Goal: Task Accomplishment & Management: Use online tool/utility

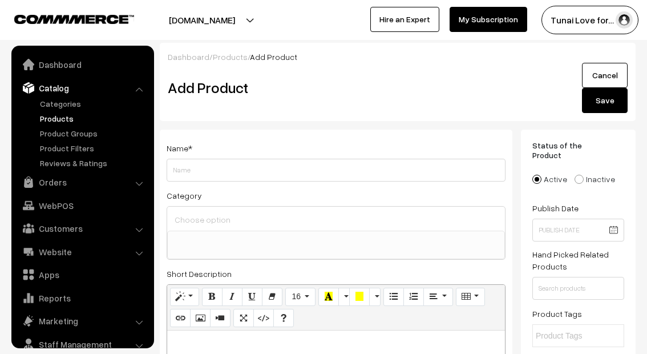
select select
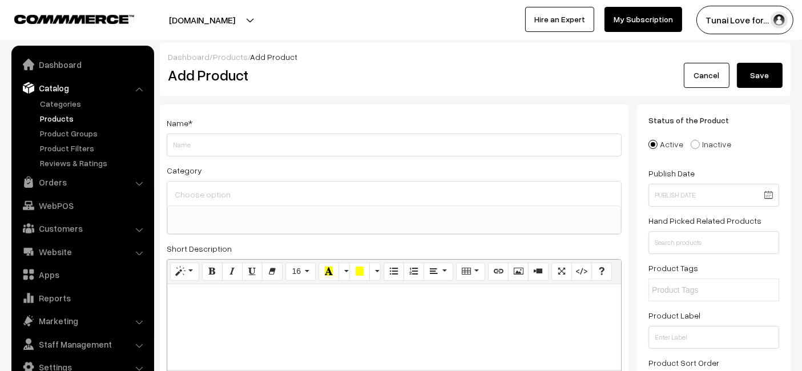
click at [47, 120] on link "Products" at bounding box center [93, 118] width 113 height 12
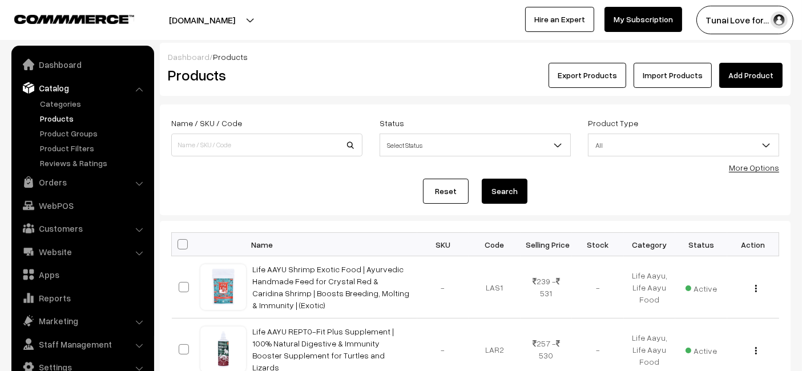
click at [757, 80] on link "Add Product" at bounding box center [750, 75] width 63 height 25
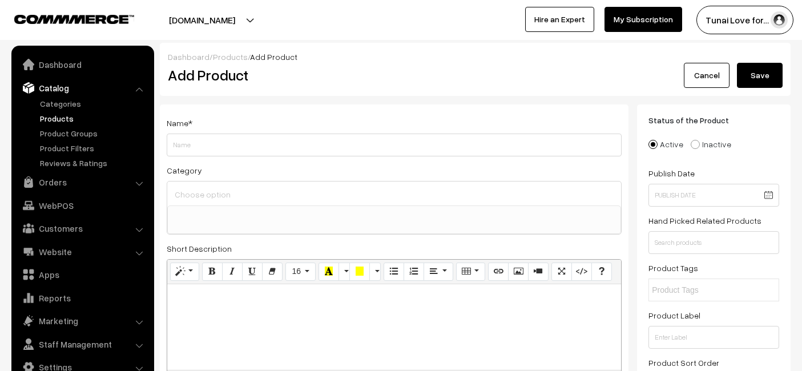
select select
click at [394, 144] on input "Weight" at bounding box center [394, 145] width 455 height 23
click at [461, 147] on input "Life AAYU Shrimp Regular Food | Ayurvedic Soft Pellets | Boosts Breeding, Molti…" at bounding box center [394, 145] width 455 height 23
type input "Life AAYU Shrimp Regular Food | Ayurvedic Soft Pellets | Boosts Breeding, Molti…"
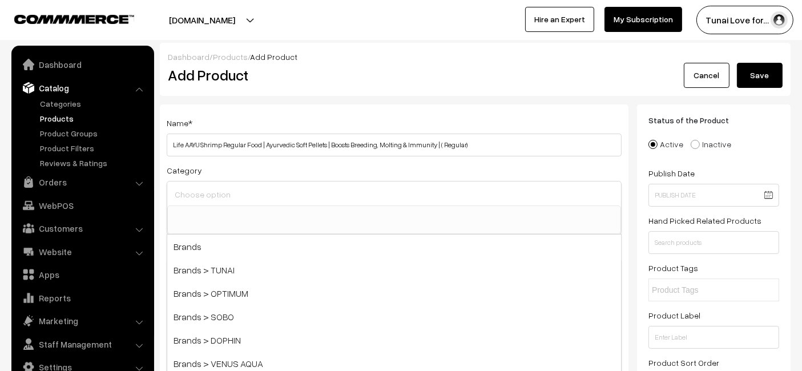
click at [423, 197] on input at bounding box center [394, 194] width 445 height 17
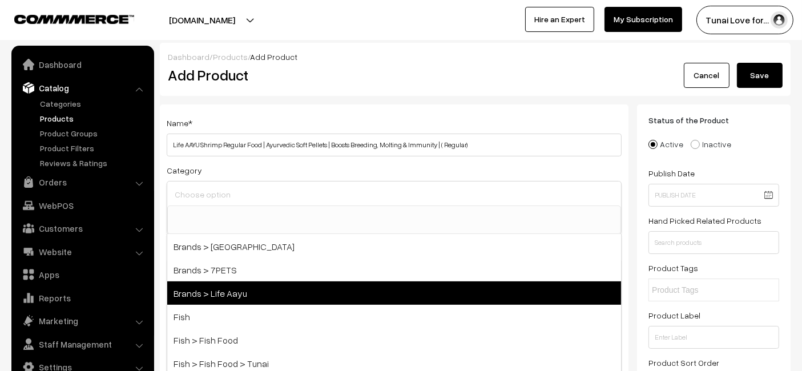
scroll to position [253, 0]
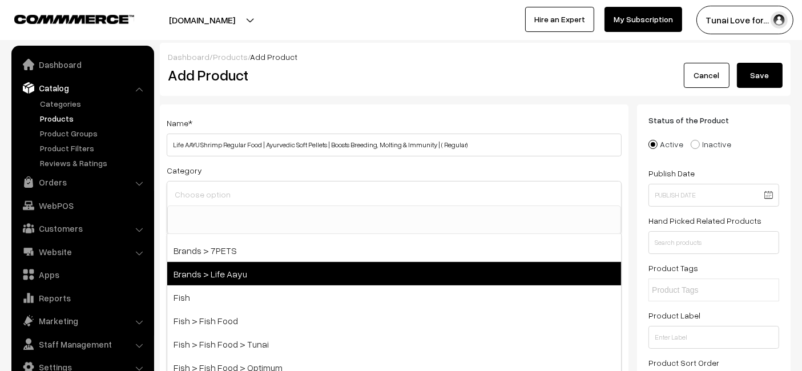
click at [279, 276] on span "Brands > Life Aayu" at bounding box center [394, 273] width 454 height 23
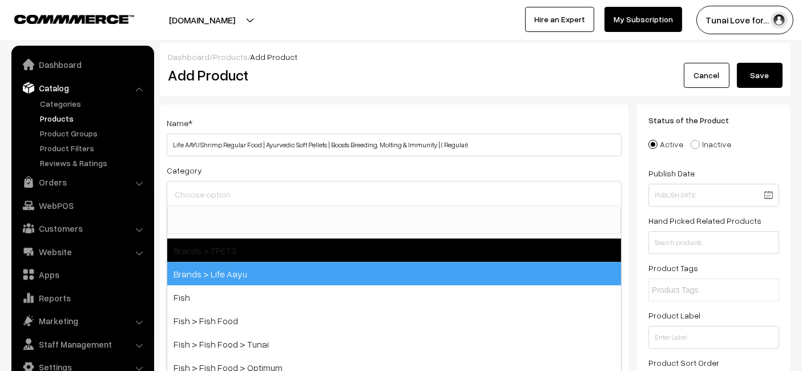
select select "48"
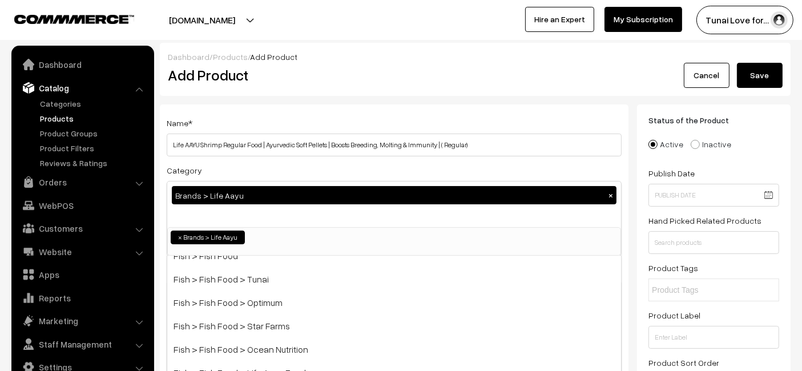
scroll to position [380, 0]
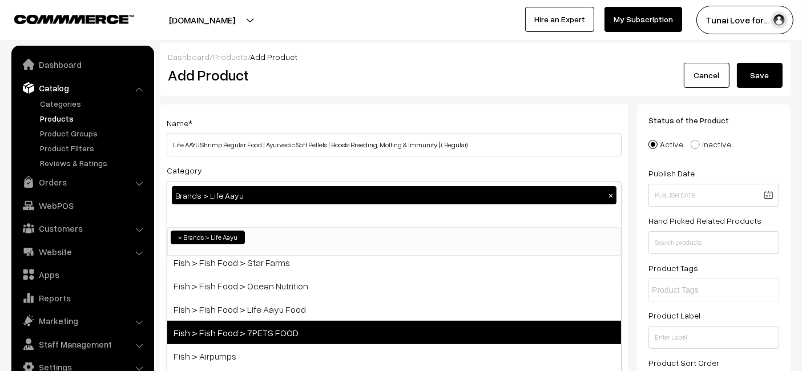
click at [271, 330] on span "Fish > Fish Food > 7PETS FOOD" at bounding box center [394, 332] width 454 height 23
click at [271, 321] on span "Fish > Fish Food > Life Aayu Food" at bounding box center [394, 308] width 454 height 23
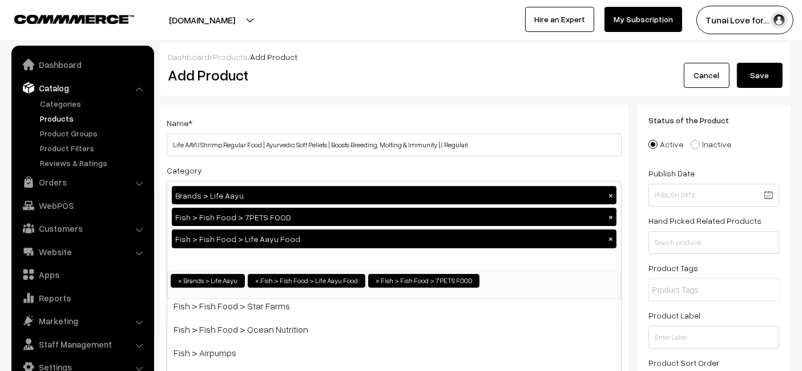
click at [611, 219] on button "×" at bounding box center [611, 217] width 10 height 10
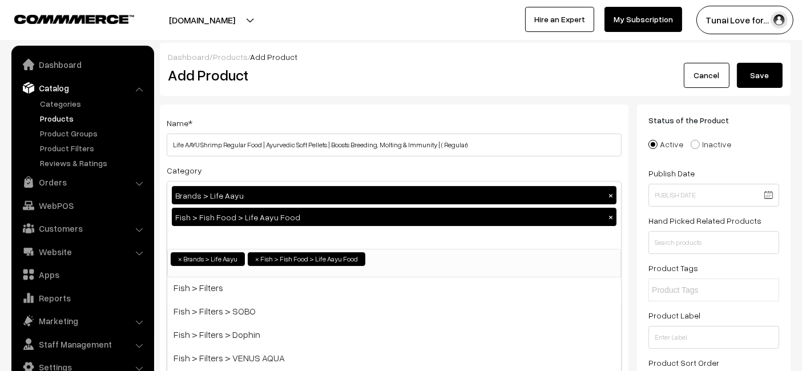
scroll to position [633, 0]
click at [446, 67] on h2 "Add Product" at bounding box center [396, 75] width 457 height 18
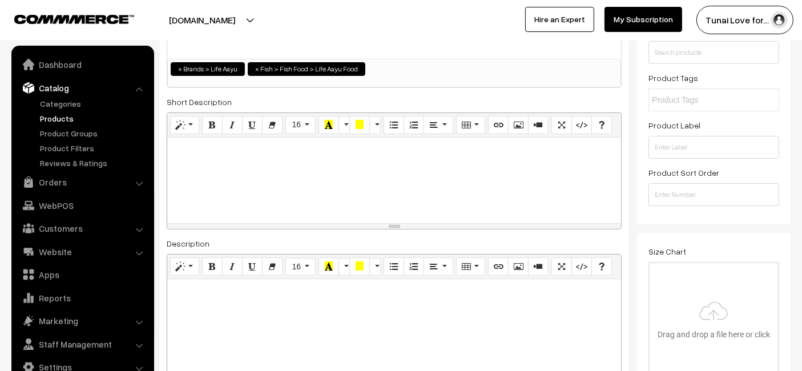
scroll to position [317, 0]
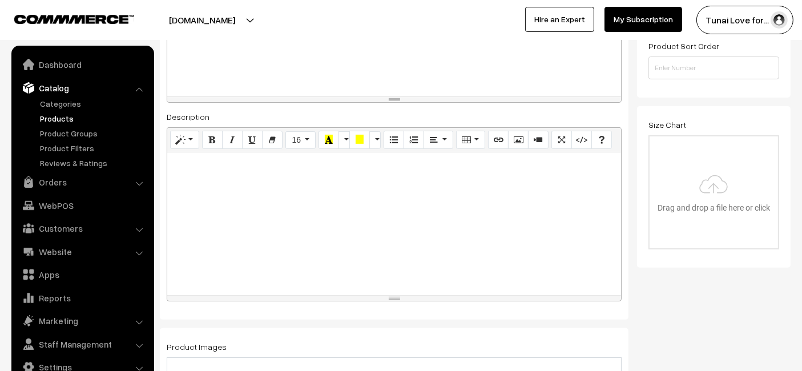
click at [385, 242] on div at bounding box center [394, 223] width 454 height 143
click at [61, 105] on link "Categories" at bounding box center [93, 104] width 113 height 12
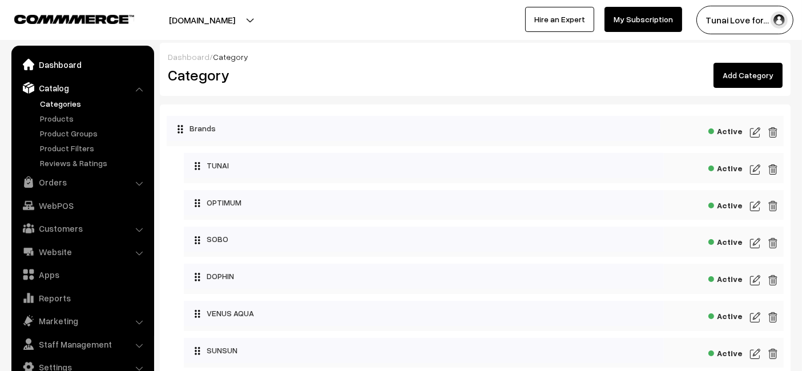
click at [87, 68] on link "Dashboard" at bounding box center [82, 64] width 136 height 21
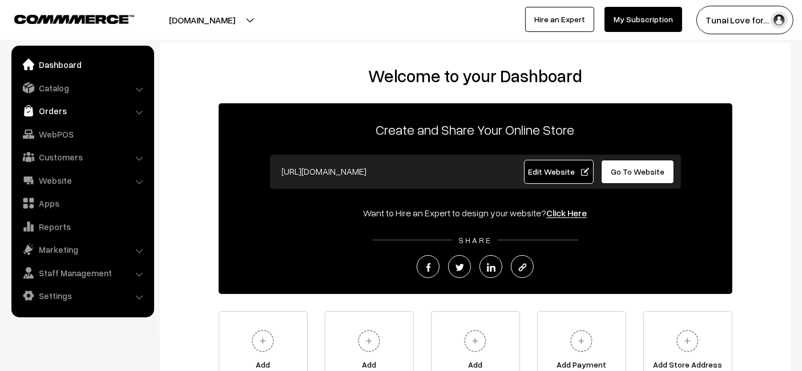
click at [115, 107] on link "Orders" at bounding box center [82, 110] width 136 height 21
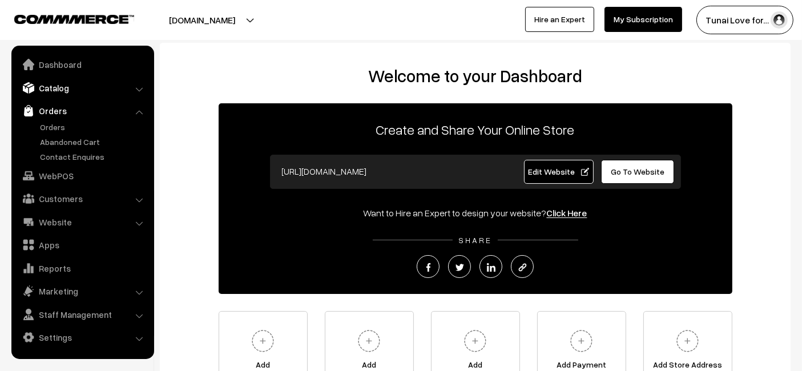
click at [120, 88] on link "Catalog" at bounding box center [82, 88] width 136 height 21
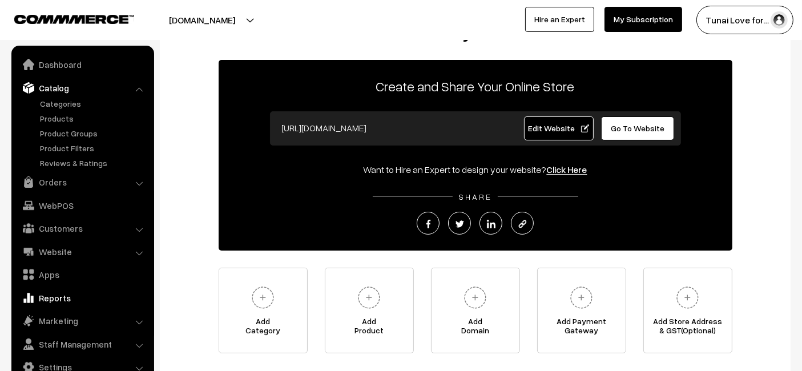
scroll to position [63, 0]
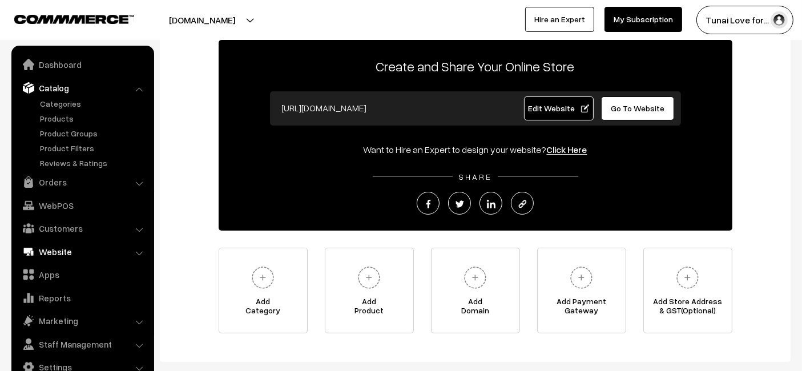
click at [128, 250] on link "Website" at bounding box center [82, 251] width 136 height 21
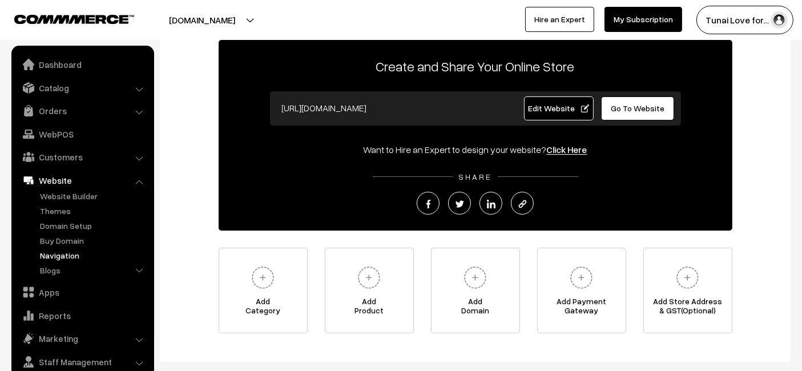
click at [76, 251] on link "Navigation" at bounding box center [93, 255] width 113 height 12
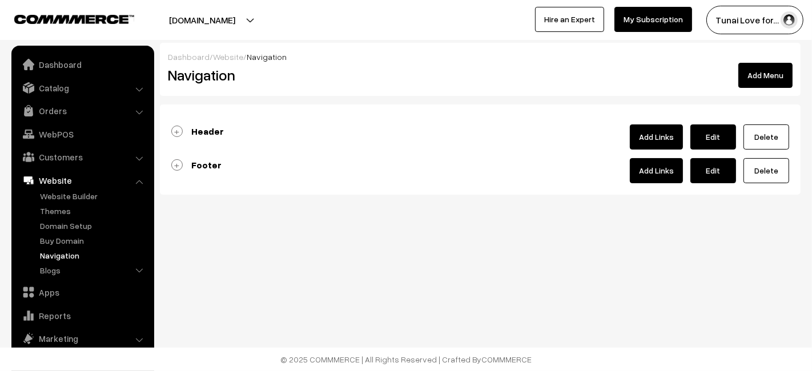
click at [713, 139] on link "Edit" at bounding box center [713, 136] width 46 height 25
type input "Header"
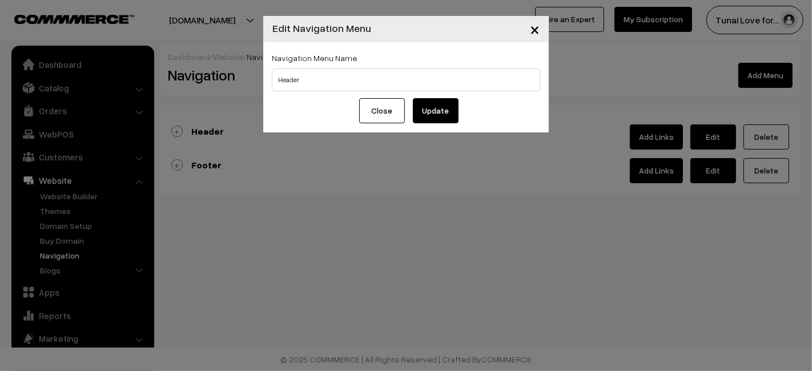
click at [539, 30] on button "×" at bounding box center [534, 28] width 28 height 35
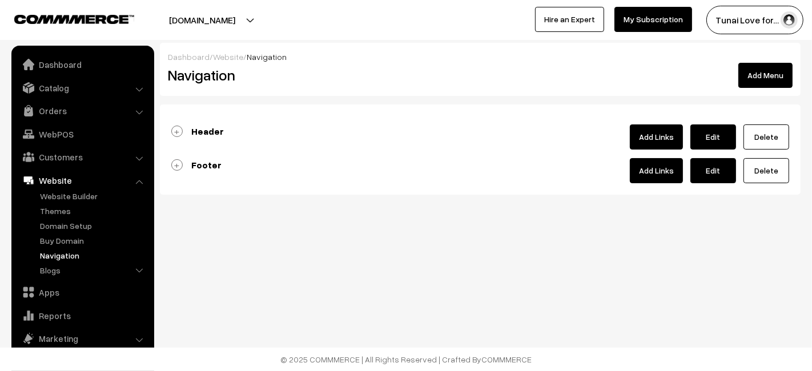
click at [777, 71] on button "Add Menu" at bounding box center [765, 75] width 54 height 25
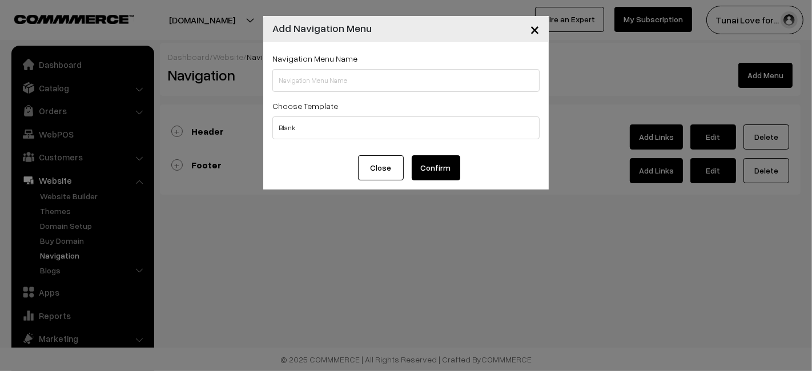
click at [535, 29] on span "×" at bounding box center [535, 28] width 10 height 21
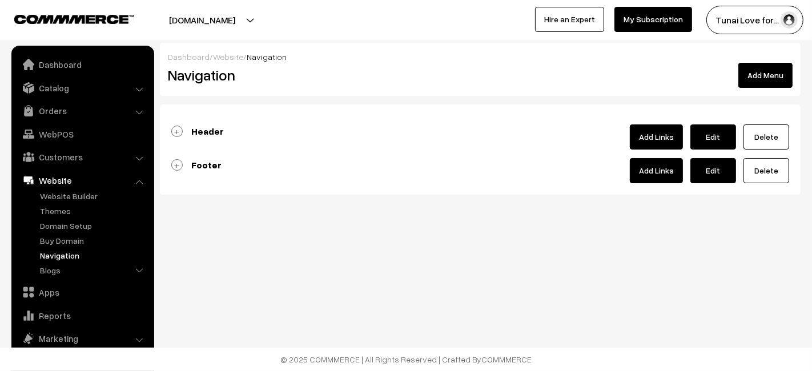
click at [664, 136] on link "Add Links" at bounding box center [656, 136] width 53 height 25
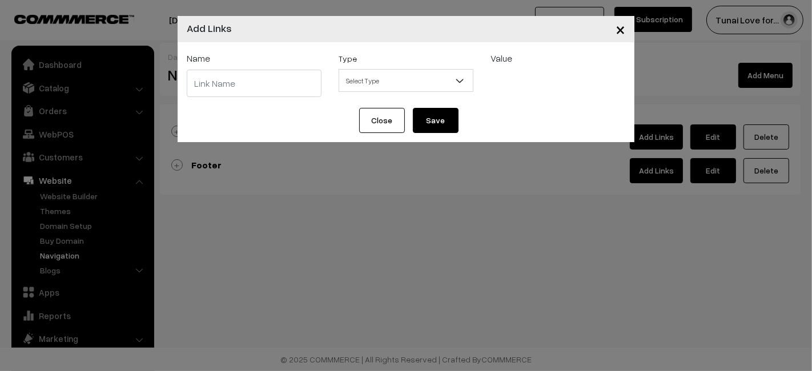
click at [235, 90] on input "text" at bounding box center [254, 83] width 135 height 27
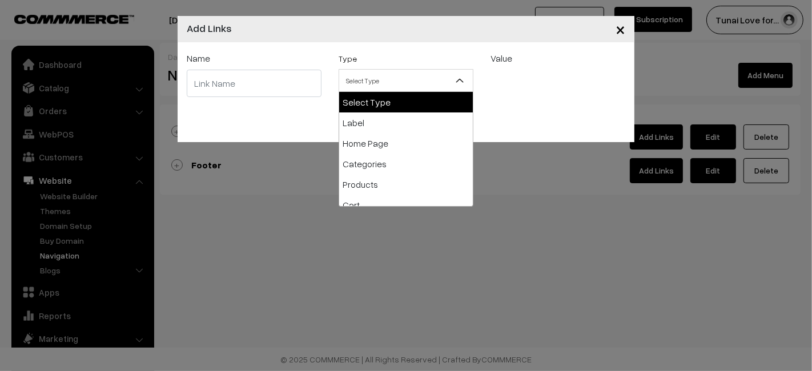
click at [372, 84] on span "Select Type" at bounding box center [406, 81] width 134 height 20
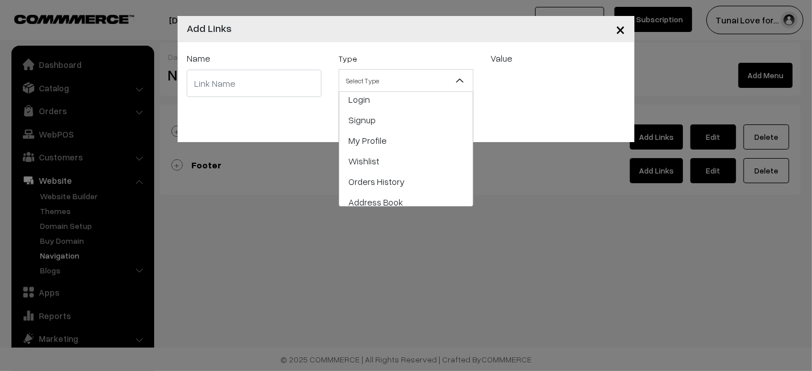
scroll to position [317, 0]
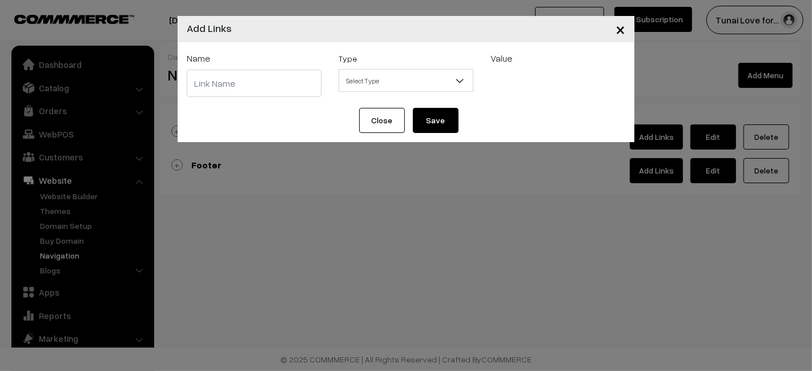
drag, startPoint x: 311, startPoint y: 268, endPoint x: 303, endPoint y: 269, distance: 8.0
click at [309, 268] on div "× Add Links Name Type Select Type Label Home Page Categories Products Cart Abou…" at bounding box center [406, 185] width 812 height 371
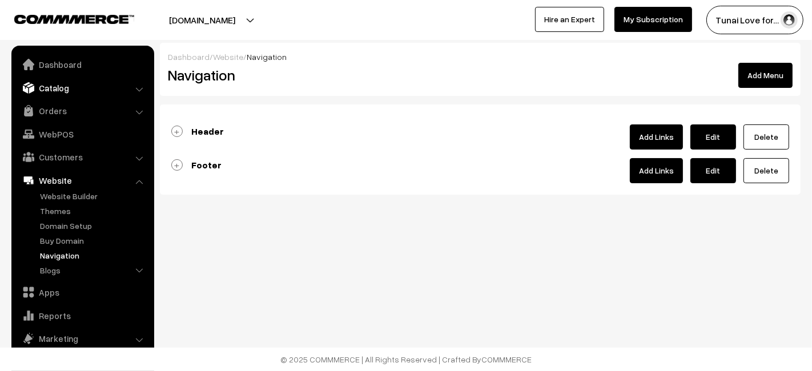
click at [49, 91] on link "Catalog" at bounding box center [82, 88] width 136 height 21
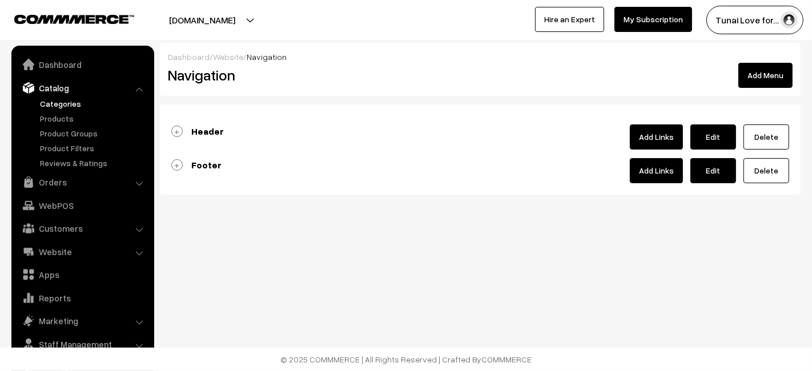
click at [70, 98] on link "Categories" at bounding box center [93, 104] width 113 height 12
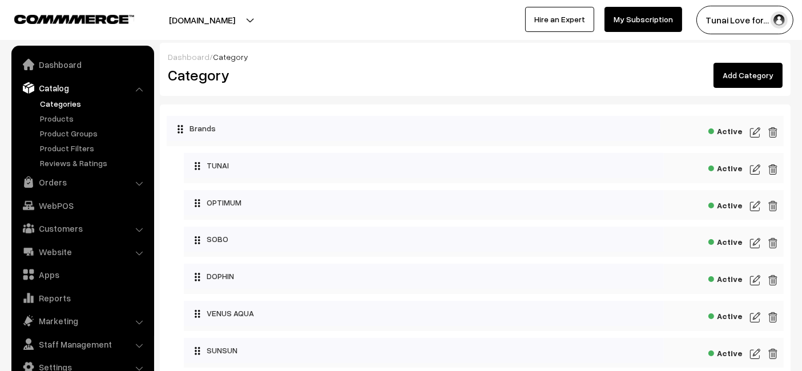
click at [753, 76] on link "Add Category" at bounding box center [747, 75] width 69 height 25
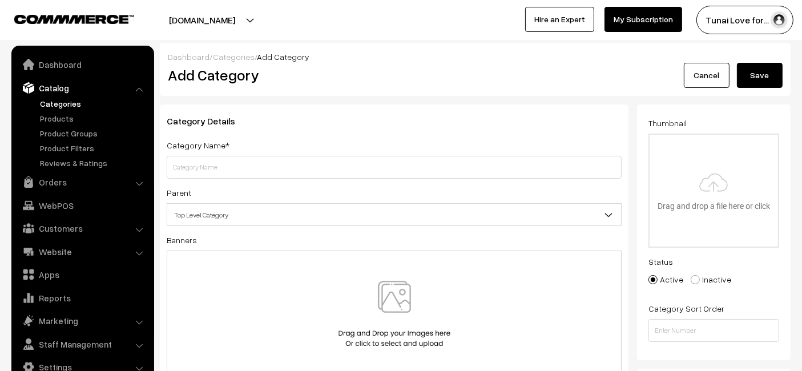
click at [353, 163] on input "text" at bounding box center [394, 167] width 455 height 23
type input "Reptile Garden"
click at [748, 70] on button "Save" at bounding box center [760, 75] width 46 height 25
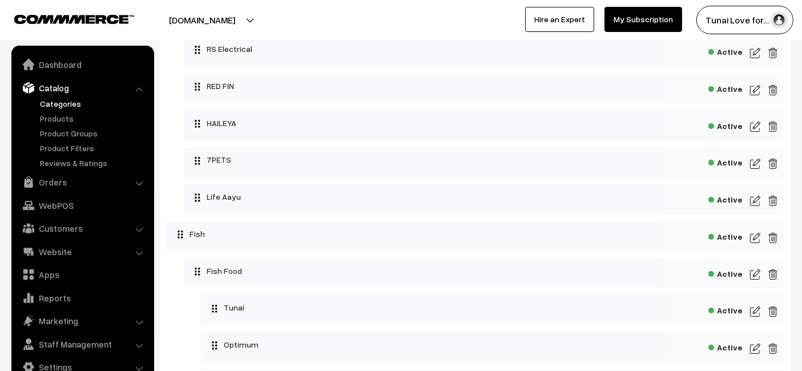
scroll to position [438, 0]
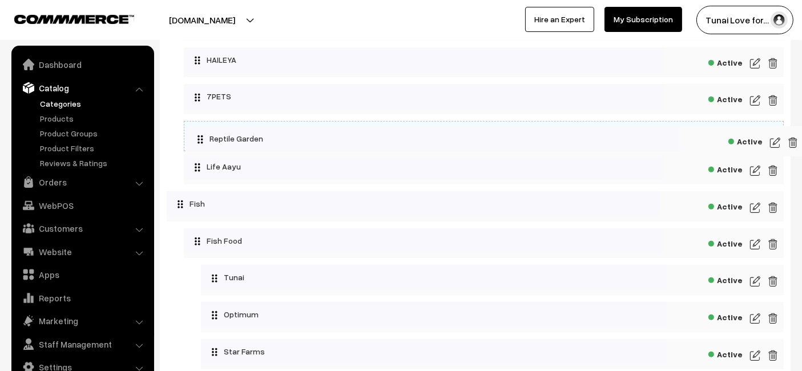
drag, startPoint x: 181, startPoint y: 268, endPoint x: 201, endPoint y: 146, distance: 123.8
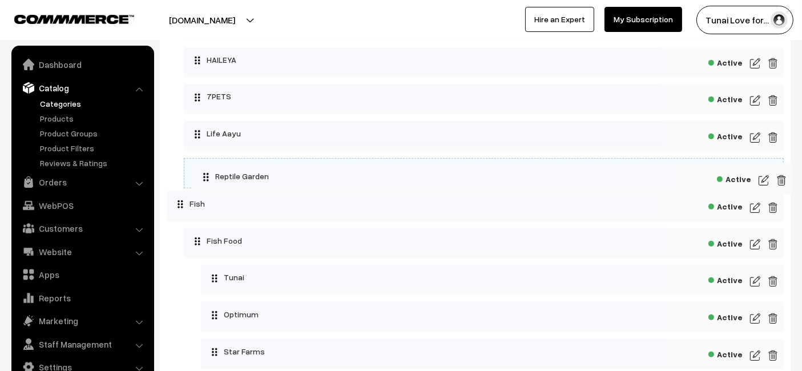
drag, startPoint x: 194, startPoint y: 136, endPoint x: 192, endPoint y: 167, distance: 30.9
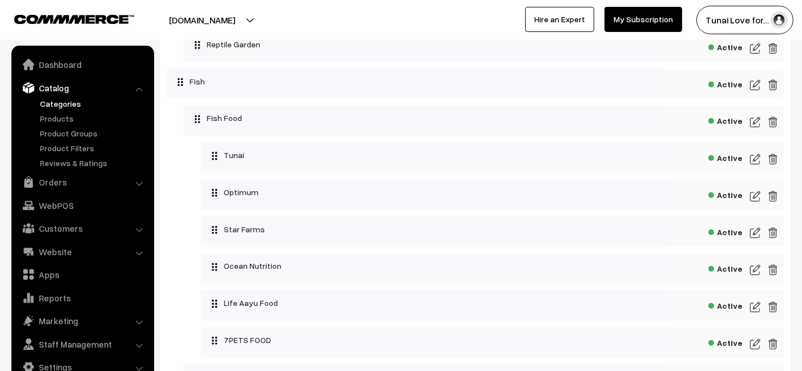
scroll to position [506, 0]
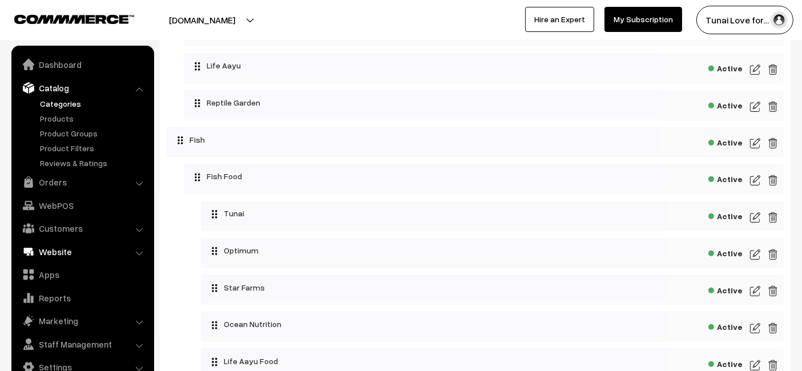
click at [49, 251] on link "Website" at bounding box center [82, 251] width 136 height 21
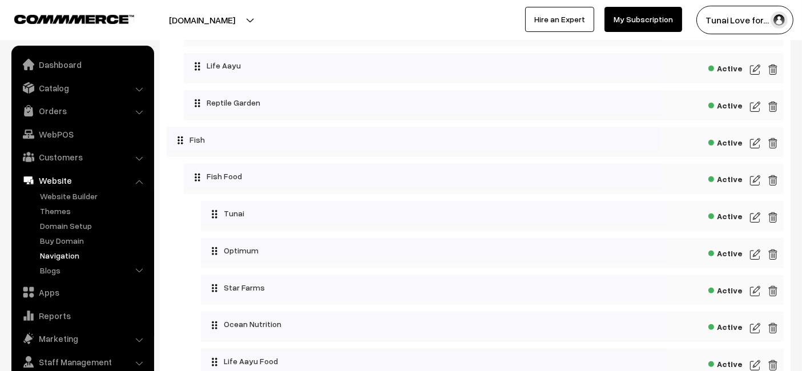
click at [68, 256] on link "Navigation" at bounding box center [93, 255] width 113 height 12
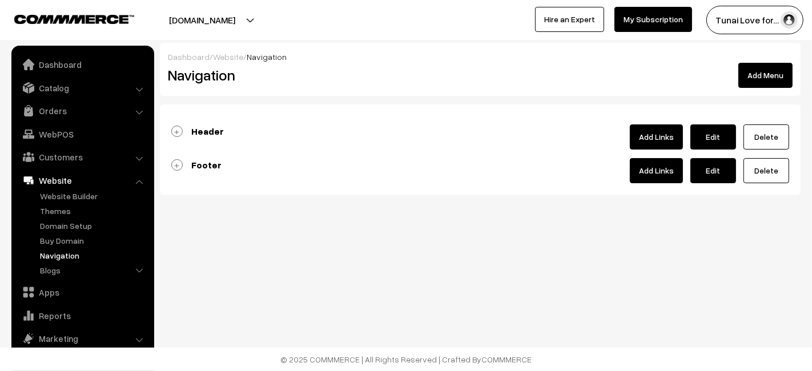
click at [649, 132] on link "Add Links" at bounding box center [656, 136] width 53 height 25
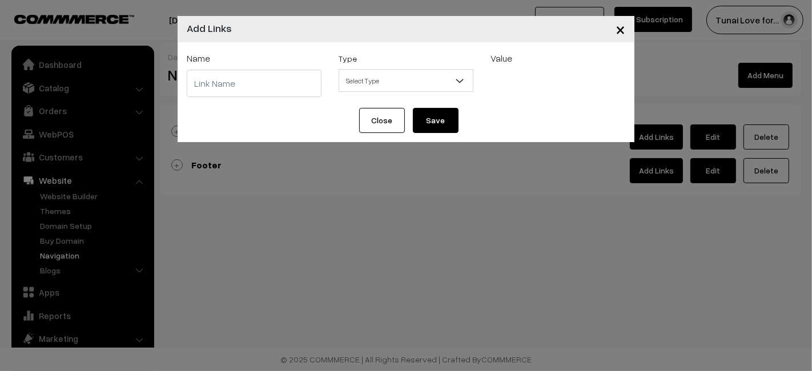
click at [298, 81] on input "text" at bounding box center [254, 83] width 135 height 27
type input "Reptile Garden"
click at [383, 81] on span "Select Type" at bounding box center [406, 81] width 134 height 20
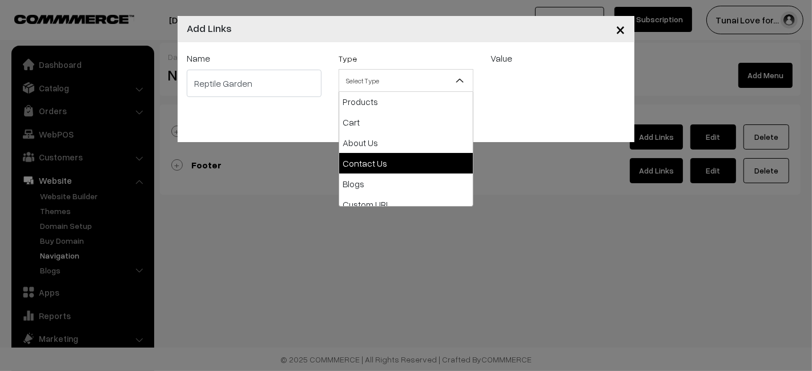
scroll to position [63, 0]
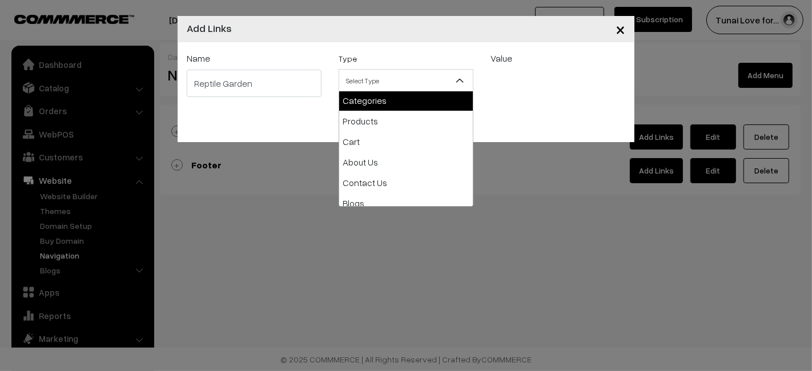
select select "categories"
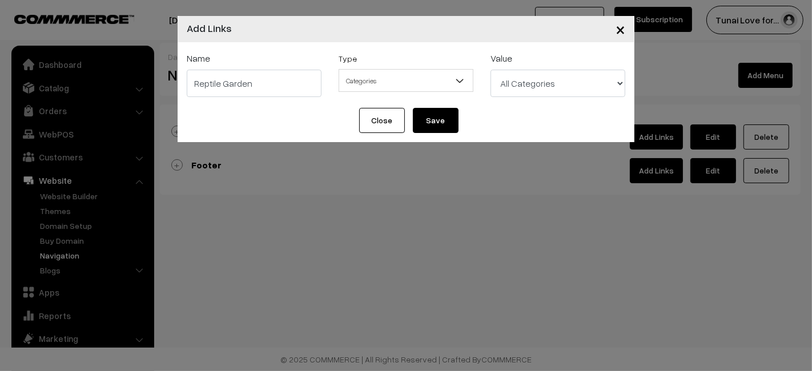
click at [536, 72] on select "All Categories Brands Brands > TUNAI Brands > OPTIMUM Brands > SOBO Brands > DO…" at bounding box center [557, 83] width 135 height 27
select select "51"
click at [490, 70] on select "All Categories Brands Brands > TUNAI Brands > OPTIMUM Brands > SOBO Brands > DO…" at bounding box center [557, 83] width 135 height 27
click at [430, 120] on button "Save" at bounding box center [436, 120] width 46 height 25
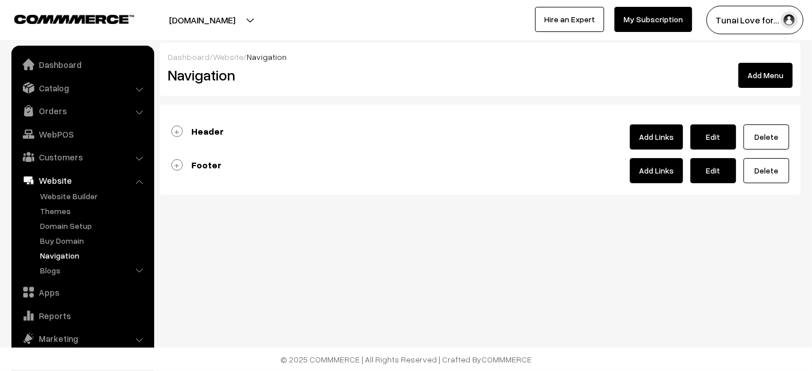
click at [702, 141] on link "Edit" at bounding box center [713, 136] width 46 height 25
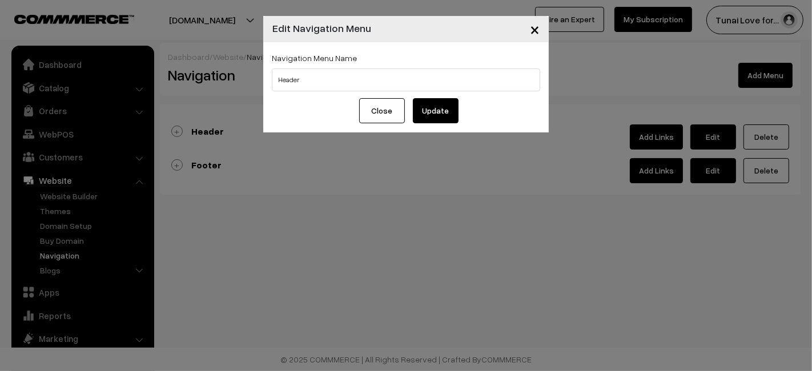
click at [536, 27] on span "×" at bounding box center [535, 28] width 10 height 21
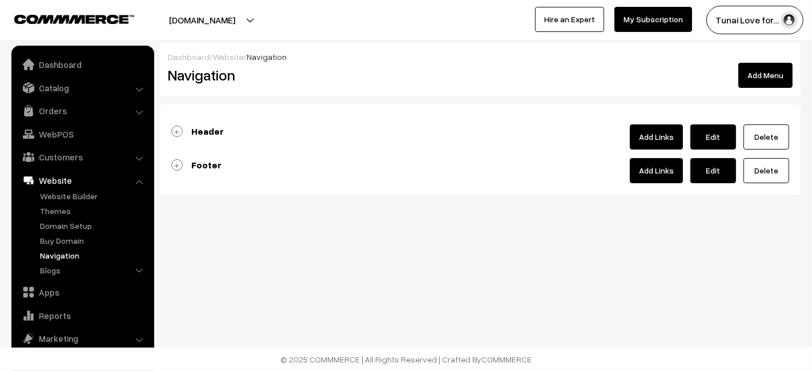
click at [175, 133] on link "Header" at bounding box center [197, 131] width 53 height 11
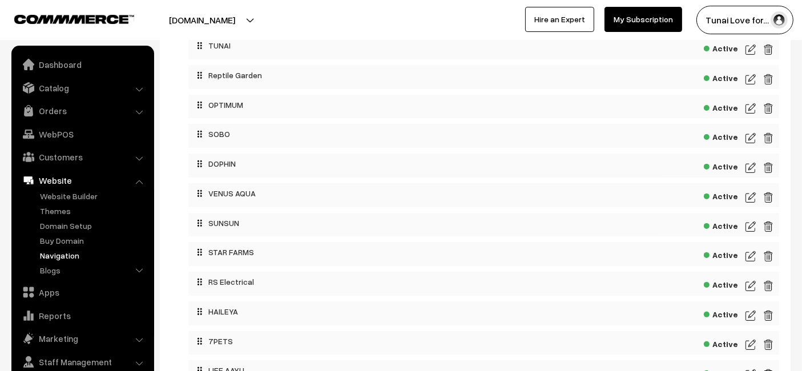
scroll to position [189, 0]
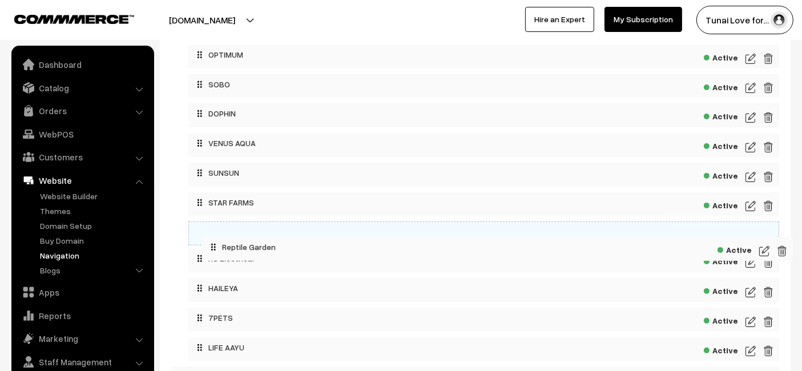
drag, startPoint x: 221, startPoint y: 272, endPoint x: 215, endPoint y: 281, distance: 11.1
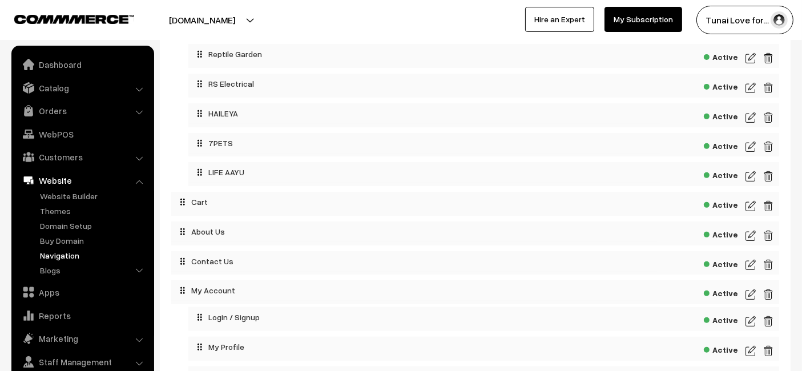
scroll to position [443, 0]
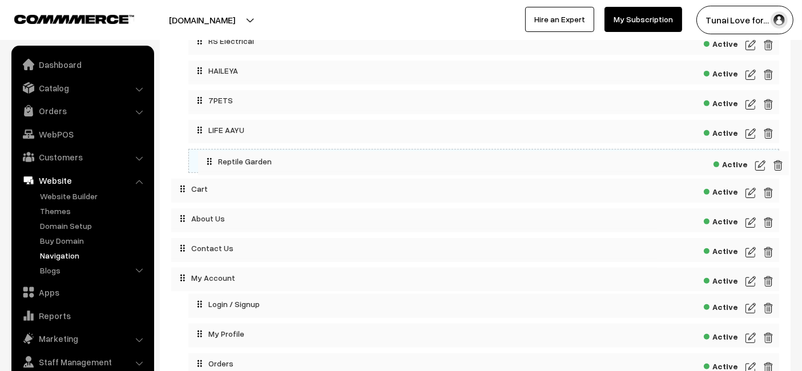
drag, startPoint x: 201, startPoint y: 50, endPoint x: 211, endPoint y: 164, distance: 115.1
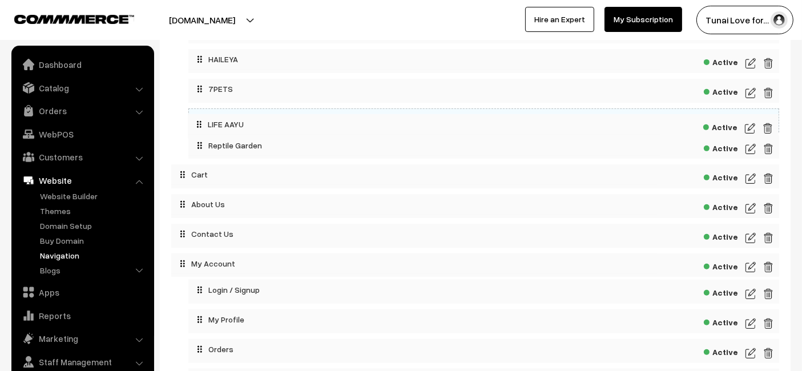
scroll to position [380, 0]
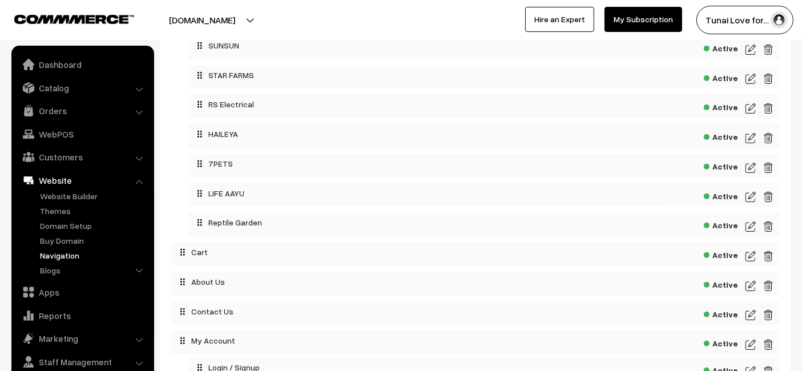
click at [167, 162] on div "Header Add Links Edit Delete Active Active" at bounding box center [475, 134] width 631 height 820
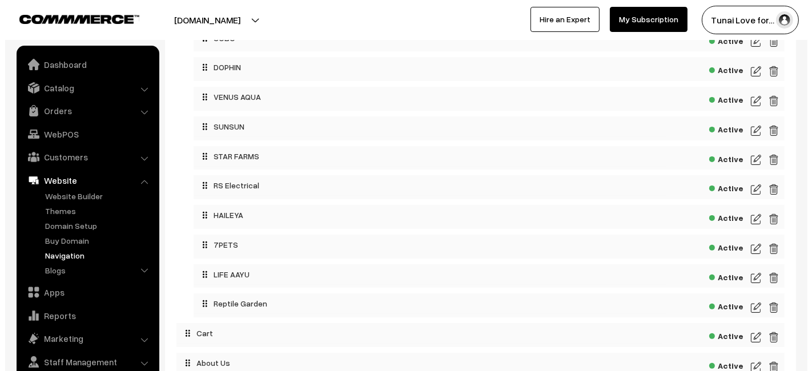
scroll to position [317, 0]
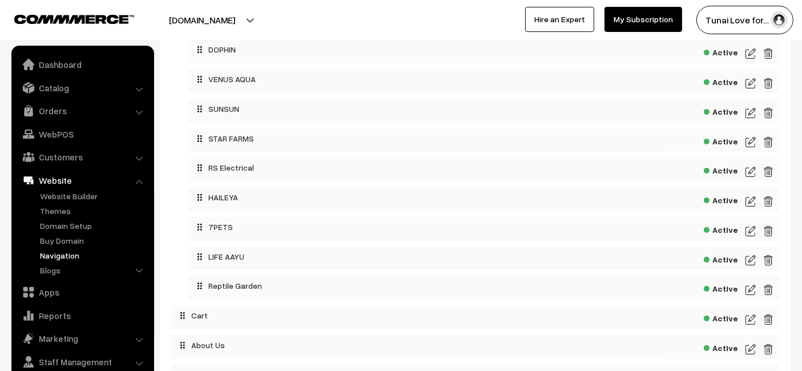
click at [753, 296] on img at bounding box center [750, 290] width 10 height 14
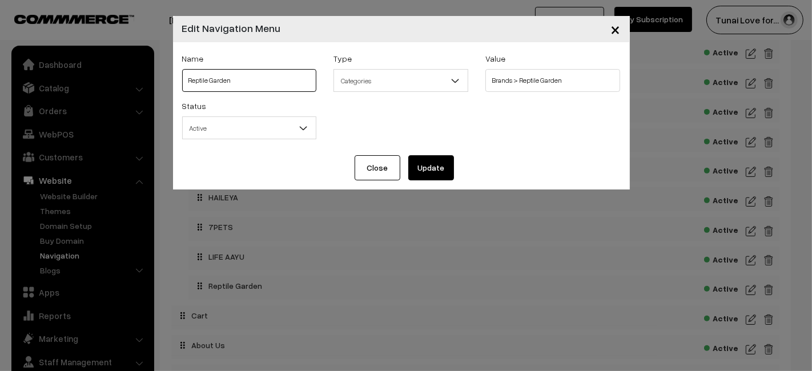
drag, startPoint x: 254, startPoint y: 87, endPoint x: 54, endPoint y: 92, distance: 200.4
click at [54, 92] on div "× Edit Navigation Menu Name Reptile Garden Type Select Type Label Home Page Cat…" at bounding box center [406, 185] width 812 height 371
type input "REPTILE GARDEN"
click at [438, 175] on button "Update" at bounding box center [431, 167] width 46 height 25
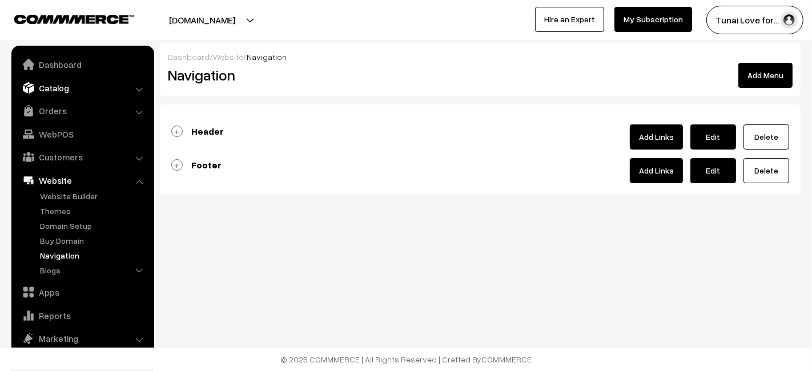
click at [67, 80] on link "Catalog" at bounding box center [82, 88] width 136 height 21
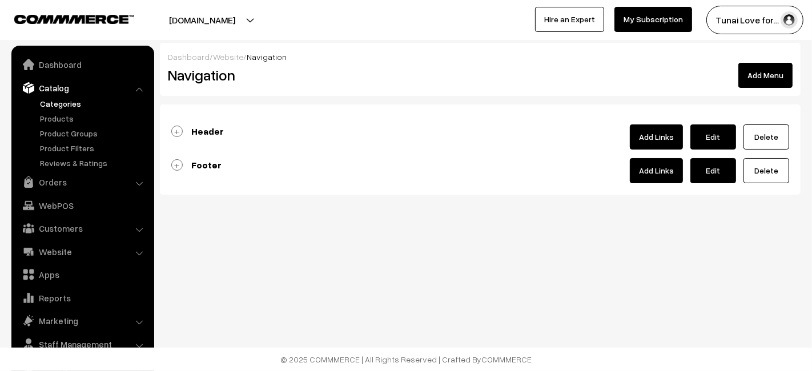
click at [60, 107] on link "Categories" at bounding box center [93, 104] width 113 height 12
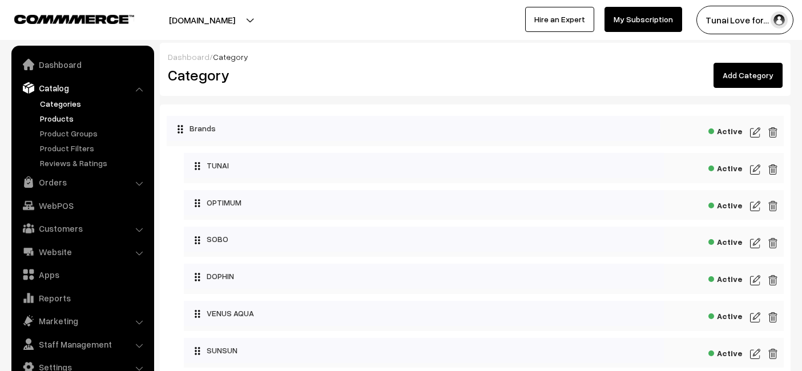
click at [71, 122] on link "Products" at bounding box center [93, 118] width 113 height 12
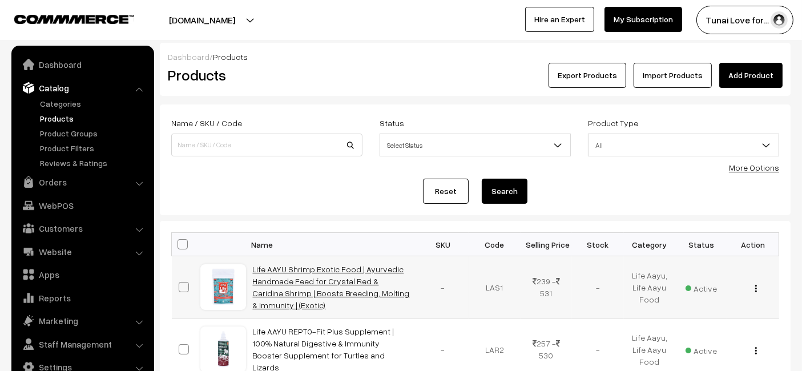
click at [329, 281] on link "Life AAYU Shrimp Exotic Food | Ayurvedic Handmade Feed for Crystal Red & Caridi…" at bounding box center [331, 287] width 157 height 46
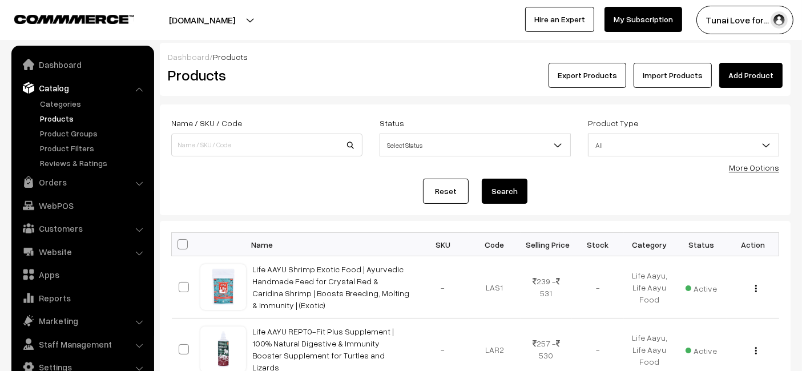
click at [743, 74] on link "Add Product" at bounding box center [750, 75] width 63 height 25
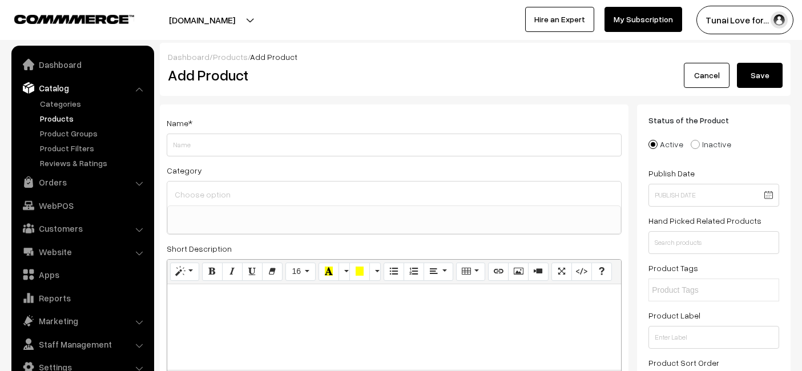
select select
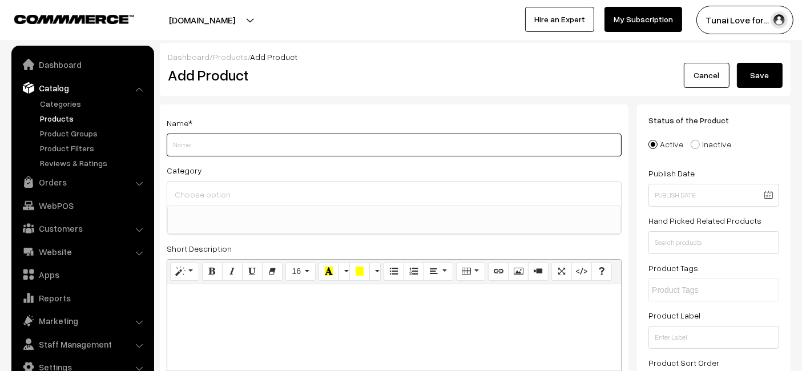
paste input "Life AAYU Shrimp Regular Food | Ayurvedic Soft Pellets | Boosts Breeding, Molti…"
click at [463, 147] on input "Life AAYU Shrimp Regular Food | Ayurvedic Soft Pellets | Boosts Breeding, Molti…" at bounding box center [394, 145] width 455 height 23
type input "Life AAYU Shrimp Regular Food | Ayurvedic Soft Pellets | Boosts Breeding, Molti…"
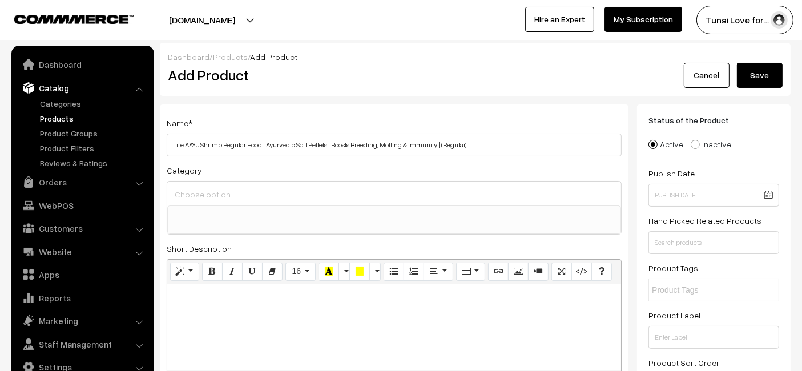
click at [366, 243] on div "Short Description Normal Quote Code Header 1 Header 2 Header 3 Header 4 Header …" at bounding box center [394, 308] width 455 height 135
click at [355, 228] on span at bounding box center [394, 219] width 454 height 29
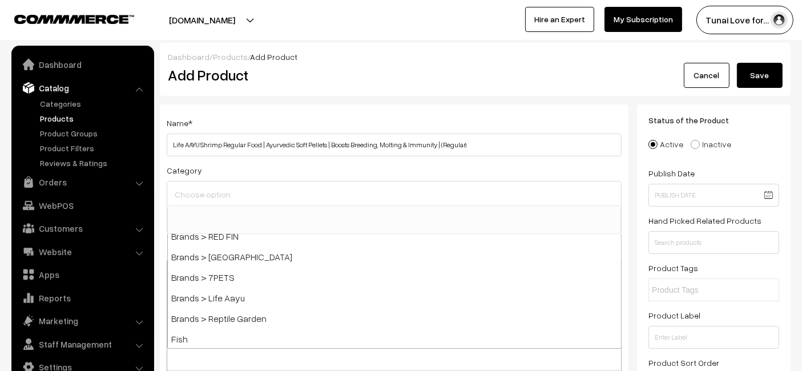
scroll to position [190, 0]
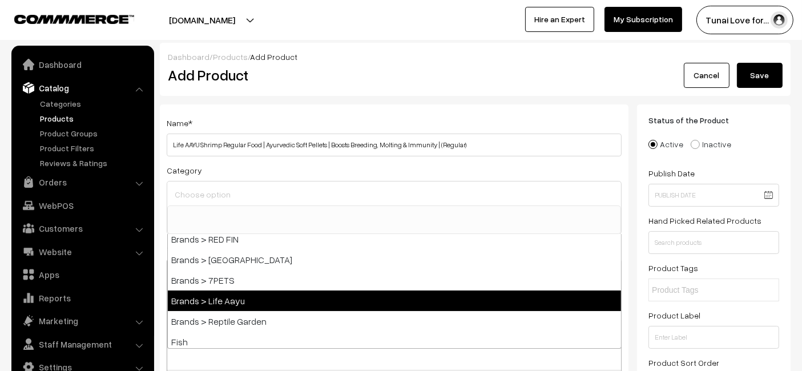
select select "48"
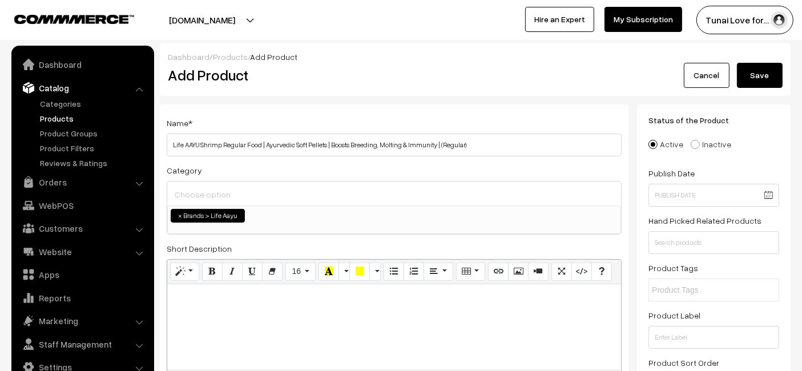
scroll to position [84, 0]
click at [276, 224] on span "× Brands > Life Aayu" at bounding box center [394, 219] width 454 height 29
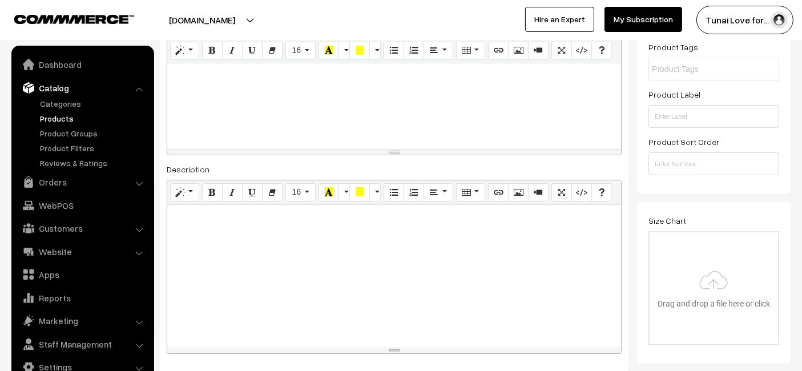
scroll to position [380, 0]
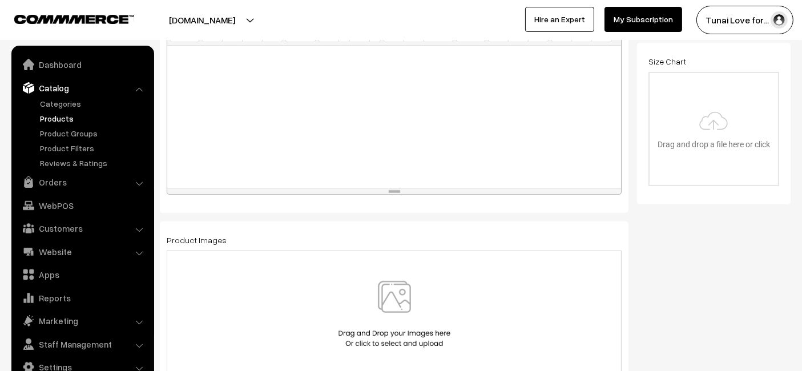
click at [284, 192] on div "Normal Quote Code Header 1 Header 2 Header 3 Header 4 Header 5 Header 6 16 8 9 …" at bounding box center [394, 108] width 455 height 174
click at [288, 147] on div at bounding box center [394, 117] width 454 height 143
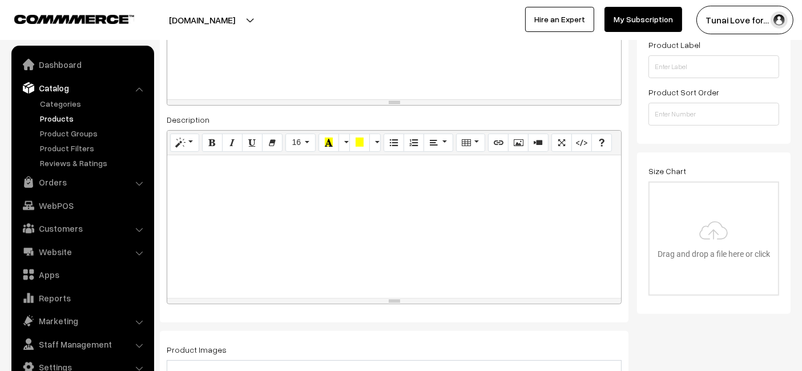
scroll to position [190, 0]
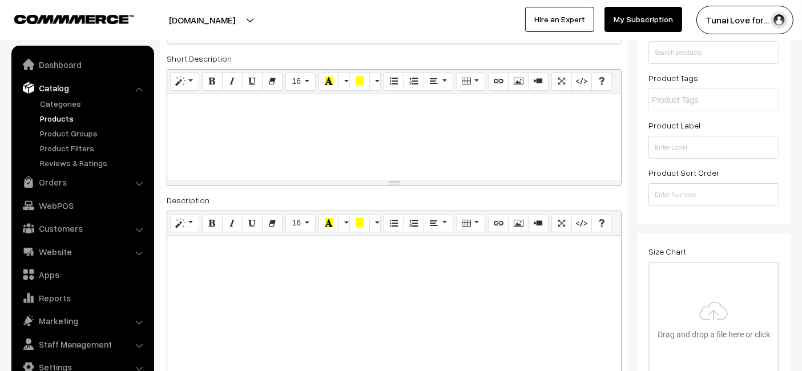
click at [363, 260] on div at bounding box center [394, 307] width 454 height 143
paste div
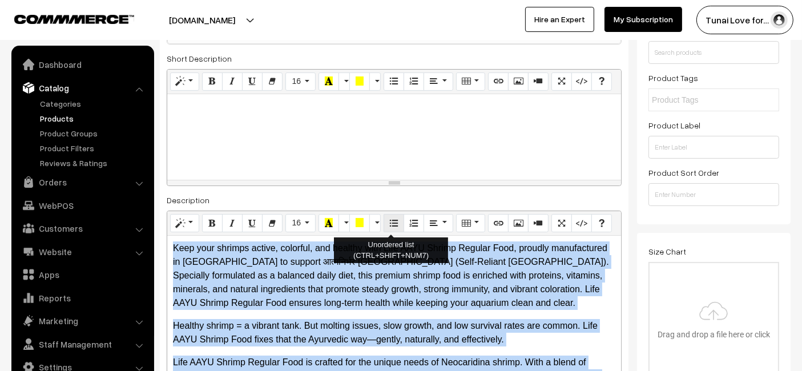
click at [385, 224] on button "Unordered list (CTRL+SHIFT+NUM7)" at bounding box center [394, 223] width 21 height 18
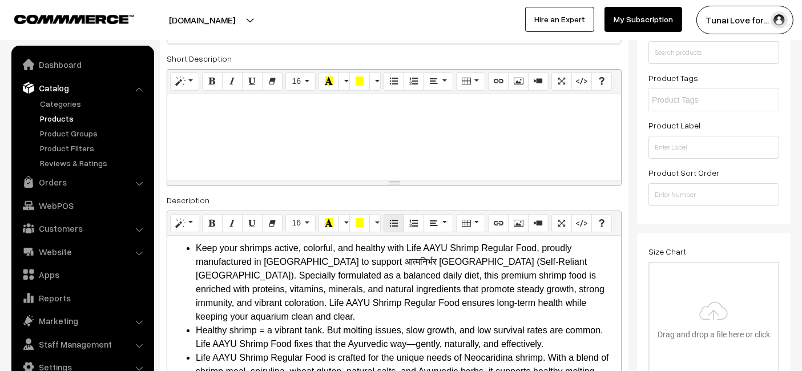
scroll to position [195, 0]
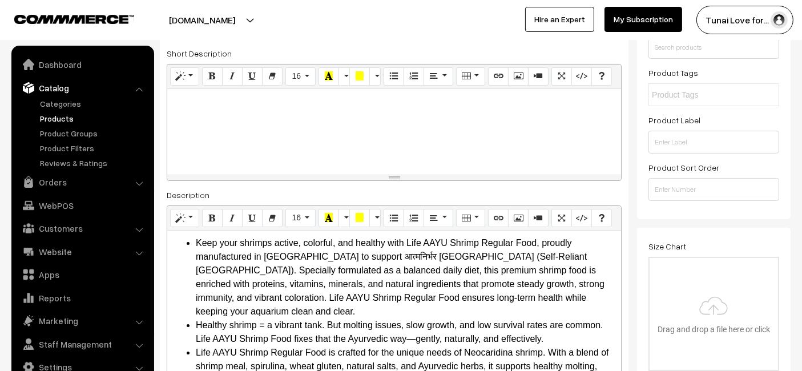
click at [474, 140] on div at bounding box center [394, 132] width 454 height 86
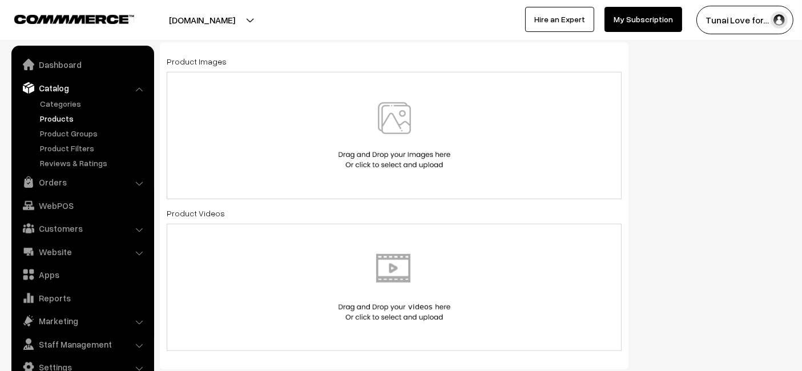
scroll to position [513, 0]
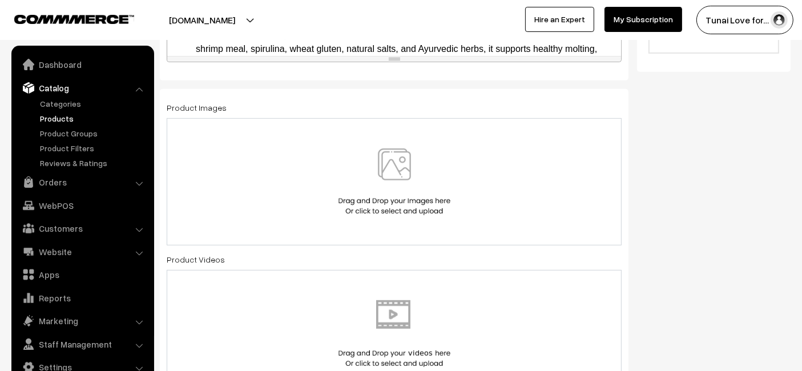
click at [296, 141] on div at bounding box center [394, 181] width 455 height 127
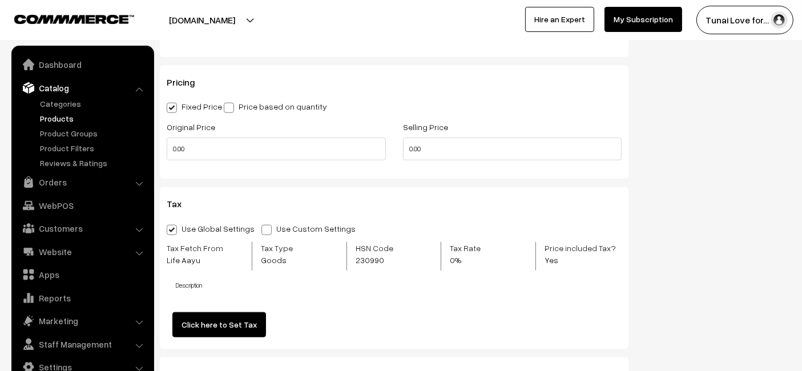
scroll to position [1083, 0]
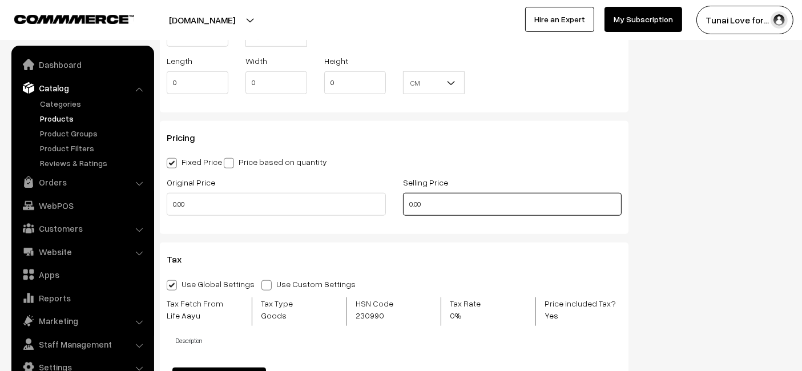
click at [444, 207] on input "0.00" at bounding box center [512, 204] width 219 height 23
type input "0"
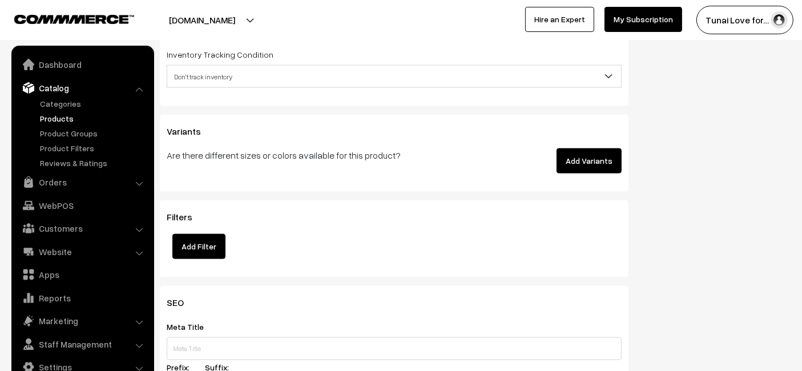
scroll to position [1527, 0]
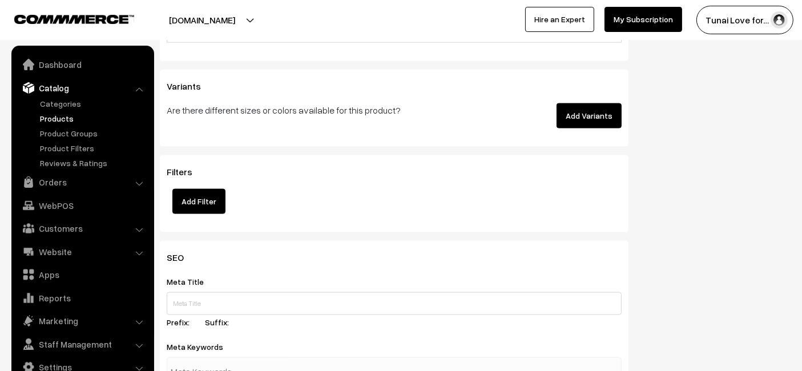
click at [590, 111] on button "Add Variants" at bounding box center [588, 115] width 65 height 25
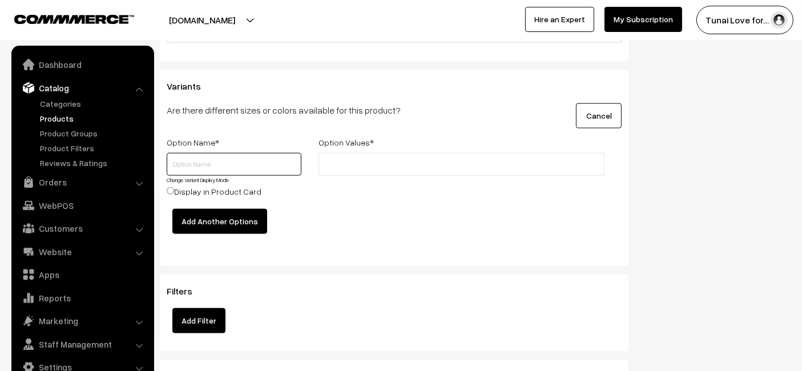
click at [268, 153] on input "text" at bounding box center [234, 164] width 135 height 23
type input "Size"
click at [377, 168] on li at bounding box center [373, 164] width 102 height 18
type input "15gms"
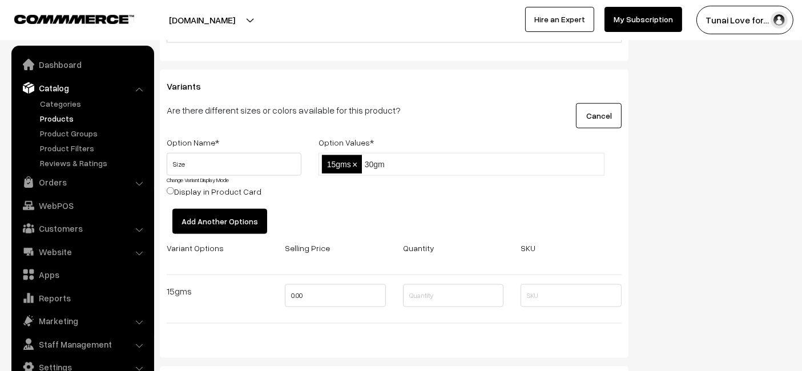
type input "30gms"
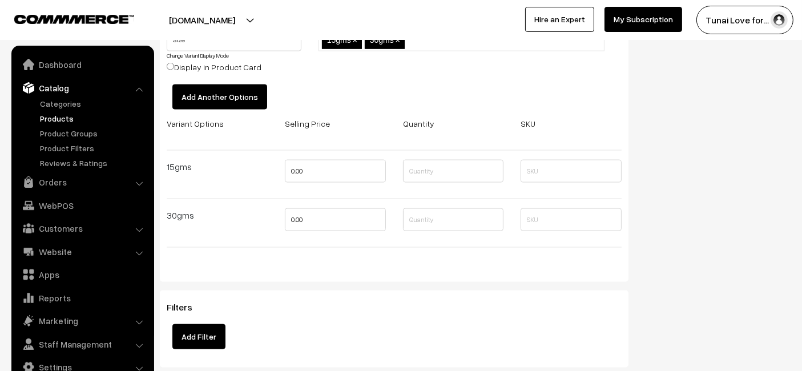
scroll to position [1654, 0]
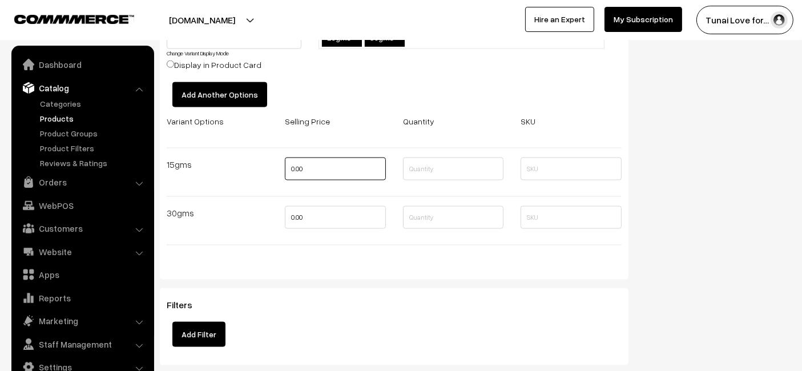
click at [328, 162] on input "0.00" at bounding box center [335, 169] width 101 height 23
type input "0"
type input "239"
click at [340, 219] on input "0.00" at bounding box center [335, 217] width 101 height 23
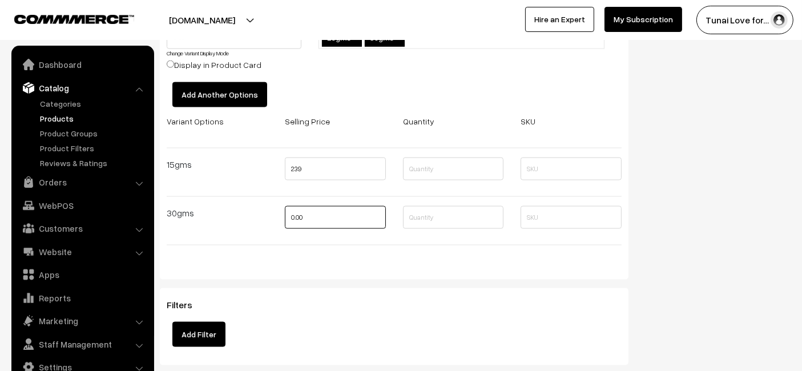
click at [336, 222] on input "0.00" at bounding box center [335, 217] width 101 height 23
click at [329, 222] on input "0.00" at bounding box center [335, 217] width 101 height 23
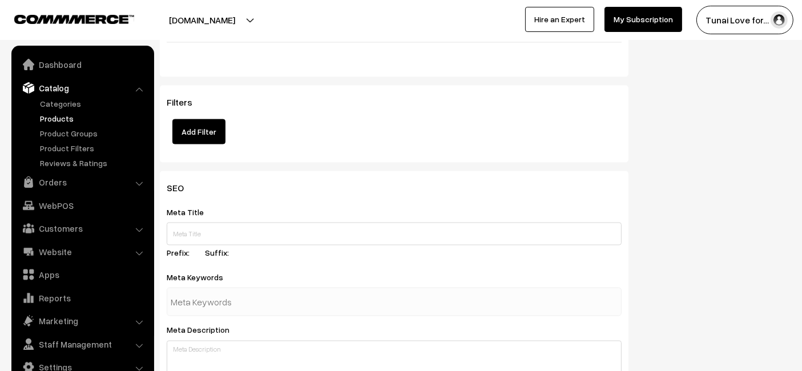
scroll to position [1907, 0]
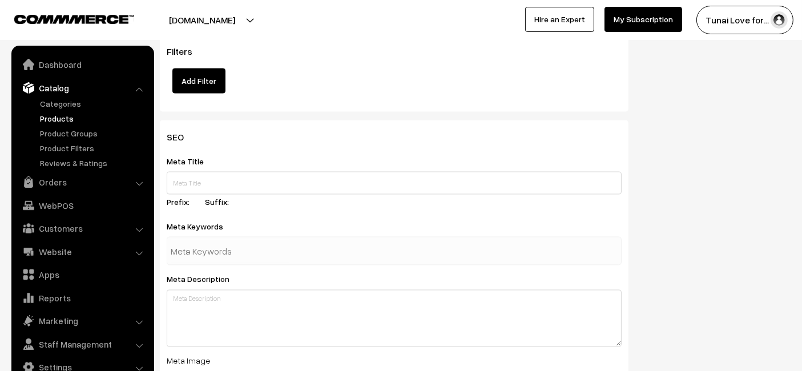
type input "395"
click at [251, 166] on div "Meta Title Prefix: Suffix:" at bounding box center [394, 183] width 455 height 58
click at [235, 173] on input "text" at bounding box center [394, 183] width 455 height 23
paste input "Life AAYU Shrimp Regular Food Ayurvedic Soft Pellets"
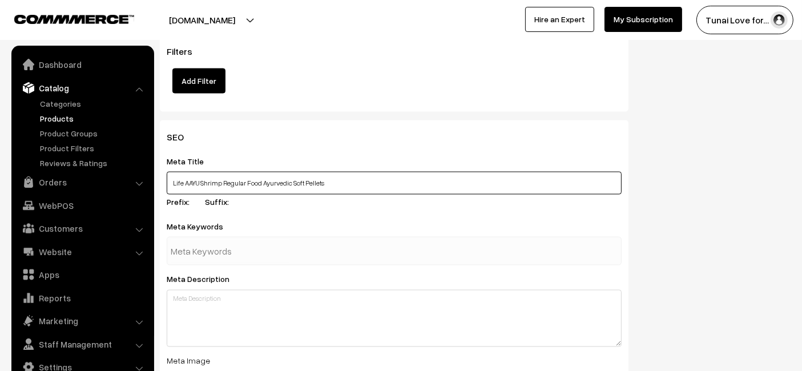
type input "Life AAYU Shrimp Regular Food Ayurvedic Soft Pellets"
click at [254, 246] on input "text" at bounding box center [230, 251] width 119 height 23
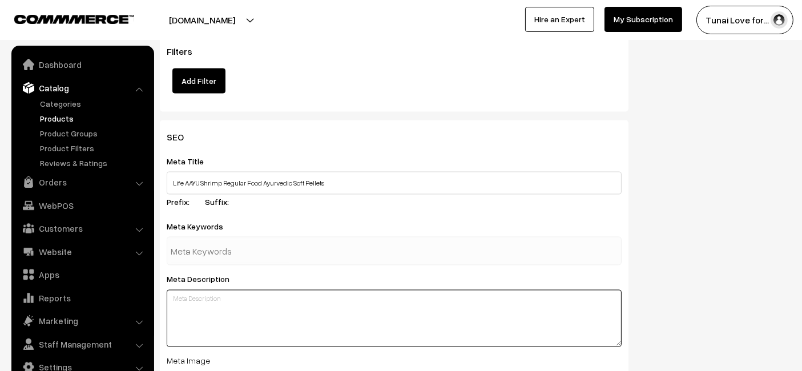
click at [241, 317] on textarea at bounding box center [394, 318] width 455 height 57
click at [208, 302] on textarea at bounding box center [394, 318] width 455 height 57
paste textarea "Life AAYU Shrimp Regular Food is made with Ayurvedic ingredients in soft pellet…"
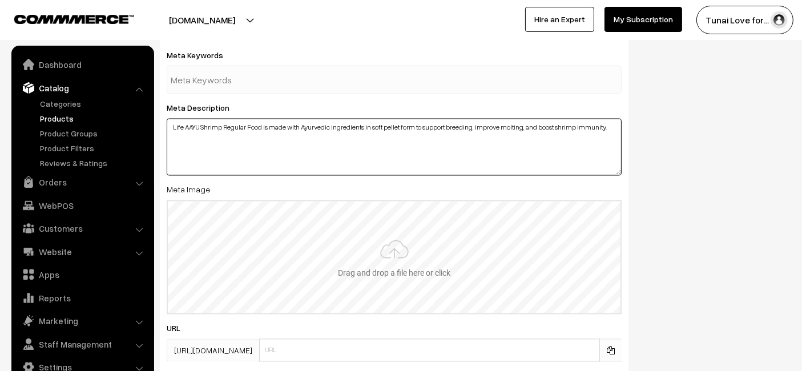
scroll to position [2098, 0]
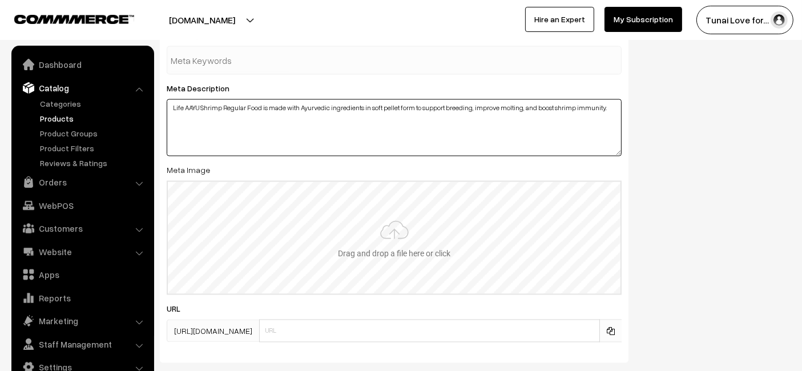
type textarea "Life AAYU Shrimp Regular Food is made with Ayurvedic ingredients in soft pellet…"
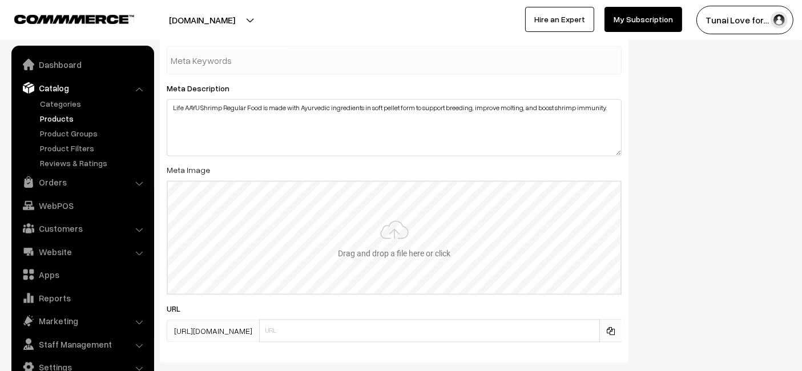
click at [227, 205] on input "file" at bounding box center [394, 238] width 453 height 112
type input "C:\fakepath\life-aayu-shrimp-regular-food-ayurvedic-soft-pellets.jpg.jpg"
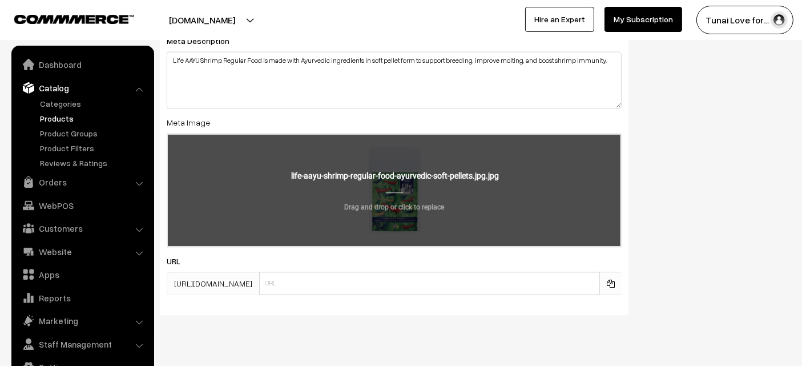
scroll to position [2161, 0]
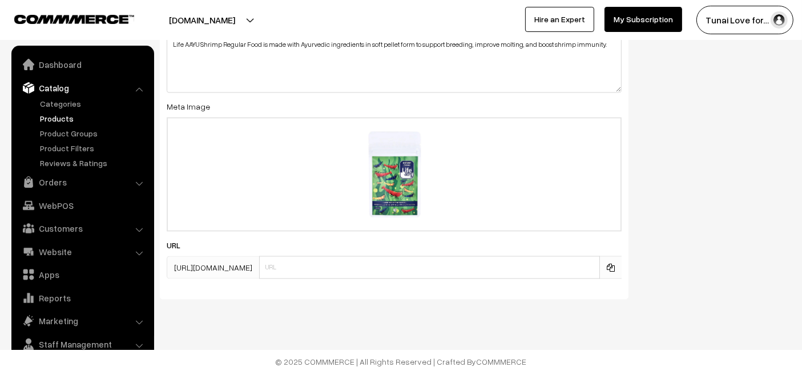
click at [293, 278] on div "SEO Meta Title Life AAYU Shrimp Regular Food Ayurvedic Soft Pellets Prefix: Suf…" at bounding box center [394, 82] width 469 height 433
click at [289, 261] on input "text" at bounding box center [429, 267] width 341 height 23
paste input "https://www.yourstore.com/life-aayu-shrimp-regular-food-ayurvedic-soft-pellets"
drag, startPoint x: 351, startPoint y: 265, endPoint x: 236, endPoint y: 283, distance: 116.6
click at [236, 283] on div "SEO Meta Title Life AAYU Shrimp Regular Food Ayurvedic Soft Pellets Prefix: Suf…" at bounding box center [394, 82] width 469 height 433
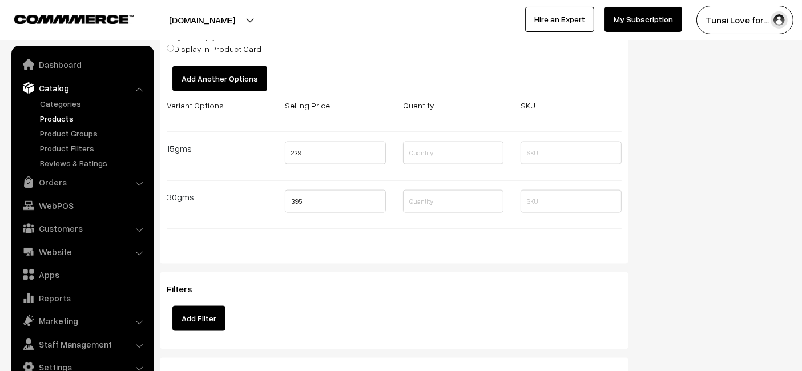
scroll to position [1591, 0]
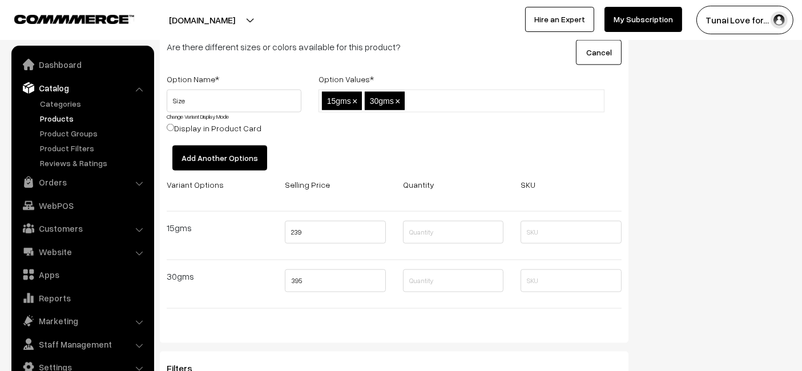
type input "life-aayu-shrimp-regular-food-ayurvedic-soft-pellets"
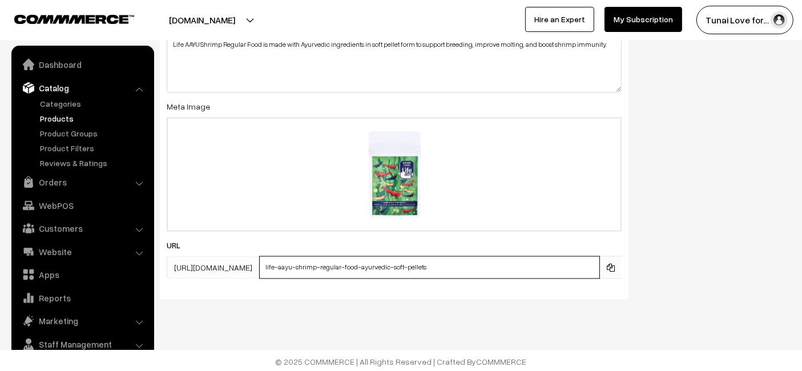
scroll to position [2035, 0]
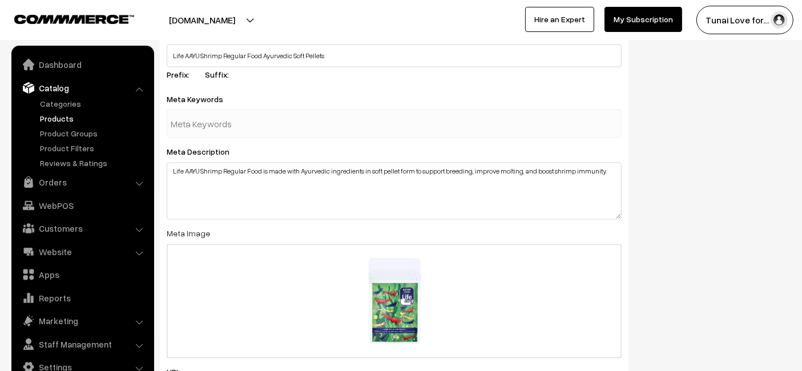
click at [243, 131] on input "text" at bounding box center [230, 123] width 119 height 23
paste input "shrimp food"
type input "shrimp food"
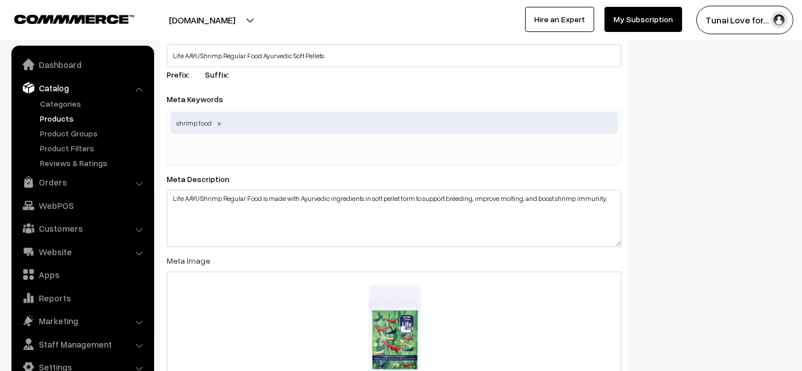
paste input "aquarium shrimp food"
type input "aquarium shrimp food"
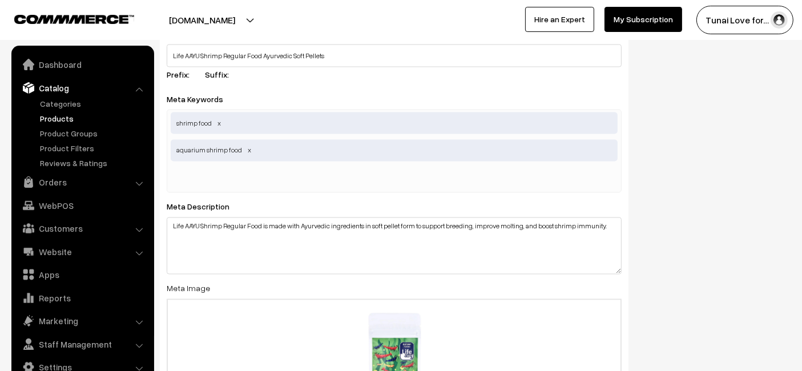
paste input "shrimp immunity booster"
type input "shrimp immunity booster"
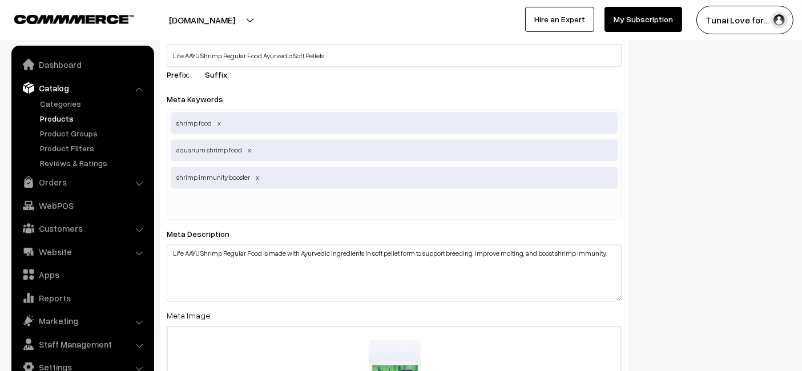
paste input "shrimp breeding food"
type input "shrimp breeding food"
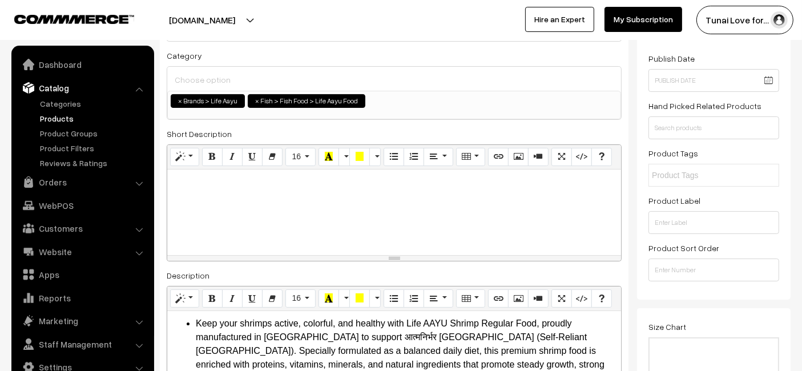
scroll to position [0, 0]
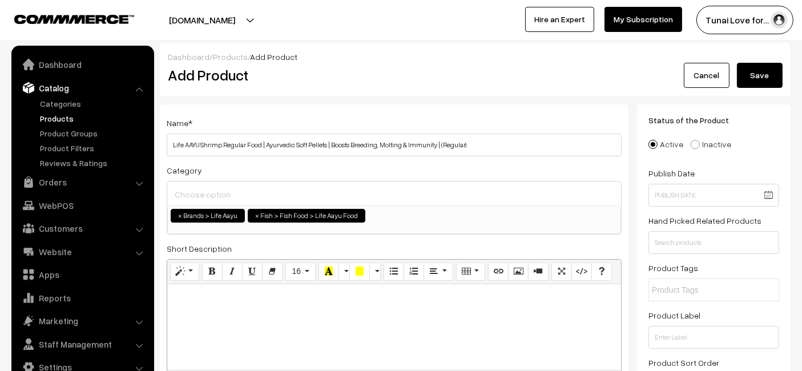
drag, startPoint x: 763, startPoint y: 76, endPoint x: 764, endPoint y: 68, distance: 8.1
click at [763, 76] on button "Save" at bounding box center [760, 75] width 46 height 25
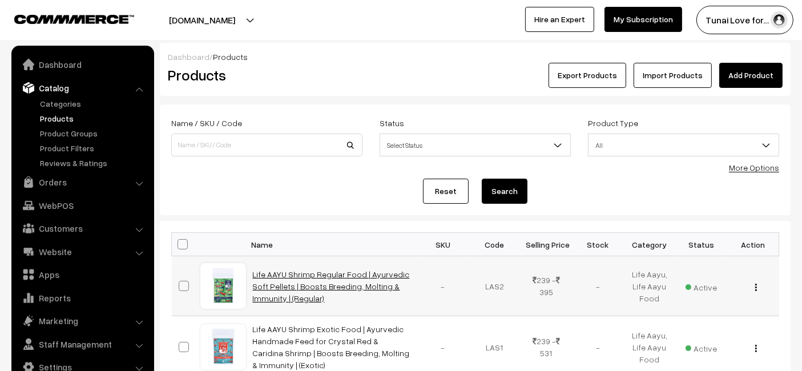
click at [318, 287] on link "Life AAYU Shrimp Regular Food | Ayurvedic Soft Pellets | Boosts Breeding, Molti…" at bounding box center [331, 286] width 157 height 34
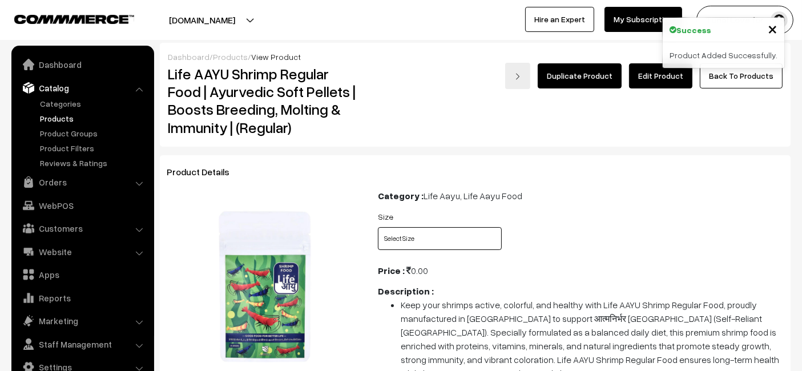
click at [422, 235] on select "Select Size 15gms 30gms" at bounding box center [440, 238] width 124 height 23
select select "LAS2_NAQ"
click at [378, 227] on select "Select Size 15gms 30gms" at bounding box center [440, 238] width 124 height 23
drag, startPoint x: 463, startPoint y: 238, endPoint x: 447, endPoint y: 249, distance: 19.3
click at [464, 238] on select "Select Size 15gms 30gms" at bounding box center [440, 238] width 124 height 23
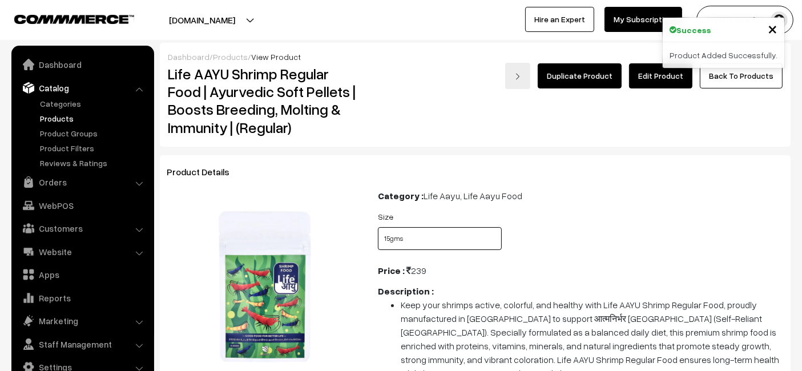
select select "LAS2_A3N"
click at [378, 227] on select "Select Size 15gms 30gms" at bounding box center [440, 238] width 124 height 23
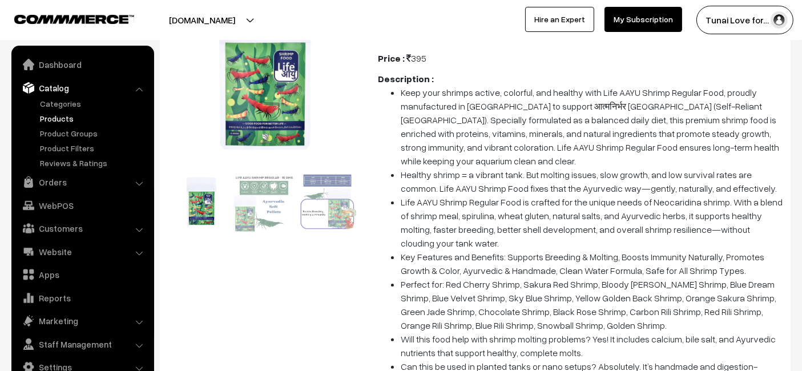
scroll to position [94, 0]
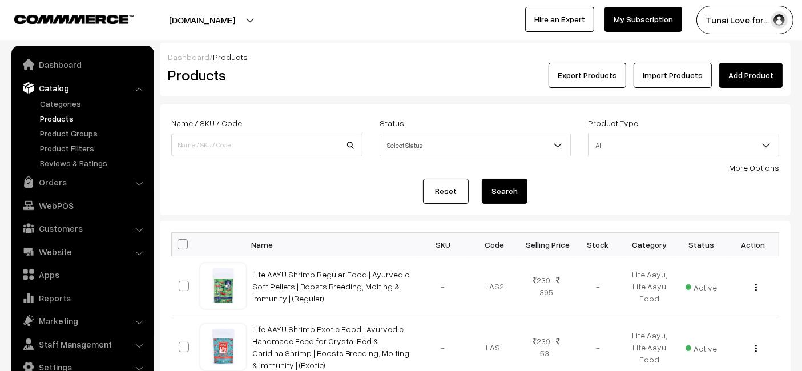
click at [759, 80] on link "Add Product" at bounding box center [750, 75] width 63 height 25
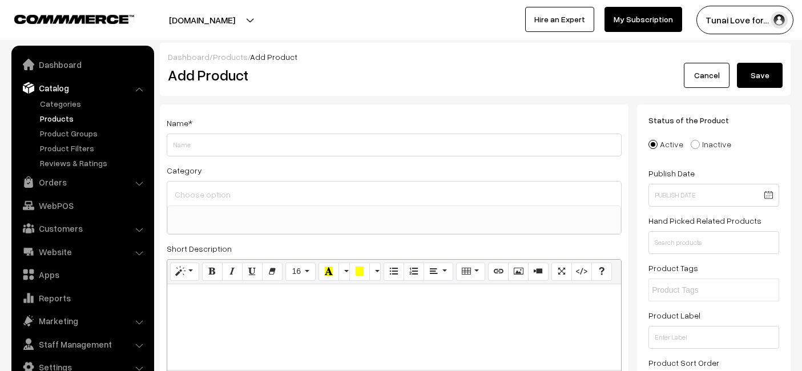
select select
type input "B0FH29RMY1"
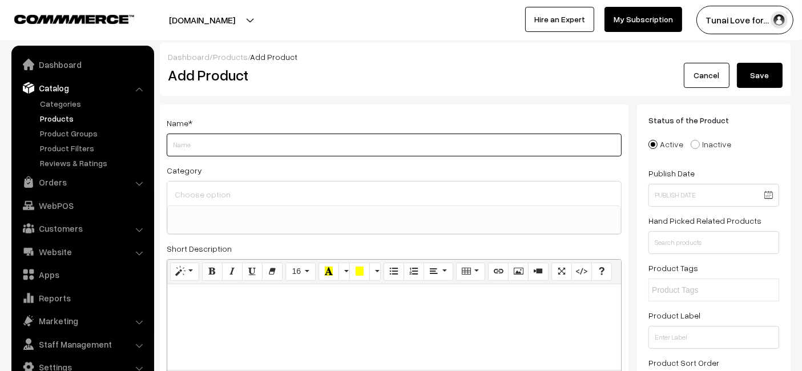
click at [306, 153] on input "Weight" at bounding box center [394, 145] width 455 height 23
paste input "Life AAYU Silver Arowana Aquarium Fish Food | Designed to Improve Muscle, Bone,…"
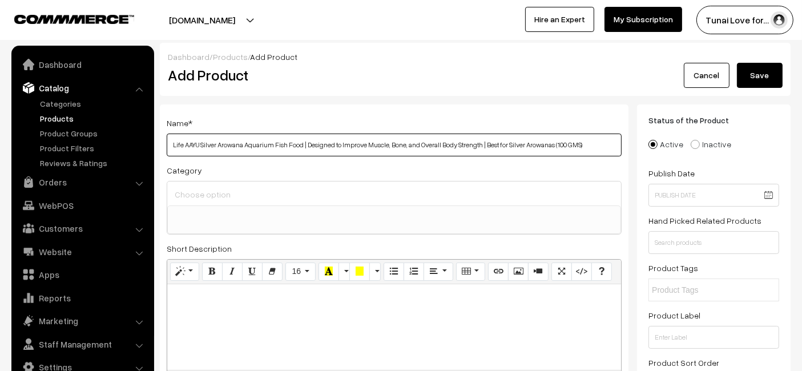
drag, startPoint x: 594, startPoint y: 144, endPoint x: 557, endPoint y: 145, distance: 36.5
click at [557, 145] on input "Life AAYU Silver Arowana Aquarium Fish Food | Designed to Improve Muscle, Bone,…" at bounding box center [394, 145] width 455 height 23
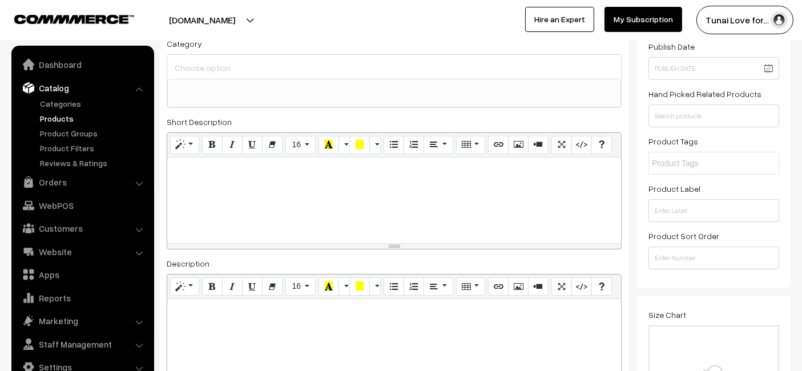
type input "Life AAYU Silver Arowana Aquarium Fish Food | Designed to Improve Muscle, Bone,…"
click at [308, 92] on ul at bounding box center [394, 86] width 453 height 14
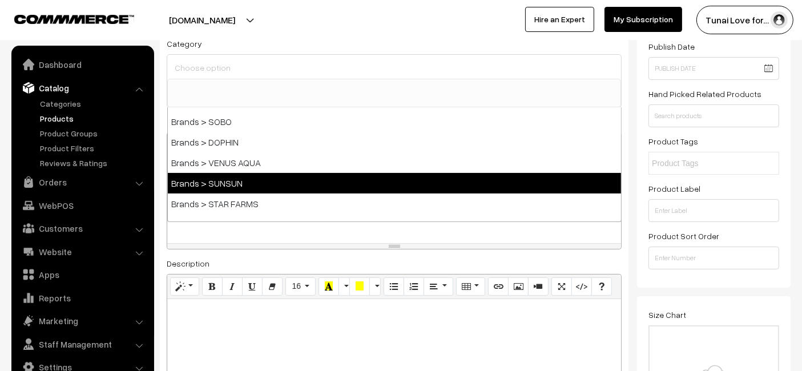
scroll to position [190, 0]
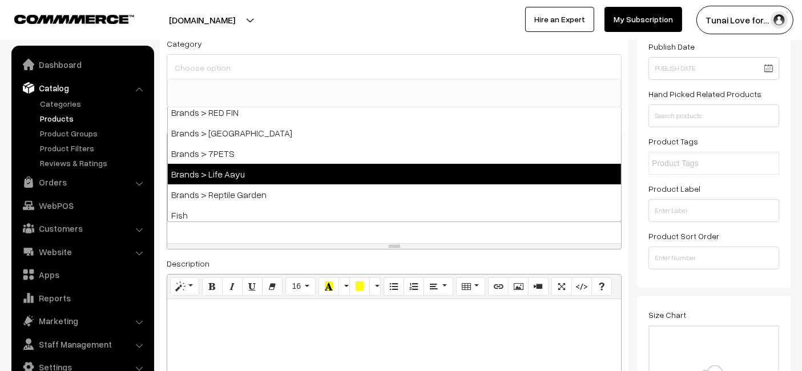
select select "48"
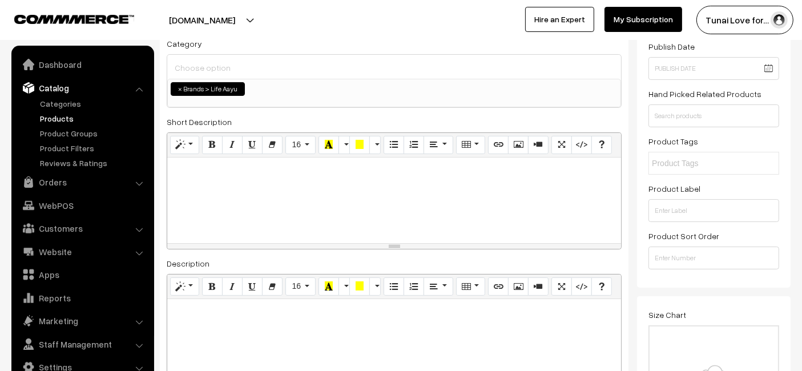
scroll to position [84, 0]
click at [304, 95] on span "× Brands > Life Aayu" at bounding box center [394, 93] width 454 height 29
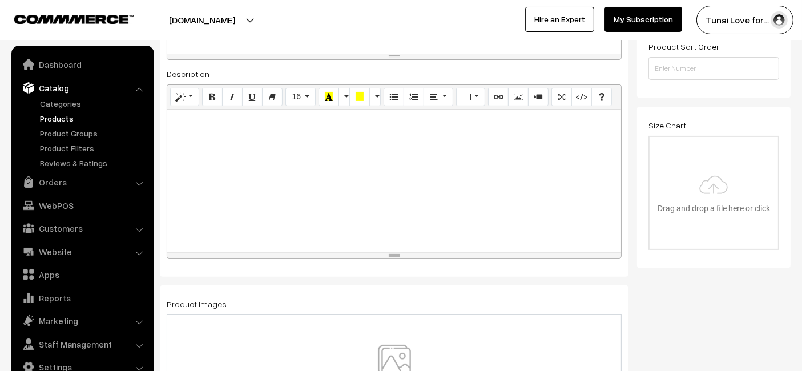
scroll to position [317, 0]
click at [262, 184] on div at bounding box center [394, 180] width 454 height 143
paste div
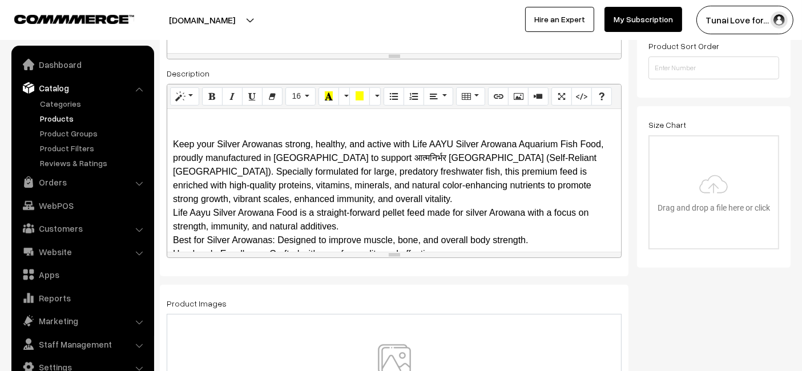
click at [290, 152] on div "Keep your Silver Arowanas strong, healthy, and active with Life AAYU Silver Aro…" at bounding box center [394, 172] width 442 height 68
click at [224, 130] on div at bounding box center [394, 131] width 442 height 14
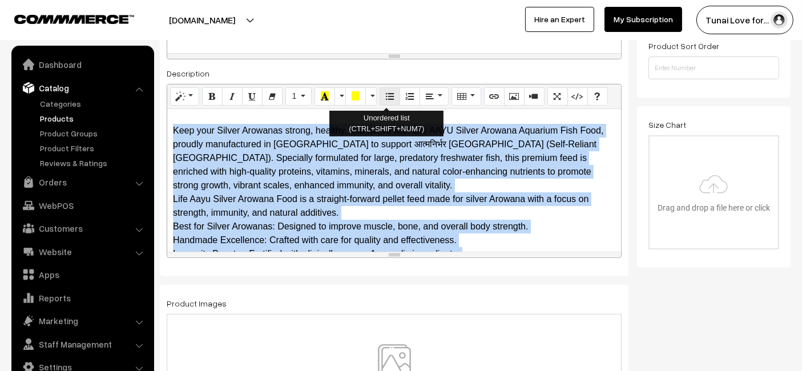
click at [384, 102] on button "Unordered list (CTRL+SHIFT+NUM7)" at bounding box center [390, 96] width 21 height 18
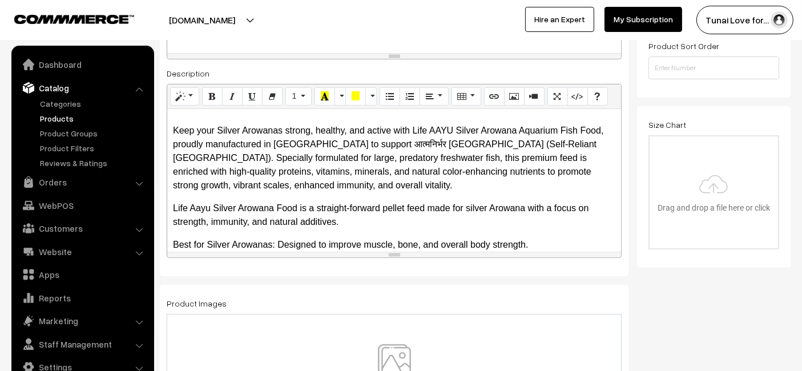
click at [372, 66] on div "Description Normal Quote Code Header 1 Header 2 Header 3 Header 4 Header 5 Head…" at bounding box center [394, 162] width 455 height 192
click at [329, 164] on span "Keep your Silver Arowanas strong, healthy, and active with Life AAYU Silver Aro…" at bounding box center [388, 158] width 430 height 64
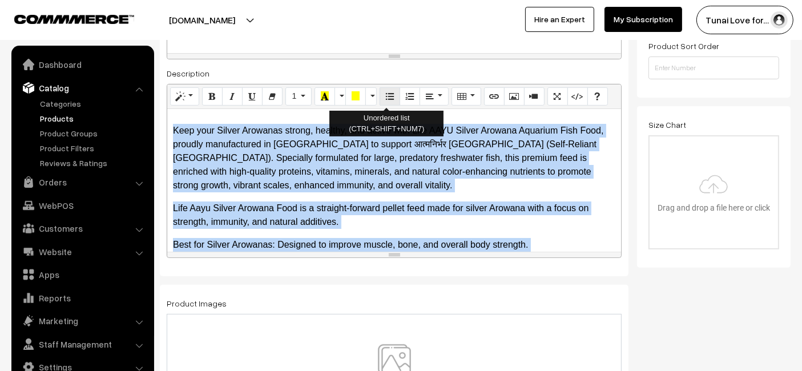
click at [386, 92] on icon "Unordered list (CTRL+SHIFT+NUM7)" at bounding box center [390, 95] width 8 height 9
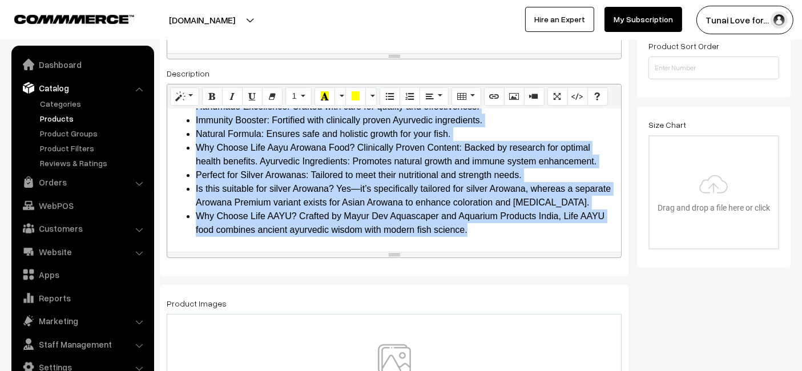
scroll to position [634, 0]
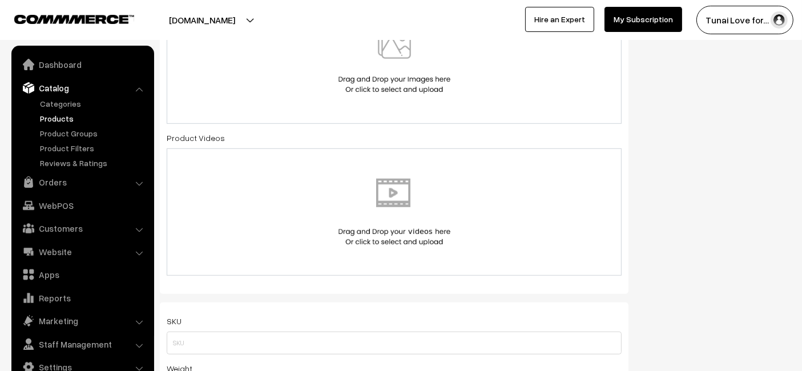
click at [683, 122] on div "Status of the Product Active Inactive Product Type -- Select -- -- Select -- Pu…" at bounding box center [718, 254] width 162 height 1569
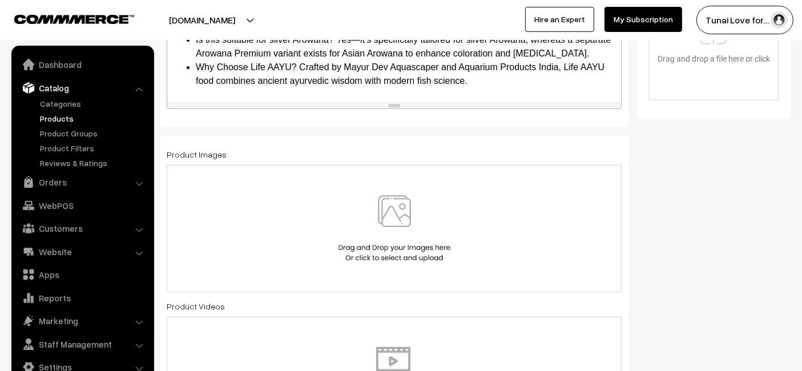
scroll to position [443, 0]
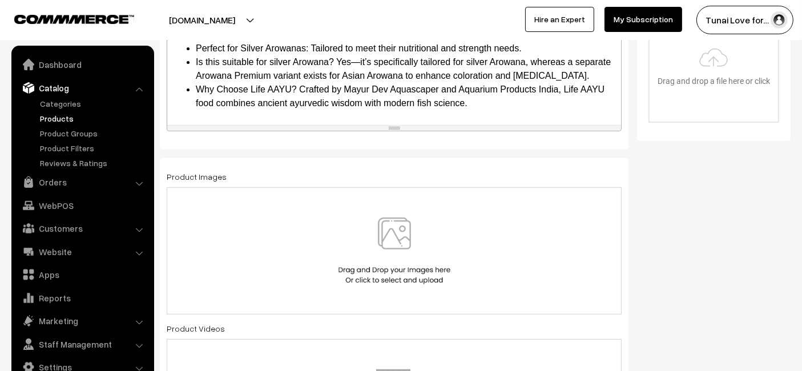
click at [320, 188] on div at bounding box center [394, 250] width 455 height 127
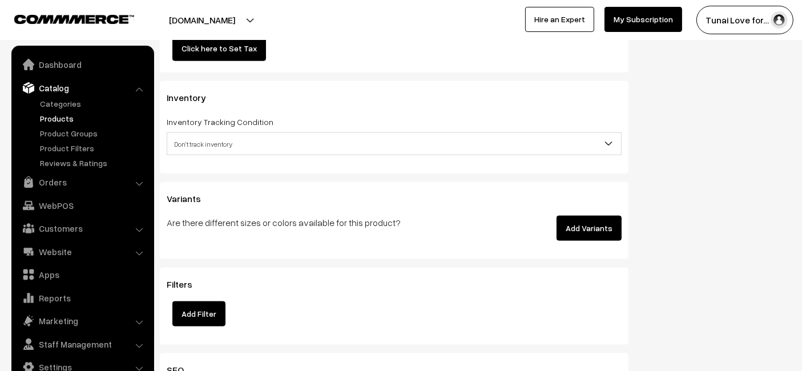
scroll to position [1458, 0]
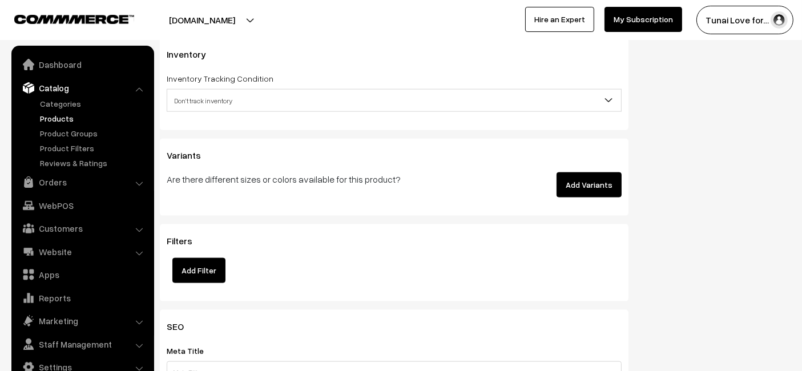
click at [570, 180] on button "Add Variants" at bounding box center [588, 184] width 65 height 25
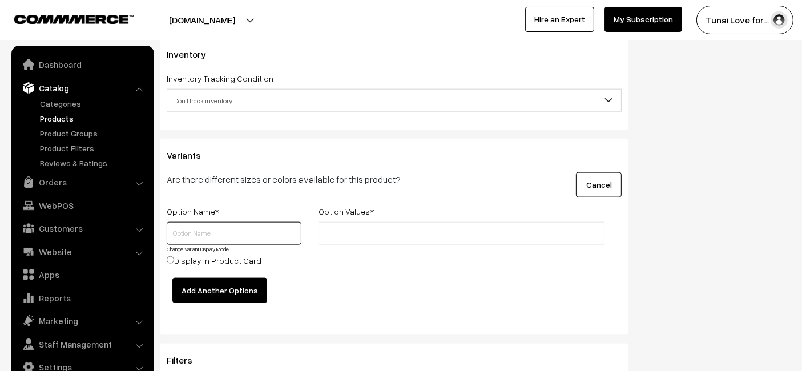
click at [204, 229] on input "text" at bounding box center [234, 233] width 135 height 23
type input "Size"
click at [337, 229] on input "text" at bounding box center [372, 234] width 100 height 12
type input "100gms"
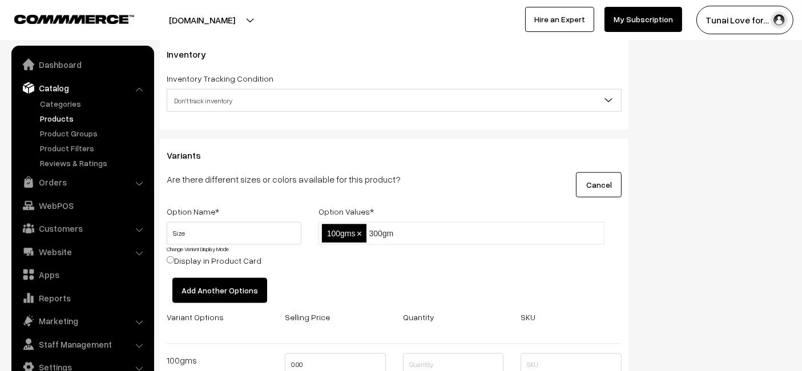
type input "300gms"
type input "450gms"
click at [582, 257] on div "100gms,300gms,450gms 100gms × 300gms × 450gms ×" at bounding box center [461, 250] width 303 height 56
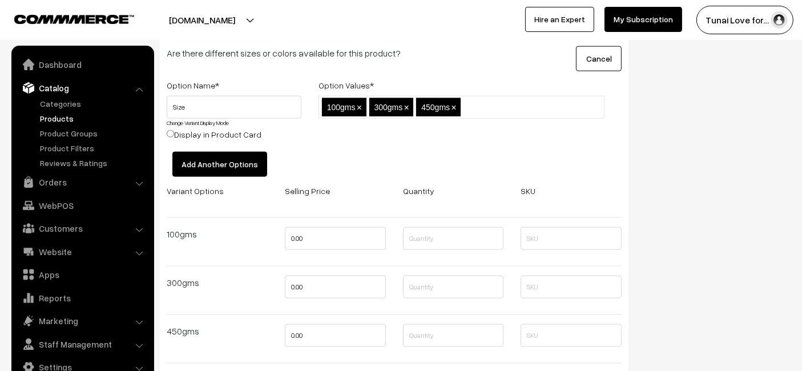
scroll to position [1585, 0]
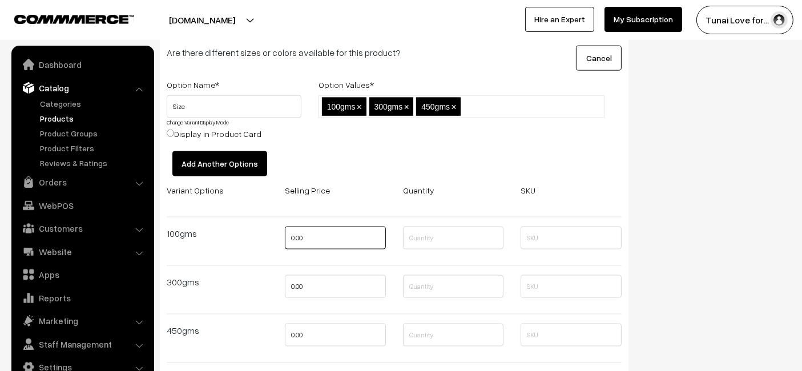
click at [356, 232] on input "0.00" at bounding box center [335, 238] width 101 height 23
type input "764"
click at [365, 289] on input "0.00" at bounding box center [335, 286] width 101 height 23
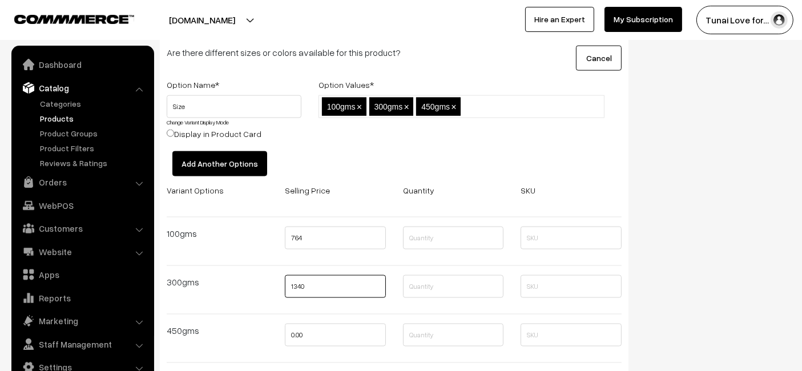
type input "1340"
click at [339, 336] on input "0.00" at bounding box center [335, 335] width 101 height 23
click at [318, 324] on input "0" at bounding box center [335, 335] width 101 height 23
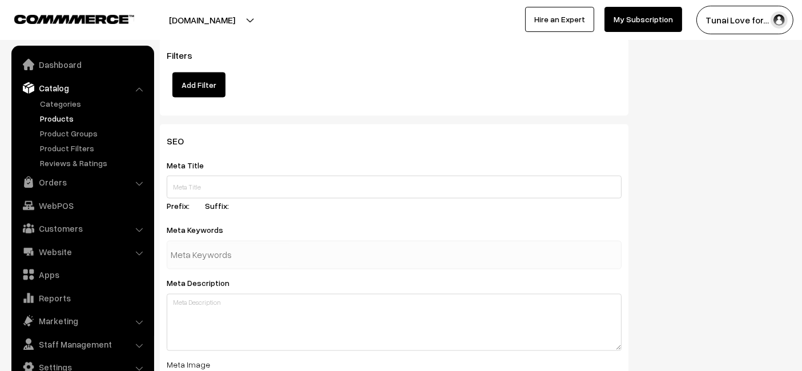
scroll to position [1966, 0]
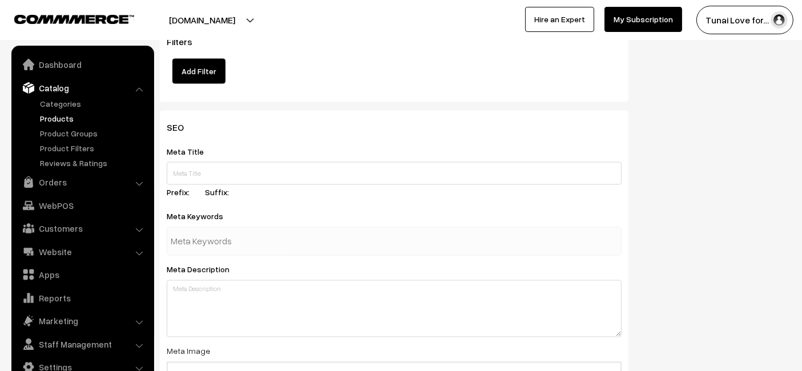
type input "1881"
click at [314, 163] on input "text" at bounding box center [394, 173] width 455 height 23
paste input "Life AAYU Silver Arowana Fish Food for Strength and Growth"
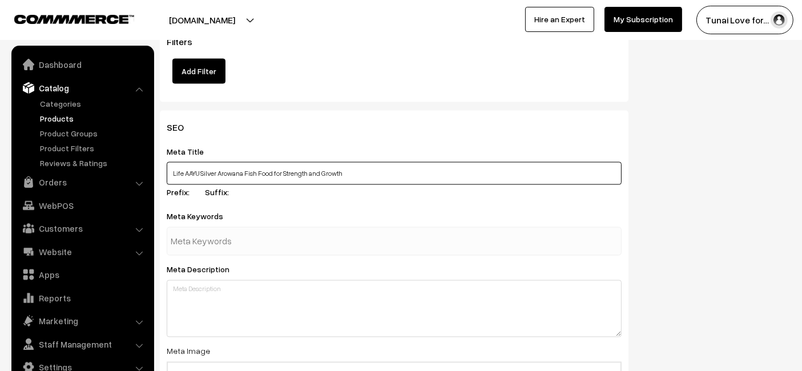
type input "Life AAYU Silver Arowana Fish Food for Strength and Growth"
click at [285, 234] on input "text" at bounding box center [230, 241] width 119 height 23
paste input "aquarium fish food"
type input "aquarium fish food"
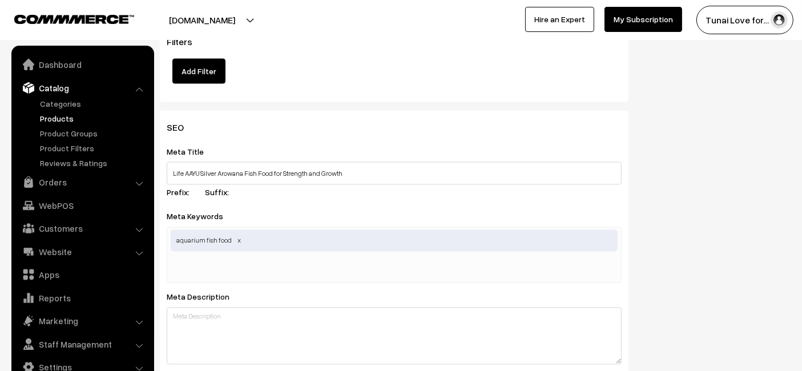
click at [244, 268] on input "text" at bounding box center [230, 268] width 119 height 23
paste input "arowana food"
type input "arowana food"
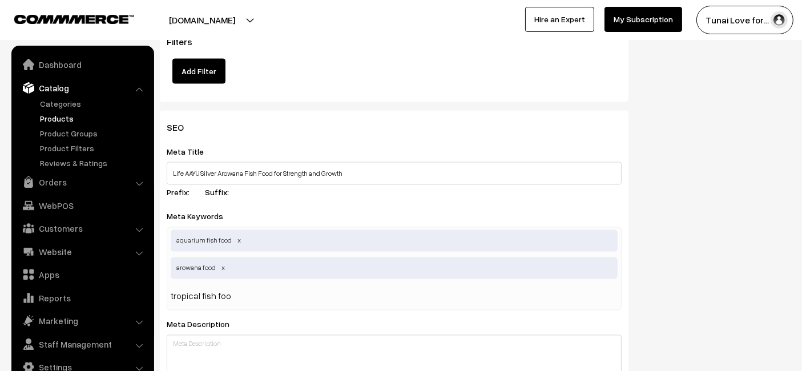
type input "tropical fish food"
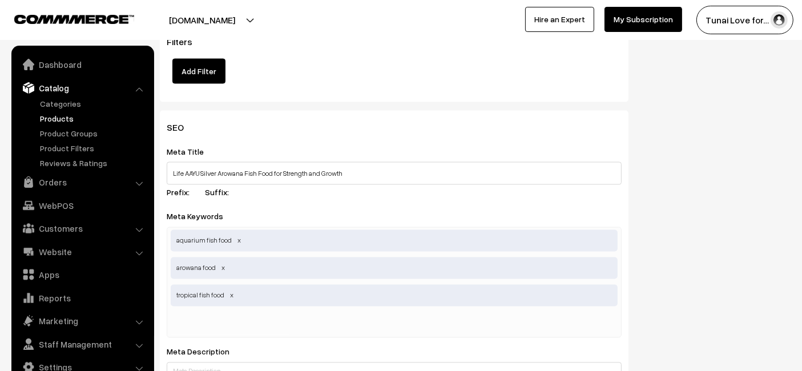
paste input "silver arowana fish food"
type input "silver arowana fish food"
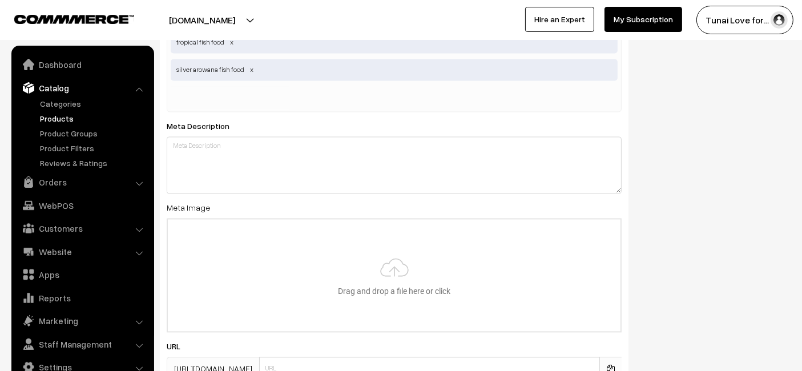
scroll to position [2219, 0]
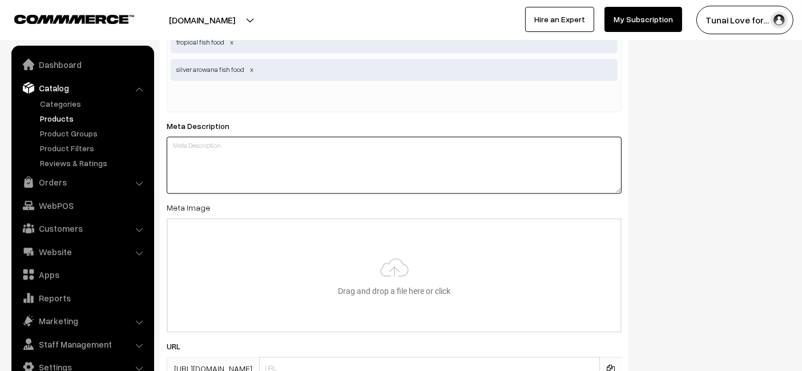
click at [228, 150] on textarea at bounding box center [394, 164] width 455 height 57
paste textarea "Life AAYU Silver Arowana Fish Food is formulated to improve muscle tone bone st…"
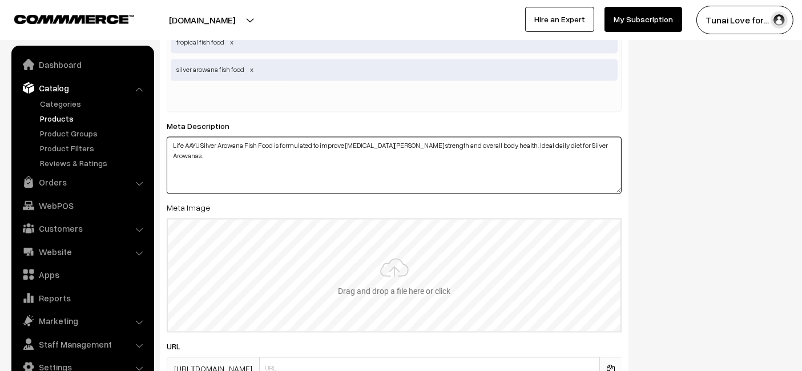
type textarea "Life AAYU Silver Arowana Fish Food is formulated to improve muscle tone bone st…"
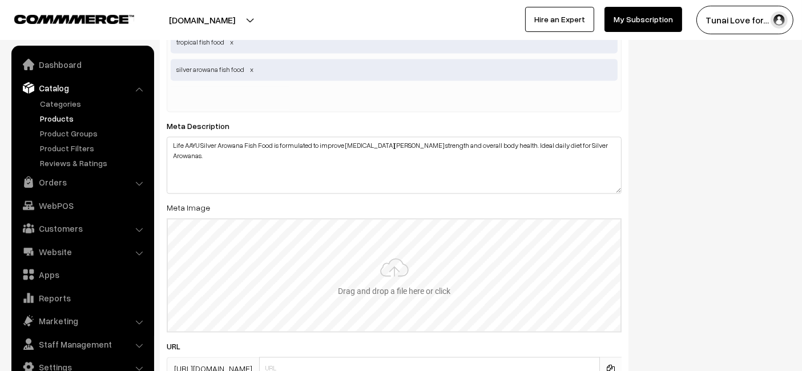
click at [313, 260] on input "file" at bounding box center [394, 275] width 453 height 112
type input "C:\fakepath\life-aayu-silver-arowana-fish-food-strength-and-growth.jpg.jpg"
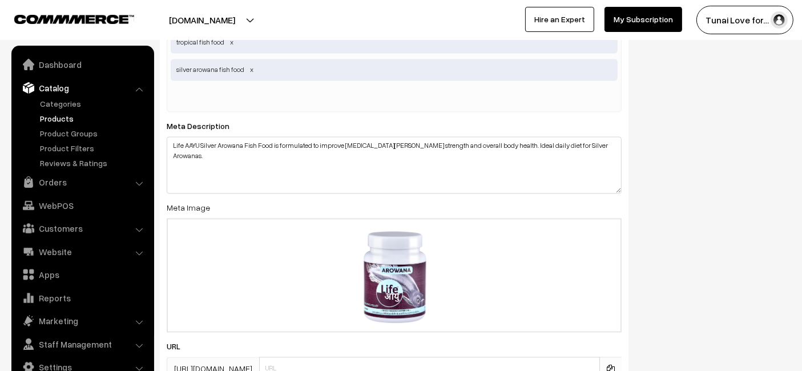
scroll to position [2319, 0]
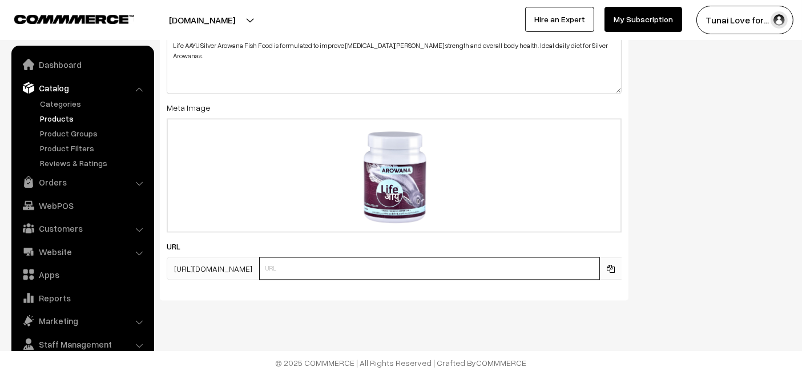
click at [285, 262] on input "text" at bounding box center [429, 268] width 341 height 23
paste input "https://www.yourstore.com/life-aayu-silver-arowana-fish-food-strength-and-growth"
drag, startPoint x: 350, startPoint y: 265, endPoint x: 235, endPoint y: 268, distance: 115.3
click at [235, 268] on div "https://tunai.in/products/ https://www.yourstore.com/life-aayu-silver-arowana-f…" at bounding box center [394, 268] width 455 height 23
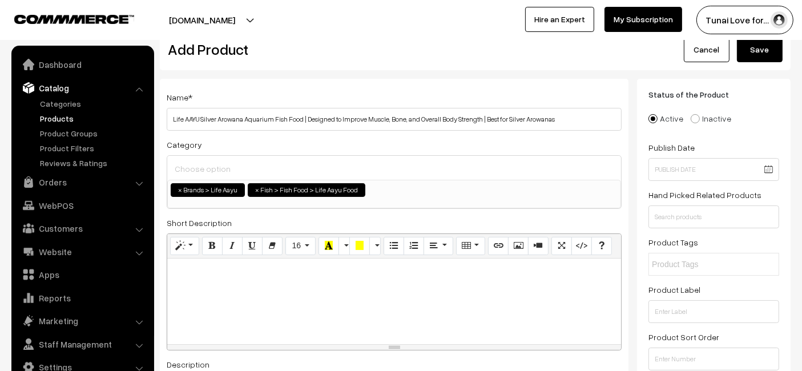
scroll to position [0, 0]
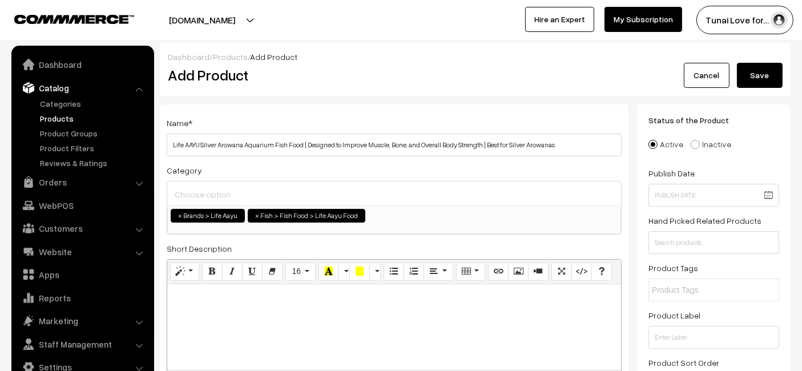
type input "life-aayu-silver-arowana-fish-food-strength-and-growth"
click at [764, 63] on button "Save" at bounding box center [760, 75] width 46 height 25
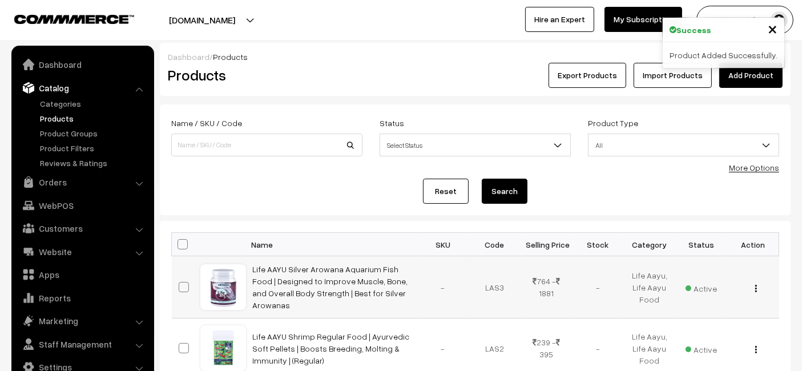
click at [301, 279] on td "Life AAYU Silver Arowana Aquarium Fish Food | Designed to Improve Muscle, Bone,…" at bounding box center [331, 287] width 171 height 62
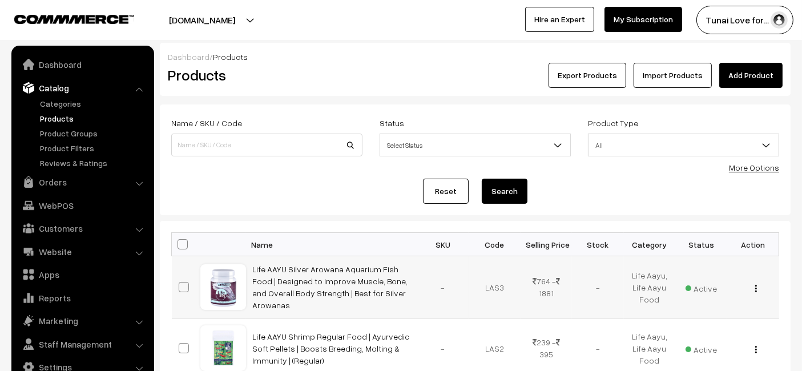
click at [306, 267] on td "Life AAYU Silver Arowana Aquarium Fish Food | Designed to Improve Muscle, Bone,…" at bounding box center [331, 287] width 171 height 62
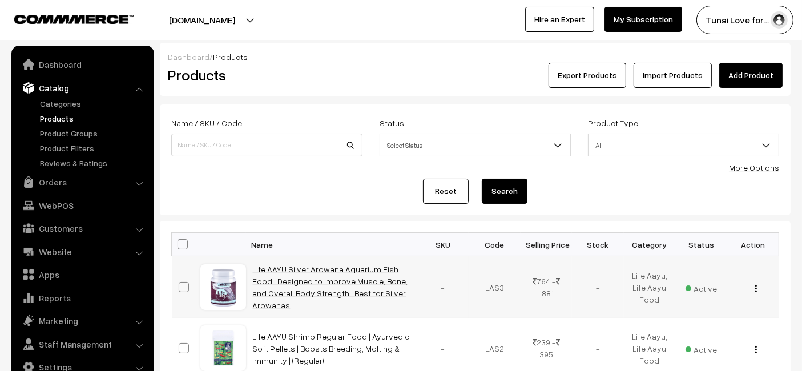
click at [302, 283] on link "Life AAYU Silver Arowana Aquarium Fish Food | Designed to Improve Muscle, Bone,…" at bounding box center [330, 287] width 155 height 46
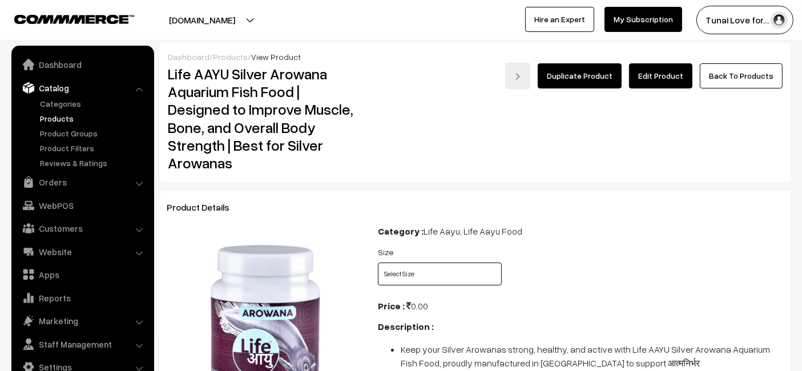
click at [423, 276] on select "Select Size 100gms 300gms 450gms" at bounding box center [440, 274] width 124 height 23
select select "LAS3_A6V"
click at [378, 263] on select "Select Size 100gms 300gms 450gms" at bounding box center [440, 274] width 124 height 23
click at [458, 275] on select "Select Size 100gms 300gms 450gms" at bounding box center [440, 274] width 124 height 23
select select "LAS3_6JY"
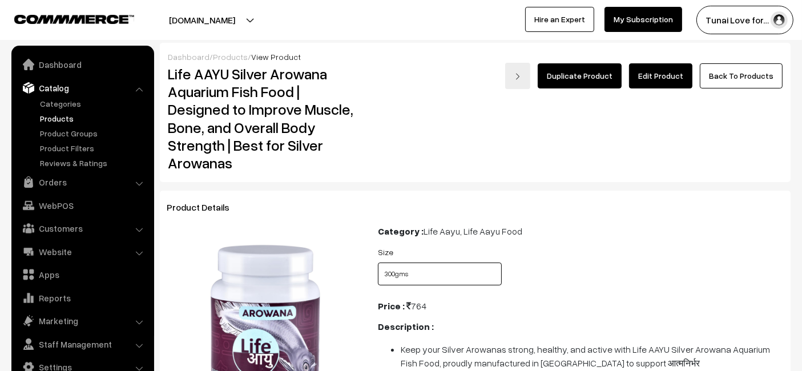
click at [378, 263] on select "Select Size 100gms 300gms 450gms" at bounding box center [440, 274] width 124 height 23
click at [448, 275] on select "Select Size 100gms 300gms 450gms" at bounding box center [440, 274] width 124 height 23
select select "LAS3_4BC"
click at [378, 263] on select "Select Size 100gms 300gms 450gms" at bounding box center [440, 274] width 124 height 23
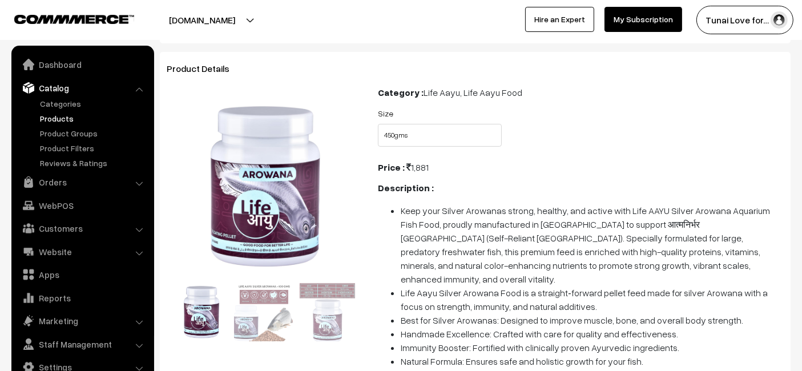
scroll to position [63, 0]
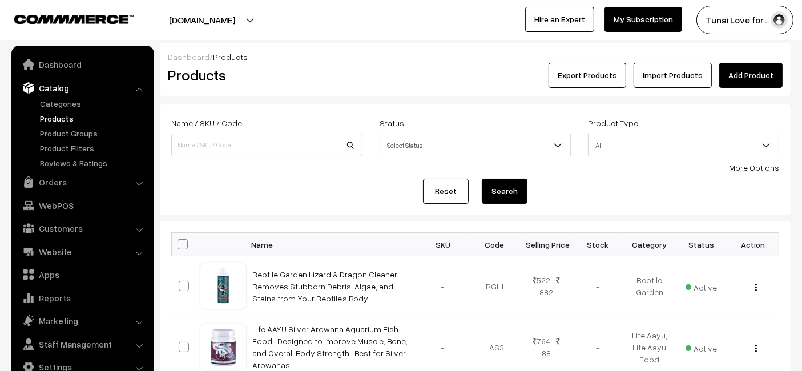
click at [742, 61] on div "Dashboard / Products" at bounding box center [475, 57] width 615 height 12
click at [744, 70] on link "Add Product" at bounding box center [750, 75] width 63 height 25
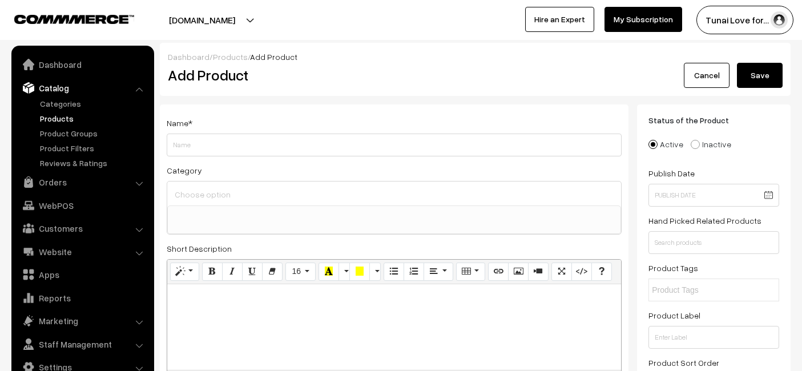
select select
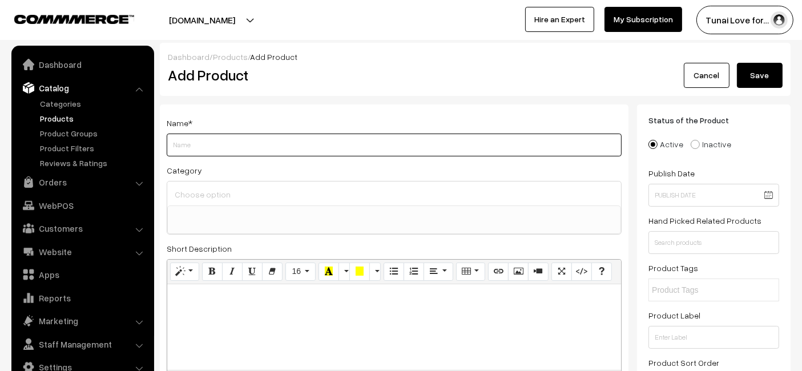
paste input "Life AAYU Stay Calm Plus Fish Food Supplement | Suitable for All Freshwater and…"
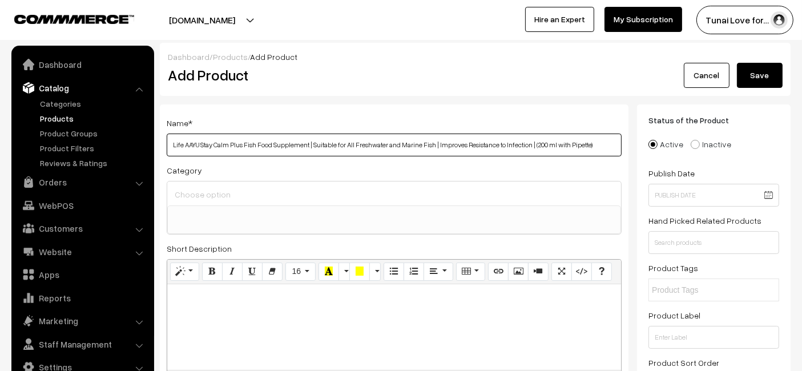
drag, startPoint x: 596, startPoint y: 146, endPoint x: 531, endPoint y: 147, distance: 65.1
click at [531, 147] on input "Life AAYU Stay Calm Plus Fish Food Supplement | Suitable for All Freshwater and…" at bounding box center [394, 145] width 455 height 23
type input "Life AAYU Stay Calm Plus Fish Food Supplement | Suitable for All Freshwater and…"
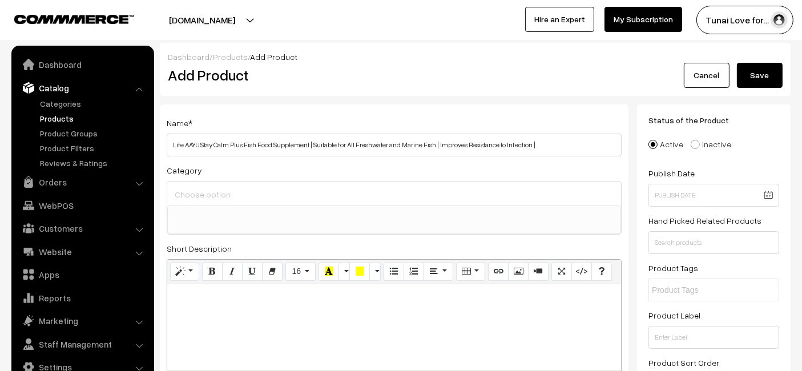
click at [467, 199] on input at bounding box center [394, 194] width 445 height 17
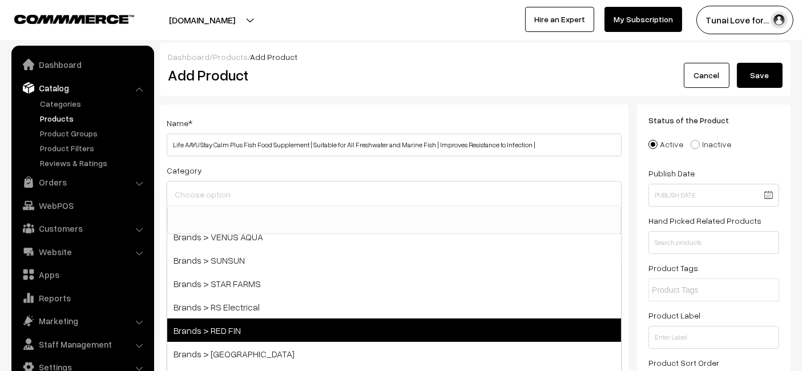
scroll to position [190, 0]
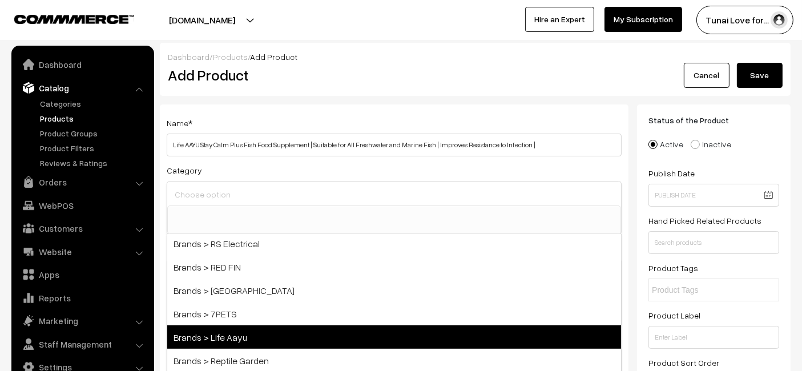
click at [238, 328] on span "Brands > Life Aayu" at bounding box center [394, 336] width 454 height 23
select select "48"
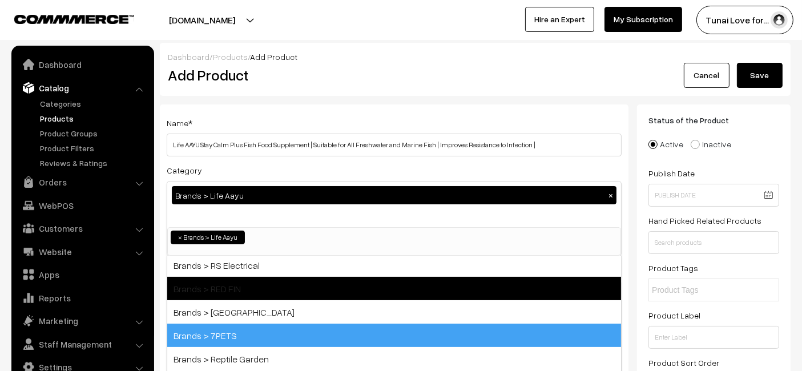
scroll to position [84, 0]
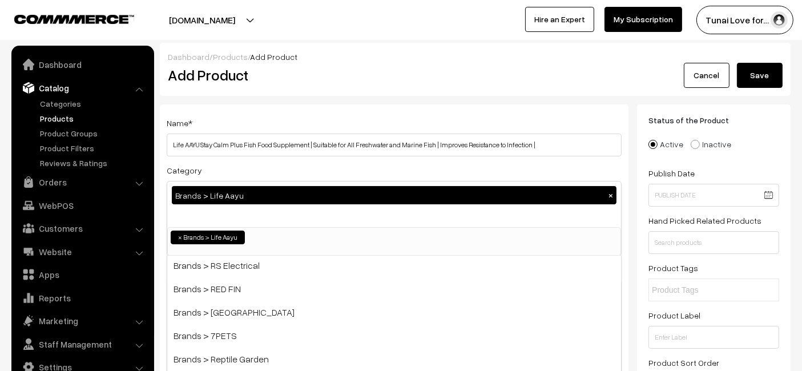
click at [360, 165] on div "Category Brands > Life Aayu × Brands Brands > TUNAI Brands > OPTIMUM Brands > S…" at bounding box center [394, 209] width 455 height 93
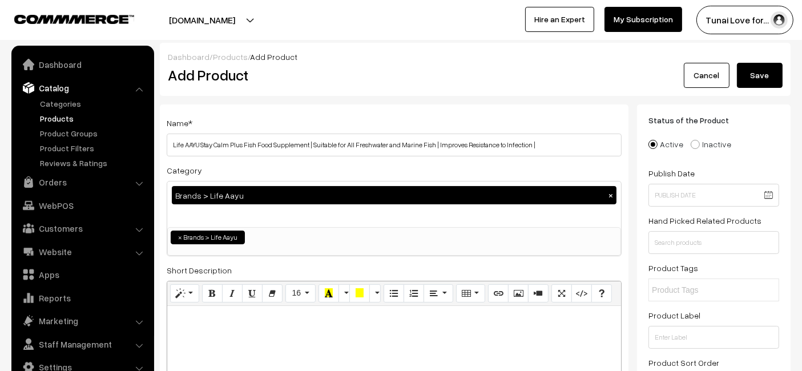
click at [295, 219] on div "Brands > Life Aayu ×" at bounding box center [394, 204] width 454 height 46
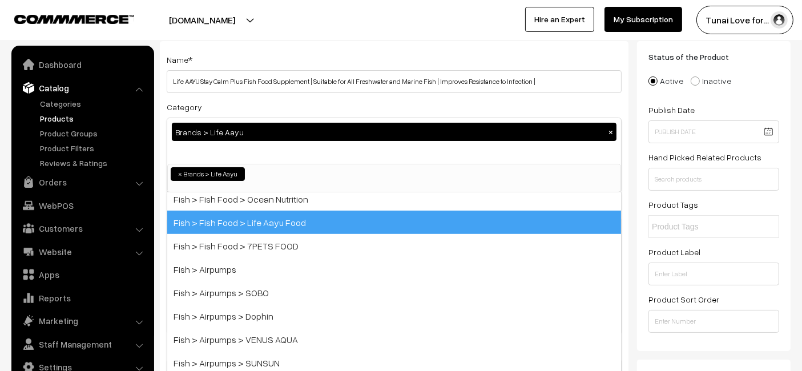
scroll to position [443, 0]
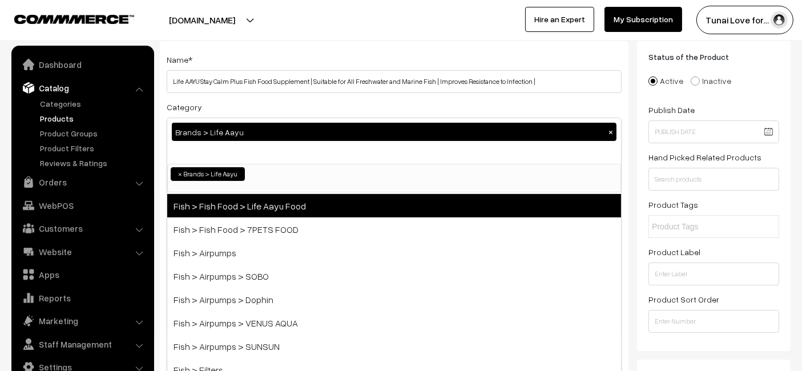
click at [276, 206] on span "Fish > Fish Food > Life Aayu Food" at bounding box center [394, 205] width 454 height 23
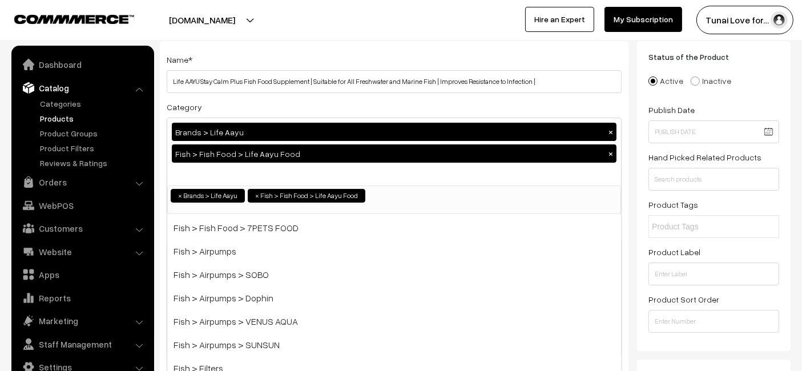
scroll to position [421, 0]
click at [356, 12] on div at bounding box center [198, 20] width 390 height 29
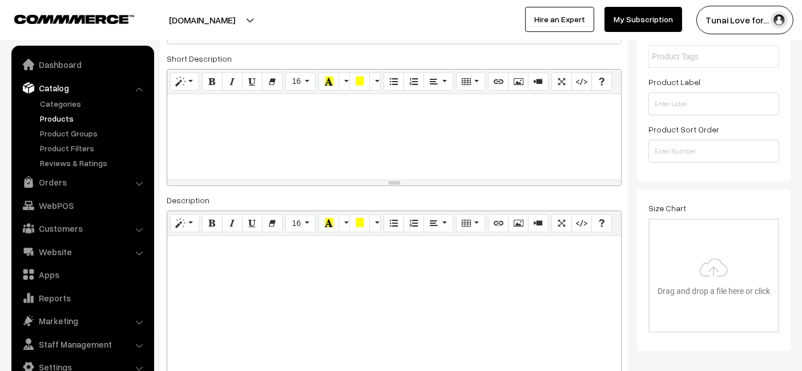
scroll to position [253, 0]
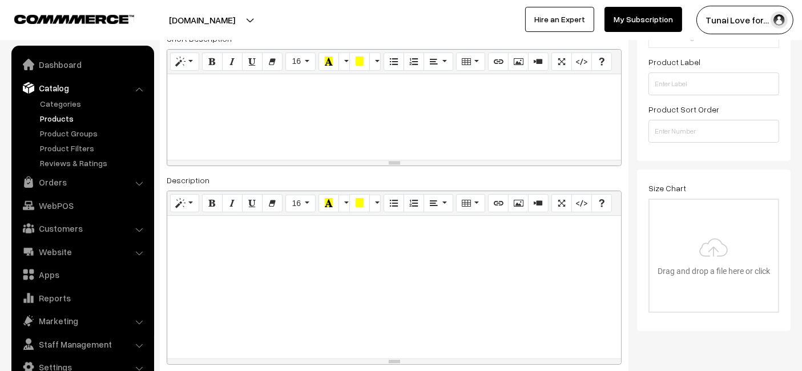
click at [278, 244] on div at bounding box center [394, 287] width 454 height 143
click at [275, 276] on div at bounding box center [394, 287] width 454 height 143
paste div
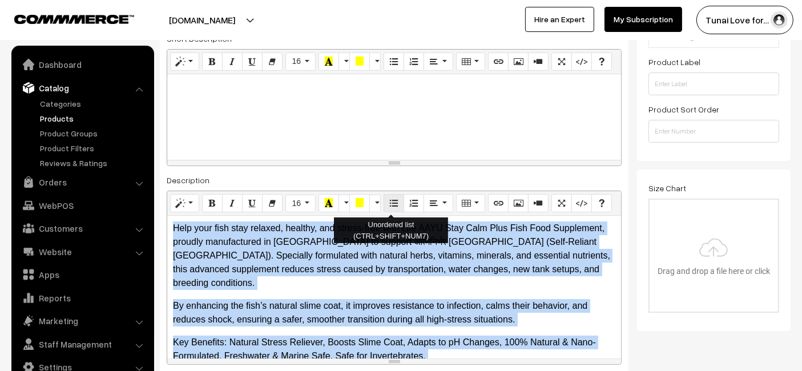
click at [391, 198] on icon "Unordered list (CTRL+SHIFT+NUM7)" at bounding box center [394, 202] width 8 height 9
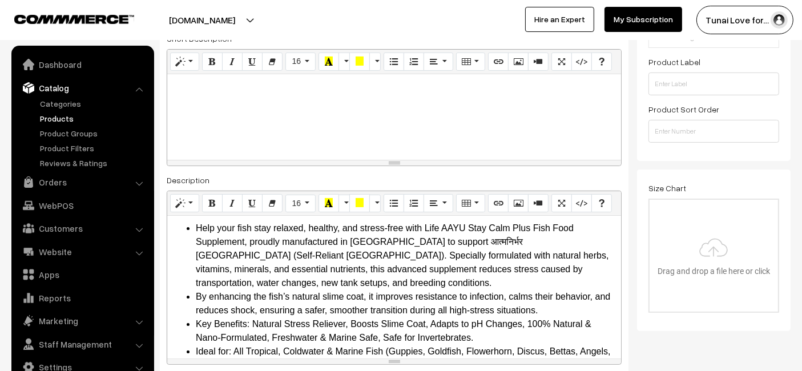
click at [390, 168] on div "Name * Life AAYU Stay Calm Plus Fish Food Supplement | Suitable for All Freshwa…" at bounding box center [394, 117] width 469 height 532
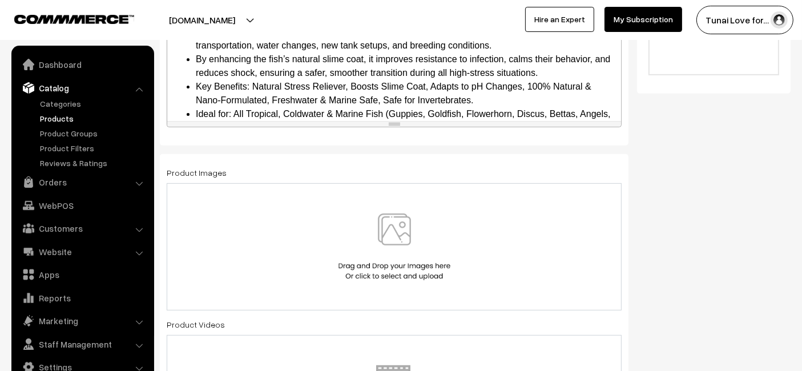
scroll to position [571, 0]
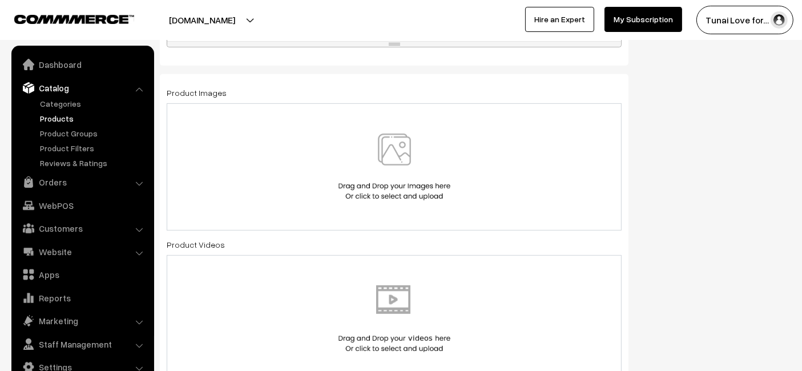
click at [338, 144] on img at bounding box center [395, 167] width 118 height 67
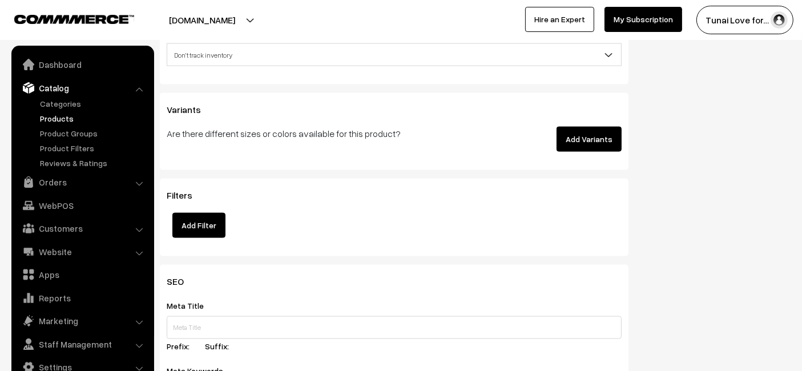
scroll to position [1458, 0]
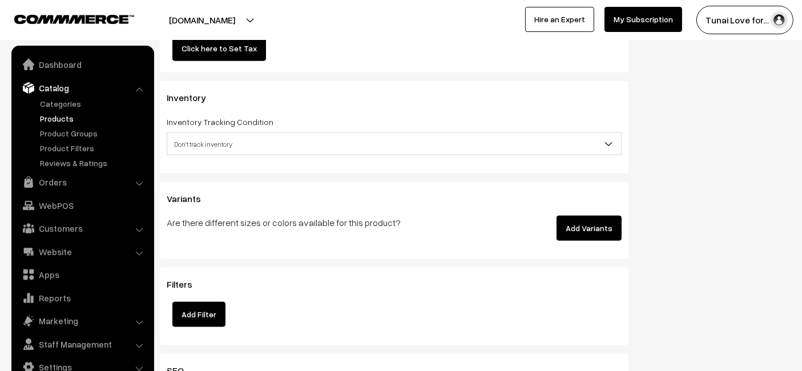
click at [606, 227] on button "Add Variants" at bounding box center [588, 228] width 65 height 25
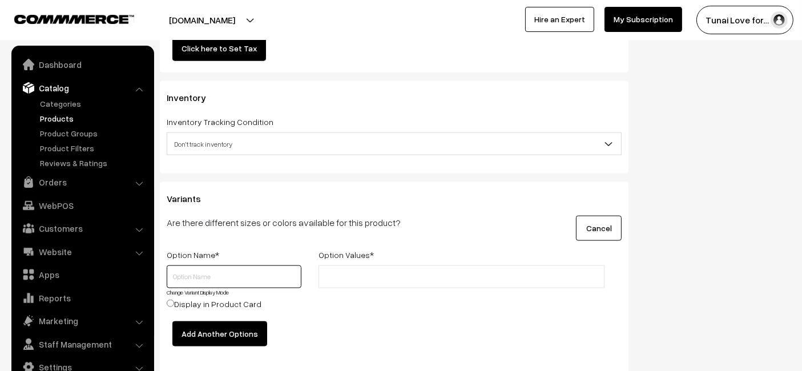
click at [241, 272] on input "text" at bounding box center [234, 276] width 135 height 23
type input "Size"
click at [380, 271] on input "text" at bounding box center [372, 277] width 100 height 12
type input "50ml"
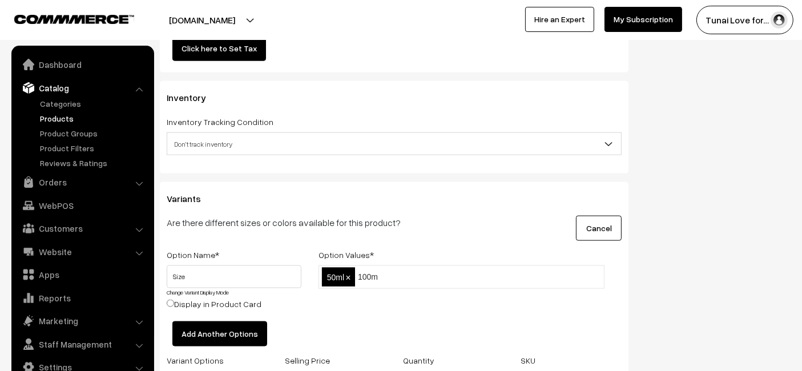
type input "100ml"
type input "200ml"
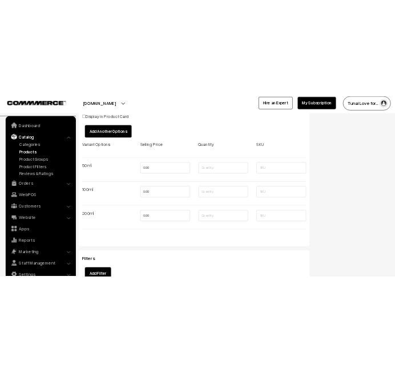
scroll to position [1776, 0]
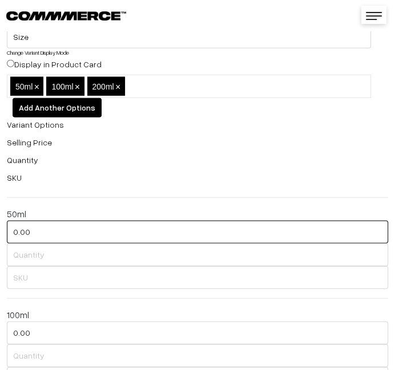
click at [55, 230] on input "0.00" at bounding box center [197, 232] width 381 height 23
type input "441"
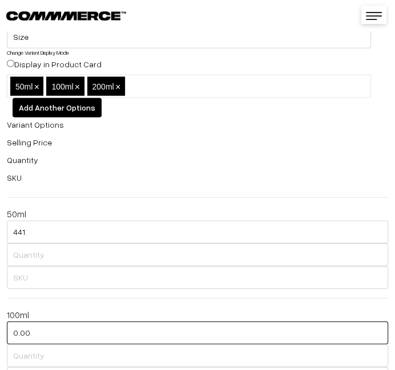
click at [44, 330] on input "0.00" at bounding box center [197, 333] width 381 height 23
type input "575"
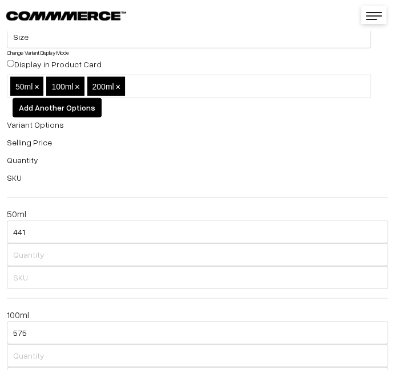
scroll to position [1902, 0]
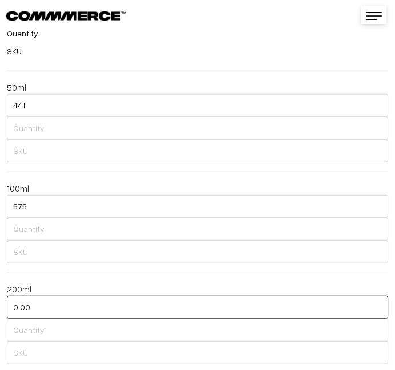
click at [75, 305] on input "0.00" at bounding box center [197, 307] width 381 height 23
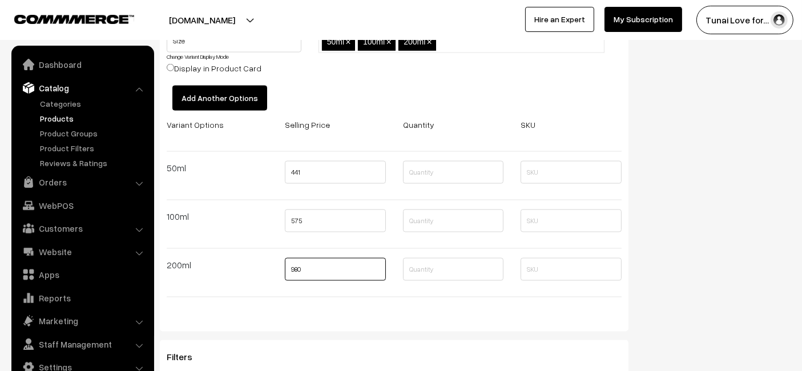
scroll to position [1839, 0]
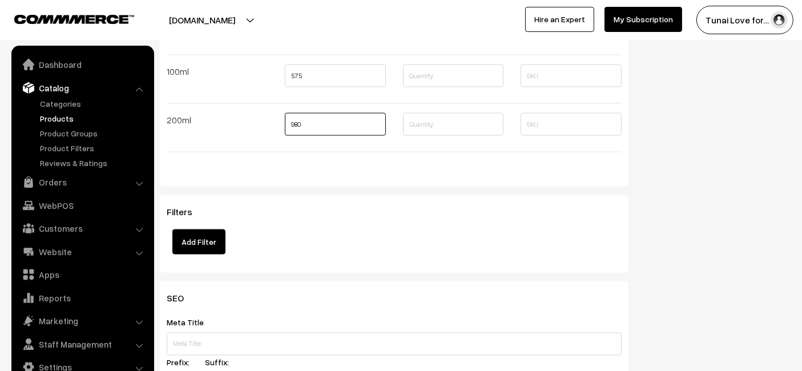
type input "980"
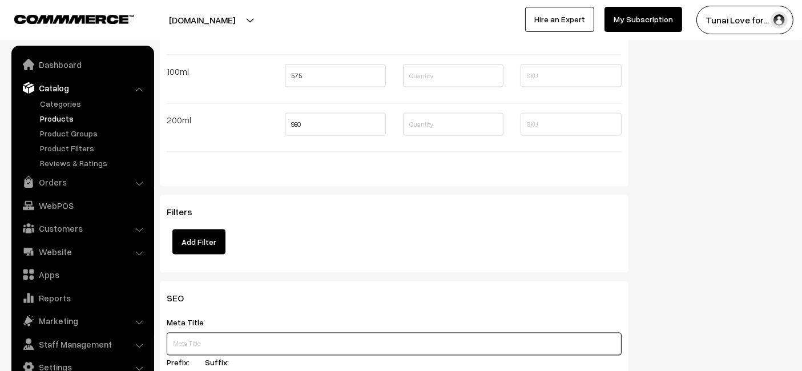
click at [244, 340] on input "text" at bounding box center [394, 344] width 455 height 23
paste input "Life AAYU Stay Calm Plus Fish Food Supplement for Fish Health"
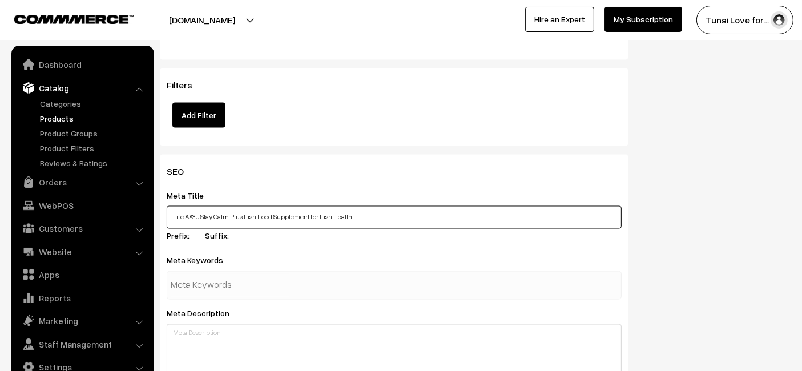
type input "Life AAYU Stay Calm Plus Fish Food Supplement for Fish Health"
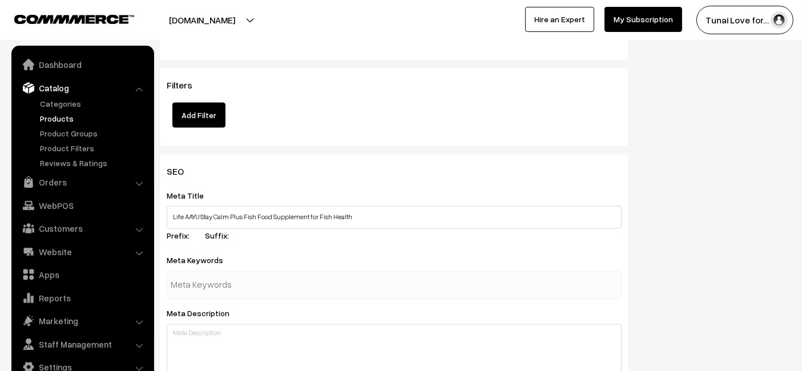
click at [285, 283] on input "text" at bounding box center [230, 285] width 119 height 23
paste input "fish food supplement"
type input "fish food supplement"
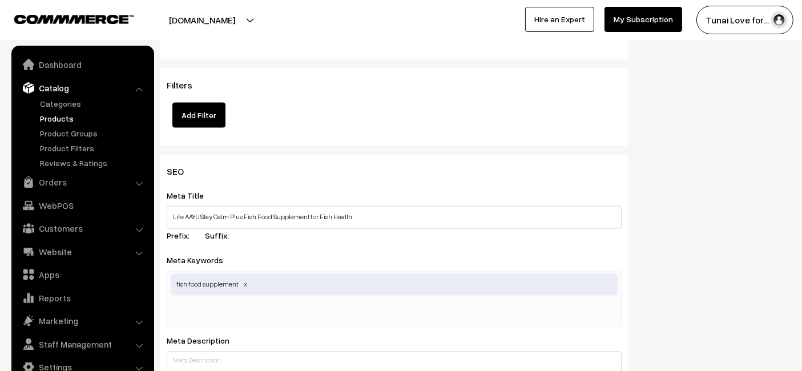
paste input "aquarium fish health"
type input "aquarium fish health"
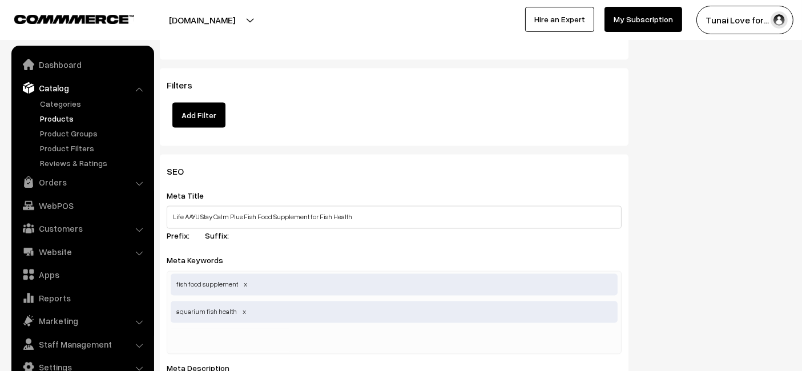
paste input "marine fish supplement"
type input "marine fish supplement"
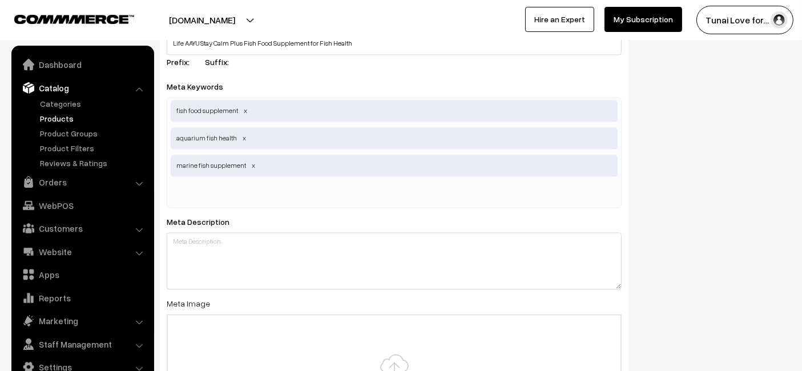
scroll to position [2156, 0]
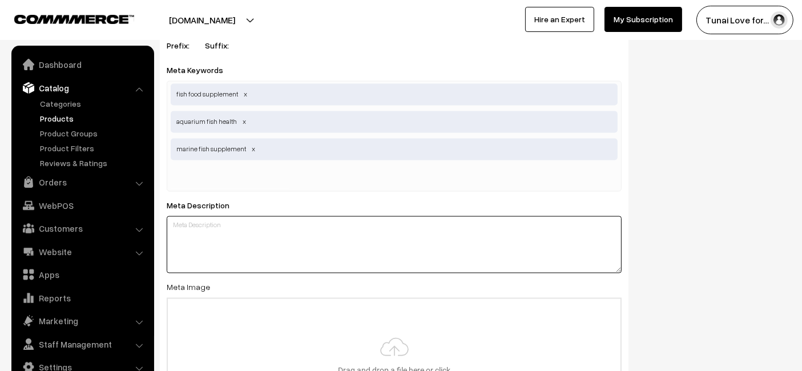
click at [212, 257] on textarea at bounding box center [394, 244] width 455 height 57
paste textarea "Life AAYU Stay Calm Plus Fish Food Supplement supports overall fish health, str…"
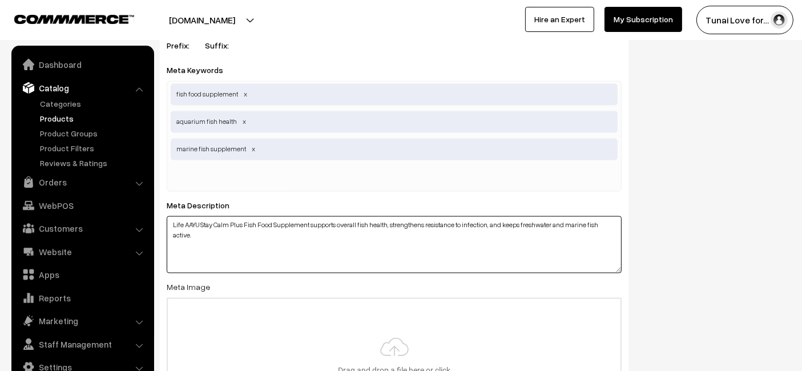
type textarea "Life AAYU Stay Calm Plus Fish Food Supplement supports overall fish health, str…"
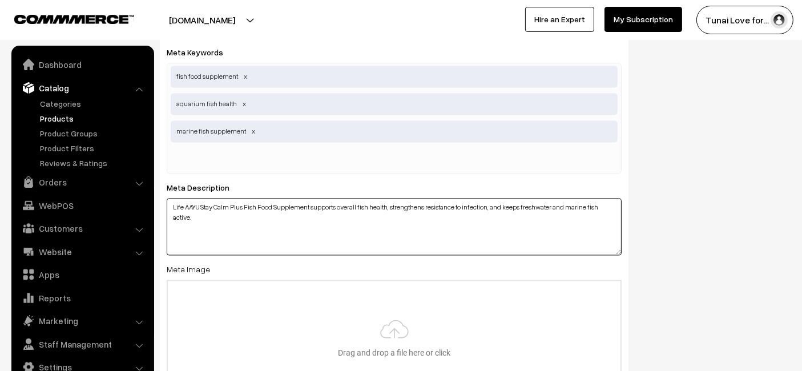
type input "C:\fakepath\life-aayu-stay-calm-plus-fish-food-supplement.jpg.jpg"
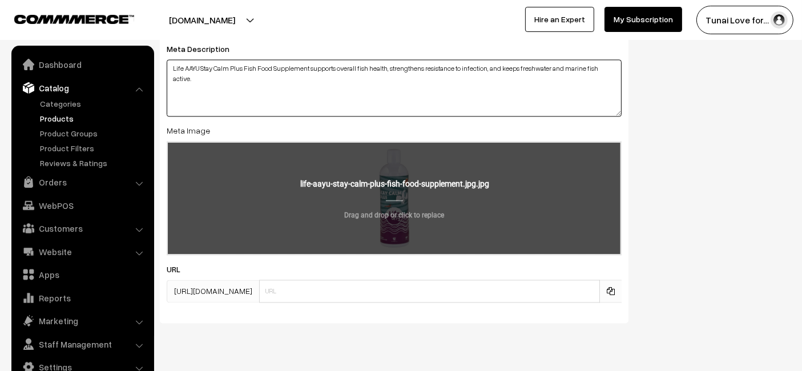
scroll to position [2335, 0]
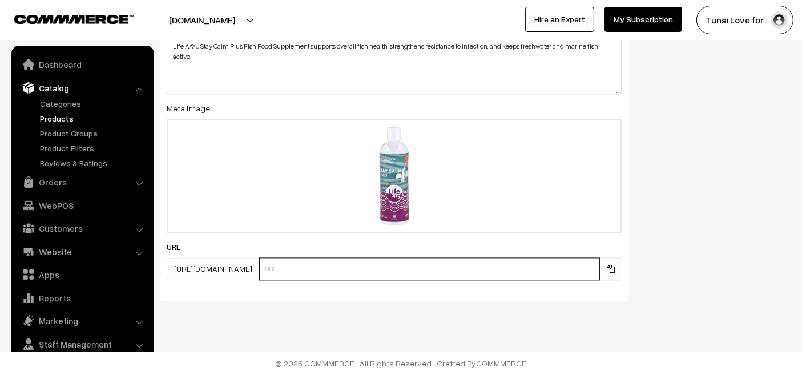
click at [279, 260] on input "text" at bounding box center [429, 268] width 341 height 23
paste input "https://www.yourstore.com/life-aayu-stay-calm-plus-fish-food-supplement"
drag, startPoint x: 350, startPoint y: 266, endPoint x: 171, endPoint y: 283, distance: 180.5
click at [171, 283] on div "SEO Meta Title Life AAYU Stay Calm Plus Fish Food Supplement for Fish Health Pr…" at bounding box center [394, 42] width 469 height 515
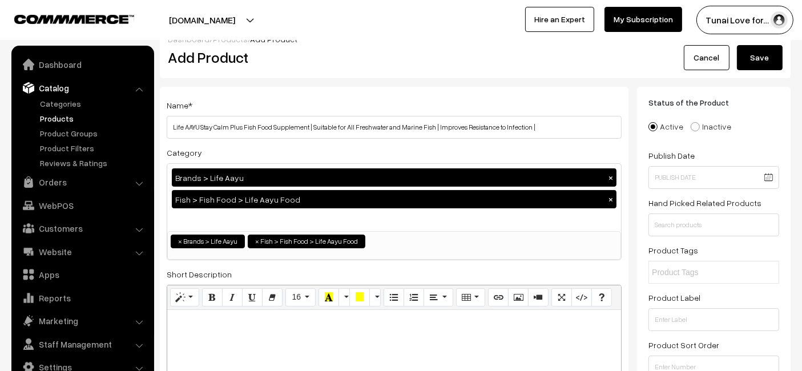
scroll to position [0, 0]
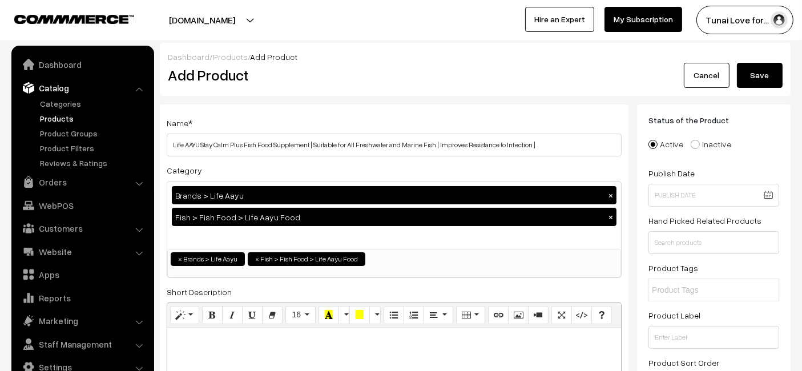
type input "life-aayu-stay-calm-plus-fish-food-supplement"
drag, startPoint x: 772, startPoint y: 82, endPoint x: 676, endPoint y: 56, distance: 99.3
click at [772, 82] on button "Save" at bounding box center [760, 75] width 46 height 25
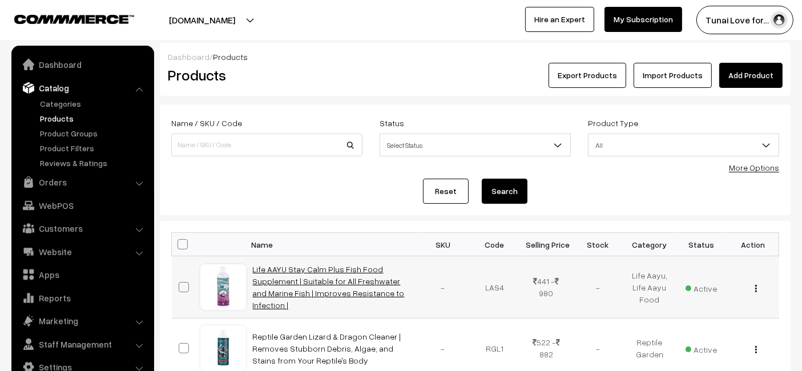
click at [278, 296] on link "Life AAYU Stay Calm Plus Fish Food Supplement | Suitable for All Freshwater and…" at bounding box center [329, 287] width 152 height 46
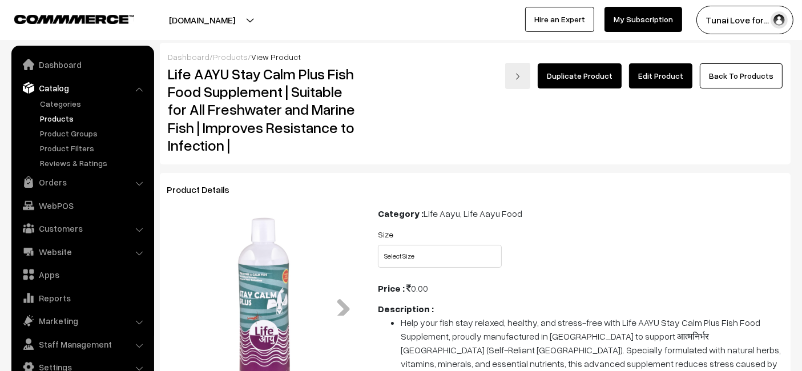
click at [236, 310] on img at bounding box center [264, 304] width 186 height 186
click at [237, 308] on img at bounding box center [264, 304] width 186 height 186
click at [657, 83] on link "Edit Product" at bounding box center [660, 75] width 63 height 25
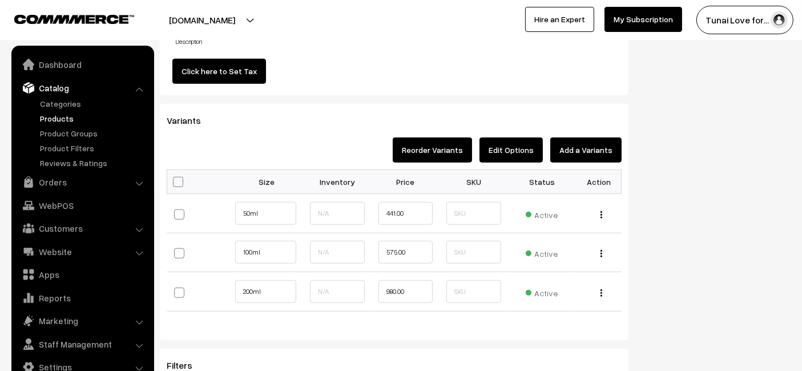
scroll to position [1268, 0]
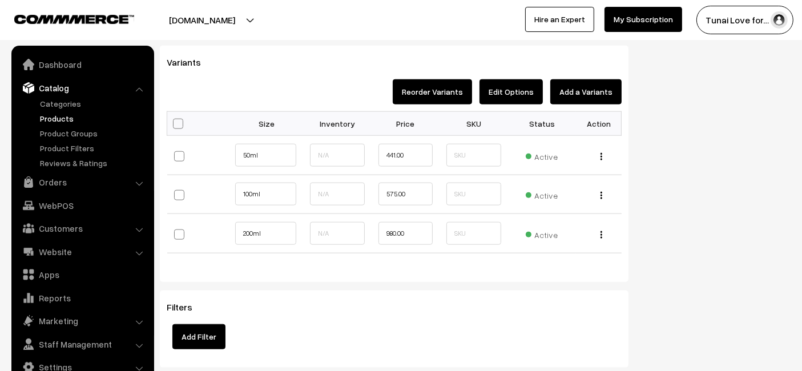
click at [505, 90] on button "Edit Options" at bounding box center [510, 91] width 63 height 25
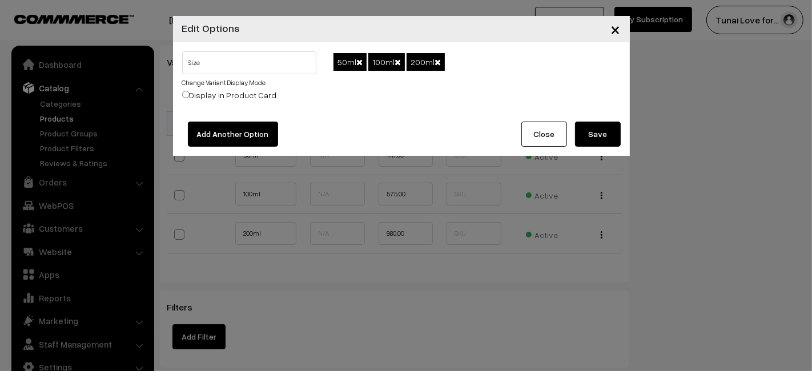
click at [619, 24] on span "×" at bounding box center [616, 28] width 10 height 21
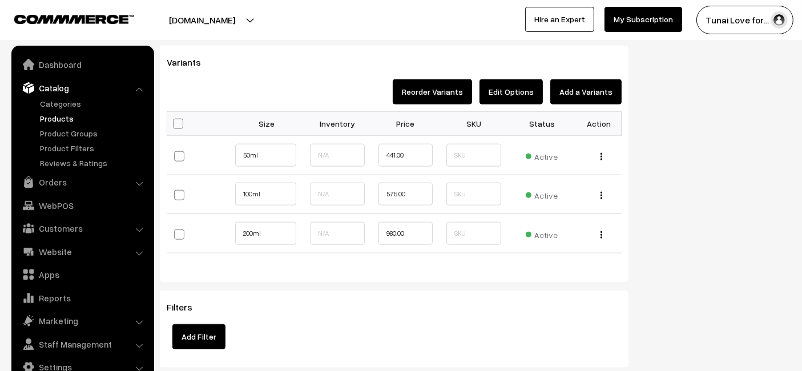
click at [600, 79] on button "Add a Variants" at bounding box center [585, 91] width 71 height 25
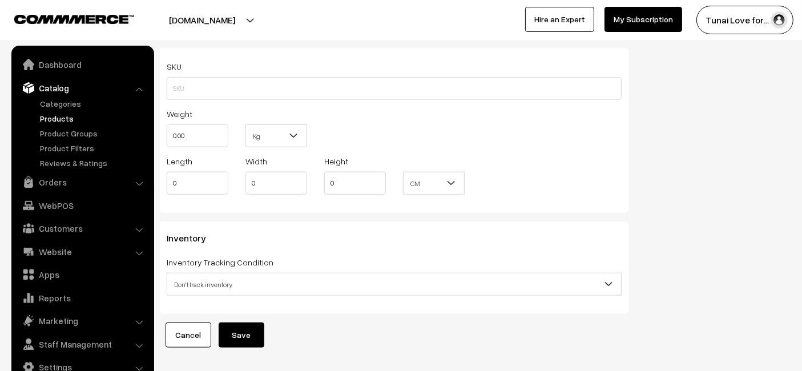
scroll to position [1051, 0]
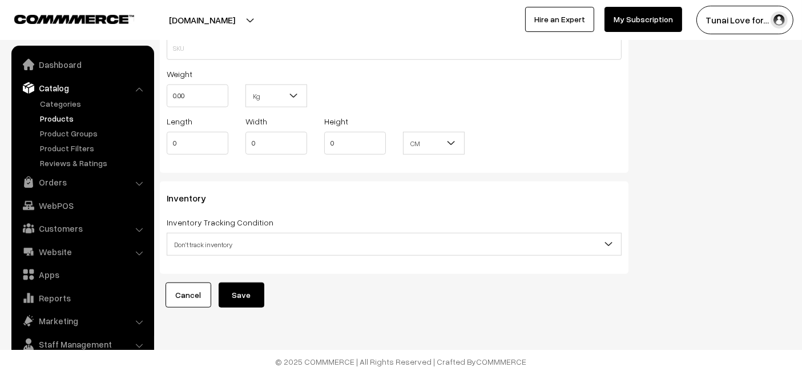
click at [197, 293] on link "Cancel" at bounding box center [189, 295] width 46 height 25
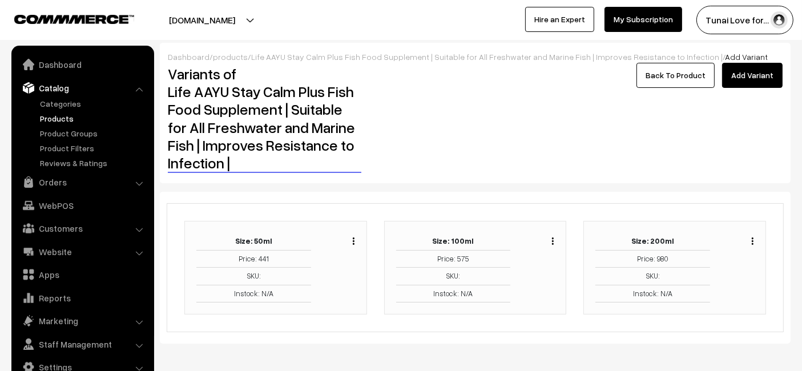
click at [753, 239] on img "button" at bounding box center [753, 240] width 2 height 7
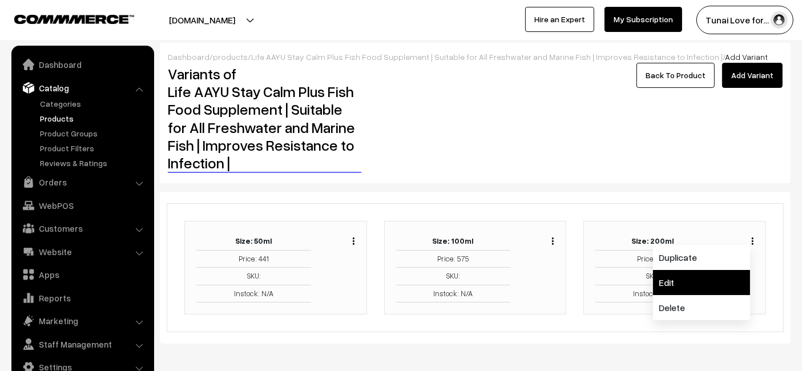
click at [684, 279] on link "Edit" at bounding box center [701, 282] width 97 height 25
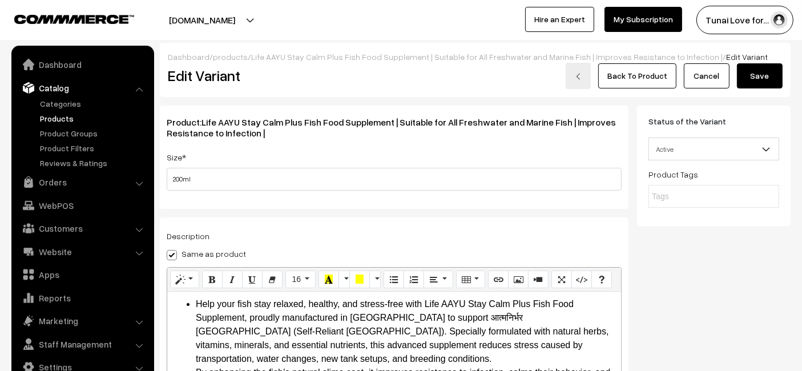
click at [191, 124] on span "Product: Life AAYU Stay Calm Plus Fish Food Supplement | Suitable for All Fresh…" at bounding box center [391, 127] width 449 height 22
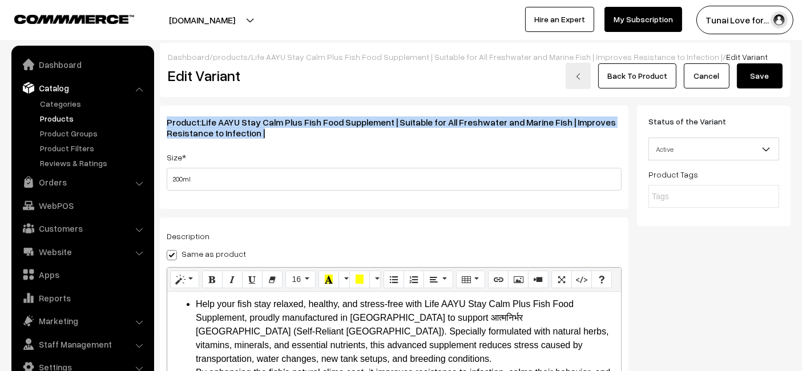
click at [191, 124] on span "Product: Life AAYU Stay Calm Plus Fish Food Supplement | Suitable for All Fresh…" at bounding box center [391, 127] width 449 height 22
click at [231, 134] on span "Life AAYU Stay Calm Plus Fish Food Supplement | Suitable for All Freshwater and…" at bounding box center [391, 127] width 449 height 22
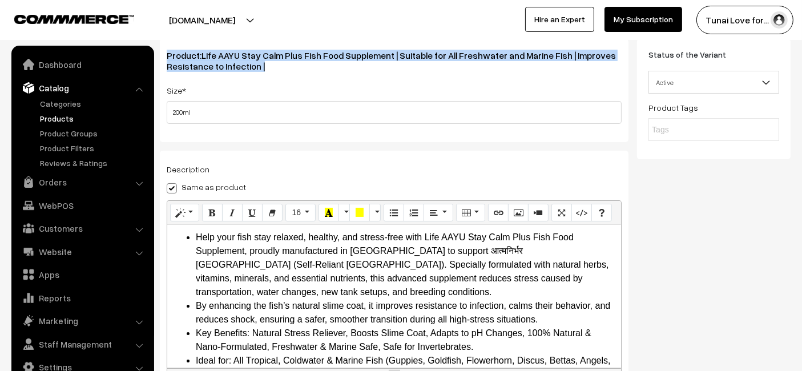
scroll to position [127, 0]
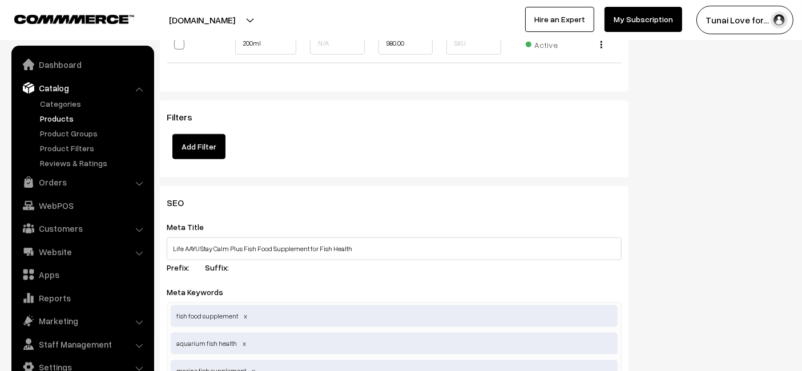
scroll to position [1205, 0]
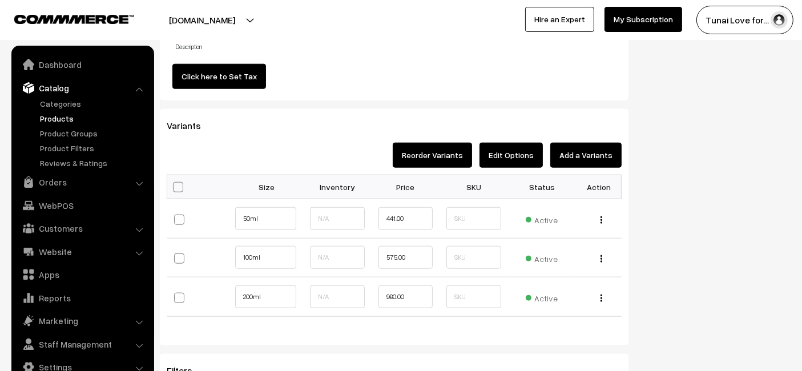
click at [569, 156] on button "Add a Variants" at bounding box center [585, 155] width 71 height 25
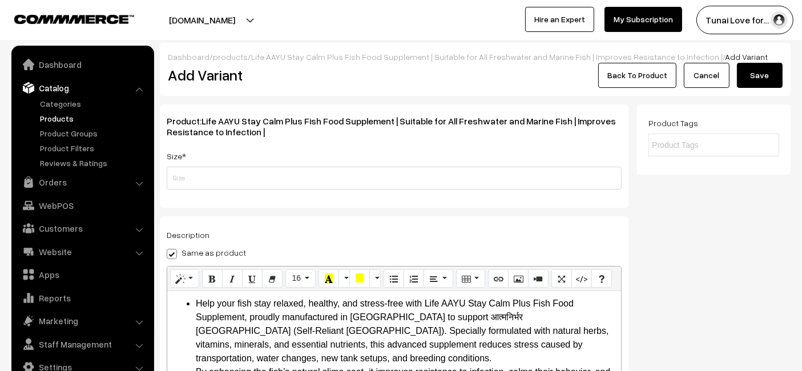
click at [656, 60] on link "Life AAYU Stay Calm Plus Fish Food Supplement | Suitable for All Freshwater and…" at bounding box center [486, 57] width 471 height 10
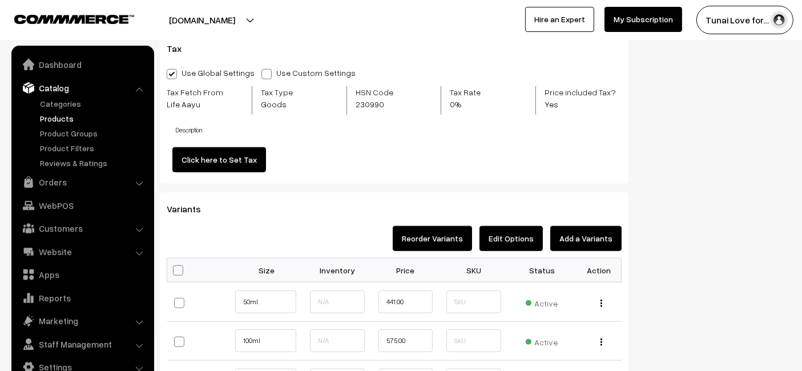
scroll to position [1141, 0]
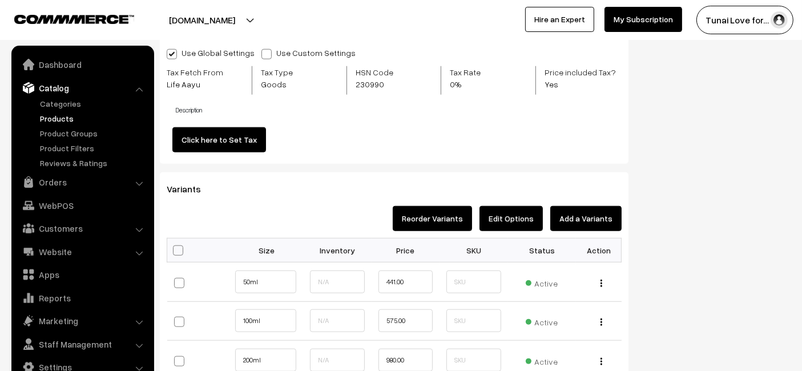
click at [571, 218] on button "Add a Variants" at bounding box center [585, 218] width 71 height 25
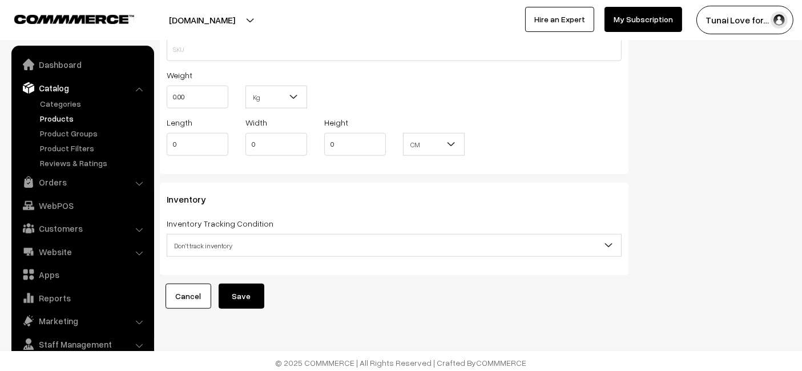
scroll to position [1051, 0]
click at [180, 288] on link "Cancel" at bounding box center [189, 295] width 46 height 25
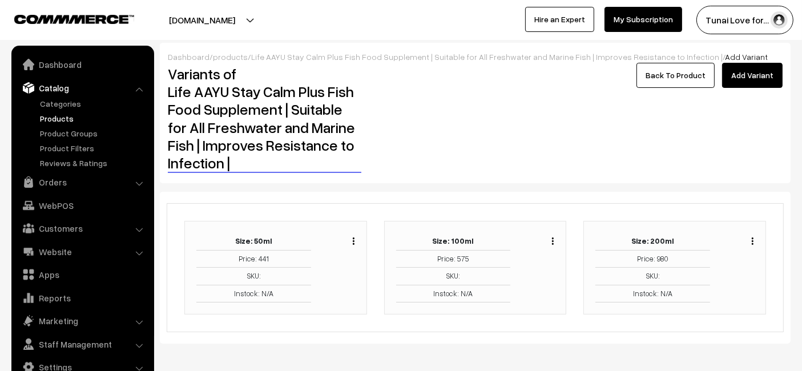
click at [751, 241] on div "Duplicate Edit Delete" at bounding box center [749, 240] width 9 height 14
click at [752, 239] on img "button" at bounding box center [753, 240] width 2 height 7
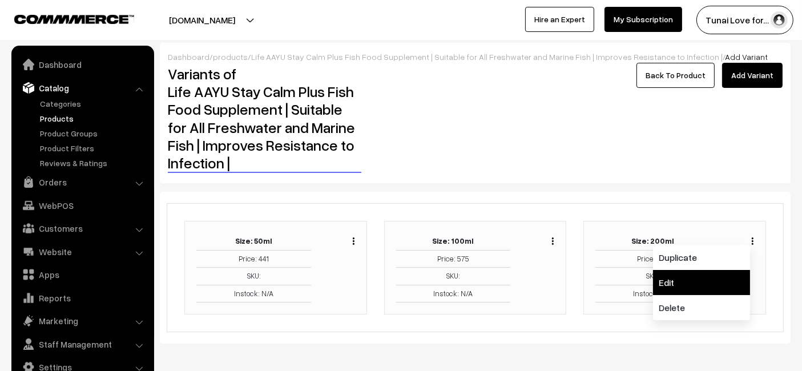
click at [685, 279] on link "Edit" at bounding box center [701, 282] width 97 height 25
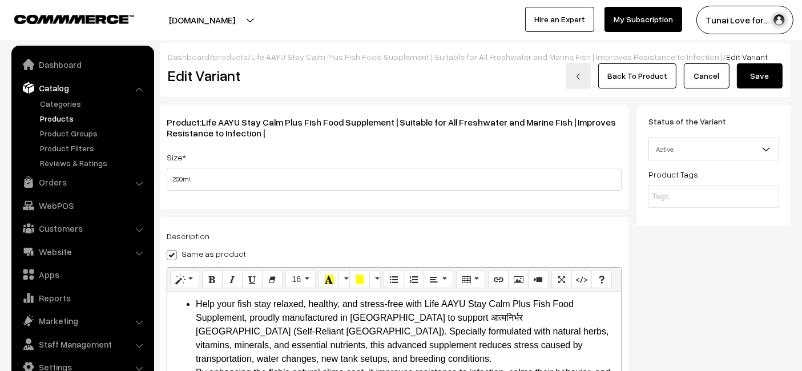
click at [491, 124] on span "Life AAYU Stay Calm Plus Fish Food Supplement | Suitable for All Freshwater and…" at bounding box center [391, 127] width 449 height 22
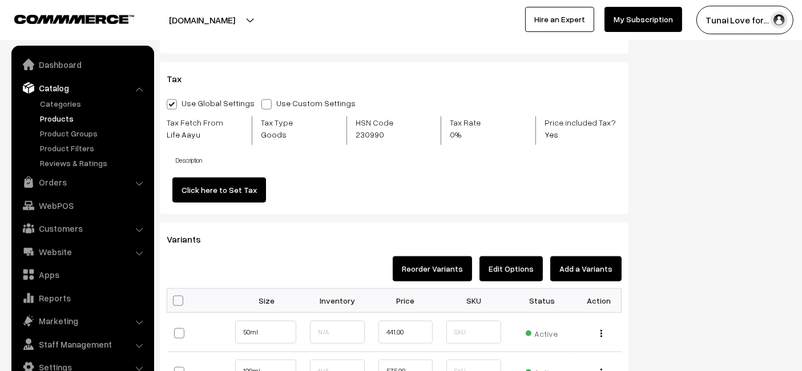
scroll to position [1205, 0]
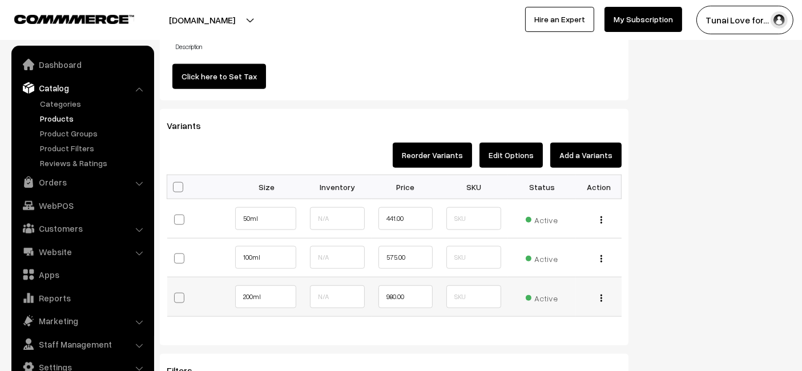
click at [600, 293] on div "Edit Change to Bulk Price Delete" at bounding box center [599, 296] width 32 height 12
click at [602, 294] on img "button" at bounding box center [601, 297] width 2 height 7
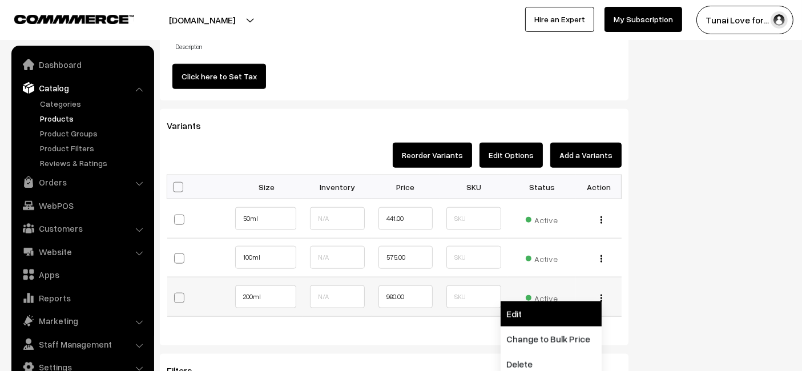
click at [539, 313] on link "Edit" at bounding box center [551, 313] width 101 height 25
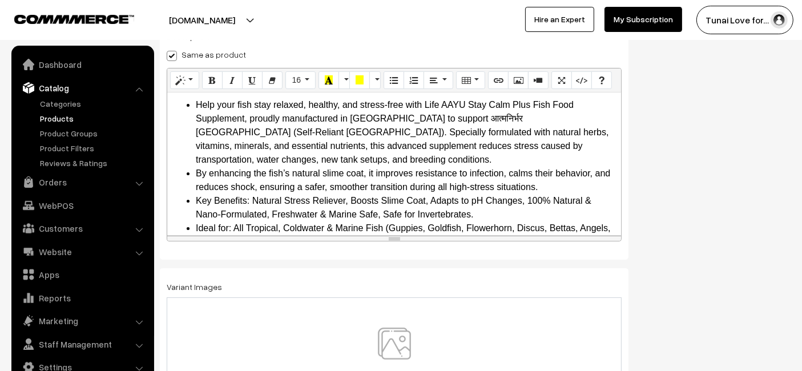
scroll to position [9, 0]
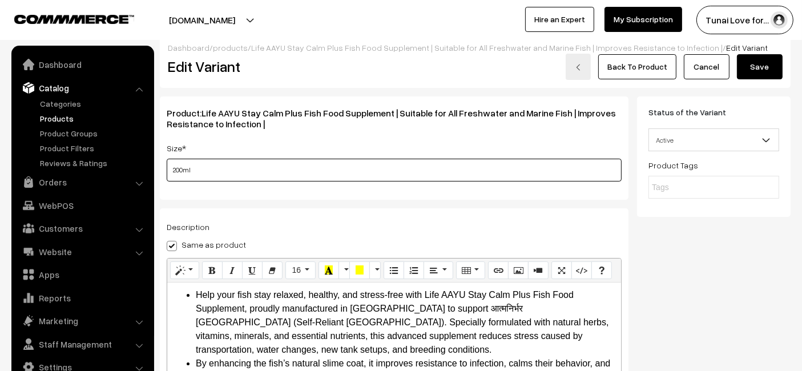
click at [283, 168] on input "200ml" at bounding box center [394, 170] width 455 height 23
paste input "Pipette"
type input "200ml With Pipette"
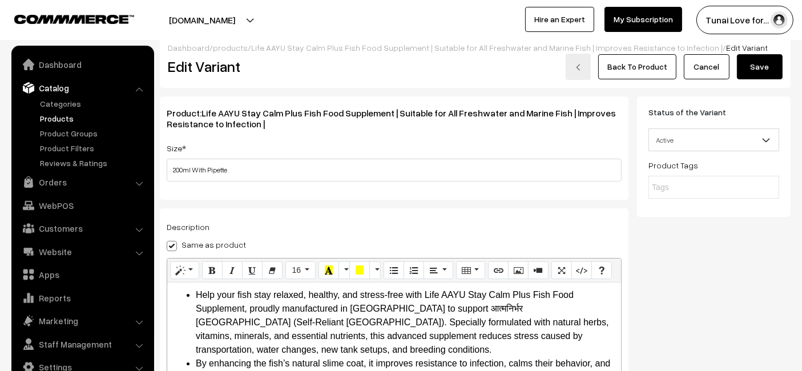
click at [762, 66] on button "Save" at bounding box center [760, 66] width 46 height 25
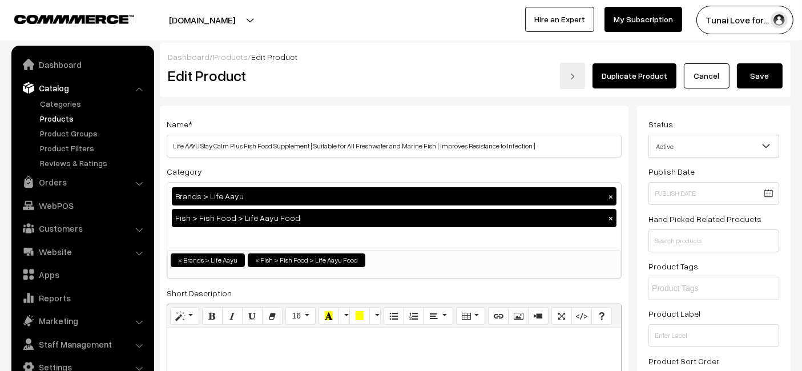
click at [762, 77] on button "Save" at bounding box center [760, 75] width 46 height 25
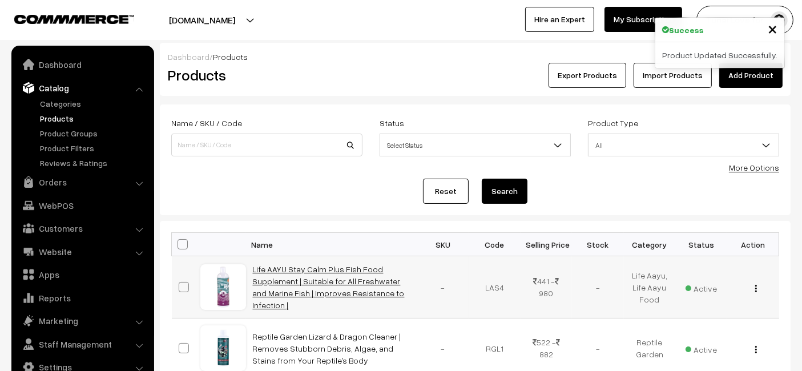
click at [297, 285] on link "Life AAYU Stay Calm Plus Fish Food Supplement | Suitable for All Freshwater and…" at bounding box center [329, 287] width 152 height 46
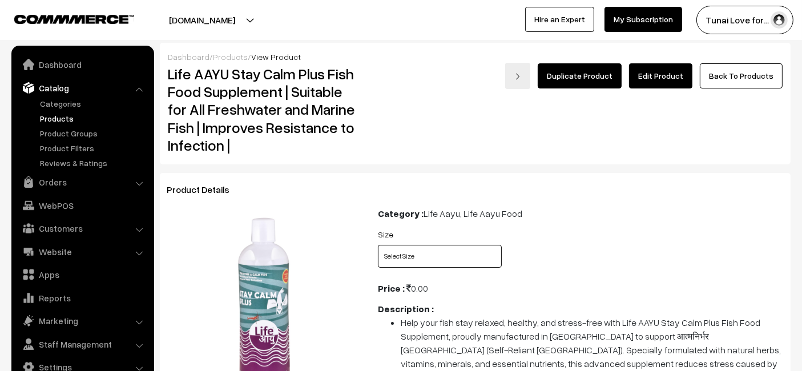
click at [473, 254] on select "Select Size 50ml 100ml 200ml With Pipette" at bounding box center [440, 256] width 124 height 23
select select "LAS4_BGM"
click at [378, 245] on select "Select Size 50ml 100ml 200ml With Pipette" at bounding box center [440, 256] width 124 height 23
click at [462, 260] on select "Select Size 50ml 100ml 200ml With Pipette" at bounding box center [440, 256] width 124 height 23
select select "LAS4_Y3F"
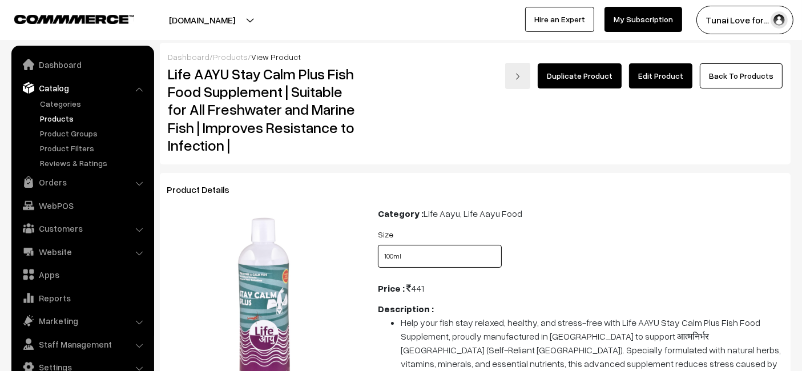
click at [378, 245] on select "Select Size 50ml 100ml 200ml With Pipette" at bounding box center [440, 256] width 124 height 23
click at [406, 264] on select "Select Size 50ml 100ml 200ml With Pipette" at bounding box center [440, 256] width 124 height 23
select select "LAS4_XS2"
click at [378, 245] on select "Select Size 50ml 100ml 200ml With Pipette" at bounding box center [440, 256] width 124 height 23
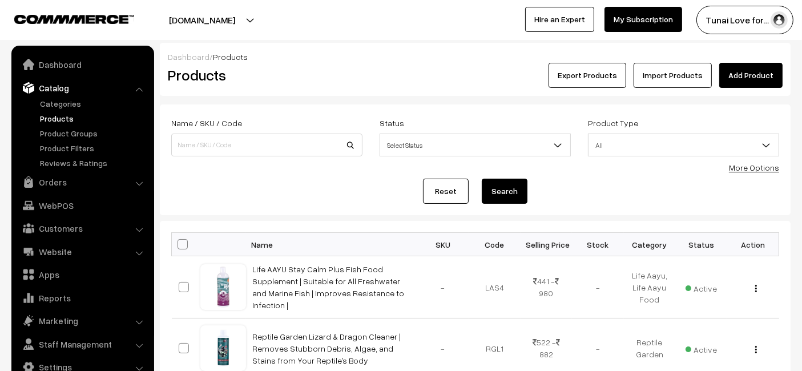
click at [735, 80] on link "Add Product" at bounding box center [750, 75] width 63 height 25
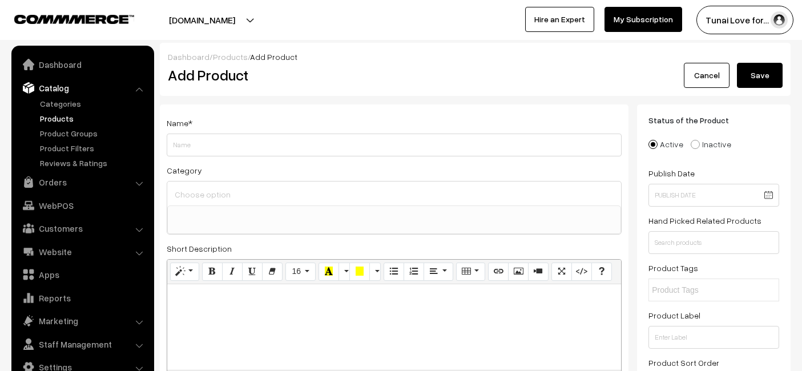
select select
type input "Life AAYU Super Betta Fish Food | Handmade Ayurvedic Formula for Color & Health…"
click at [361, 220] on span at bounding box center [394, 219] width 454 height 29
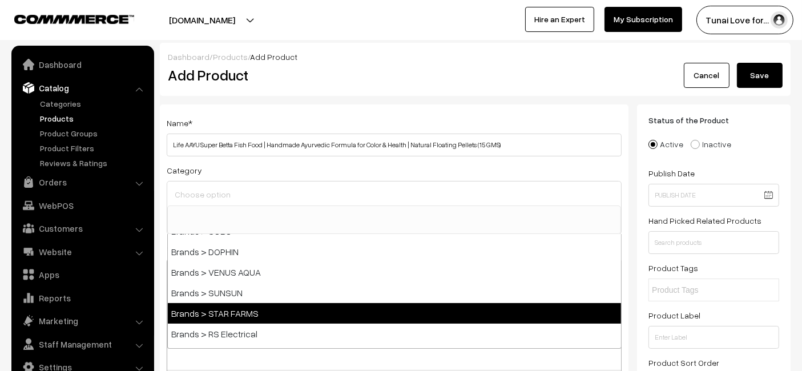
scroll to position [190, 0]
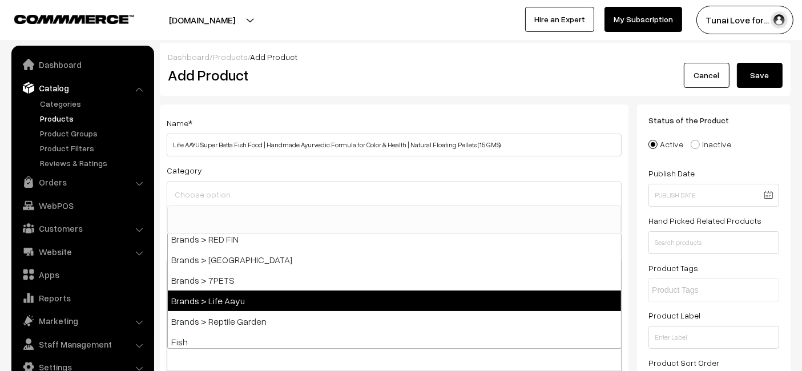
select select "48"
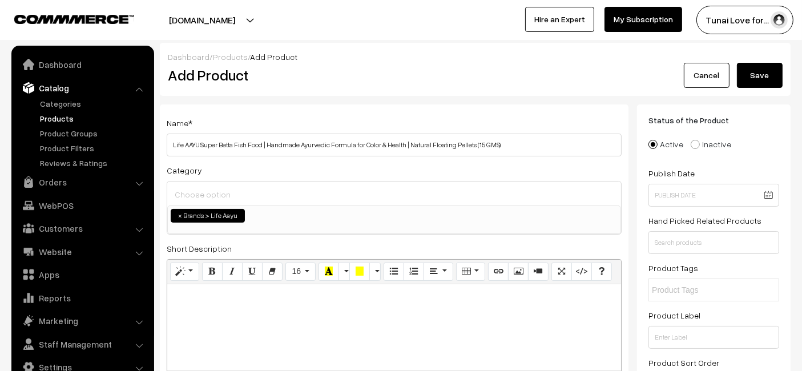
scroll to position [84, 0]
click at [318, 201] on input at bounding box center [394, 194] width 445 height 17
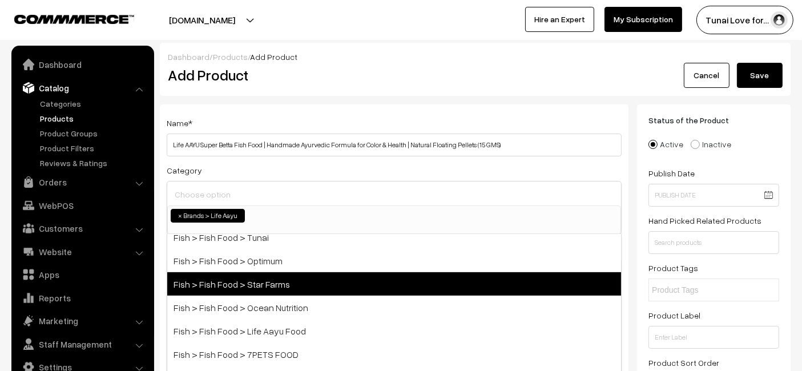
scroll to position [380, 0]
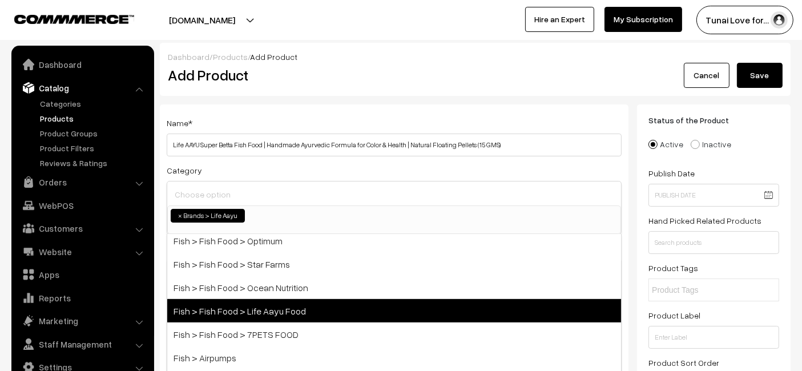
click at [263, 314] on span "Fish > Fish Food > Life Aayu Food" at bounding box center [394, 310] width 454 height 23
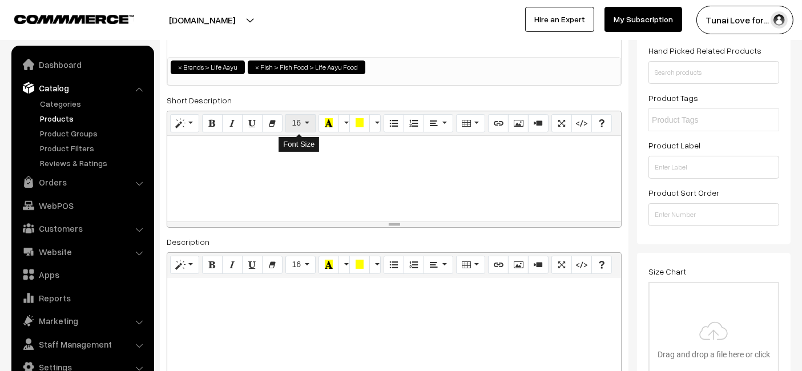
scroll to position [190, 0]
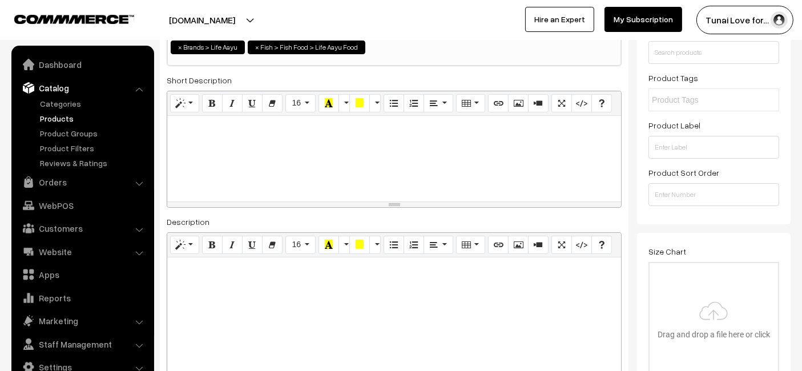
click at [333, 304] on div at bounding box center [394, 328] width 454 height 143
paste div
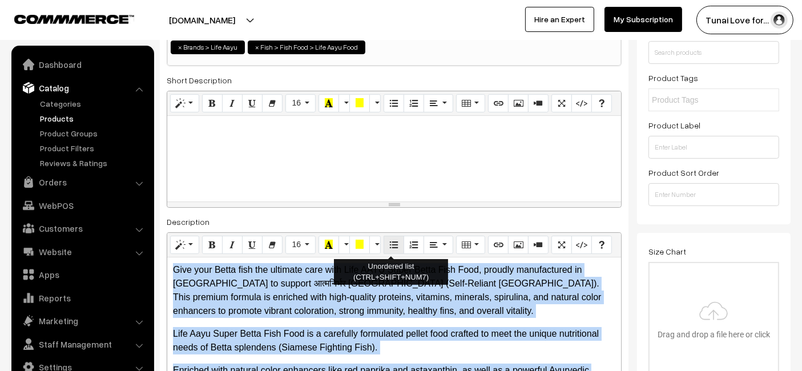
click at [393, 246] on icon "Unordered list (CTRL+SHIFT+NUM7)" at bounding box center [394, 244] width 8 height 9
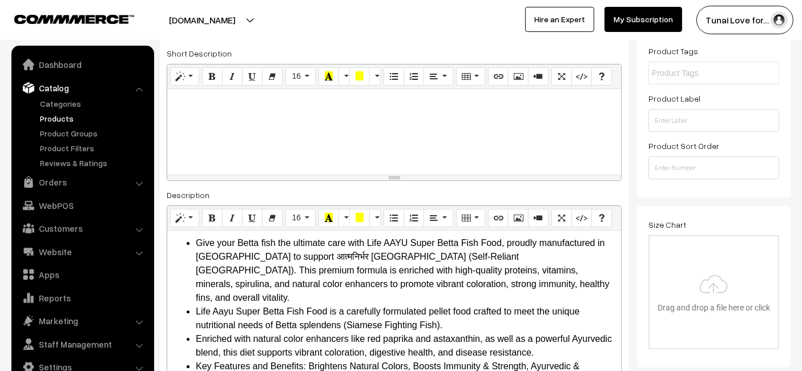
click at [426, 165] on div at bounding box center [394, 132] width 454 height 86
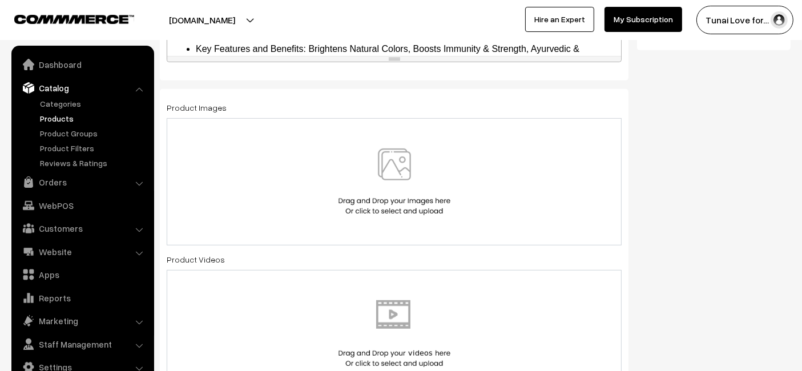
scroll to position [598, 0]
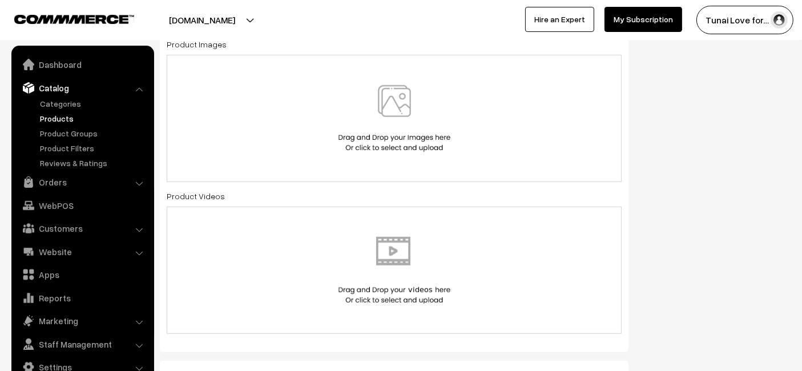
click at [320, 100] on div at bounding box center [394, 118] width 431 height 67
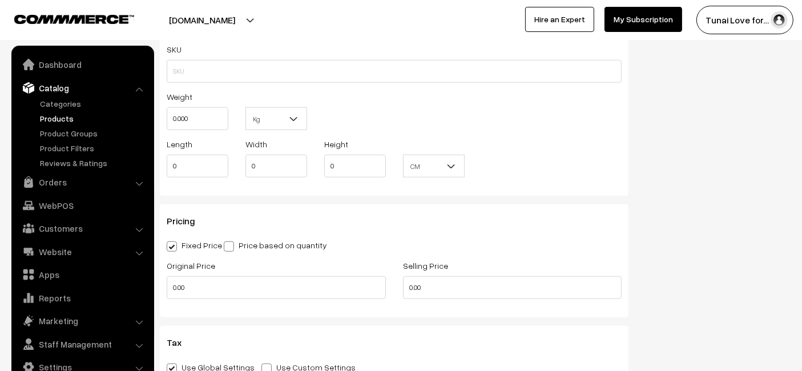
scroll to position [1042, 0]
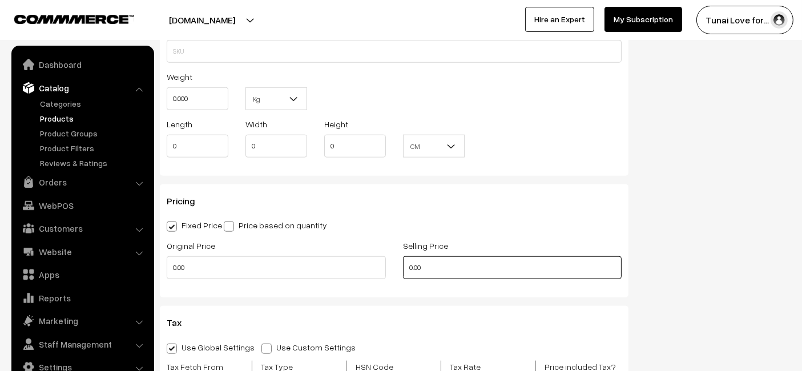
click at [475, 265] on input "0.00" at bounding box center [512, 267] width 219 height 23
type input "239"
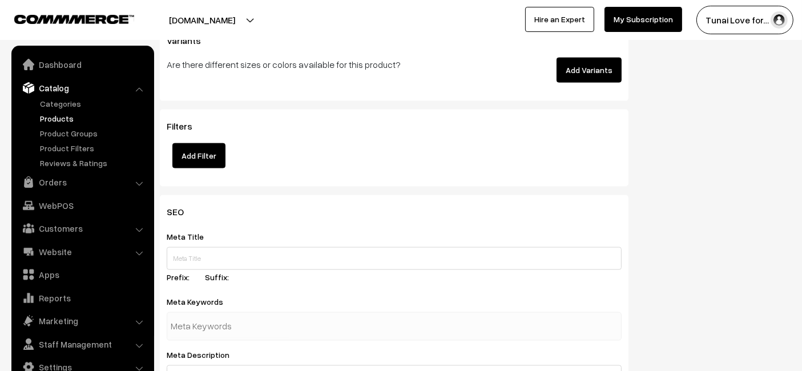
scroll to position [1612, 0]
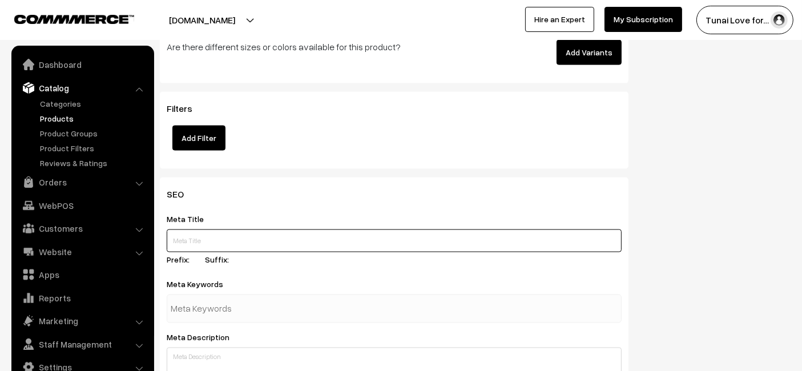
paste input "Life AAYU Super Betta Fish Food Ayurvedic Floating Pellets"
type input "Life AAYU Super Betta Fish Food Ayurvedic Floating Pellets"
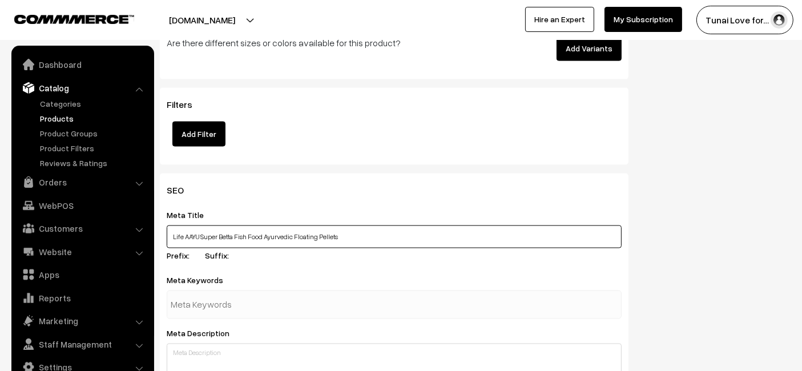
scroll to position [1802, 0]
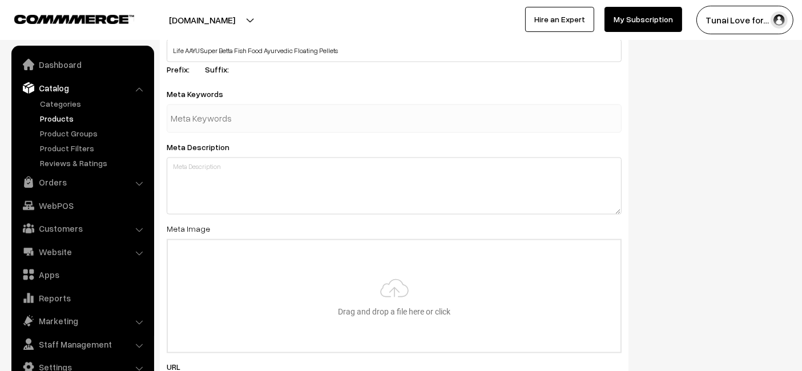
click at [236, 152] on div "Meta Description" at bounding box center [394, 177] width 455 height 75
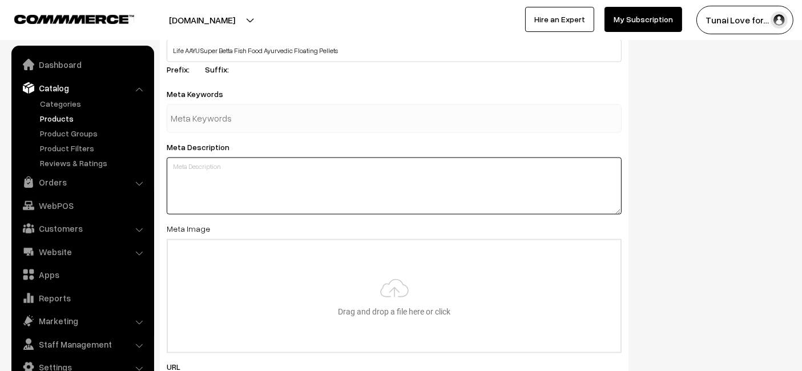
click at [236, 168] on textarea at bounding box center [394, 186] width 455 height 57
paste textarea "Life AAYU Super Betta Fish Food is a handmade Ayurvedic formula that enhances c…"
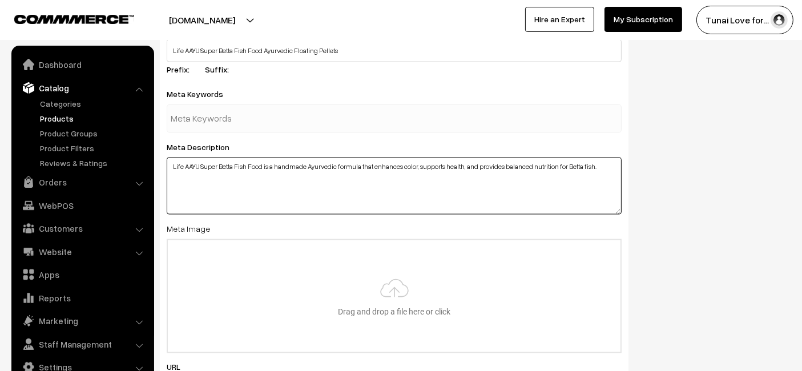
type textarea "Life AAYU Super Betta Fish Food is a handmade Ayurvedic formula that enhances c…"
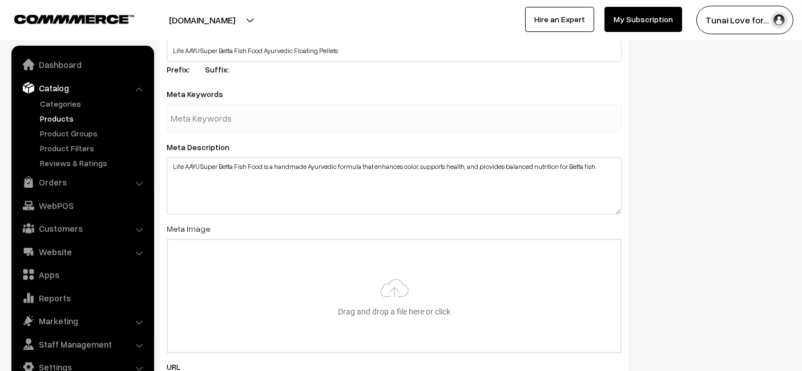
click at [260, 115] on input "text" at bounding box center [230, 118] width 119 height 23
type input "aquarium fish food"
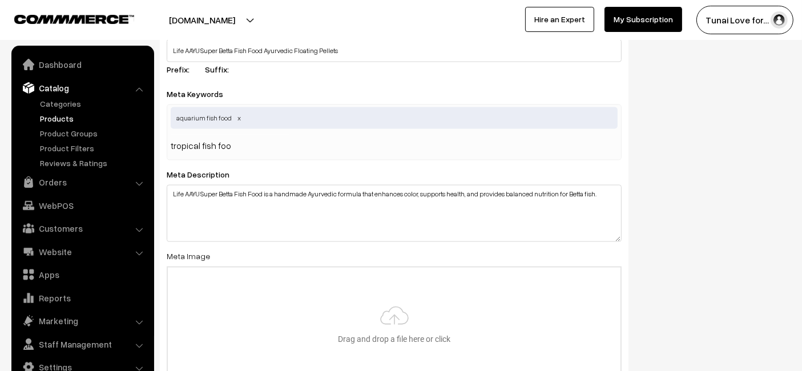
type input "tropical fish food"
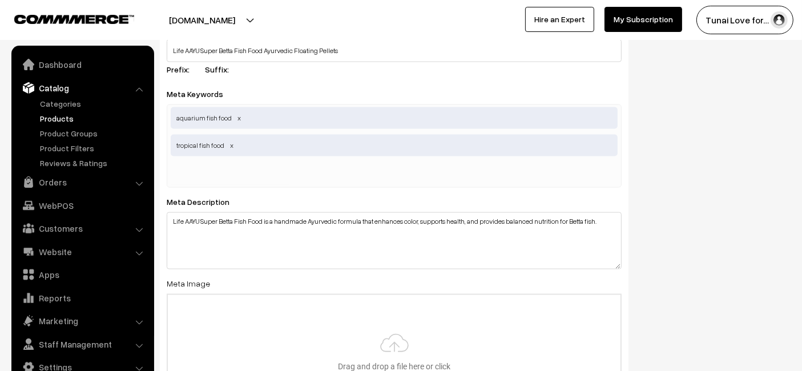
click at [230, 172] on input "text" at bounding box center [230, 173] width 119 height 23
paste input "betta fish food"
type input "betta fish food"
click at [592, 177] on div "aquarium fish food tropical fish food" at bounding box center [394, 145] width 455 height 83
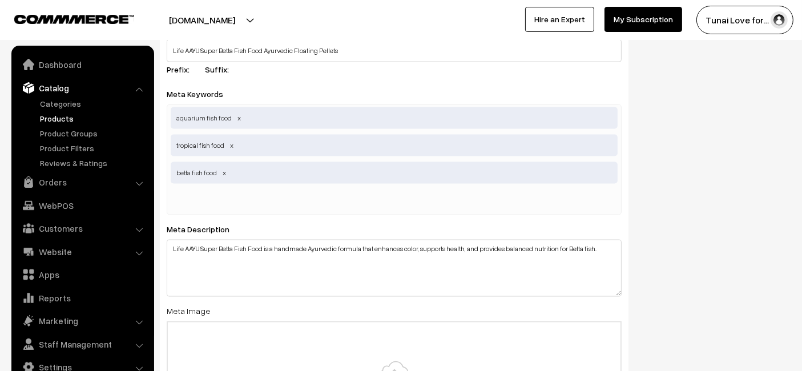
click at [297, 201] on div "aquarium fish food tropical fish food betta fish food" at bounding box center [394, 159] width 455 height 111
type input "fish food"
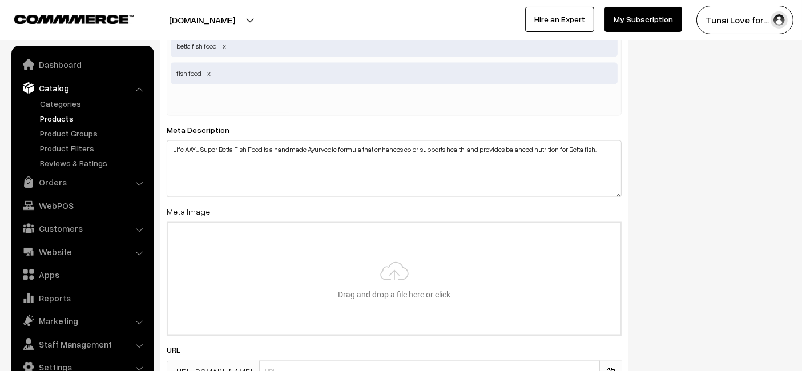
scroll to position [2033, 0]
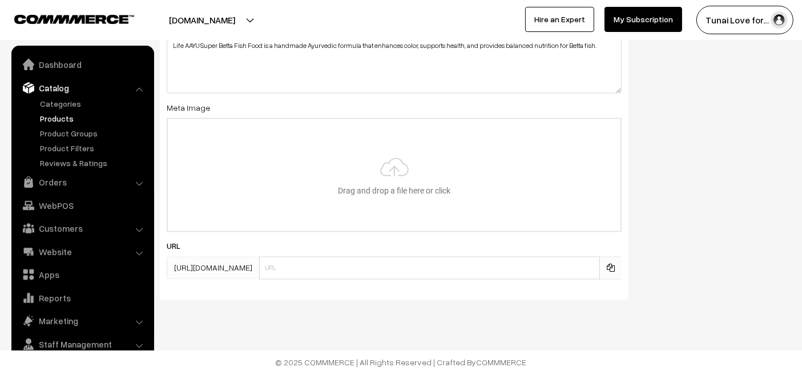
type input "C:\fakepath\life-aayu-super-betta-fish-food-ayurvedic-floating-pellets.jpg.jpg"
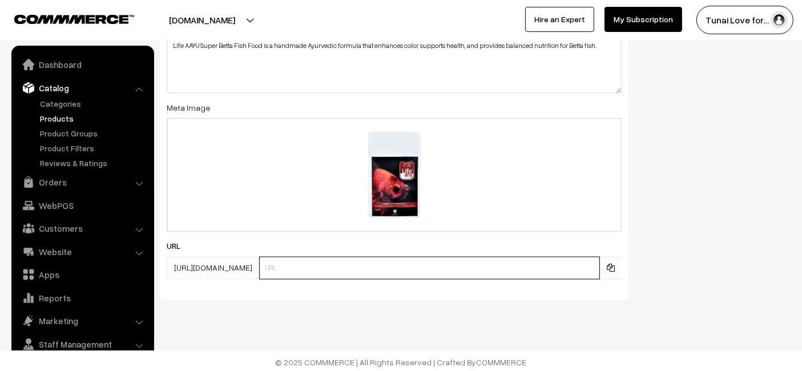
paste input "https://www.yourstore.com/life-aayu-super-betta-fish-food-ayurvedic-floating-pe…"
drag, startPoint x: 351, startPoint y: 263, endPoint x: 251, endPoint y: 263, distance: 99.9
click at [251, 263] on div "https://tunai.in/products/ https://www.yourstore.com/life-aayu-super-betta-fish…" at bounding box center [394, 268] width 455 height 23
type input "life-aayu-super-betta-fish-food-ayurvedic-floating-pellets"
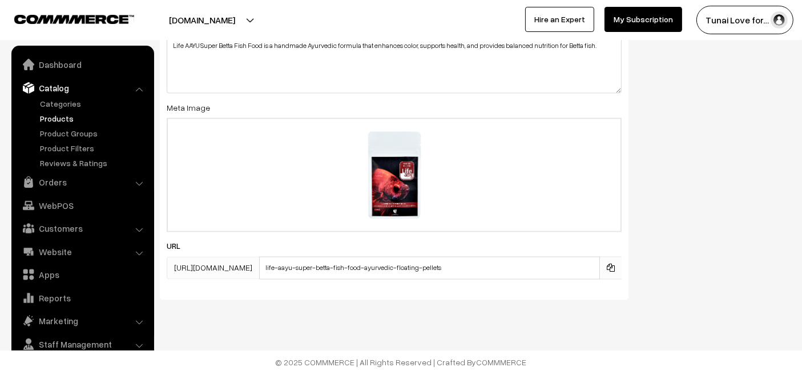
click at [777, 200] on div "SEO Meta Title Life AAYU Super Betta Fish Food Ayurvedic Floating Pellets Prefi…" at bounding box center [475, 32] width 648 height 551
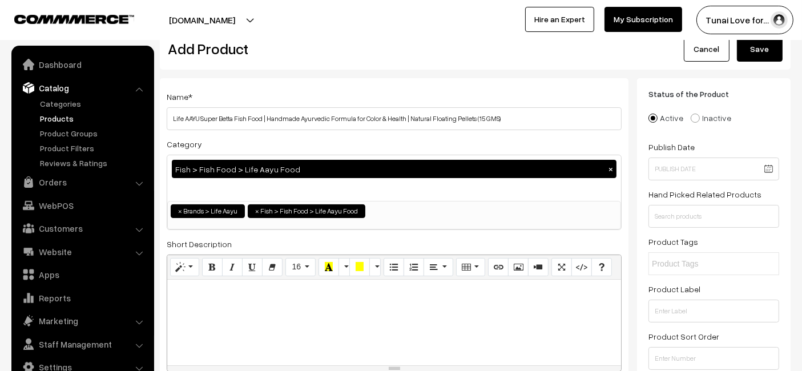
scroll to position [0, 0]
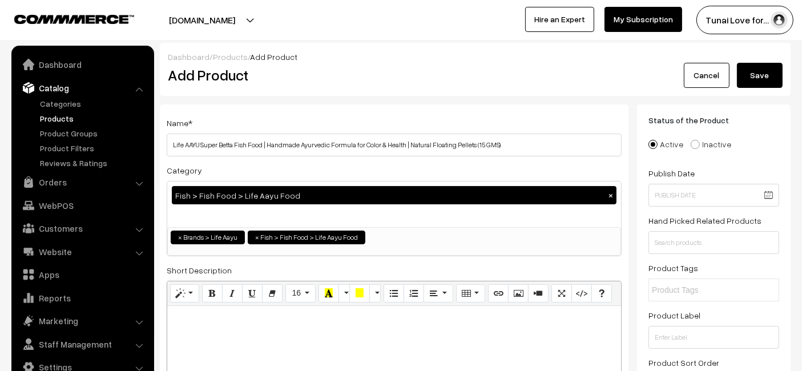
click at [770, 68] on button "Save" at bounding box center [760, 75] width 46 height 25
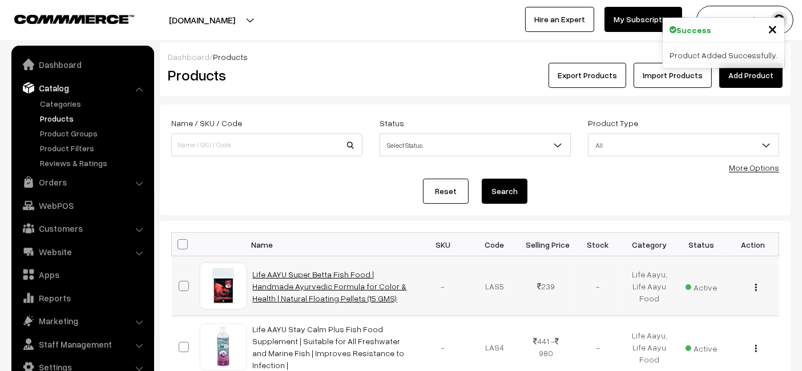
click at [320, 289] on link "Life AAYU Super Betta Fish Food | Handmade Ayurvedic Formula for Color & Health…" at bounding box center [330, 286] width 154 height 34
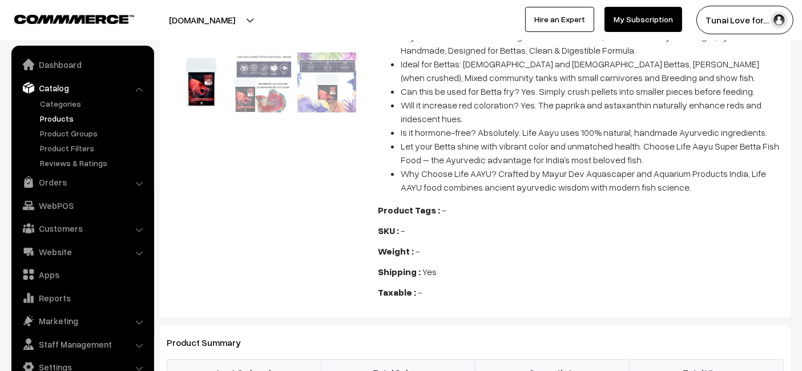
scroll to position [317, 0]
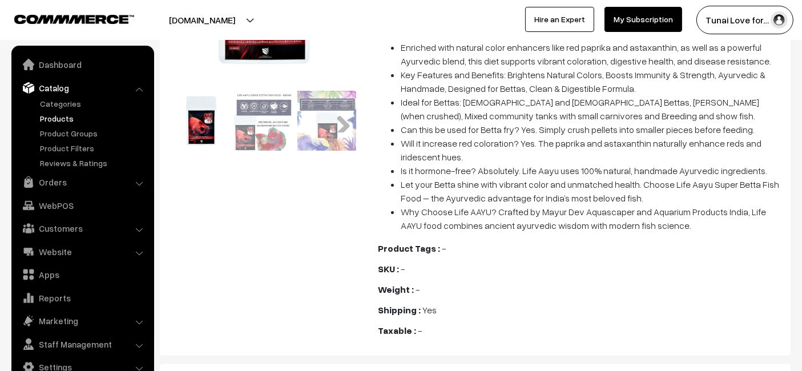
click at [269, 114] on img at bounding box center [264, 121] width 60 height 60
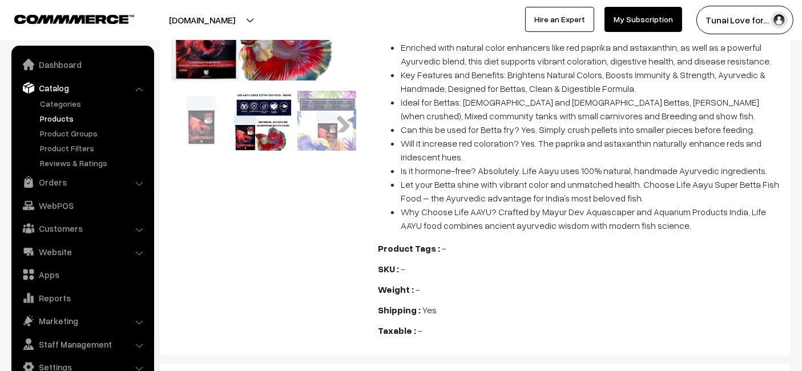
click at [301, 116] on img at bounding box center [327, 121] width 60 height 60
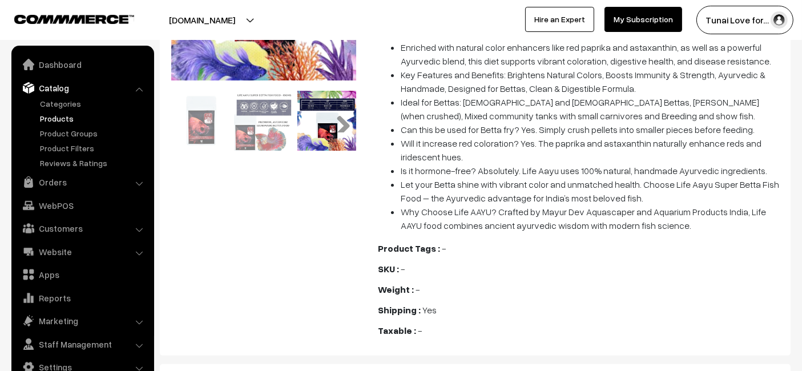
click at [345, 120] on link "Next" at bounding box center [339, 121] width 23 height 23
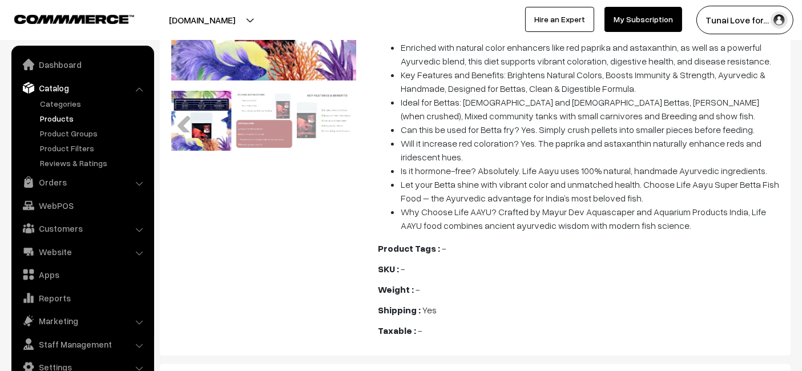
click at [345, 120] on link "Next" at bounding box center [339, 121] width 23 height 23
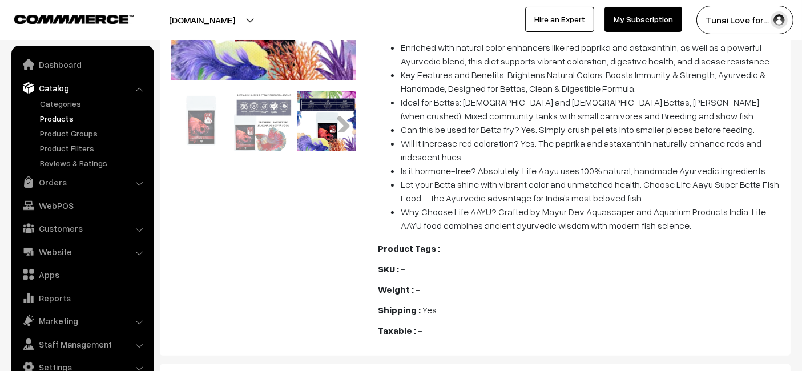
drag, startPoint x: 247, startPoint y: 63, endPoint x: 225, endPoint y: 63, distance: 22.3
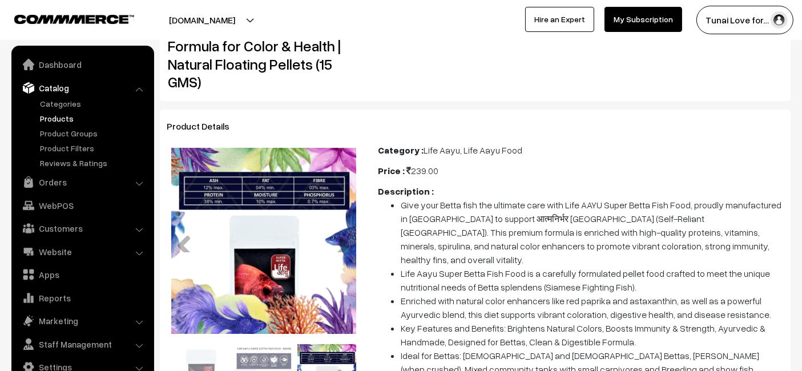
scroll to position [0, 0]
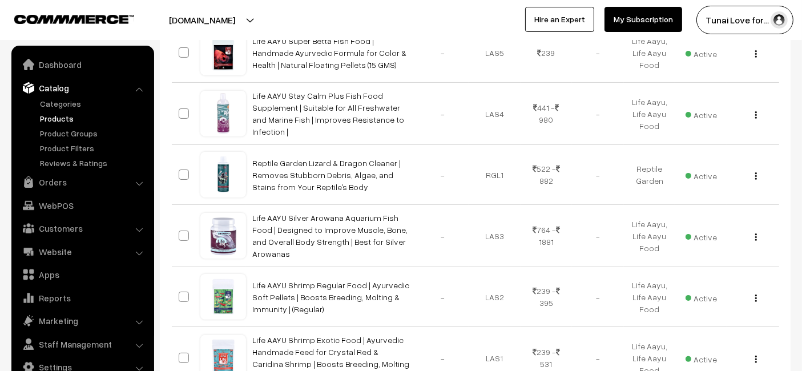
scroll to position [253, 0]
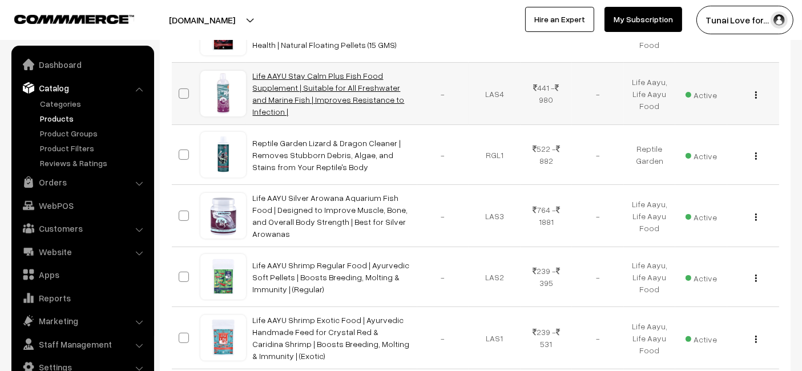
click at [368, 93] on link "Life AAYU Stay Calm Plus Fish Food Supplement | Suitable for All Freshwater and…" at bounding box center [329, 94] width 152 height 46
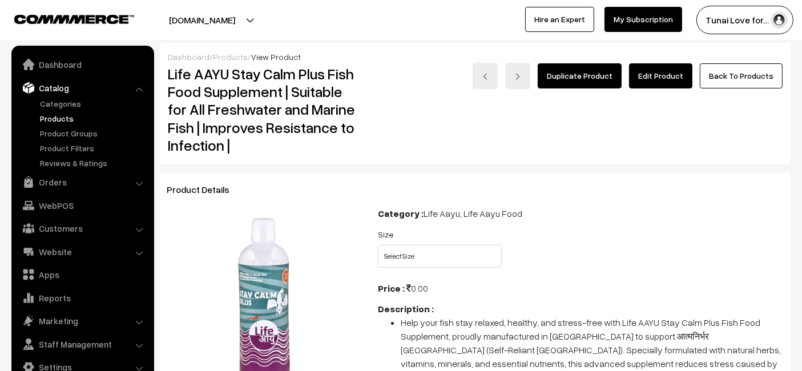
click at [655, 74] on link "Edit Product" at bounding box center [660, 75] width 63 height 25
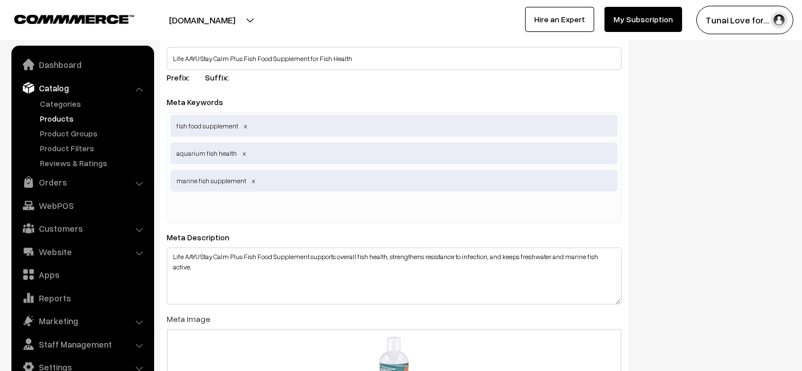
scroll to position [1893, 0]
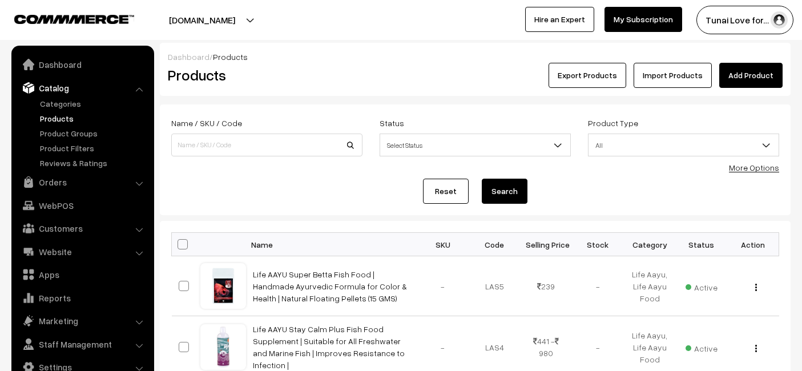
scroll to position [253, 0]
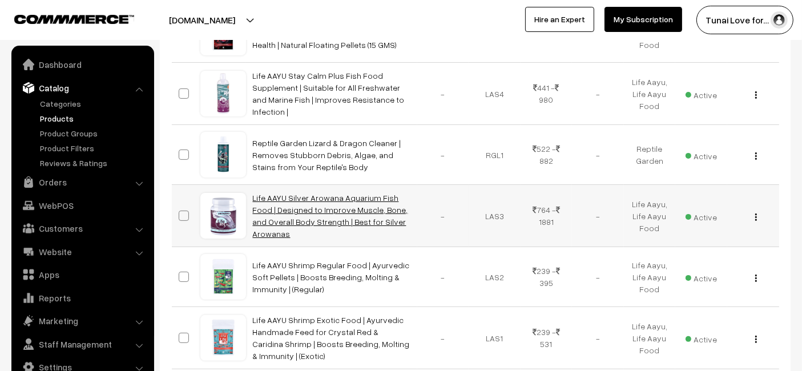
click at [273, 195] on link "Life AAYU Silver Arowana Aquarium Fish Food | Designed to Improve Muscle, Bone,…" at bounding box center [330, 216] width 155 height 46
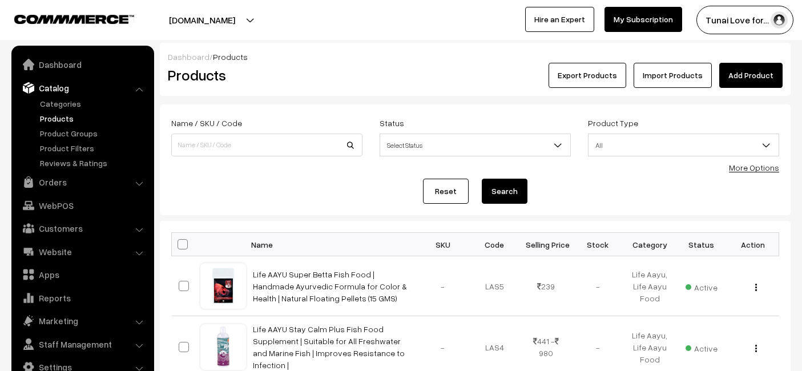
scroll to position [253, 0]
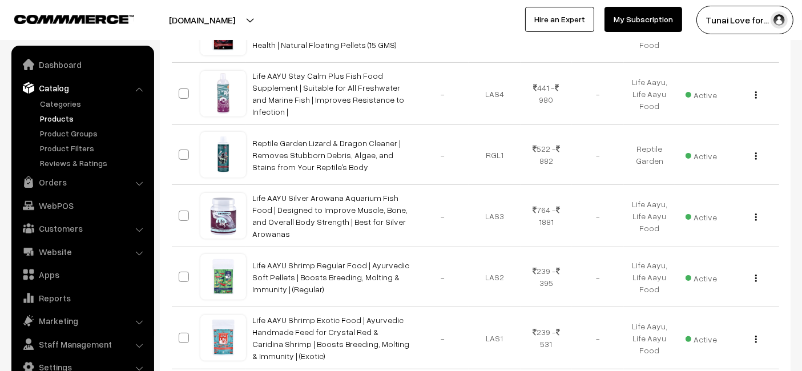
click at [293, 106] on link "Life AAYU Stay Calm Plus Fish Food Supplement | Suitable for All Freshwater and…" at bounding box center [329, 94] width 152 height 46
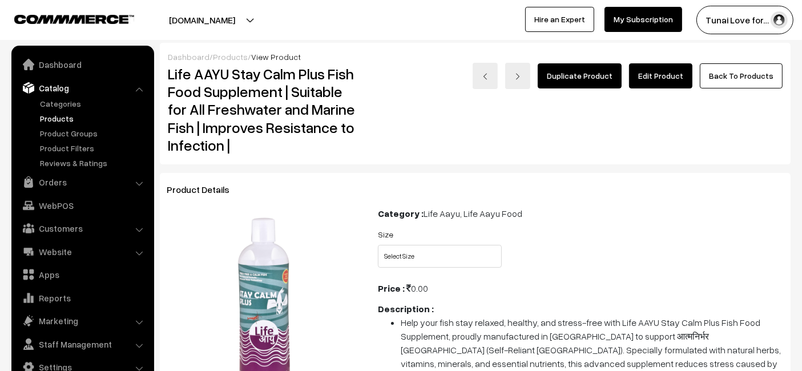
click at [657, 74] on link "Edit Product" at bounding box center [660, 75] width 63 height 25
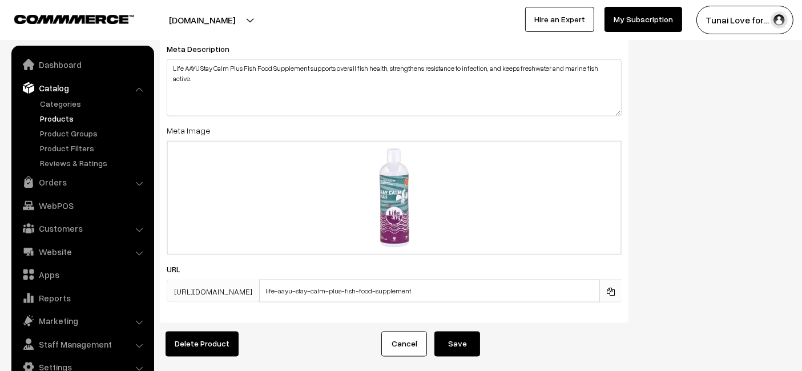
scroll to position [1839, 0]
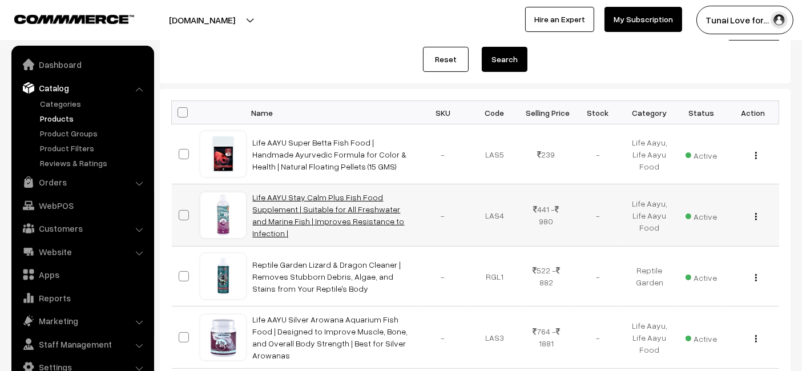
scroll to position [63, 0]
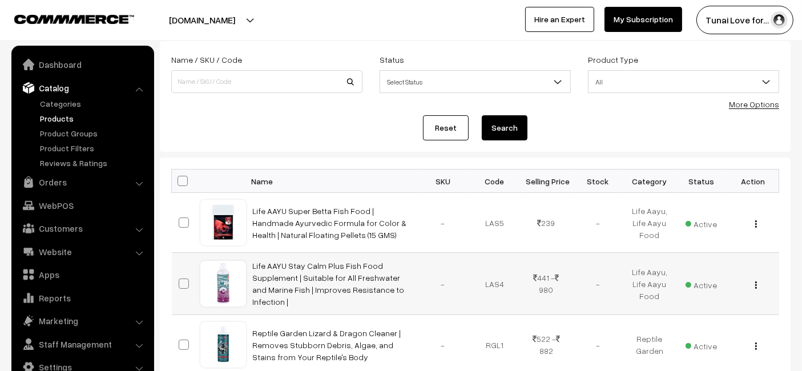
click at [251, 273] on td "Life AAYU Stay Calm Plus Fish Food Supplement | Suitable for All Freshwater and…" at bounding box center [331, 284] width 171 height 62
click at [260, 273] on link "Life AAYU Stay Calm Plus Fish Food Supplement | Suitable for All Freshwater and…" at bounding box center [329, 284] width 152 height 46
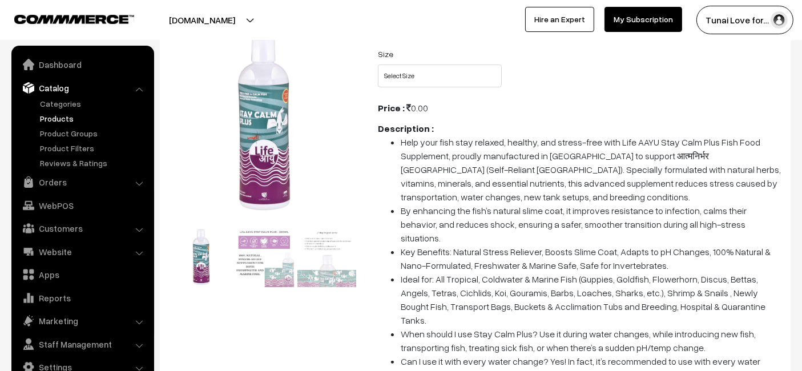
scroll to position [166, 0]
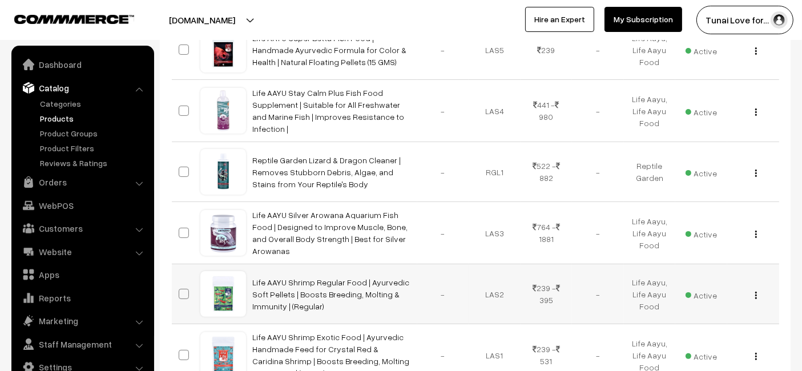
scroll to position [253, 0]
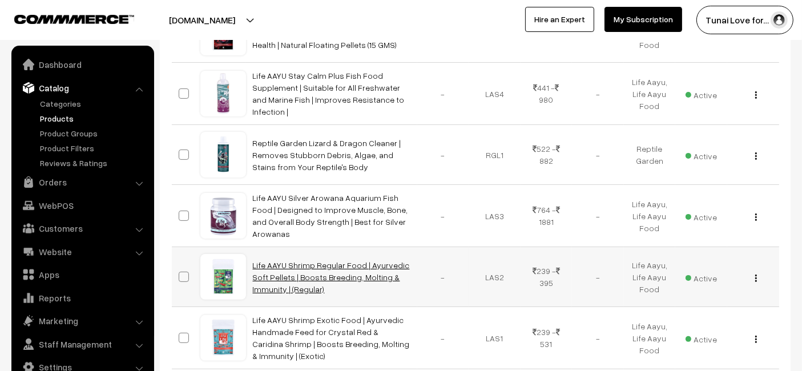
click at [322, 269] on link "Life AAYU Shrimp Regular Food | Ayurvedic Soft Pellets | Boosts Breeding, Molti…" at bounding box center [331, 277] width 157 height 34
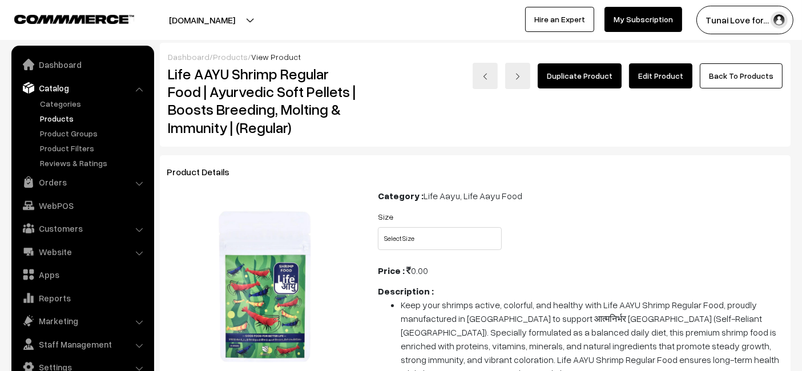
click at [658, 63] on div "Duplicate Product Edit Product Back To Products" at bounding box center [580, 76] width 404 height 26
click at [645, 82] on link "Edit Product" at bounding box center [660, 75] width 63 height 25
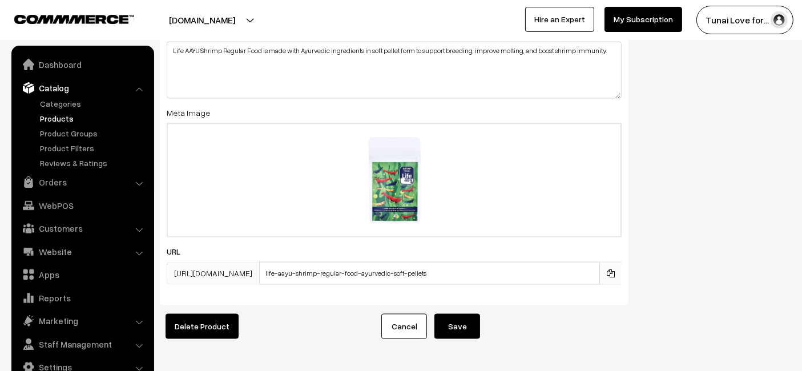
scroll to position [1856, 0]
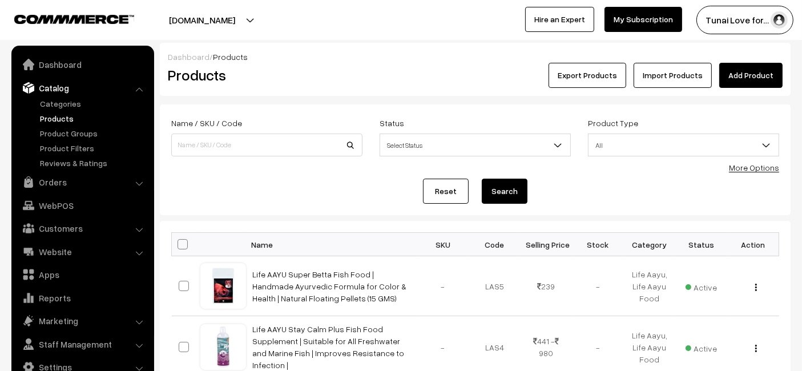
click at [728, 73] on link "Add Product" at bounding box center [750, 75] width 63 height 25
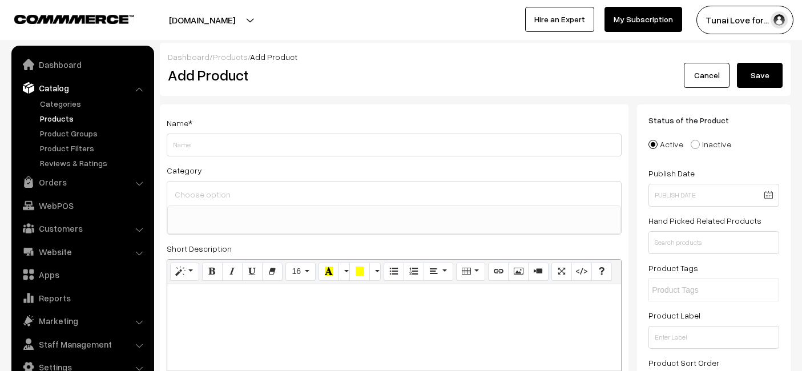
select select
click at [378, 142] on input "Weight" at bounding box center [394, 145] width 455 height 23
drag, startPoint x: 525, startPoint y: 143, endPoint x: 493, endPoint y: 147, distance: 32.7
click at [493, 147] on input "Life AAYU Tropical Corydoras Aquarium Fish Food | Immunity & Metabolism Booster…" at bounding box center [394, 145] width 455 height 23
type input "Life AAYU Tropical Corydoras Aquarium Fish Food | Immunity & Metabolism Booster…"
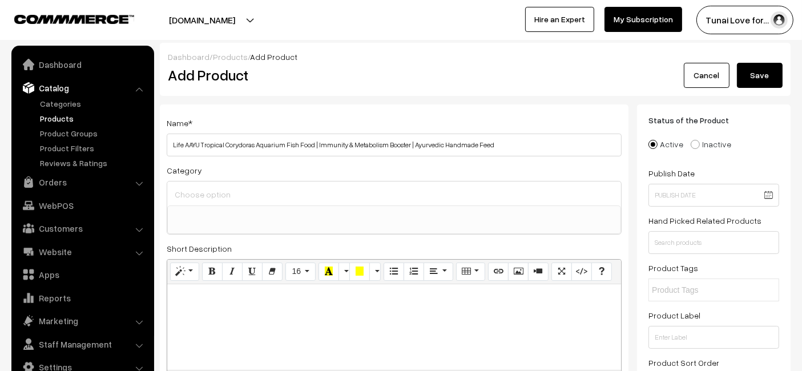
click at [372, 200] on input at bounding box center [394, 194] width 445 height 17
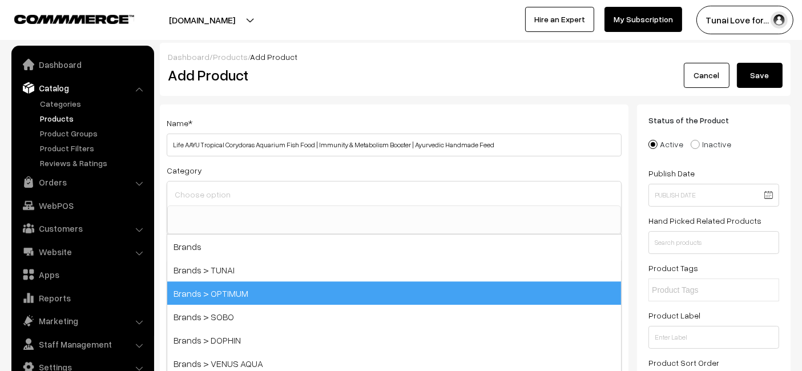
scroll to position [190, 0]
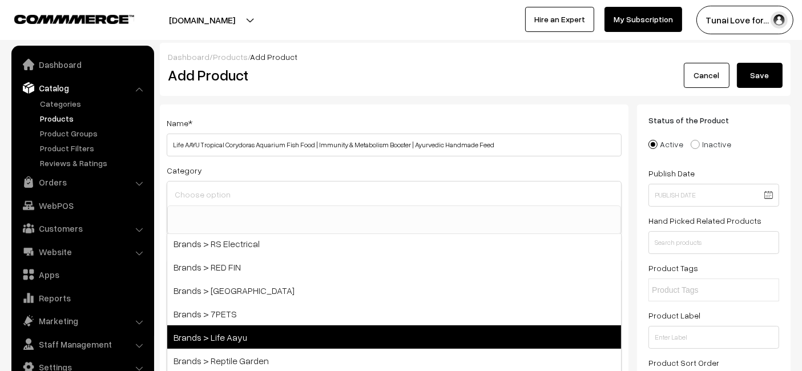
click at [247, 338] on span "Brands > Life Aayu" at bounding box center [394, 336] width 454 height 23
select select "48"
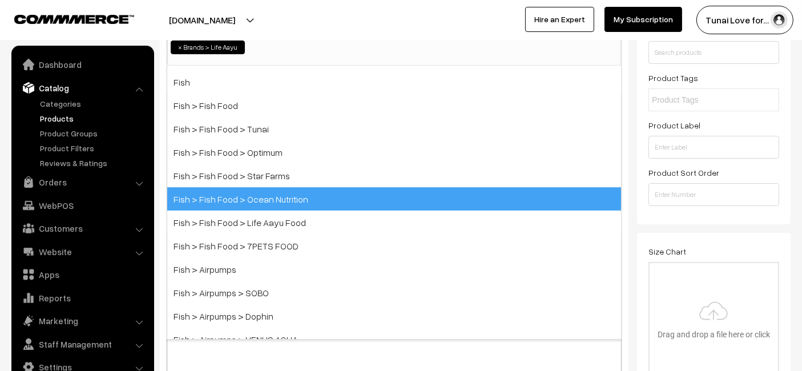
scroll to position [317, 0]
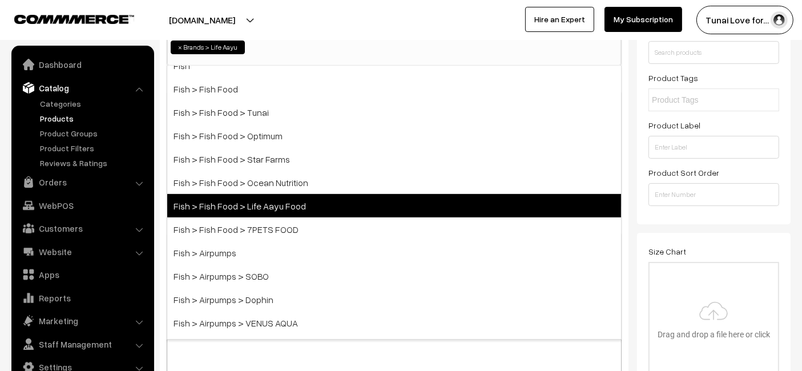
click at [299, 195] on span "Fish > Fish Food > Life Aayu Food" at bounding box center [394, 205] width 454 height 23
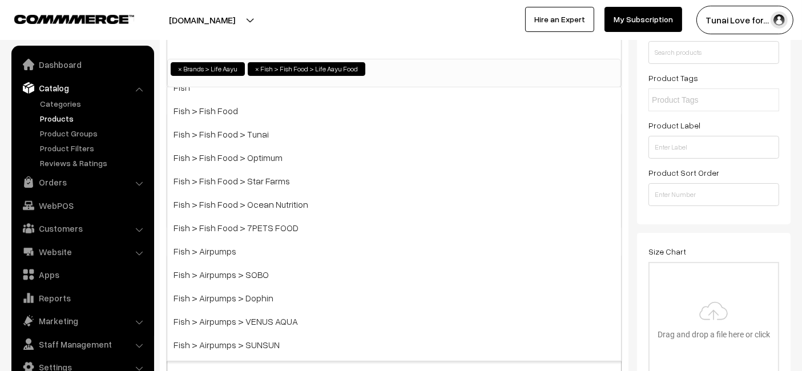
click at [325, 21] on div at bounding box center [198, 20] width 390 height 29
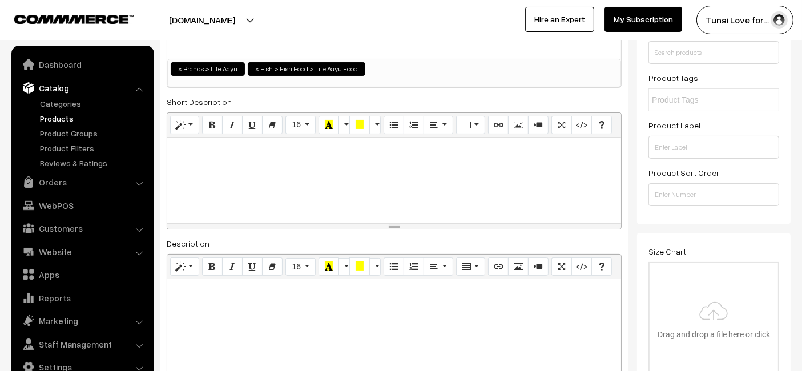
click at [265, 302] on div at bounding box center [394, 350] width 454 height 143
paste div
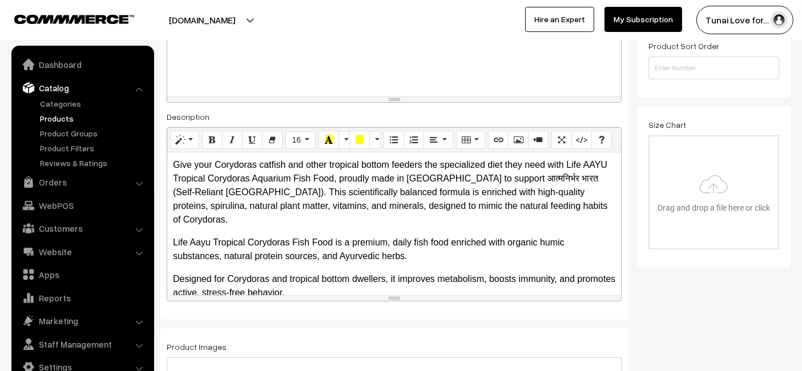
click at [295, 236] on p "Life Aayu Tropical Corydoras Fish Food is a premium, daily fish food enriched w…" at bounding box center [394, 249] width 442 height 27
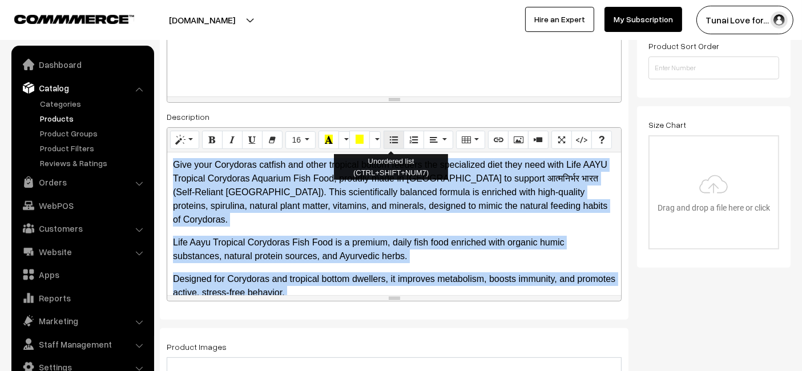
click at [390, 135] on icon "Unordered list (CTRL+SHIFT+NUM7)" at bounding box center [394, 139] width 8 height 9
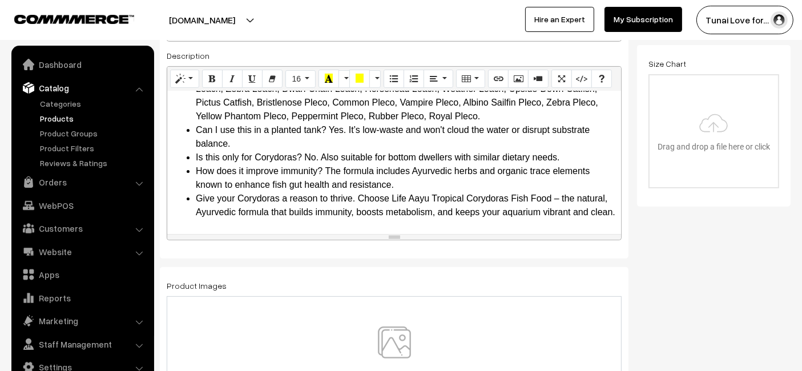
scroll to position [507, 0]
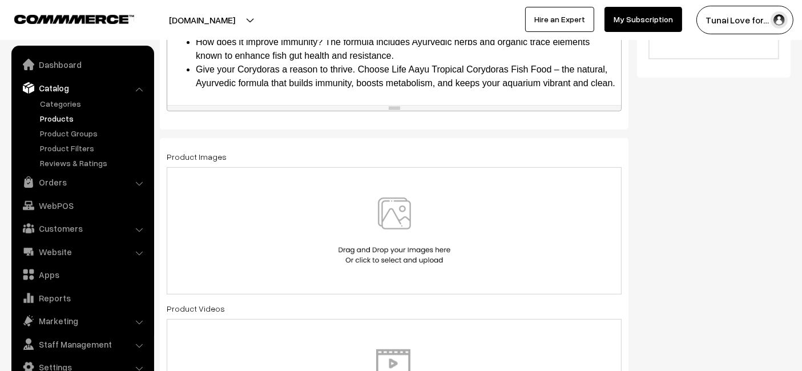
click at [544, 223] on div at bounding box center [394, 230] width 431 height 67
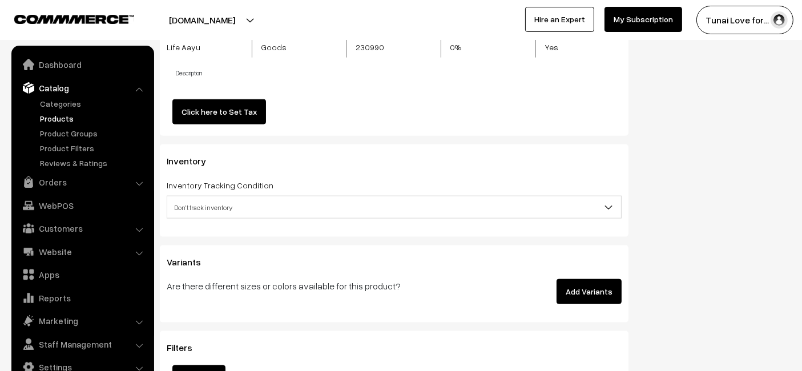
scroll to position [1522, 0]
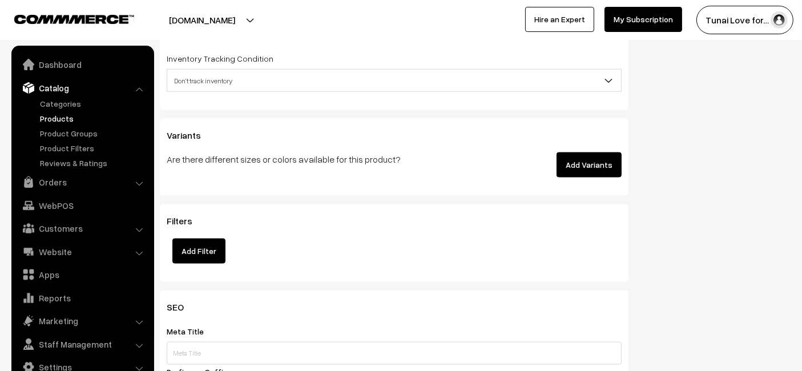
click at [570, 152] on button "Add Variants" at bounding box center [588, 164] width 65 height 25
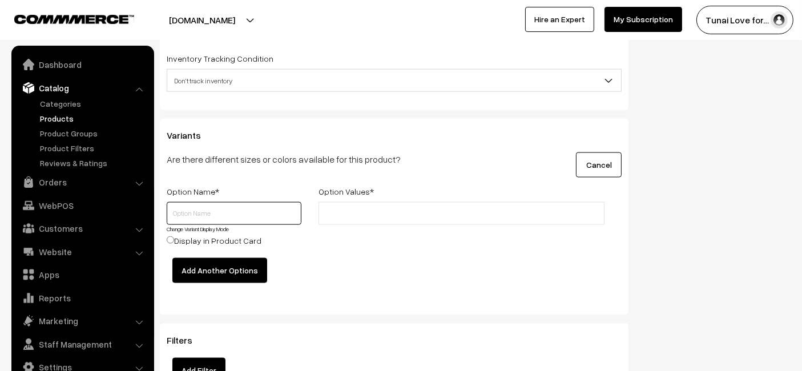
click at [225, 203] on input "text" at bounding box center [234, 213] width 135 height 23
type input "Size"
click at [383, 214] on input "text" at bounding box center [372, 214] width 100 height 12
type input "15gms"
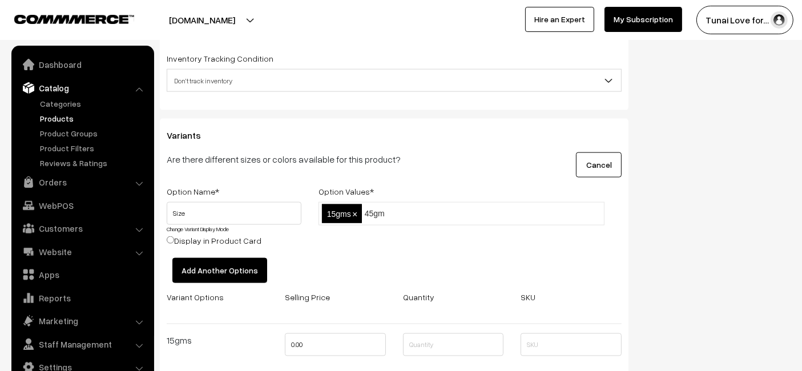
type input "45gms"
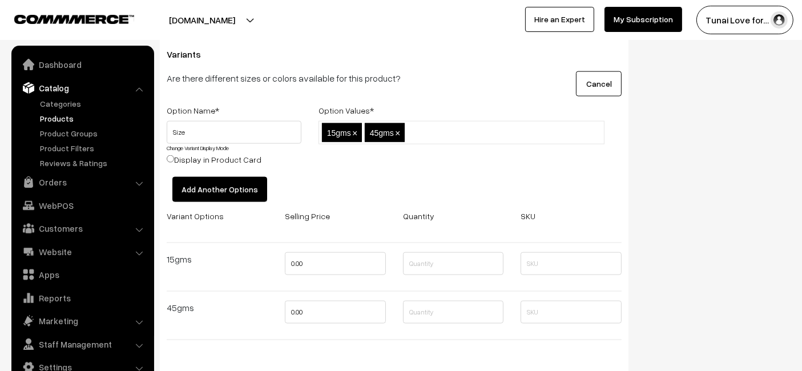
scroll to position [1648, 0]
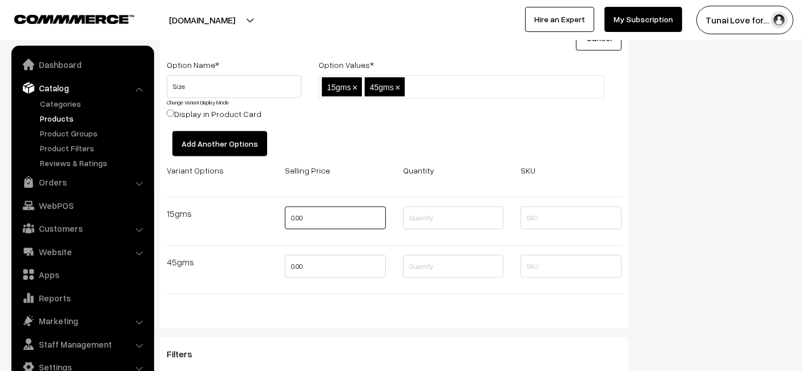
click at [320, 207] on input "0.00" at bounding box center [335, 218] width 101 height 23
type input "239"
click at [353, 257] on input "0.00" at bounding box center [335, 266] width 101 height 23
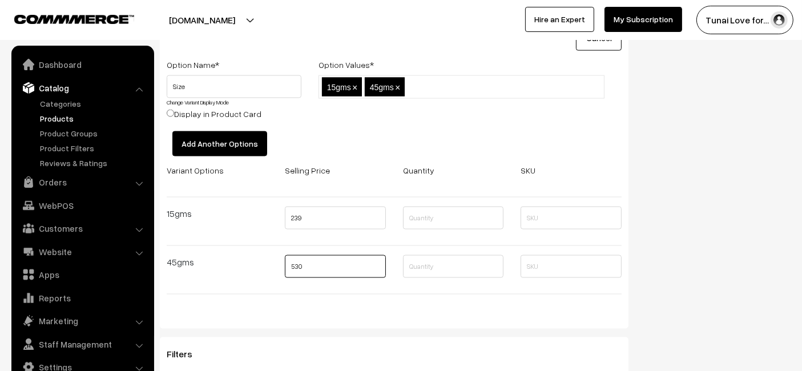
type input "530"
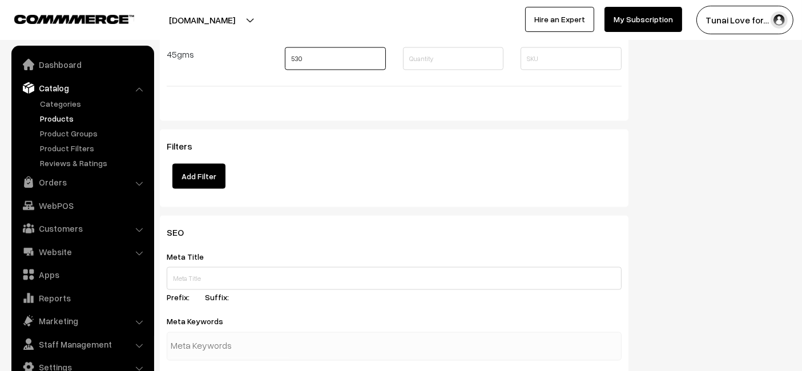
scroll to position [1902, 0]
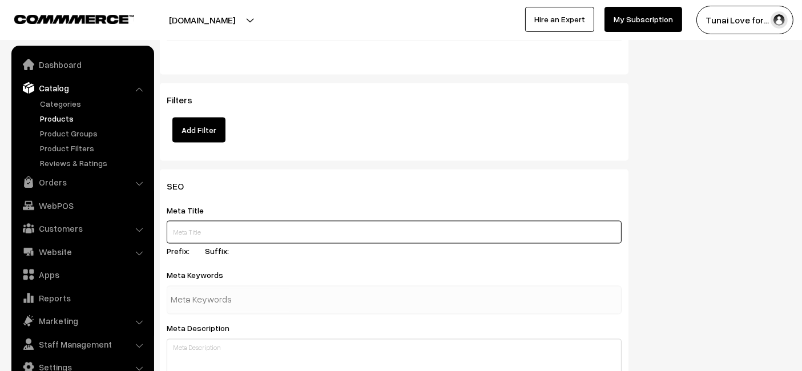
click at [203, 225] on input "text" at bounding box center [394, 232] width 455 height 23
paste input "Life AAYU Tropical Corydoras Fish Food Ayurvedic Handmade Feed"
type input "Life AAYU Tropical Corydoras Fish Food Ayurvedic Handmade Feed"
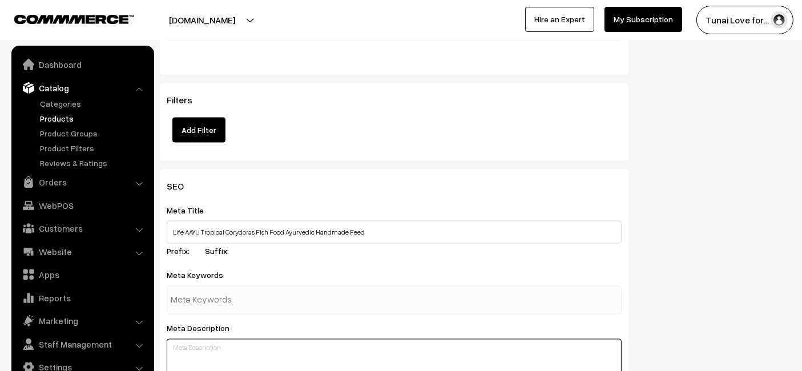
click at [202, 339] on textarea at bounding box center [394, 367] width 455 height 57
paste textarea "Life AAYU Tropical Corydoras Fish Food is a handmade Ayurvedic formula that boo…"
type textarea "Life AAYU Tropical Corydoras Fish Food is a handmade Ayurvedic formula that boo…"
click at [264, 296] on input "text" at bounding box center [230, 300] width 119 height 23
paste input "tropical fish food"
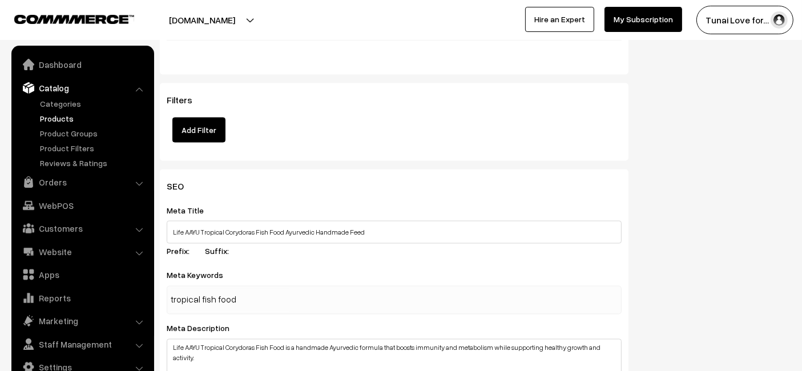
type input "tropical fish food"
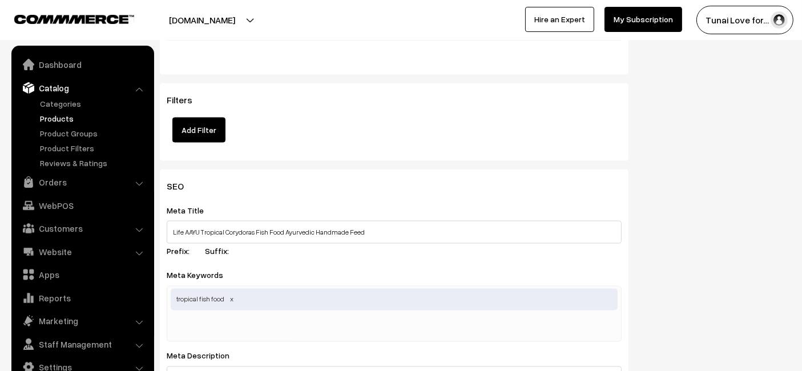
click at [285, 328] on input "text" at bounding box center [230, 327] width 119 height 23
paste input "aquarium fish diet"
type input "aquarium fish food"
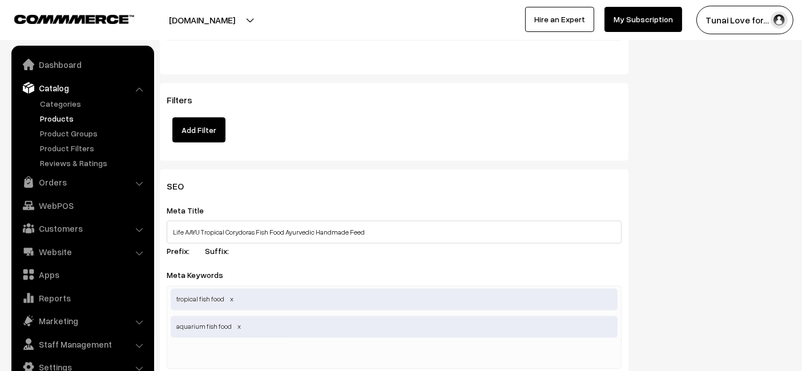
paste input "handmade fish pellets"
type input "handmade fish food"
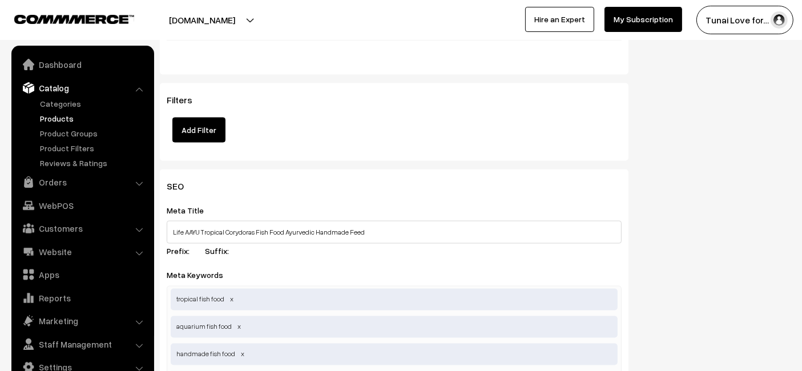
scroll to position [1966, 0]
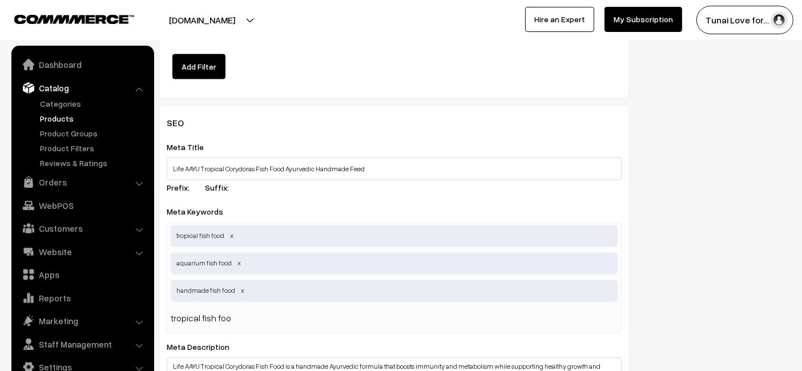
type input "tropical fish food"
click at [653, 117] on div "SEO Meta Title Life AAYU Tropical Corydoras Fish Food Ayurvedic Handmade Feed P…" at bounding box center [475, 368] width 648 height 524
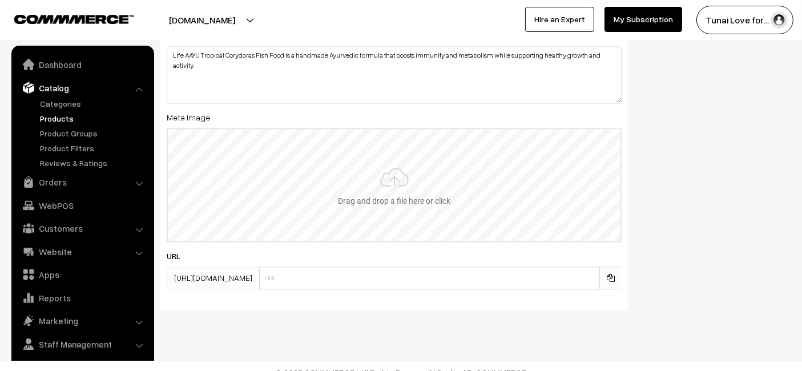
scroll to position [2283, 0]
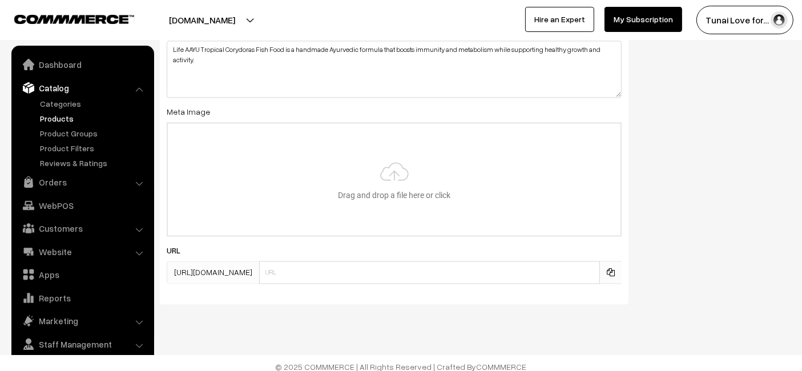
type input "C:\fakepath\life-aayu-tropical-corydoras-fish-food-ayurvedic-handmade-feed.jpg.…"
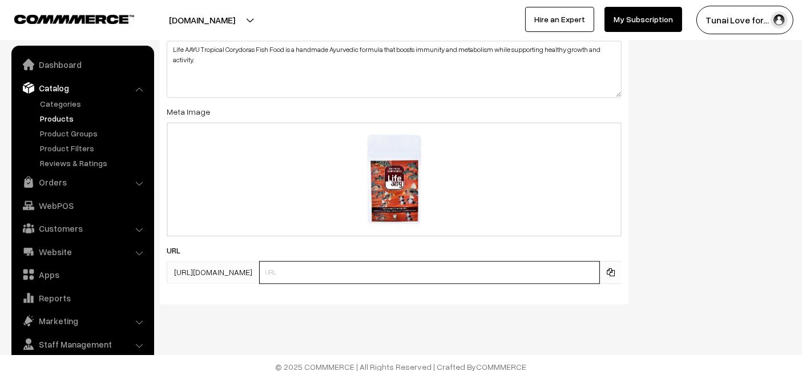
click at [310, 265] on input "text" at bounding box center [429, 272] width 341 height 23
paste input "https://www.yourstore.com/life-aayu-tropical-corydoras-fish-food-ayurvedic-hand…"
drag, startPoint x: 350, startPoint y: 268, endPoint x: 205, endPoint y: 291, distance: 146.2
click at [205, 291] on div "SEO Meta Title Life AAYU Tropical Corydoras Fish Food Ayurvedic Handmade Feed P…" at bounding box center [394, 46] width 469 height 515
type input "life-aayu-tropical-corydoras-fish-food-ayurvedic-handmade-feed"
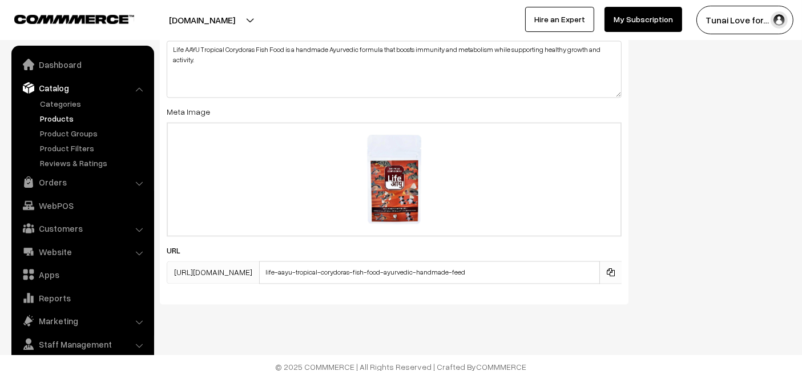
click at [729, 173] on div "SEO Meta Title Life AAYU Tropical Corydoras Fish Food Ayurvedic Handmade Feed P…" at bounding box center [475, 51] width 648 height 524
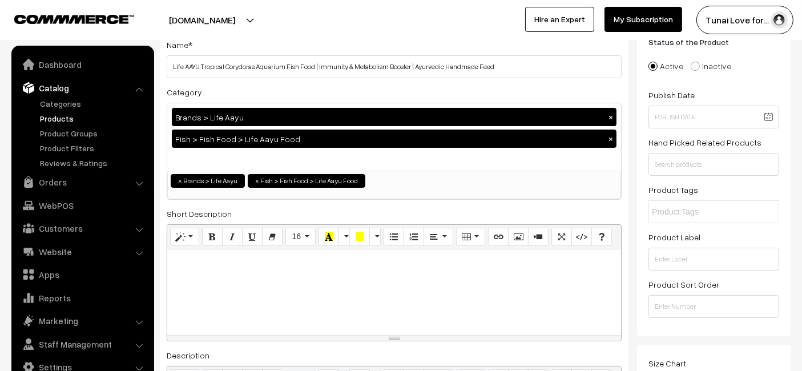
scroll to position [0, 0]
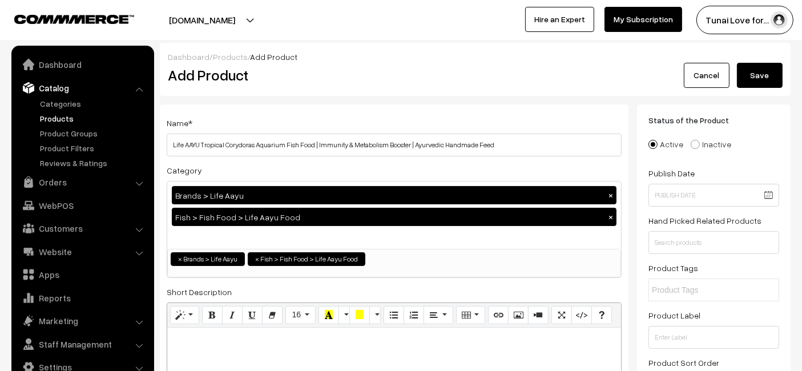
click at [770, 74] on button "Save" at bounding box center [760, 75] width 46 height 25
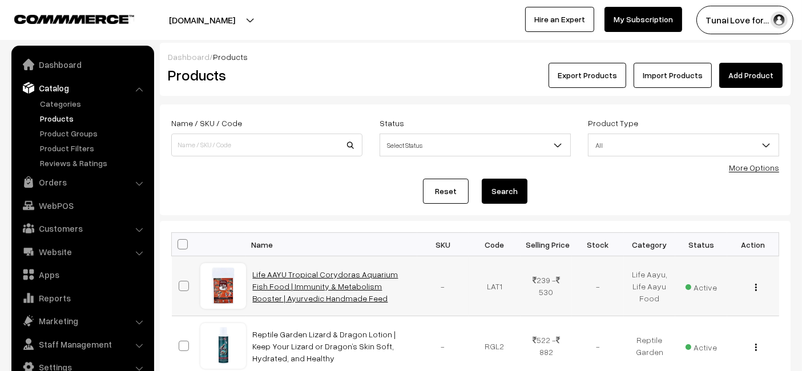
click at [328, 281] on link "Life AAYU Tropical Corydoras Aquarium Fish Food | Immunity & Metabolism Booster…" at bounding box center [326, 286] width 146 height 34
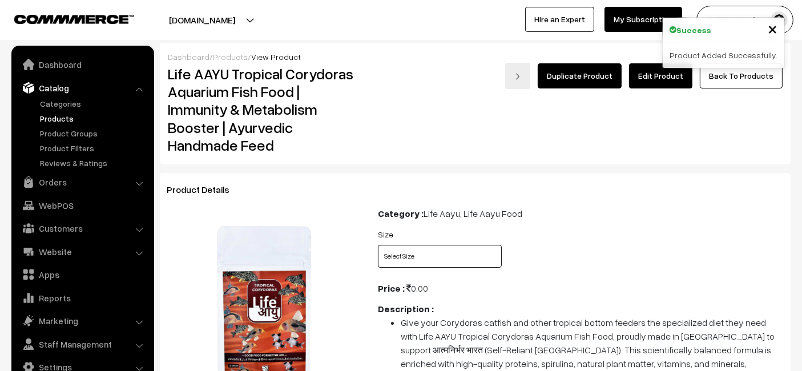
click at [428, 257] on select "Select Size 15gms 45gms" at bounding box center [440, 256] width 124 height 23
select select "LAT1_B7A"
click at [378, 245] on select "Select Size 15gms 45gms" at bounding box center [440, 256] width 124 height 23
click at [444, 251] on select "Select Size 15gms 45gms" at bounding box center [440, 256] width 124 height 23
select select "LAT1_FSV"
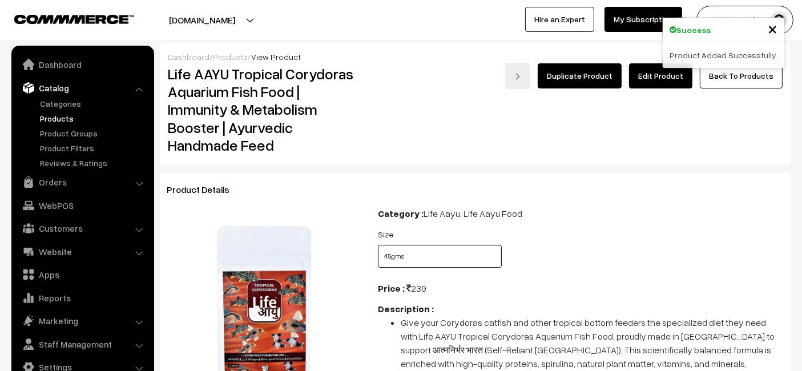
click at [378, 245] on select "Select Size 15gms 45gms" at bounding box center [440, 256] width 124 height 23
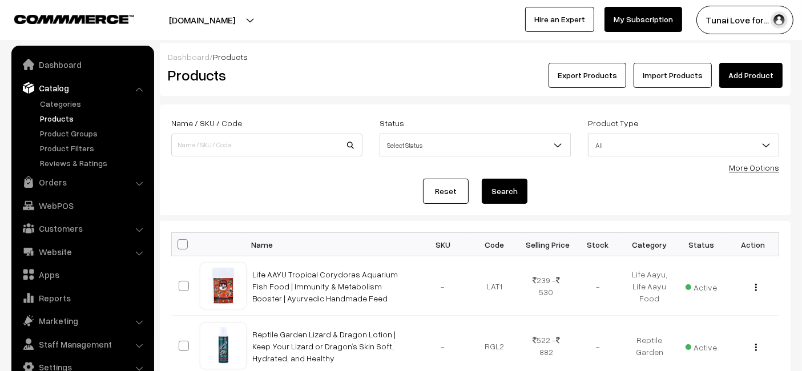
click at [741, 75] on link "Add Product" at bounding box center [750, 75] width 63 height 25
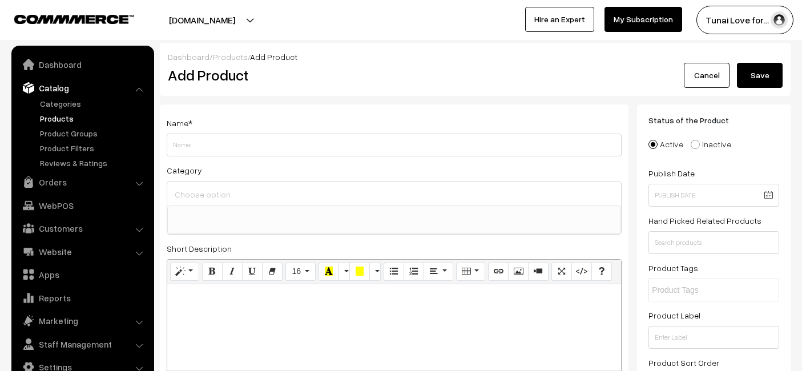
select select
drag, startPoint x: 485, startPoint y: 144, endPoint x: 455, endPoint y: 143, distance: 30.3
click at [455, 143] on input "Life Aayu Tropical Loaches Aquarium Fish Food | Immunity Boost, High Protein, H…" at bounding box center [394, 145] width 455 height 23
type input "Life Aayu Tropical Loaches Aquarium Fish Food | Immunity Boost, High Protein, H…"
click at [332, 208] on ul at bounding box center [394, 213] width 453 height 14
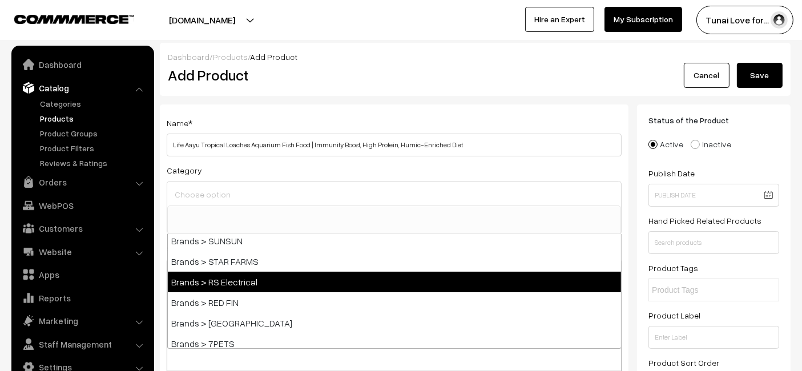
scroll to position [190, 0]
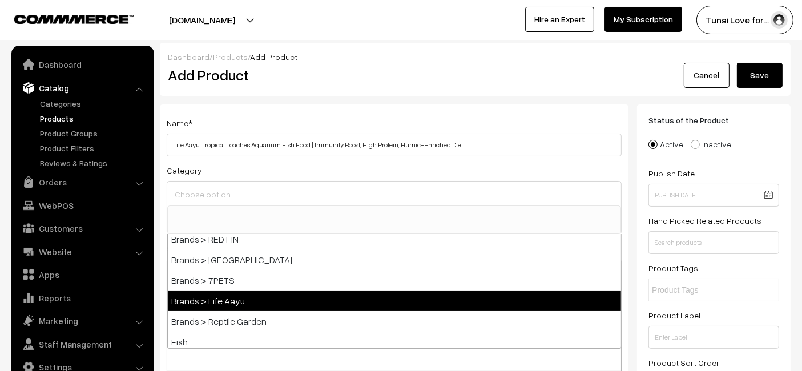
select select "48"
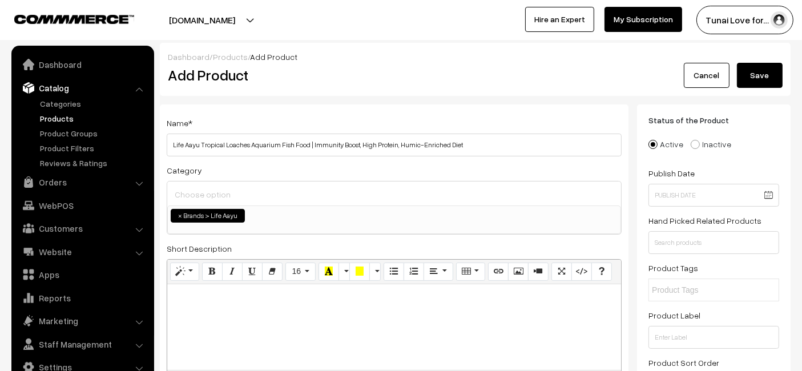
click at [266, 220] on ul "× Brands > Life Aayu" at bounding box center [394, 214] width 453 height 17
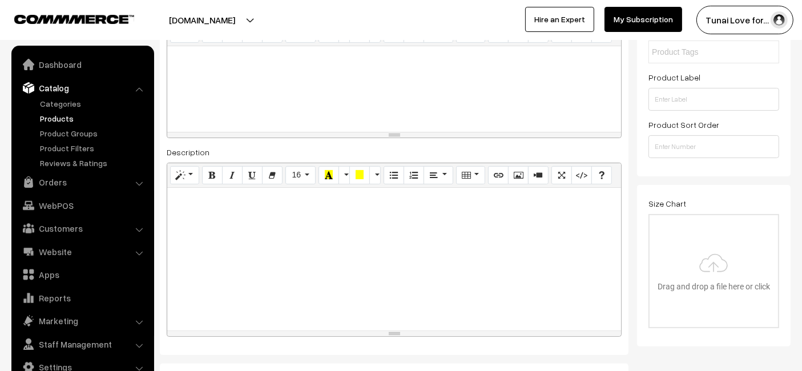
scroll to position [253, 0]
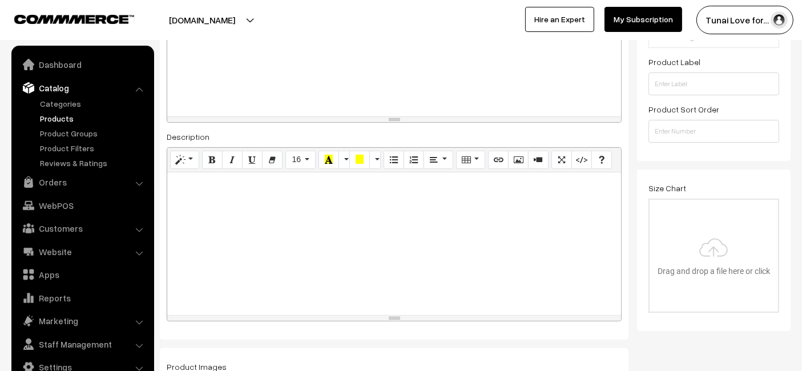
click at [277, 224] on div at bounding box center [394, 243] width 454 height 143
click at [197, 219] on div at bounding box center [394, 243] width 454 height 143
paste div
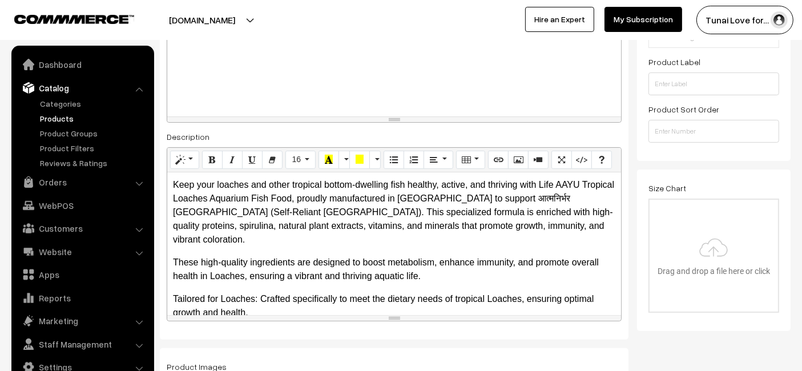
click at [262, 205] on p "Keep your loaches and other tropical bottom-dwelling fish healthy, active, and …" at bounding box center [394, 212] width 442 height 68
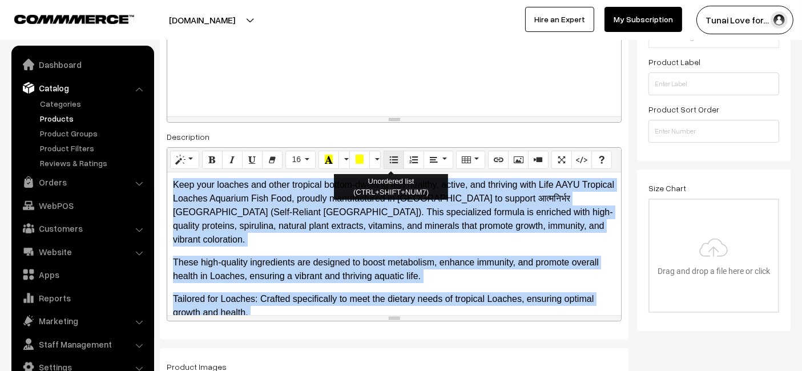
click at [397, 152] on button "Unordered list (CTRL+SHIFT+NUM7)" at bounding box center [394, 160] width 21 height 18
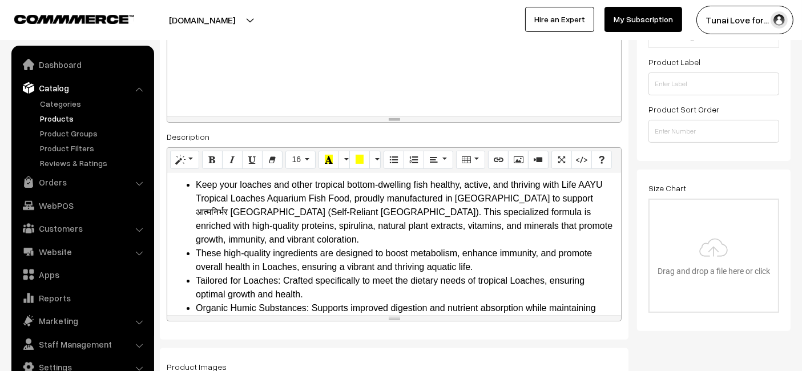
click at [413, 82] on div at bounding box center [394, 74] width 454 height 86
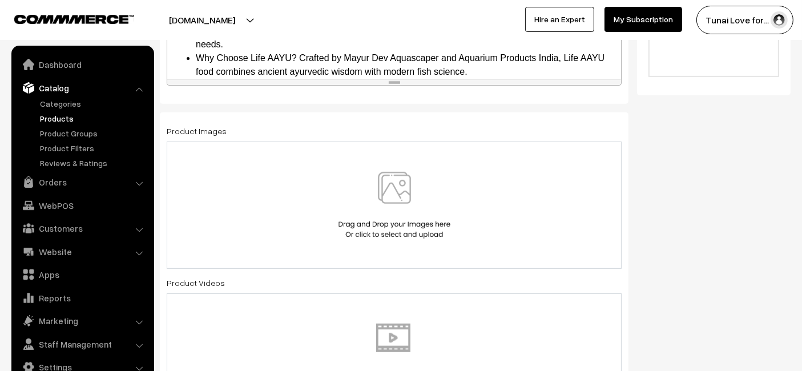
scroll to position [507, 0]
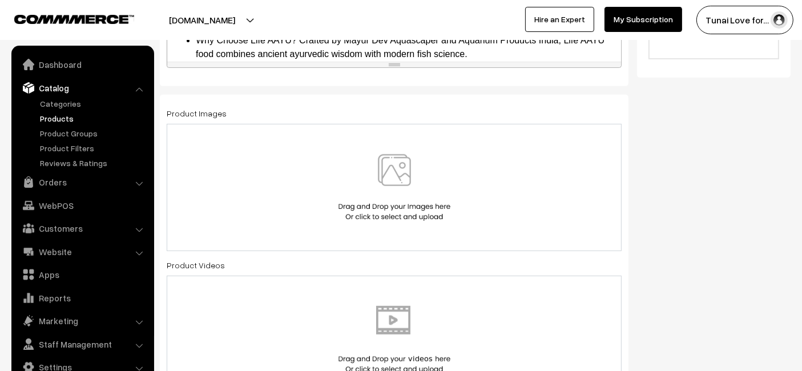
click at [235, 149] on div at bounding box center [394, 187] width 455 height 127
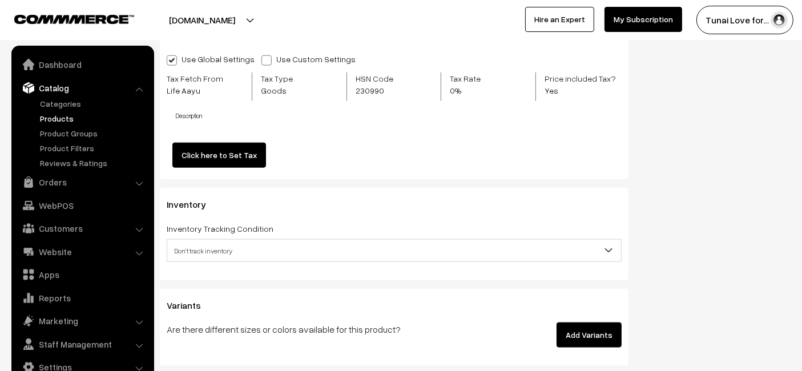
scroll to position [1458, 0]
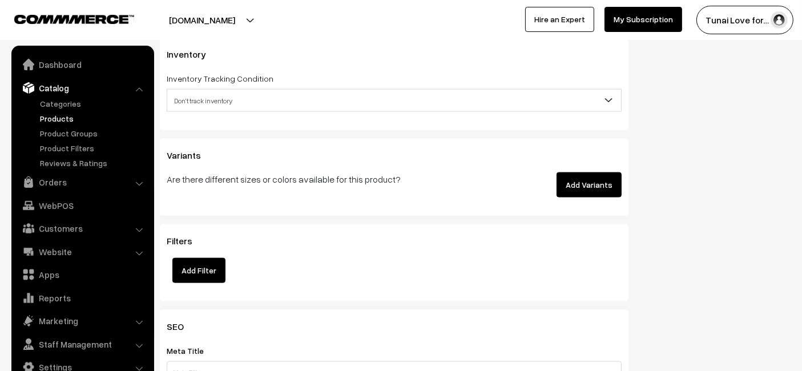
click at [591, 176] on button "Add Variants" at bounding box center [588, 184] width 65 height 25
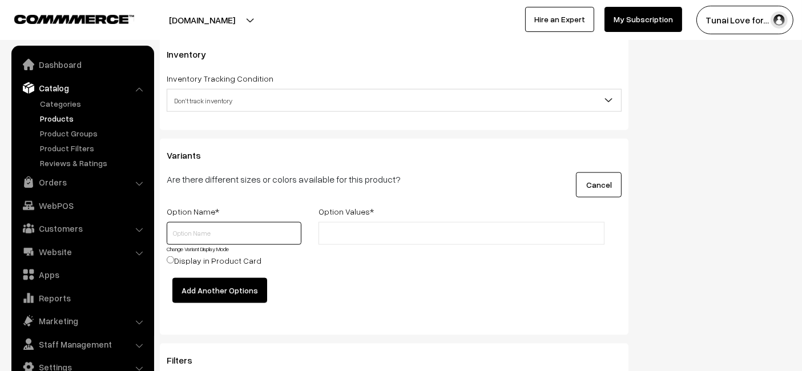
click at [242, 235] on input "text" at bounding box center [234, 233] width 135 height 23
type input "Size"
click at [391, 222] on ul at bounding box center [461, 233] width 286 height 23
type input "15gms"
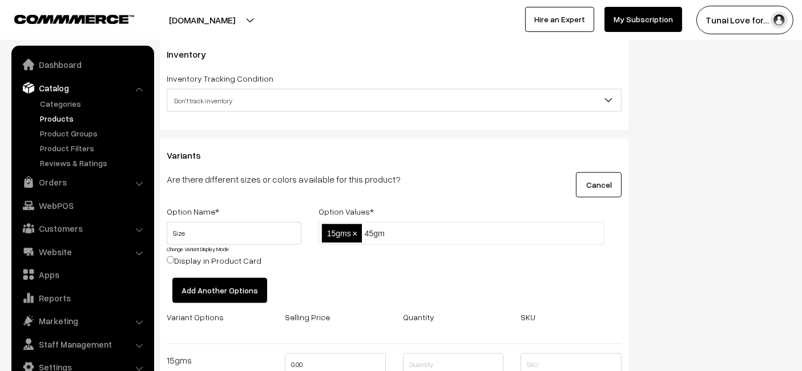
type input "45gms"
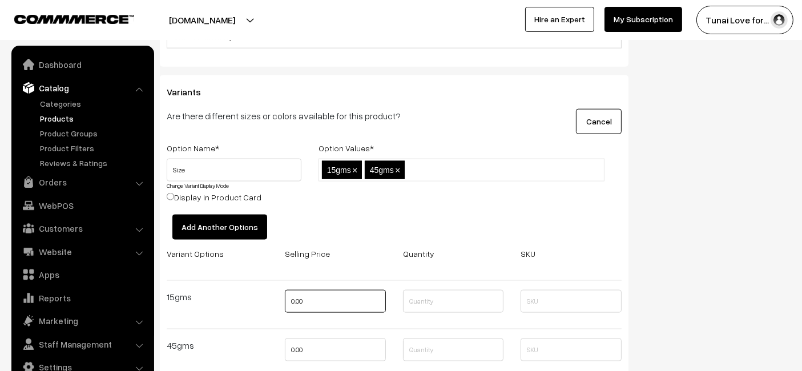
click at [328, 301] on input "0.00" at bounding box center [335, 301] width 101 height 23
type input "239"
click at [311, 345] on input "0.00" at bounding box center [335, 349] width 101 height 23
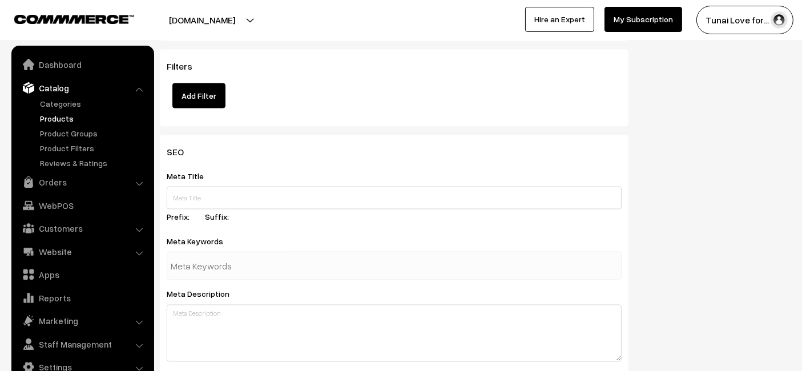
scroll to position [1902, 0]
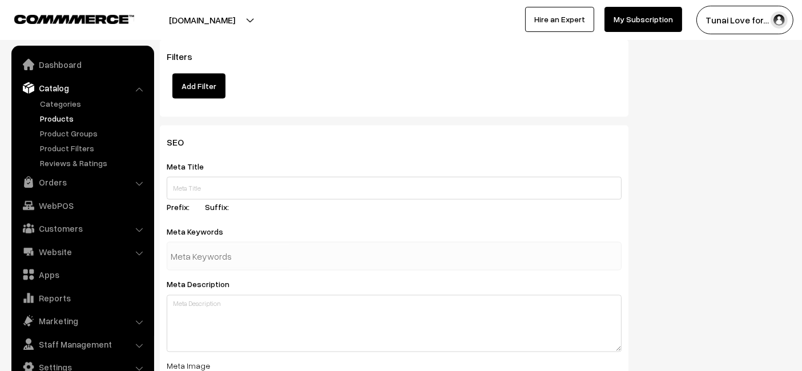
type input "530"
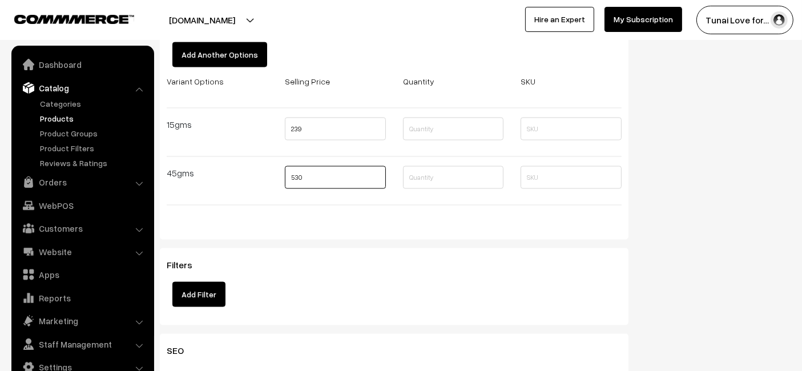
scroll to position [1776, 0]
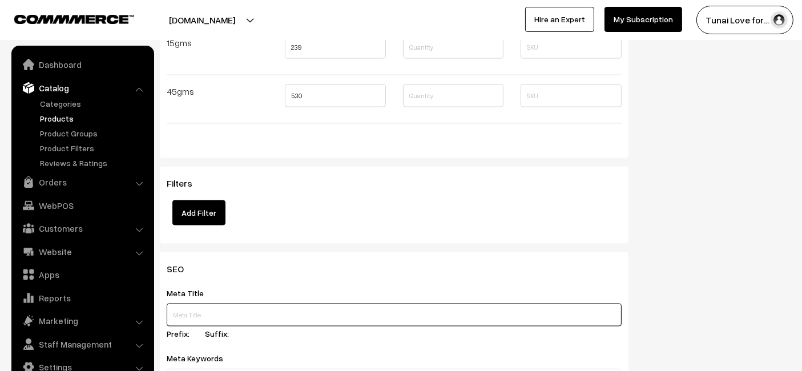
click at [197, 318] on input "text" at bounding box center [394, 315] width 455 height 23
paste input "Life AAYU Tropical Loaches Fish Food High Protein Diet"
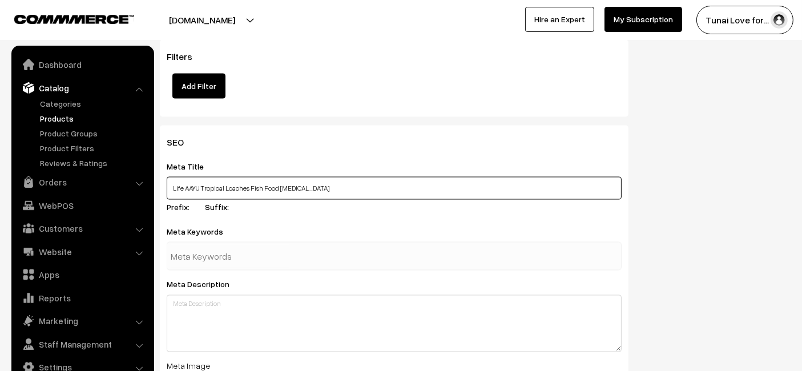
type input "Life AAYU Tropical Loaches Fish Food High Protein Diet"
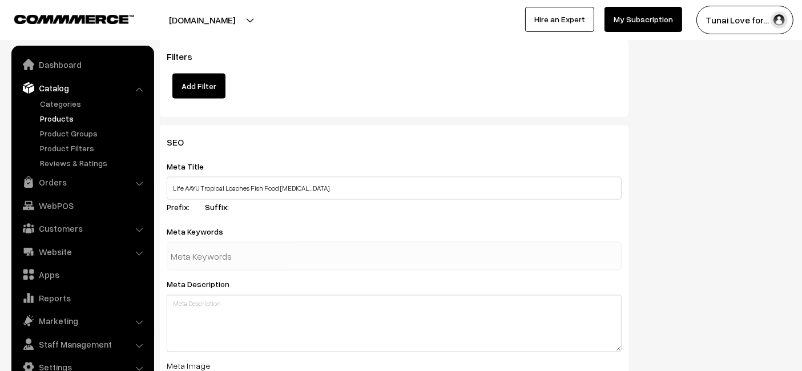
click at [289, 245] on input "text" at bounding box center [230, 256] width 119 height 23
click at [268, 250] on input "text" at bounding box center [230, 256] width 119 height 23
paste input "tropical fish food"
type input "tropical fish food"
click at [358, 214] on div "SEO Meta Title Life AAYU Tropical Loaches Fish Food High Protein Diet Prefix: S…" at bounding box center [394, 342] width 469 height 433
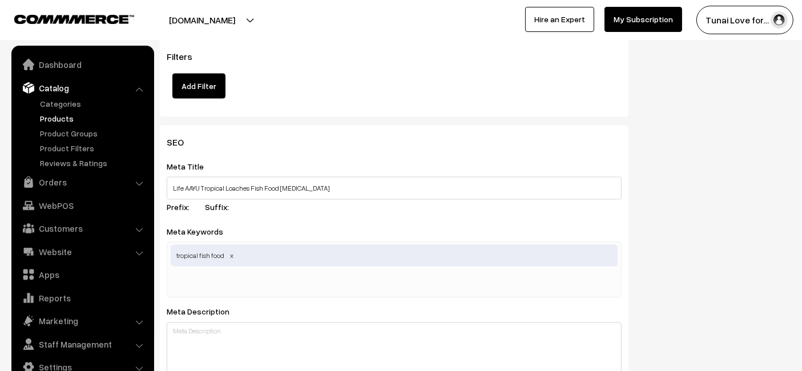
click at [171, 276] on input "text" at bounding box center [230, 283] width 119 height 23
paste input "aquarium fish"
type input "aquarium fish food"
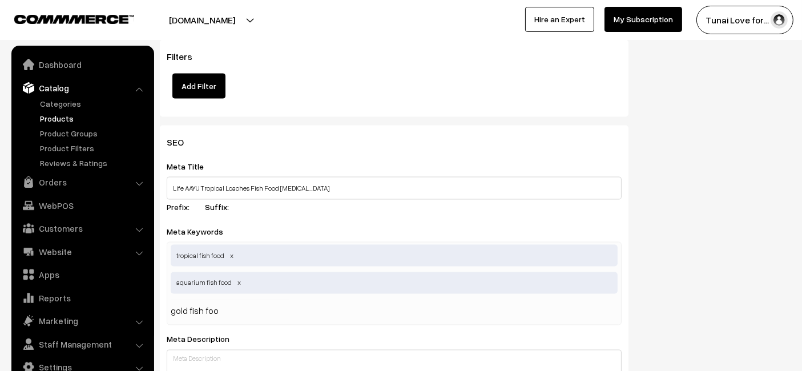
type input "gold fish food"
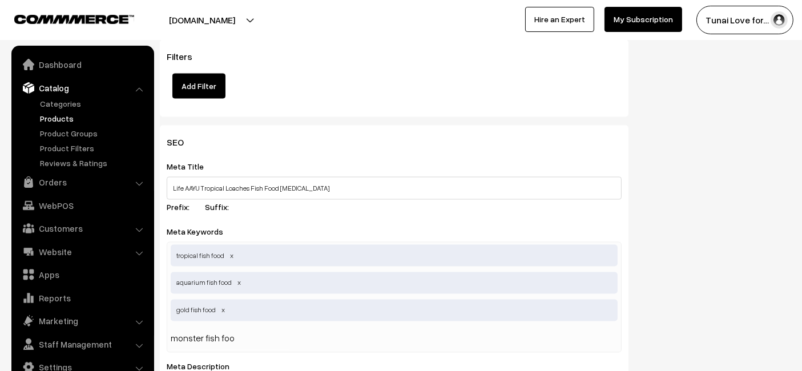
type input "monster fish food"
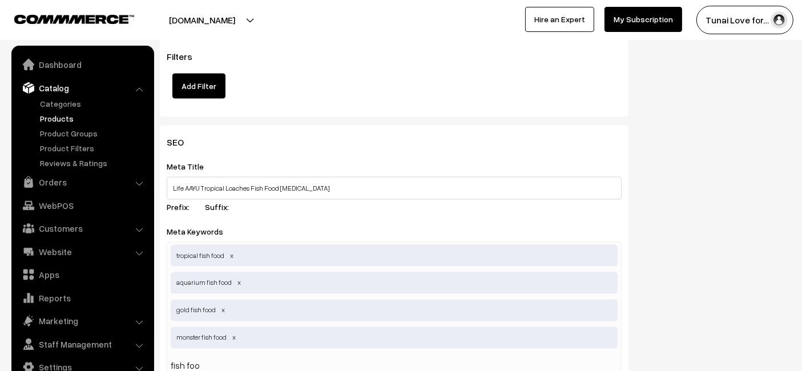
type input "fish food"
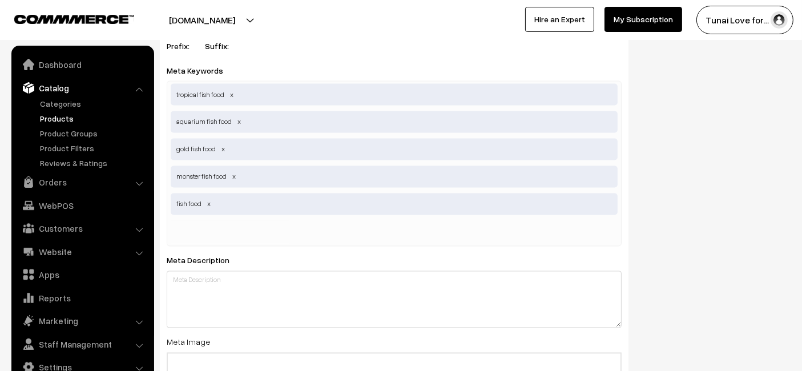
scroll to position [2092, 0]
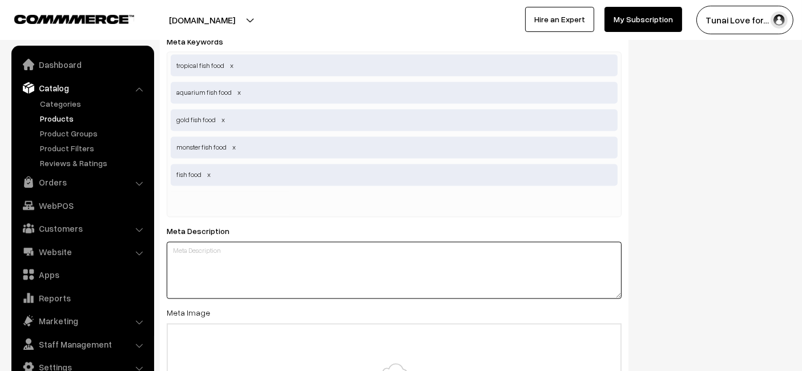
click at [239, 248] on textarea at bounding box center [394, 270] width 455 height 57
paste textarea "Life AAYU Tropical Loaches Fish Food is a high protein humic enriched Ayurvedic…"
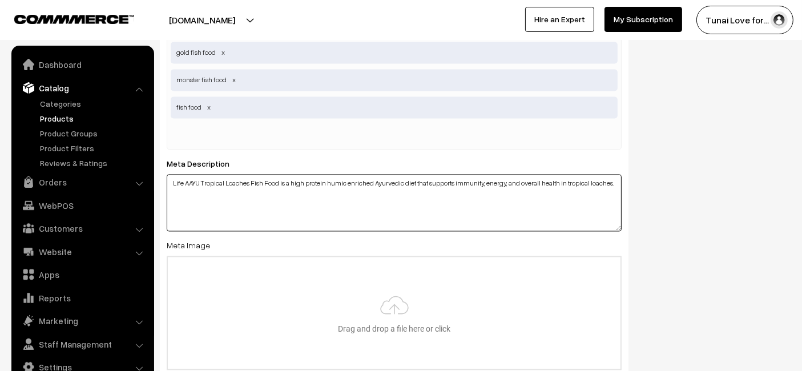
scroll to position [2219, 0]
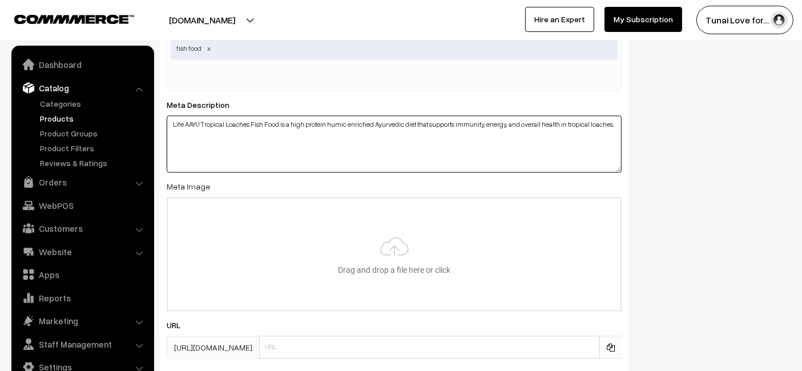
type textarea "Life AAYU Tropical Loaches Fish Food is a high protein humic enriched Ayurvedic…"
type input "C:\fakepath\life-aayu-tropical-loaches-fish-food-high-protein-diet.jpg.jpg"
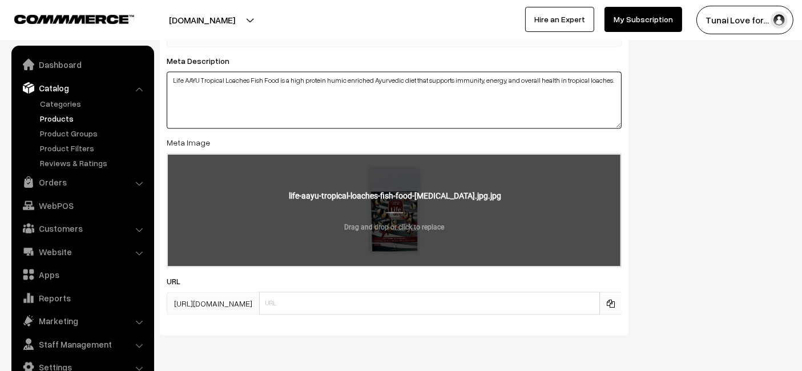
scroll to position [2283, 0]
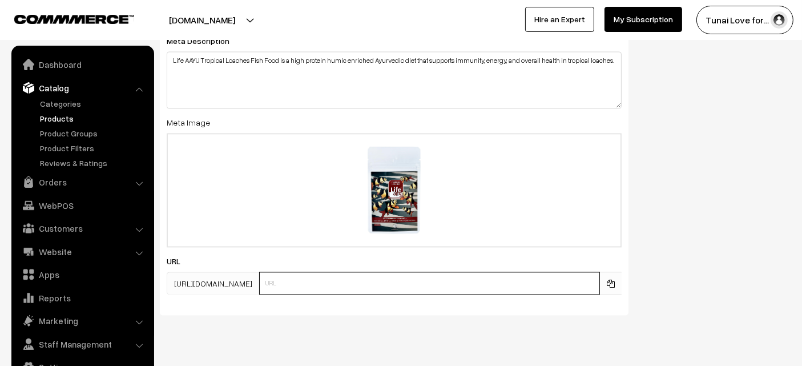
click at [299, 285] on input "text" at bounding box center [429, 283] width 341 height 23
paste input "https://www.yourstore.com/life-aayu-tropical-loaches-fish-food-high-protein-diet"
drag, startPoint x: 349, startPoint y: 280, endPoint x: 212, endPoint y: 277, distance: 137.0
click at [212, 277] on div "https://tunai.in/products/ https://www.yourstore.com/life-aayu-tropical-loaches…" at bounding box center [394, 283] width 455 height 23
type input "life-aayu-tropical-loaches-fish-food-high-protein-diet"
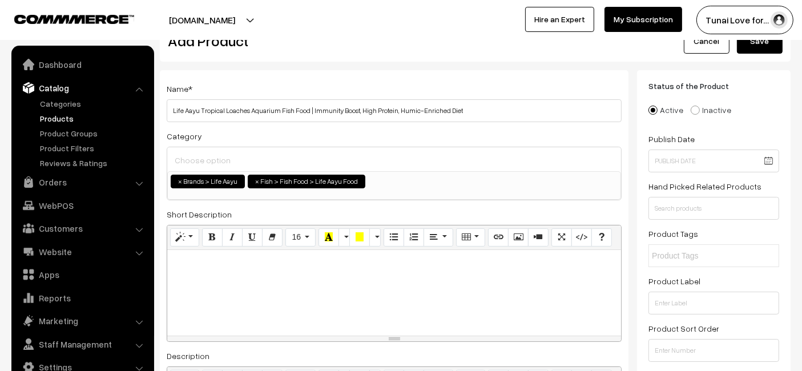
scroll to position [0, 0]
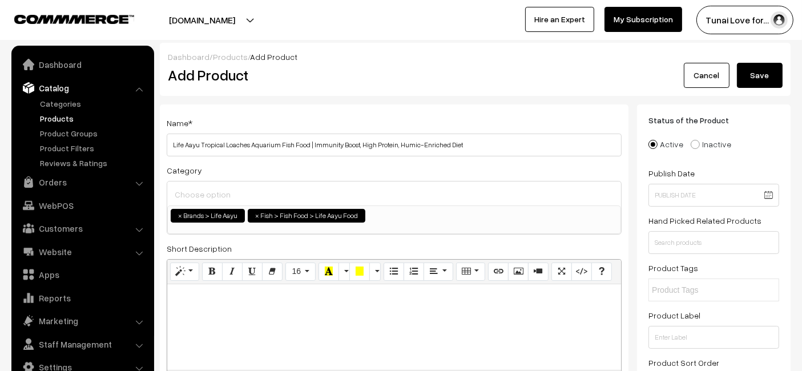
click at [768, 70] on button "Save" at bounding box center [760, 75] width 46 height 25
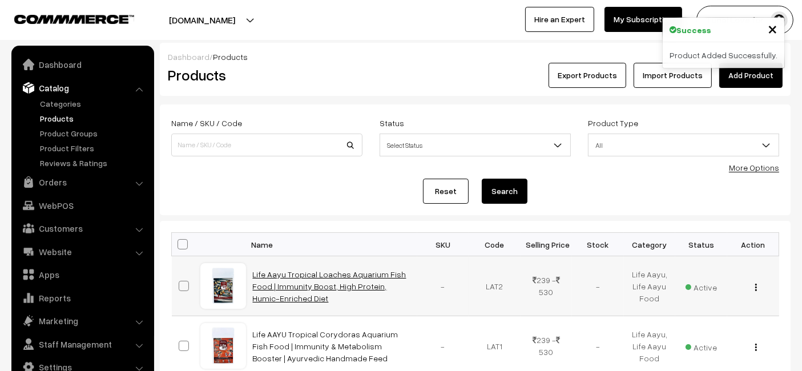
click at [283, 273] on link "Life Aayu Tropical Loaches Aquarium Fish Food | Immunity Boost, High Protein, H…" at bounding box center [330, 286] width 154 height 34
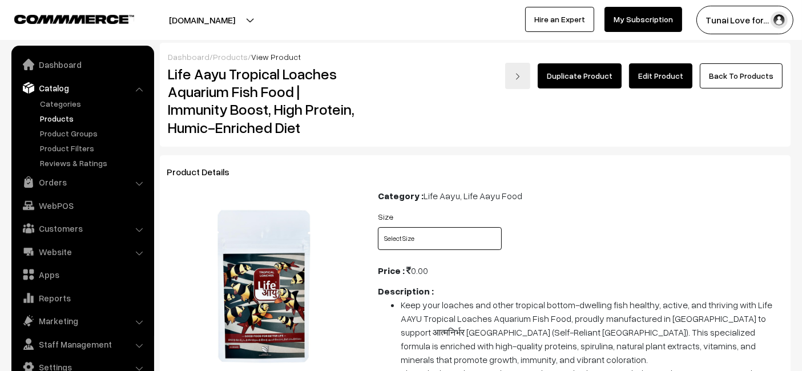
click at [441, 232] on select "Select Size 15gms 45gms" at bounding box center [440, 238] width 124 height 23
select select "LAT2_5VF"
click at [378, 227] on select "Select Size 15gms 45gms" at bounding box center [440, 238] width 124 height 23
drag, startPoint x: 445, startPoint y: 260, endPoint x: 453, endPoint y: 240, distance: 21.0
click at [453, 240] on select "Select Size 15gms 45gms" at bounding box center [440, 238] width 124 height 23
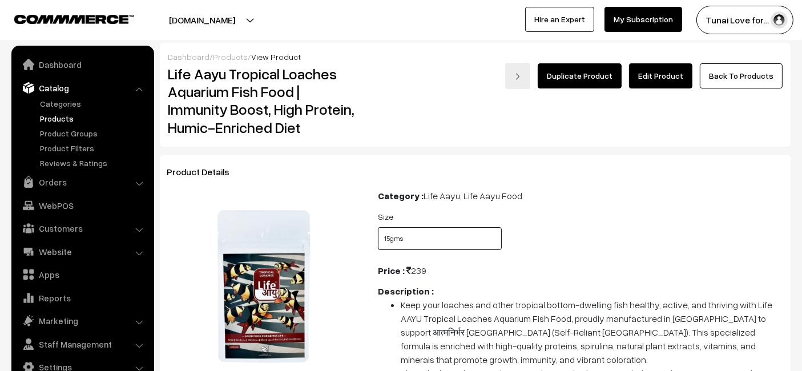
select select "LAT2_6N8"
click at [378, 227] on select "Select Size 15gms 45gms" at bounding box center [440, 238] width 124 height 23
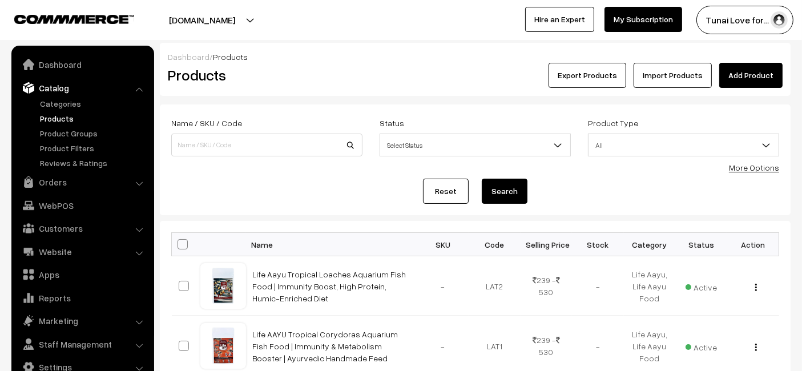
click at [751, 78] on link "Add Product" at bounding box center [750, 75] width 63 height 25
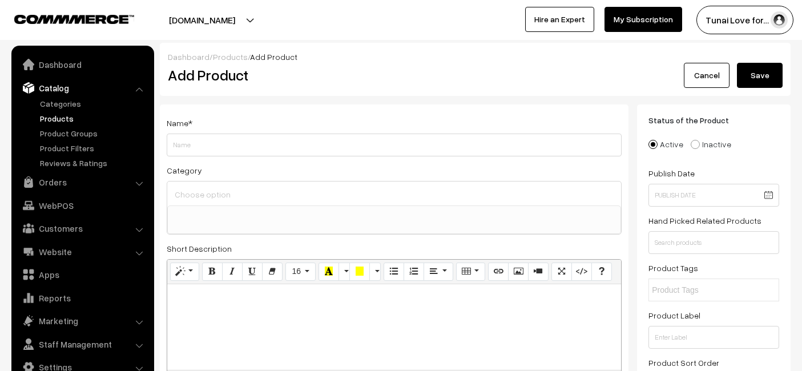
select select
type input "Life AAYU Tropical Treats Fish Food | Ayurvedic Immunity Boost with Spirulina, …"
click at [224, 203] on div at bounding box center [394, 193] width 454 height 24
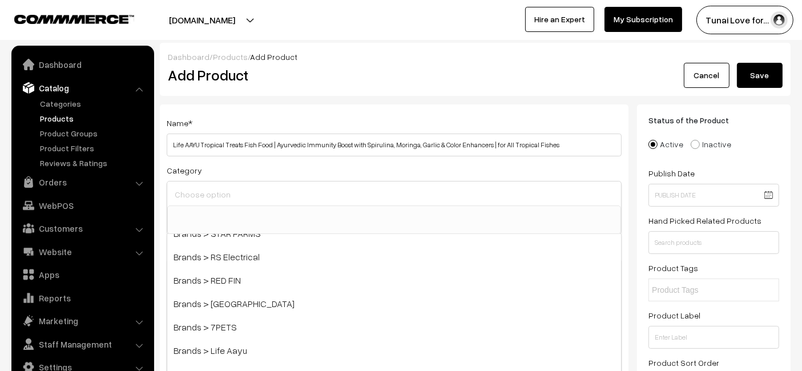
scroll to position [190, 0]
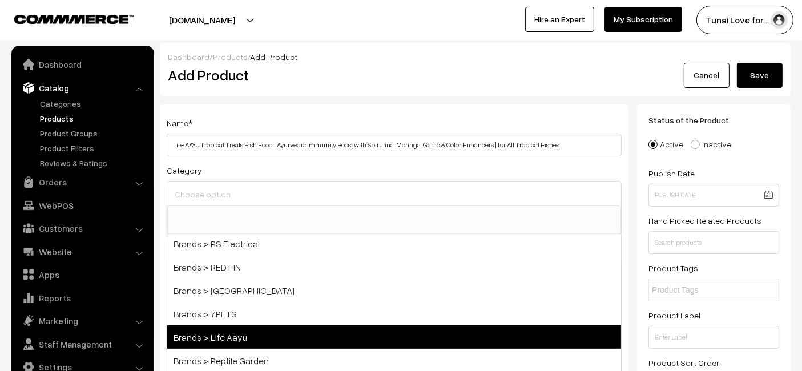
click at [221, 326] on span "Brands > Life Aayu" at bounding box center [394, 336] width 454 height 23
select select "48"
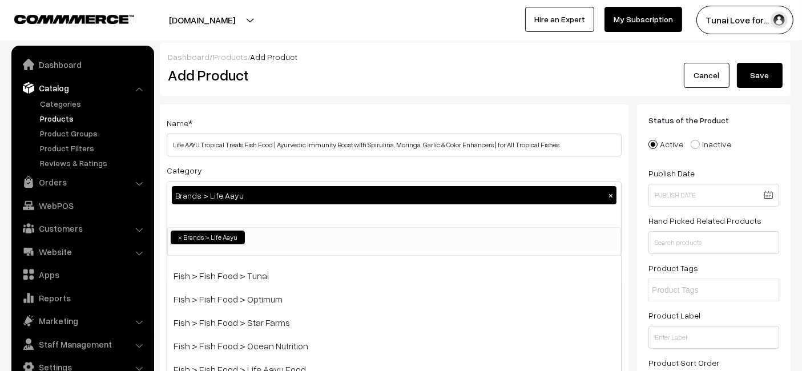
scroll to position [380, 0]
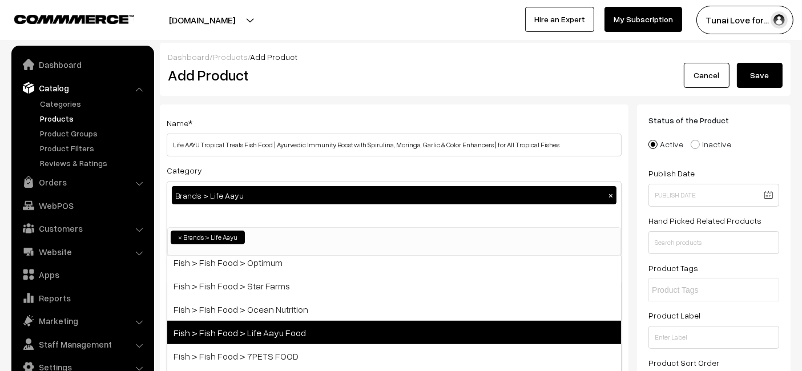
click at [229, 325] on span "Fish > Fish Food > Life Aayu Food" at bounding box center [394, 332] width 454 height 23
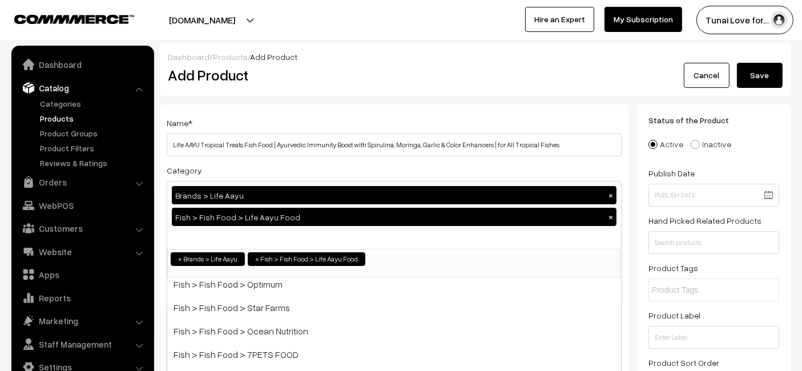
click at [272, 130] on div "Name * Life AAYU Tropical Treats Fish Food | Ayurvedic Immunity Boost with Spir…" at bounding box center [394, 136] width 455 height 41
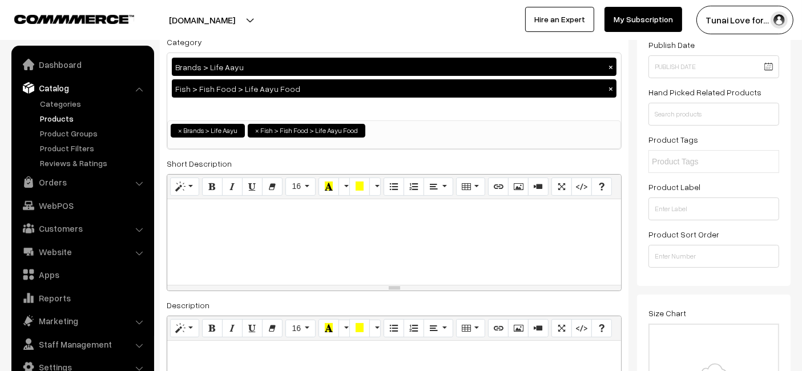
scroll to position [0, 0]
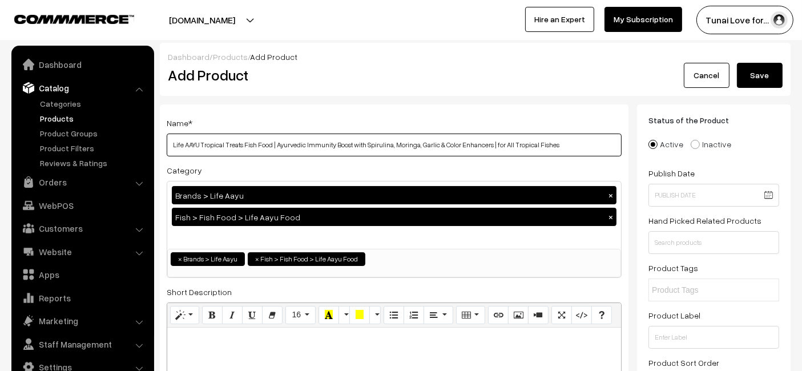
click at [567, 149] on input "Life AAYU Tropical Treats Fish Food | Ayurvedic Immunity Boost with Spirulina, …" at bounding box center [394, 145] width 455 height 23
paste input "70 GMS)"
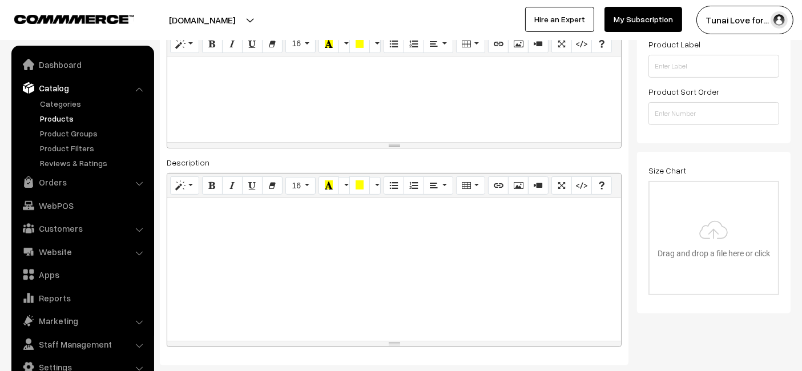
scroll to position [317, 0]
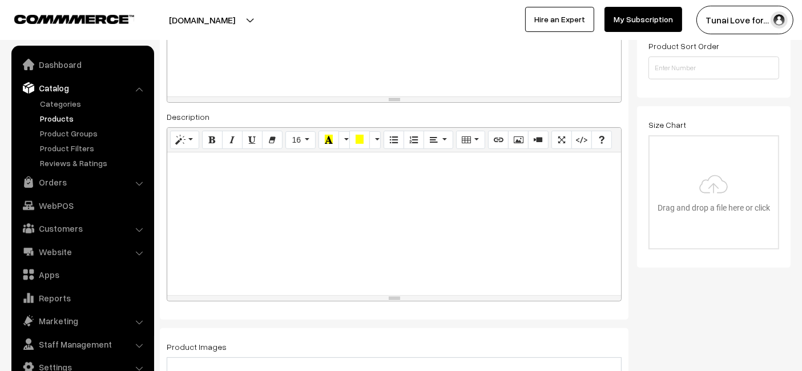
type input "Life AAYU Tropical Treats Fish Food | Ayurvedic Immunity Boost with Spirulina, …"
click at [176, 180] on div at bounding box center [394, 223] width 454 height 143
paste div
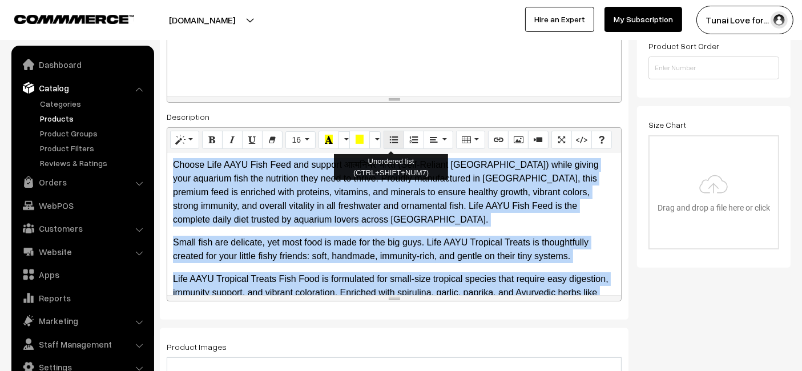
click at [390, 135] on icon "Unordered list (CTRL+SHIFT+NUM7)" at bounding box center [394, 139] width 8 height 9
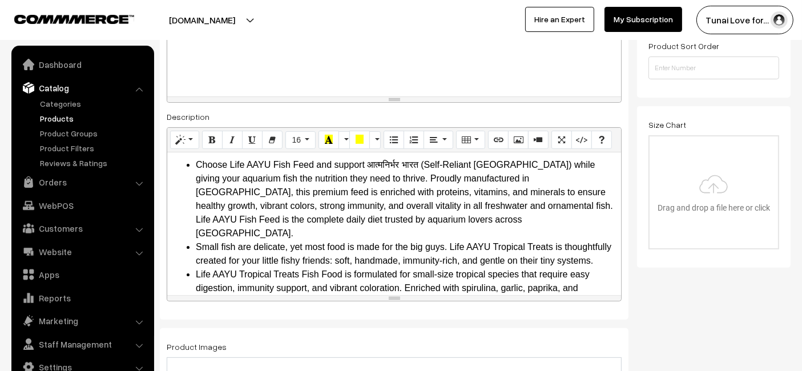
click at [394, 102] on div "Name * Life AAYU Tropical Treats Fish Food | Ayurvedic Immunity Boost with Spir…" at bounding box center [394, 54] width 469 height 532
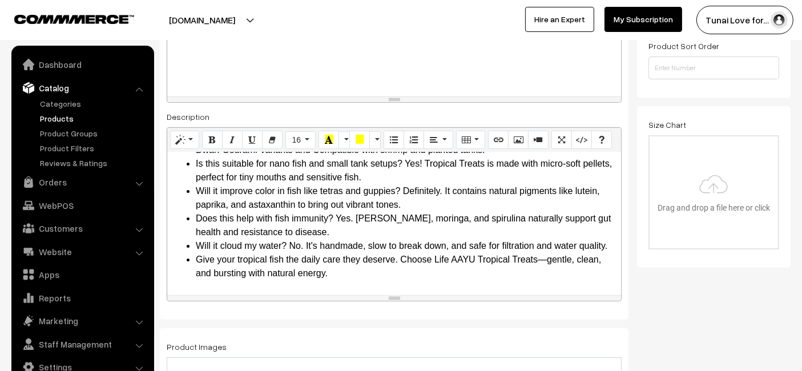
scroll to position [507, 0]
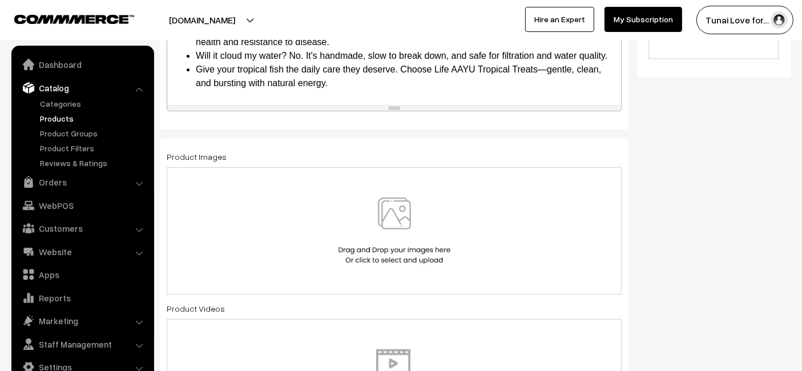
click at [279, 224] on div at bounding box center [394, 230] width 431 height 67
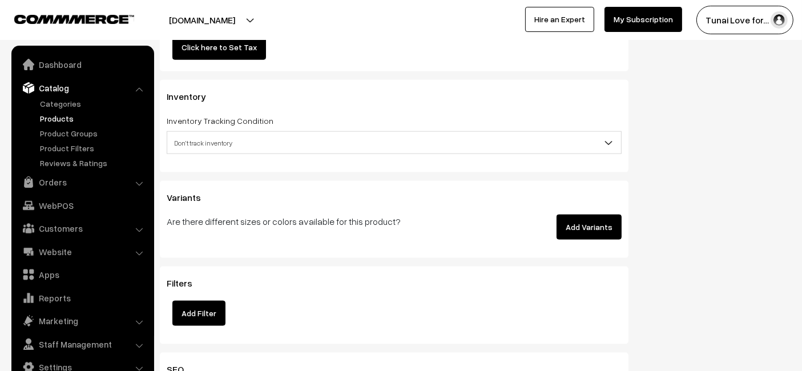
scroll to position [1458, 0]
click at [581, 220] on button "Add Variants" at bounding box center [588, 228] width 65 height 25
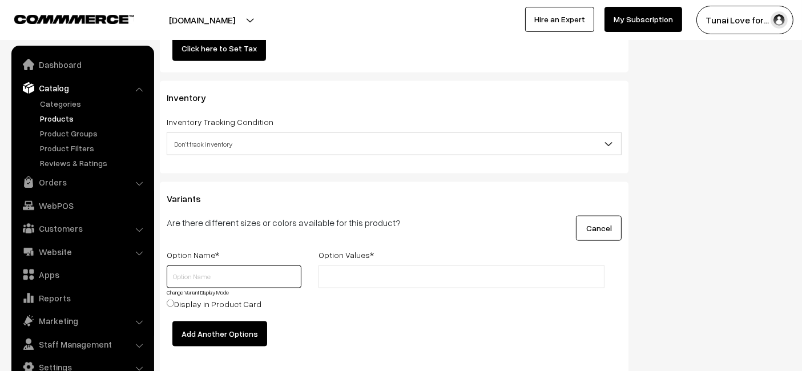
click at [180, 272] on input "text" at bounding box center [234, 276] width 135 height 23
type input "s"
type input "Size"
click at [368, 278] on input "text" at bounding box center [372, 277] width 100 height 12
type input "Small"
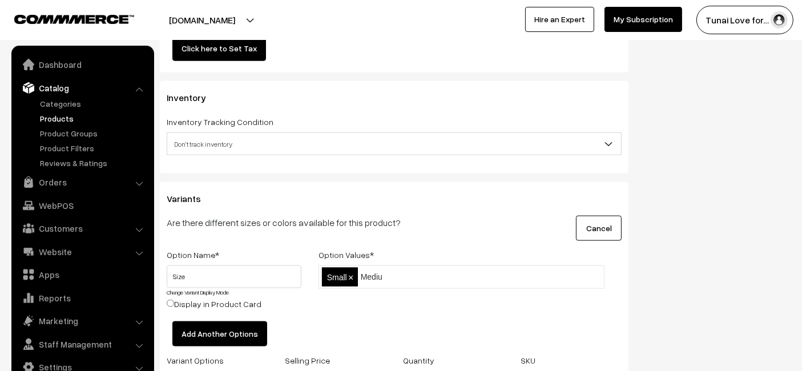
type input "Medium"
type input "Large"
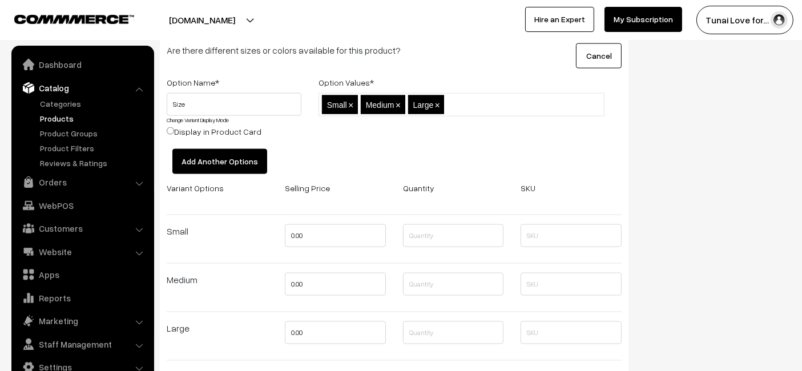
scroll to position [1648, 0]
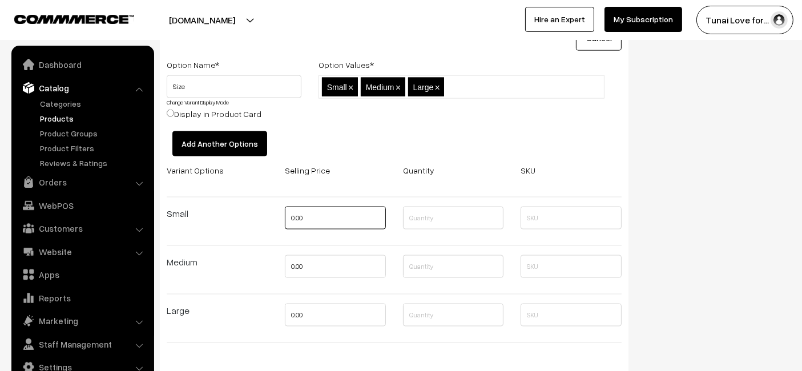
click at [320, 216] on input "0.00" at bounding box center [335, 218] width 101 height 23
type input "441"
click at [326, 272] on input "0.00" at bounding box center [335, 266] width 101 height 23
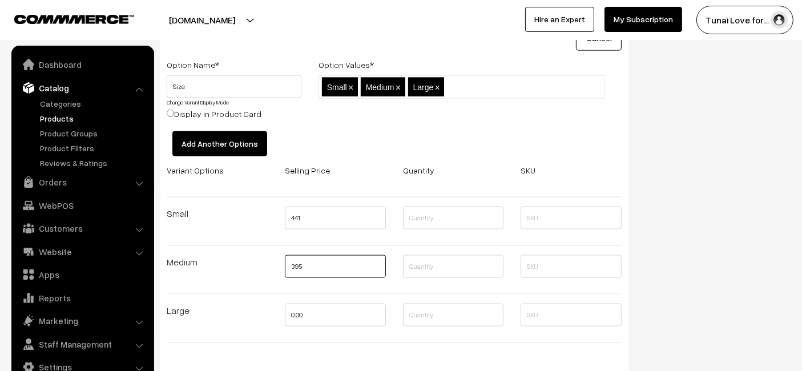
type input "395"
click at [305, 309] on input "0.00" at bounding box center [335, 315] width 101 height 23
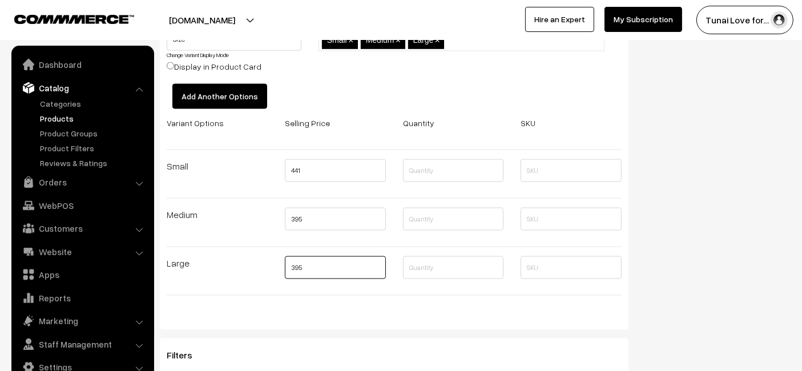
scroll to position [1839, 0]
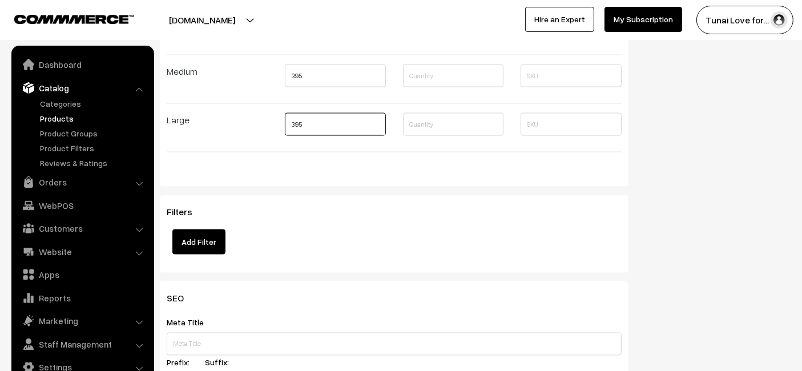
type input "395"
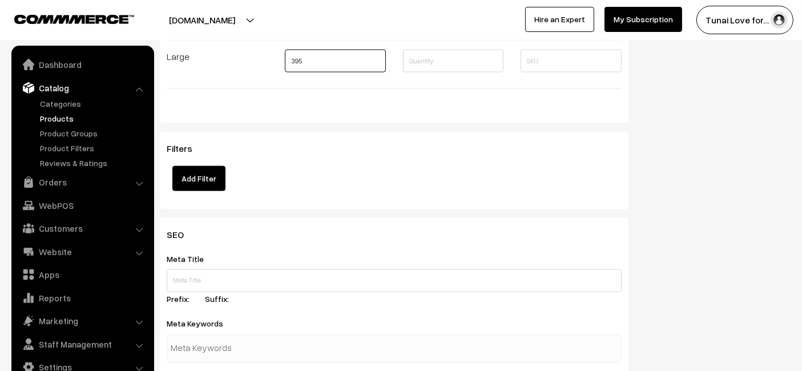
scroll to position [1966, 0]
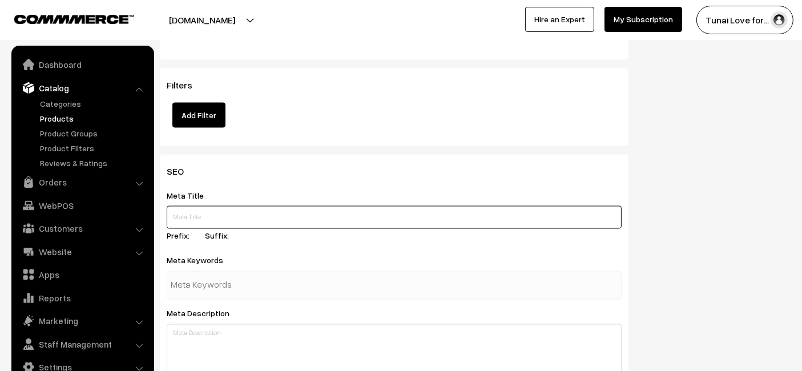
click at [220, 206] on input "text" at bounding box center [394, 217] width 455 height 23
paste input "Life AAYU Tropical Treats Fish Food Ayurvedic Immunity Boost"
type input "Life AAYU Tropical Treats Fish Food Ayurvedic Immunity Boost"
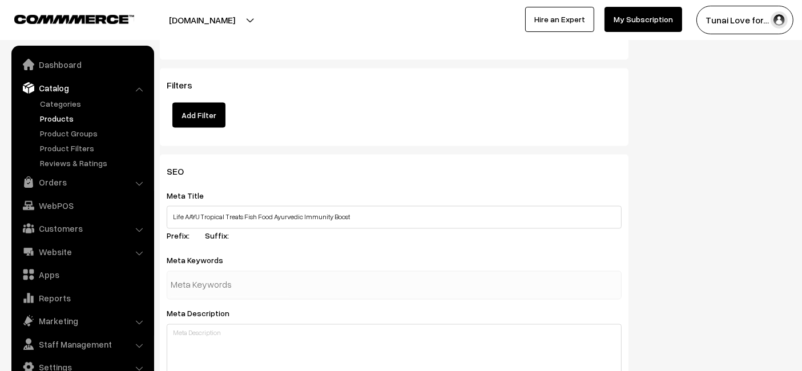
click at [251, 289] on input "text" at bounding box center [230, 285] width 119 height 23
paste input "tropical fish food"
type input "tropical fish food"
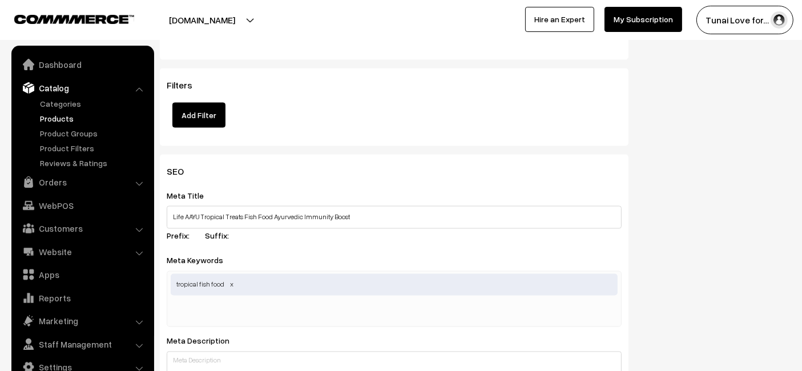
click at [229, 310] on input "text" at bounding box center [230, 312] width 119 height 23
paste input "fish food"
type input "fish food"
click at [368, 304] on div "tropical fish food" at bounding box center [394, 299] width 455 height 56
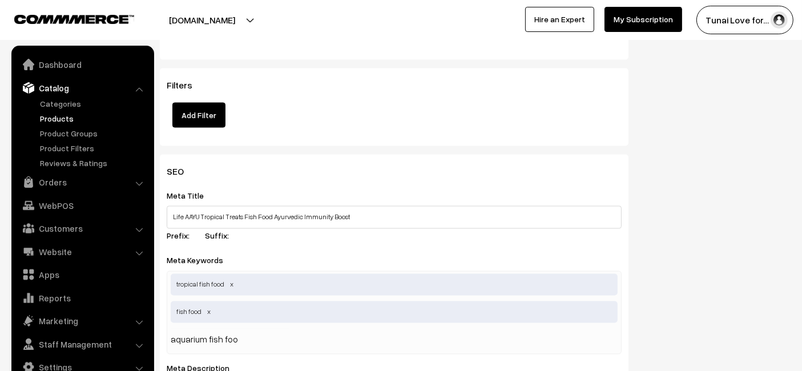
type input "aquarium fish food"
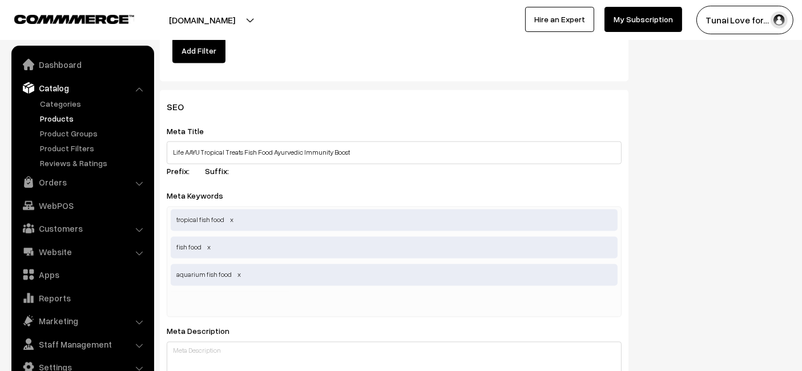
scroll to position [2092, 0]
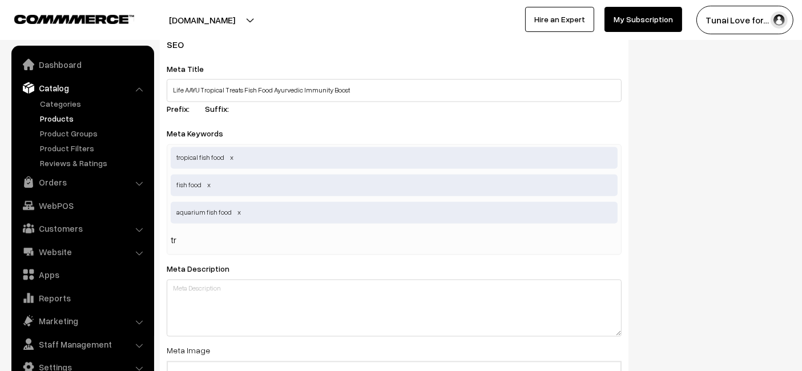
type input "t"
type input "i"
type input "f"
type input "gold fish food"
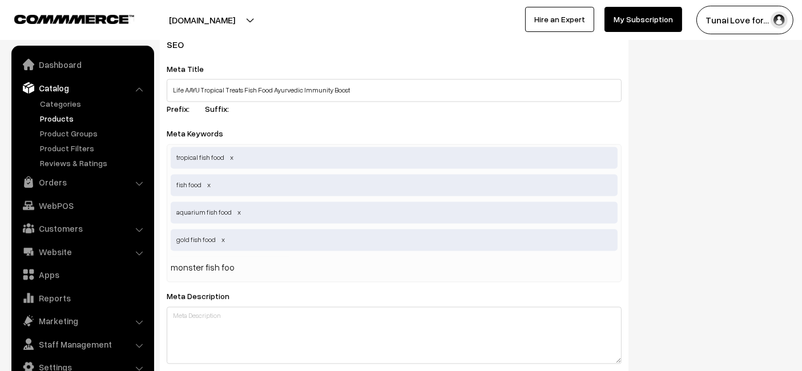
type input "monster fish food"
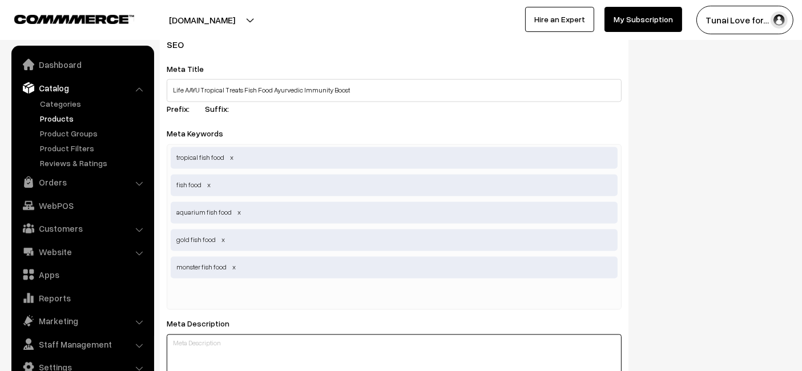
click at [286, 345] on textarea at bounding box center [394, 362] width 455 height 57
paste textarea "Life AAYU Tropical Treats Fish Food is an Ayurvedic blend with Spirulina, Morin…"
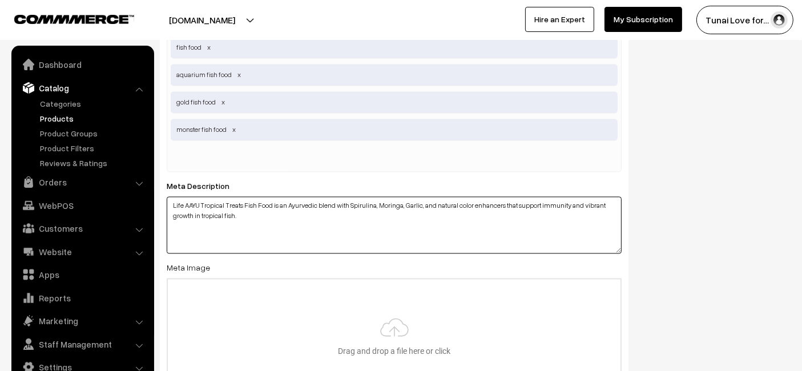
scroll to position [2346, 0]
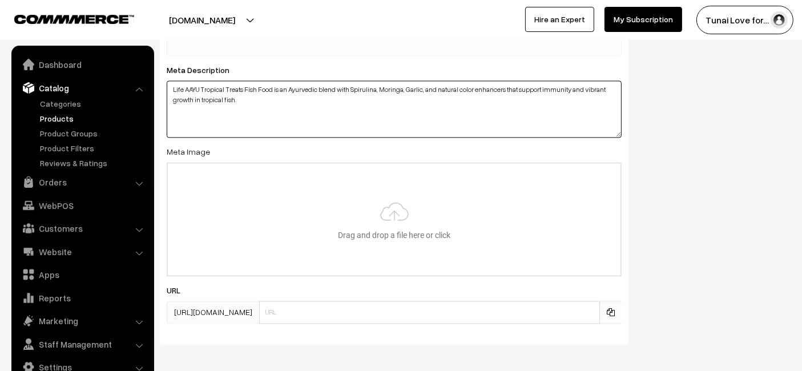
type textarea "Life AAYU Tropical Treats Fish Food is an Ayurvedic blend with Spirulina, Morin…"
type input "C:\fakepath\life-aayu-tropical-treats-fish-food-ayurvedic-immunity-boost.jpg.jpg"
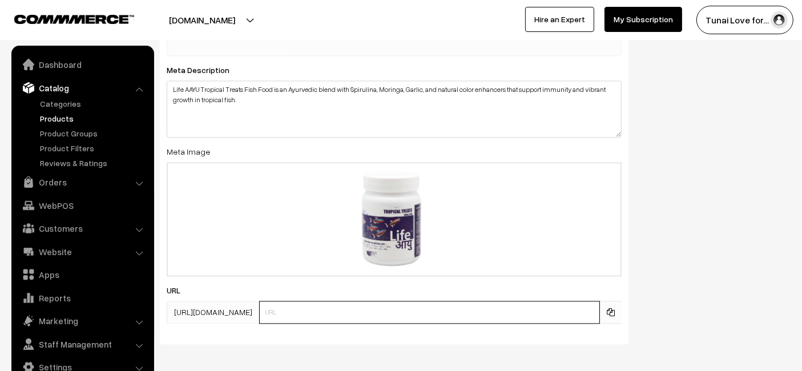
click at [303, 313] on input "text" at bounding box center [429, 312] width 341 height 23
paste input "https://www.yourstore.com/life-aayu-tropical-treats-fish-food-ayurvedic-immunit…"
drag, startPoint x: 351, startPoint y: 309, endPoint x: 175, endPoint y: 324, distance: 176.4
click at [175, 324] on div "SEO Meta Title Life AAYU Tropical Treats Fish Food Ayurvedic Immunity Boost Pre…" at bounding box center [394, 59] width 469 height 570
type input "life-aayu-tropical-treats-fish-food-ayurvedic-immunity-boost"
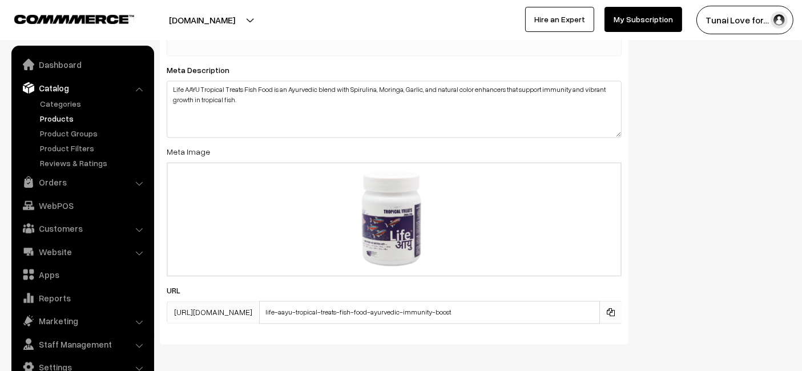
click at [704, 248] on div "SEO Meta Title Life AAYU Tropical Treats Fish Food Ayurvedic Immunity Boost Pre…" at bounding box center [475, 63] width 648 height 579
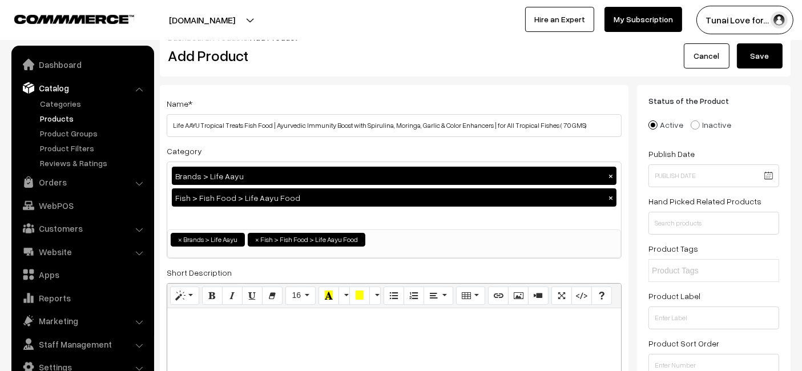
scroll to position [0, 0]
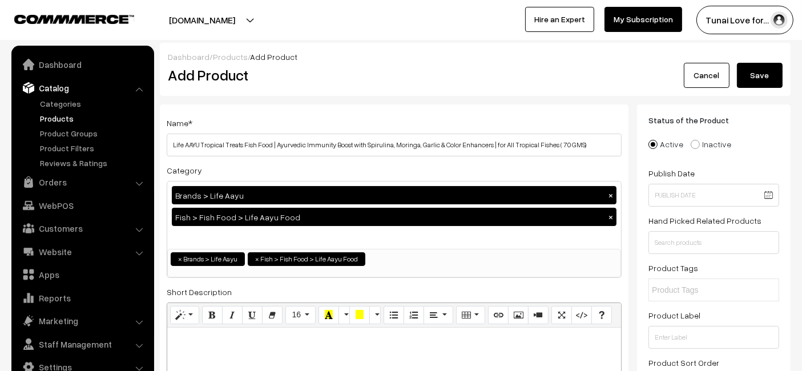
click at [765, 68] on button "Save" at bounding box center [760, 75] width 46 height 25
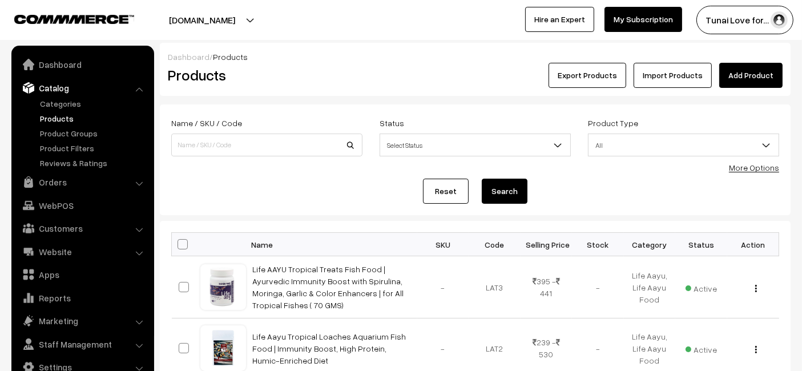
click at [763, 78] on link "Add Product" at bounding box center [750, 75] width 63 height 25
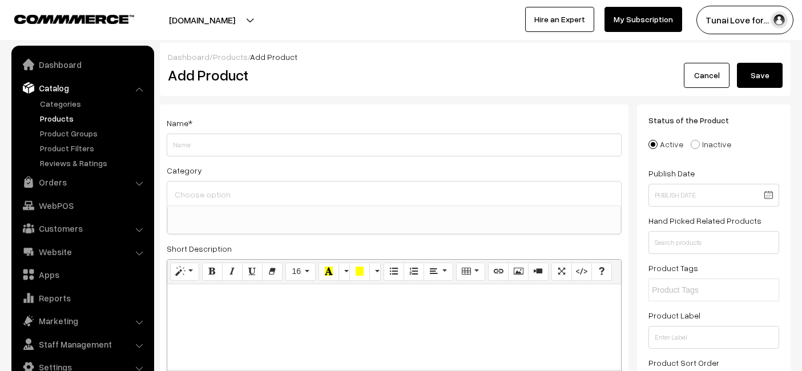
select select
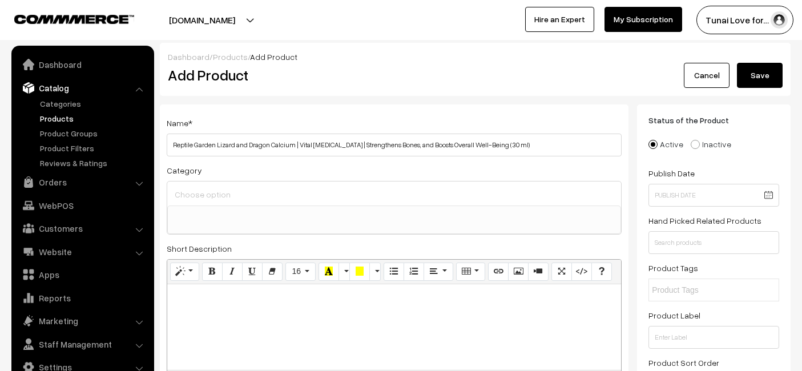
click at [372, 138] on input "Reptile Garden Lizard and Dragon Calcium | Vital [MEDICAL_DATA] | Strengthens B…" at bounding box center [394, 145] width 455 height 23
drag, startPoint x: 542, startPoint y: 148, endPoint x: 515, endPoint y: 154, distance: 27.4
click at [515, 154] on input "Reptile Garden Lizard and Dragon Calcium | Vital [MEDICAL_DATA] | Strengthens B…" at bounding box center [394, 145] width 455 height 23
type input "Reptile Garden Lizard and Dragon Calcium | Vital [MEDICAL_DATA] | Strengthens B…"
click at [412, 208] on ul at bounding box center [394, 213] width 453 height 14
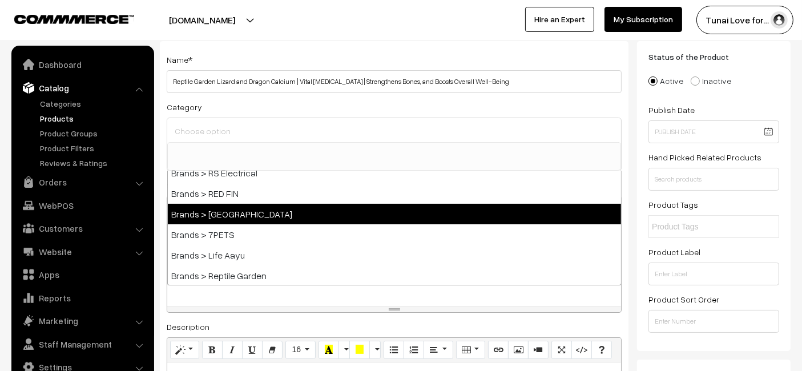
scroll to position [190, 0]
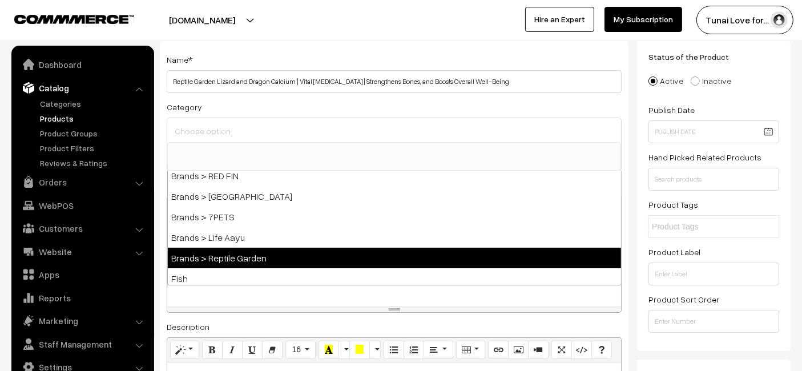
select select "51"
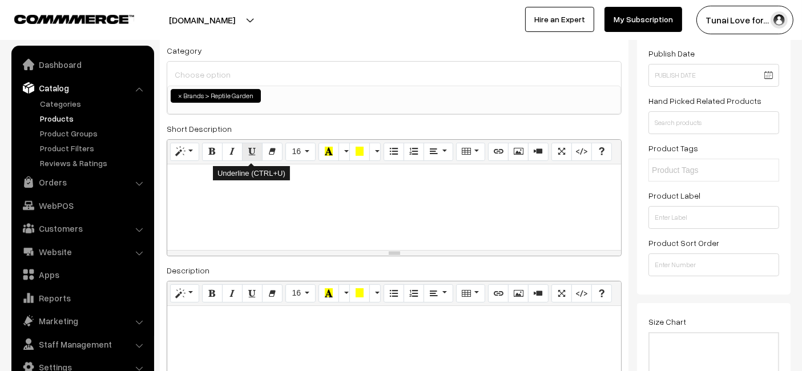
scroll to position [253, 0]
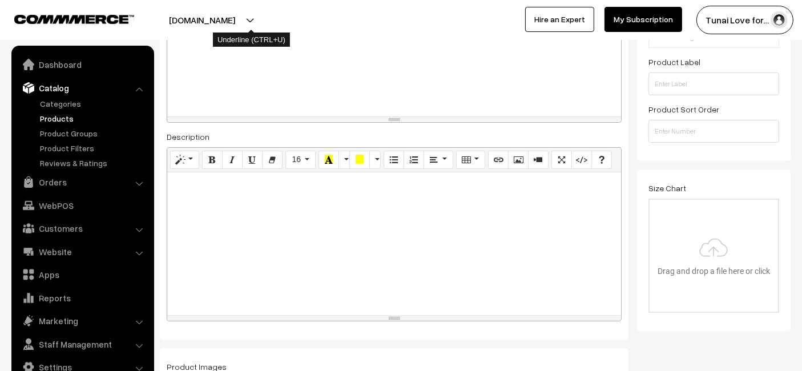
click at [256, 211] on div at bounding box center [394, 243] width 454 height 143
click at [192, 192] on div at bounding box center [394, 243] width 454 height 143
paste div
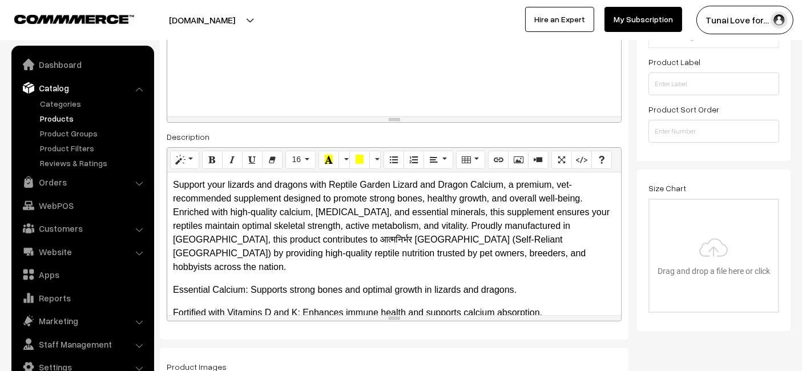
click at [339, 223] on p "Support your lizards and dragons with Reptile Garden Lizard and Dragon Calcium,…" at bounding box center [394, 226] width 442 height 96
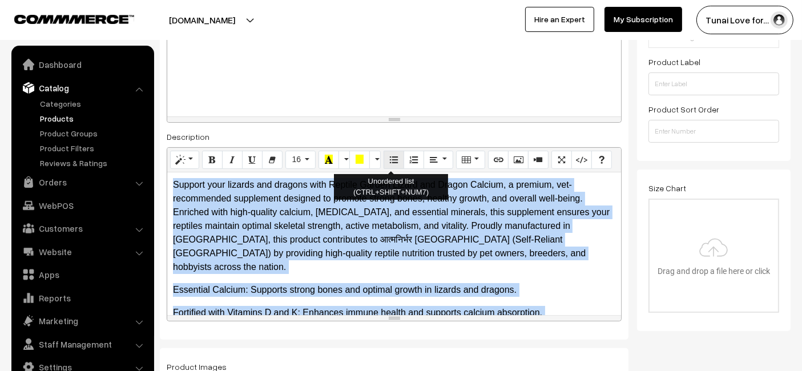
click at [393, 155] on icon "Unordered list (CTRL+SHIFT+NUM7)" at bounding box center [394, 159] width 8 height 9
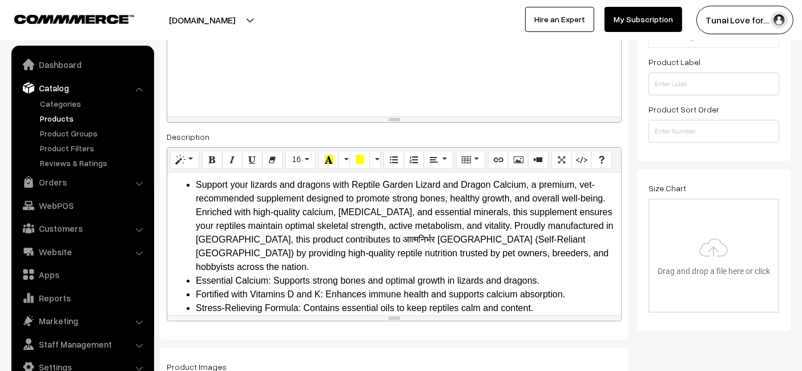
click at [388, 84] on div at bounding box center [394, 74] width 454 height 86
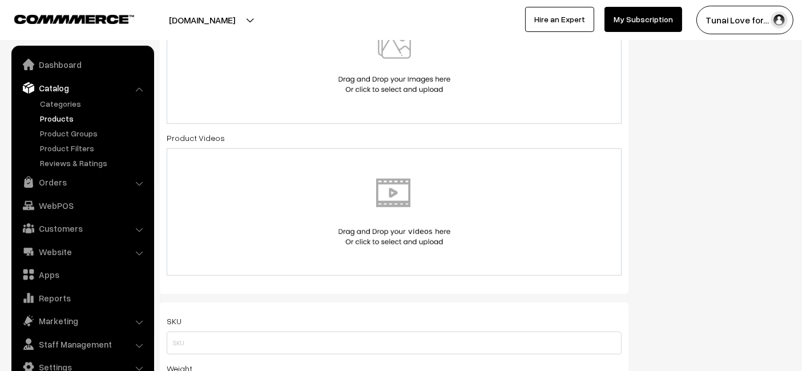
scroll to position [507, 0]
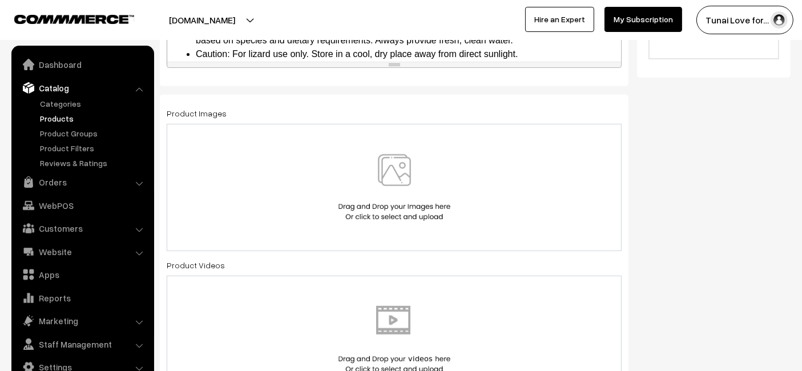
click at [332, 134] on div at bounding box center [394, 187] width 455 height 127
click at [431, 200] on img at bounding box center [395, 187] width 118 height 67
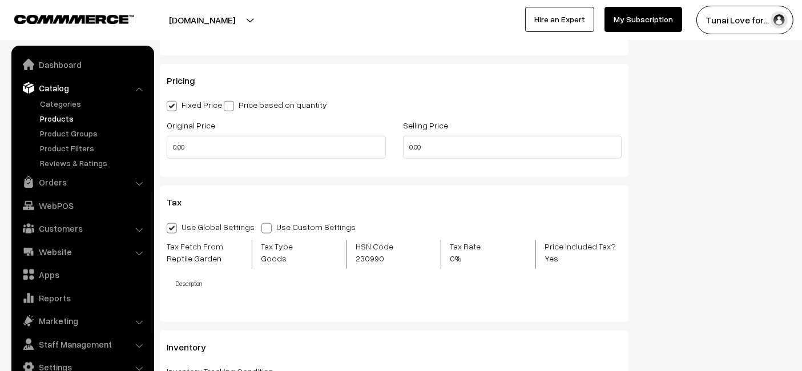
scroll to position [1078, 0]
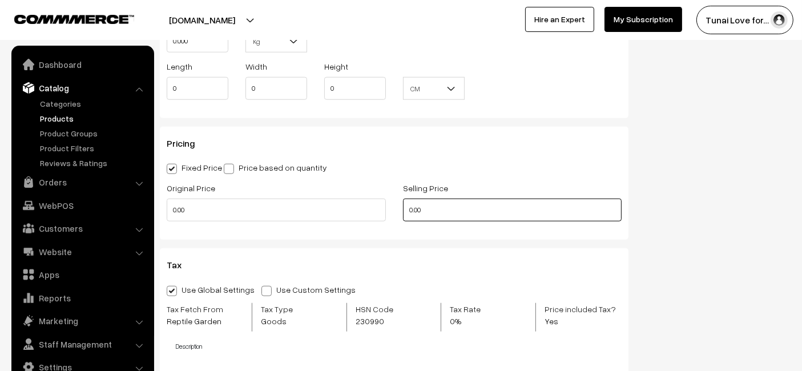
click at [446, 209] on input "0.00" at bounding box center [512, 210] width 219 height 23
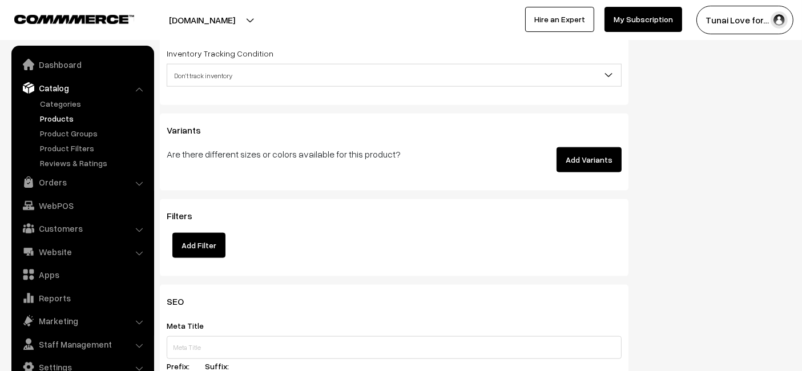
scroll to position [1585, 0]
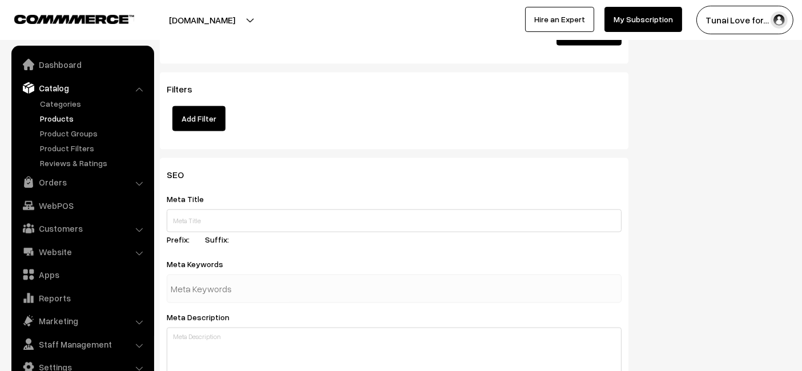
type input "293"
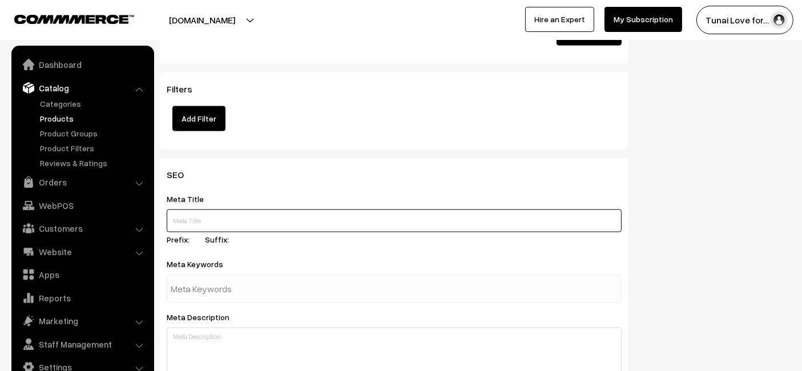
click at [320, 227] on input "text" at bounding box center [394, 220] width 455 height 23
click at [257, 223] on input "text" at bounding box center [394, 220] width 455 height 23
click at [313, 223] on input "text" at bounding box center [394, 220] width 455 height 23
paste input "Reptile Garden Lizard and Dragon [MEDICAL_DATA] 30 ml"
type input "Reptile Garden Lizard and Dragon [MEDICAL_DATA] 30 ml"
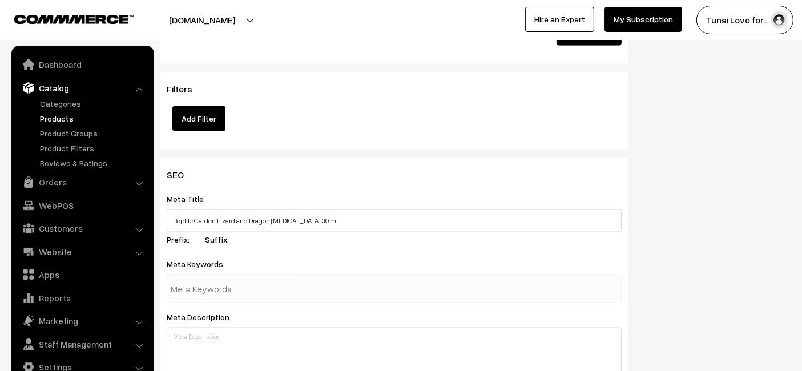
click at [251, 280] on input "text" at bounding box center [230, 288] width 119 height 23
type input "fish foo"
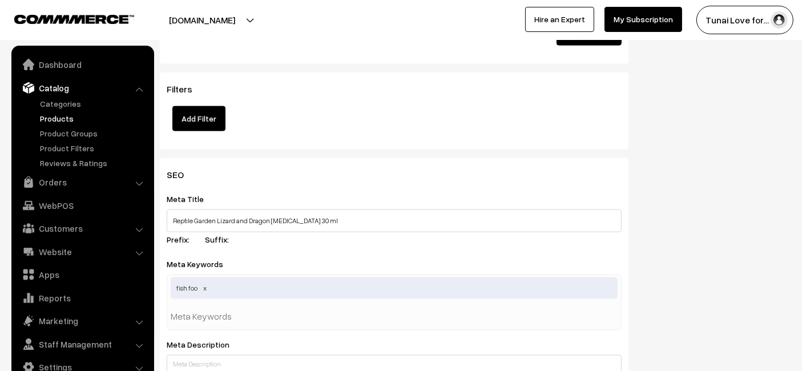
click at [256, 290] on span "fish foo" at bounding box center [394, 288] width 447 height 22
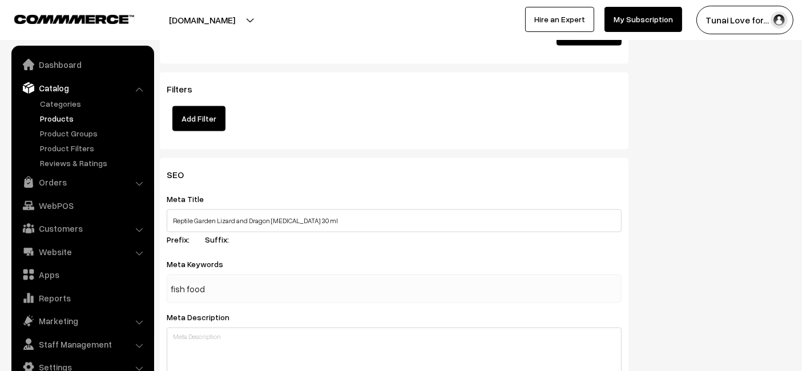
type input "fish food"
click at [256, 290] on input "fish food" at bounding box center [230, 288] width 119 height 23
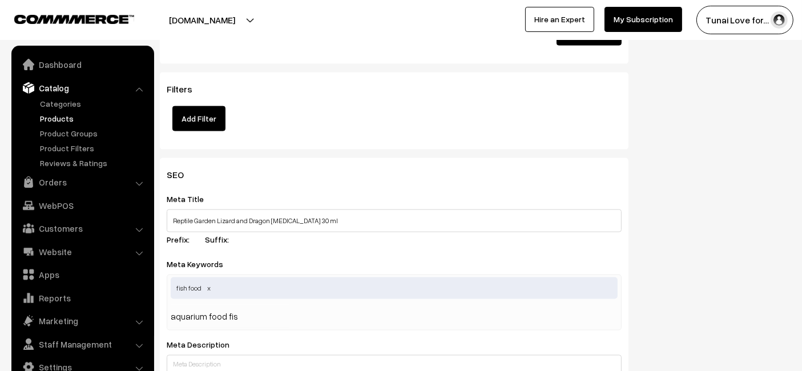
type input "aquarium food fish"
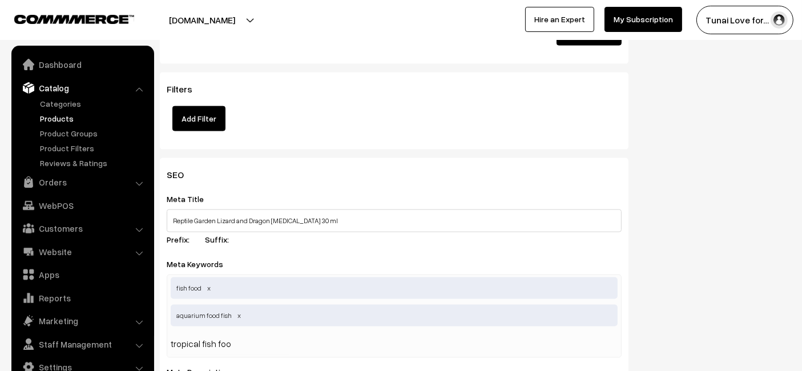
type input "tropical fish food"
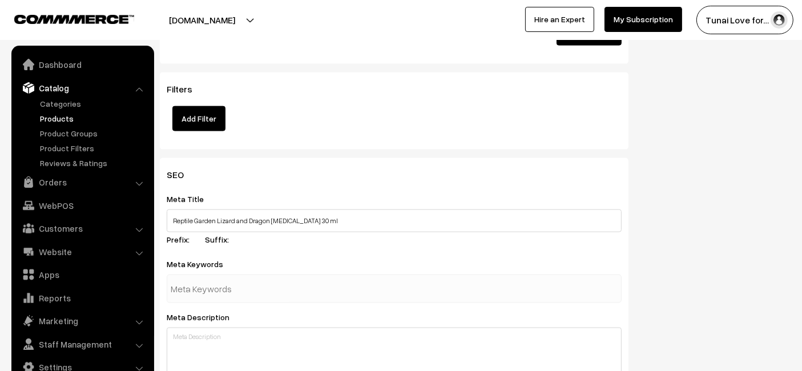
paste input "reptile nutrition"
click at [271, 283] on input "reptile nutrition" at bounding box center [230, 288] width 119 height 23
type input "reptile nutrition"
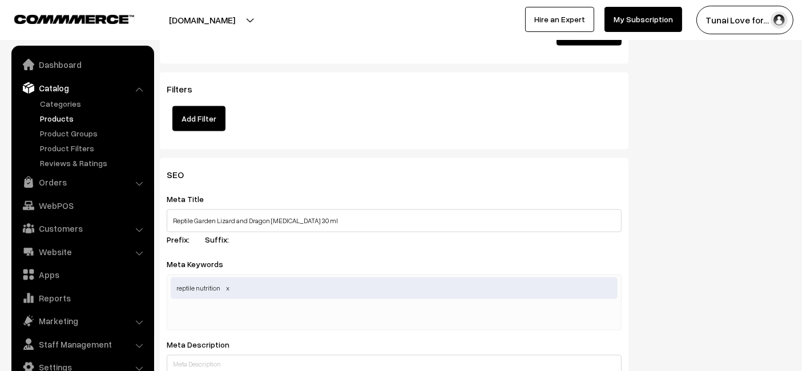
click at [400, 257] on div "Meta Keywords reptile nutrition reptile nutrition" at bounding box center [394, 294] width 455 height 74
click at [187, 312] on input "text" at bounding box center [230, 316] width 119 height 23
paste input "reptile [MEDICAL_DATA]"
type input "reptile [MEDICAL_DATA]"
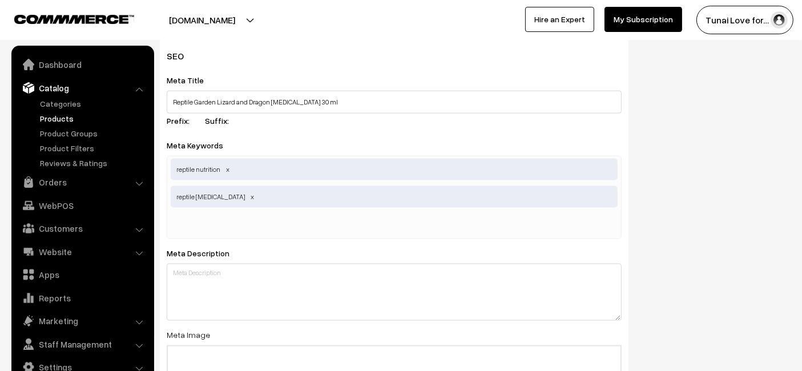
scroll to position [1776, 0]
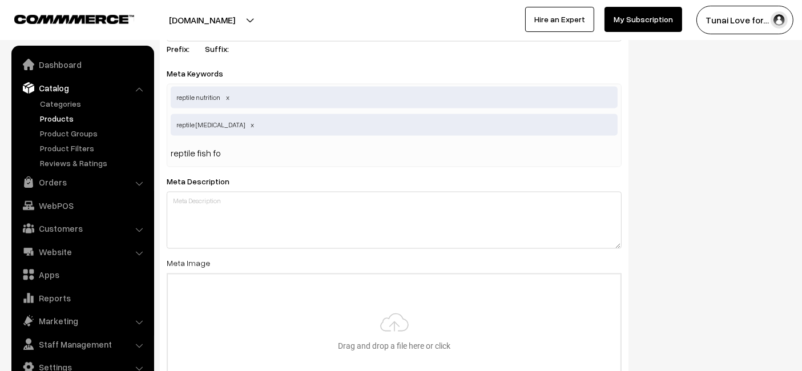
type input "reptile fish fod"
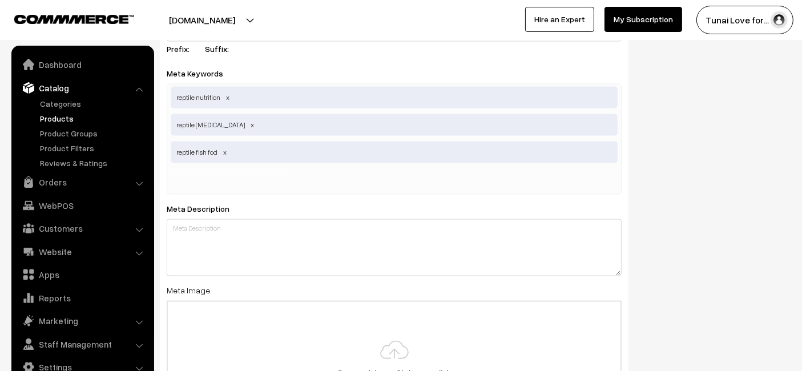
click at [216, 155] on span "reptile fish fod" at bounding box center [394, 153] width 447 height 22
click at [223, 148] on span at bounding box center [225, 152] width 6 height 9
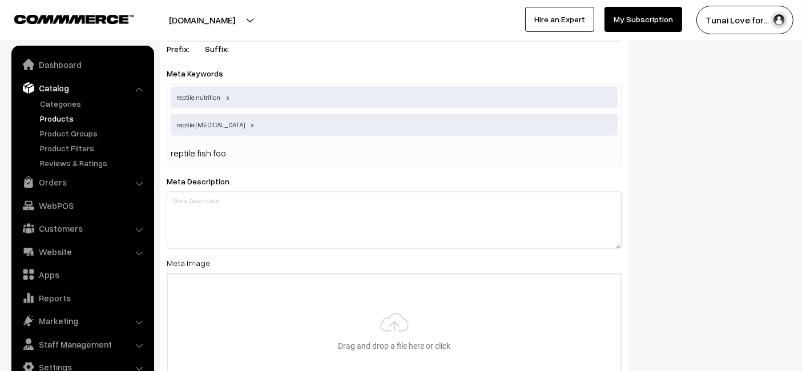
type input "reptile fish food"
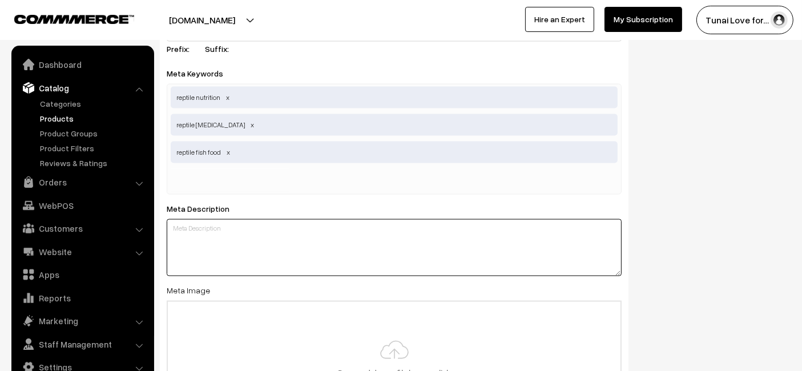
click at [302, 245] on textarea at bounding box center [394, 247] width 455 height 57
click at [193, 250] on textarea at bounding box center [394, 247] width 455 height 57
paste textarea "reptile-garden-lizard-and-dragon-[MEDICAL_DATA]-30ml.jpg"
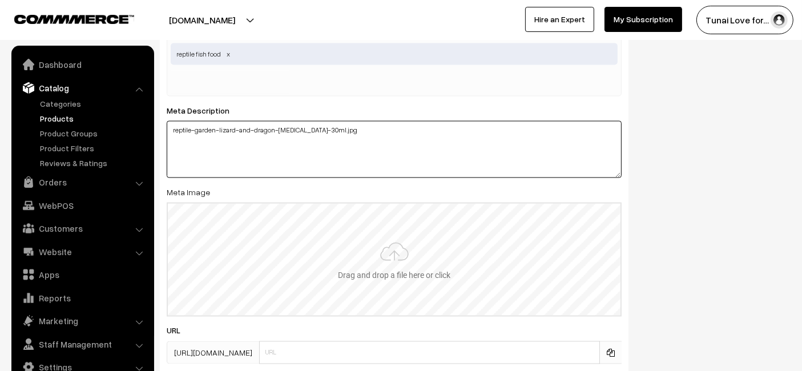
scroll to position [1959, 0]
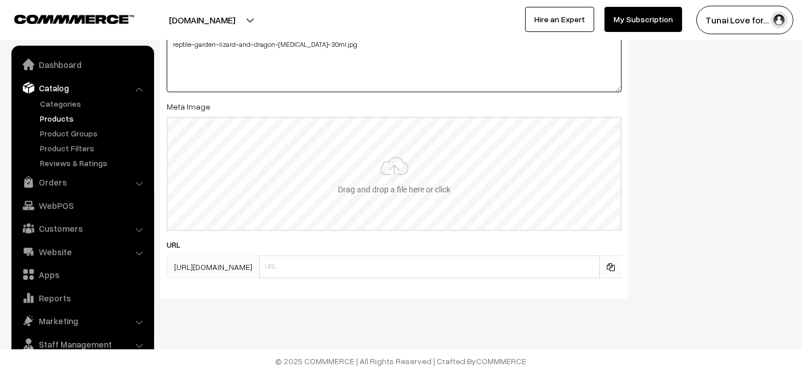
type textarea "reptile-garden-lizard-and-dragon-[MEDICAL_DATA]-30ml.jpg"
click at [253, 219] on input "file" at bounding box center [394, 174] width 453 height 112
type input "C:\fakepath\reptile-garden-lizard-and-dragon-calcium-supplement-30ml.jpg.jpg"
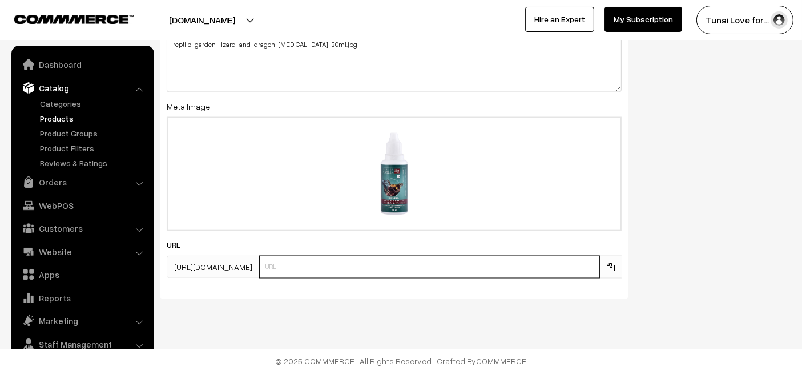
click at [316, 275] on input "text" at bounding box center [429, 267] width 341 height 23
paste input "https://www.yourstore.com/reptile-garden-lizard-and-dragon-calcium-supplement-3…"
drag, startPoint x: 351, startPoint y: 265, endPoint x: 151, endPoint y: 279, distance: 200.2
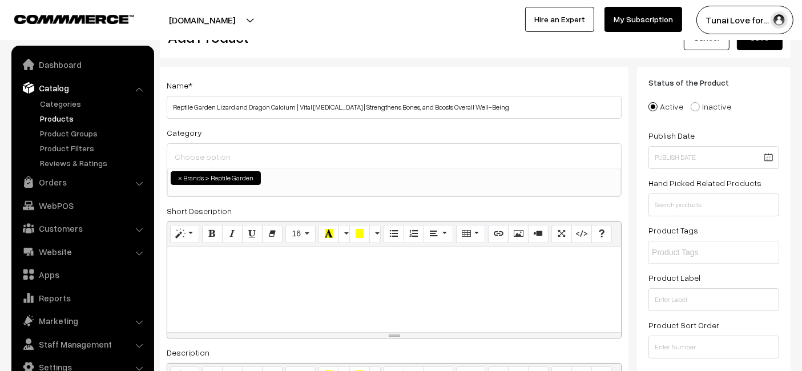
scroll to position [0, 0]
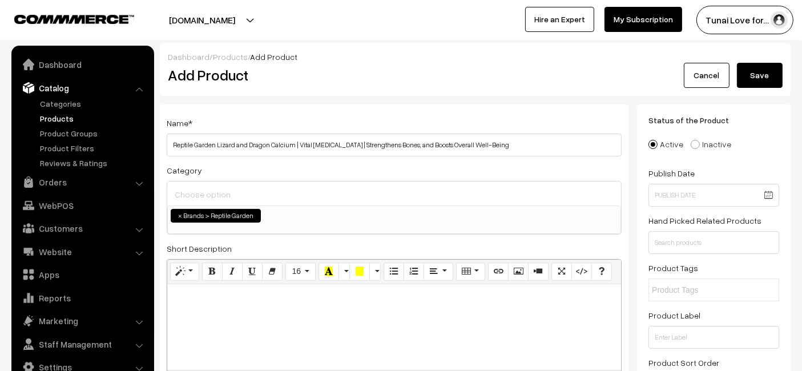
type input "reptile-garden-lizard-and-dragon-calcium-supplement-30ml"
click at [763, 69] on button "Save" at bounding box center [760, 75] width 46 height 25
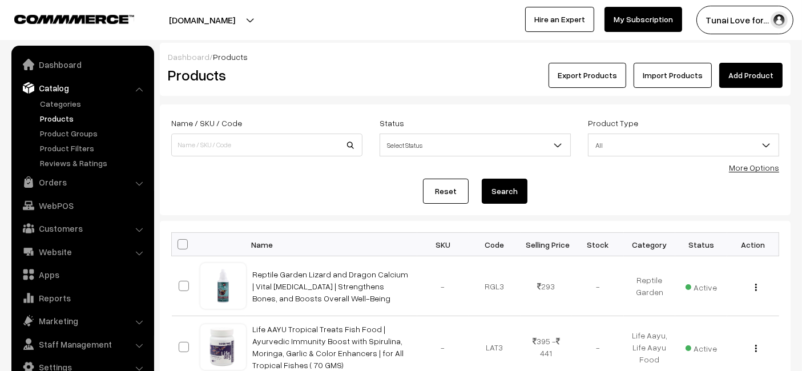
click at [740, 68] on link "Add Product" at bounding box center [750, 75] width 63 height 25
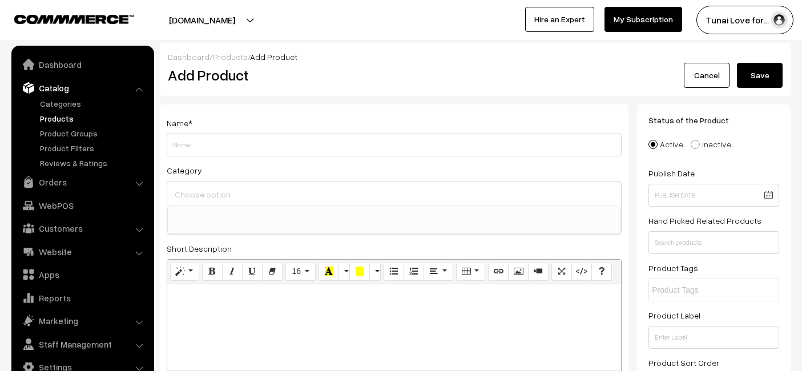
select select
click at [517, 144] on input "Weight" at bounding box center [394, 145] width 455 height 23
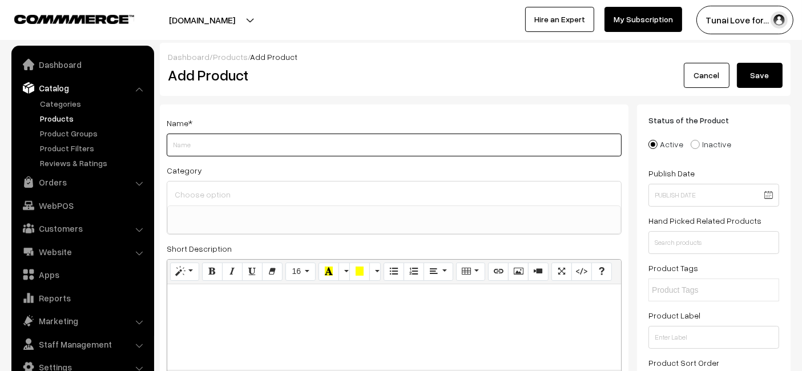
click at [250, 139] on input "Weight" at bounding box center [394, 145] width 455 height 23
paste input "Reptile Garden Lizard and Dragon Electrolyte Bath Powder | Boosts Hydration, We…"
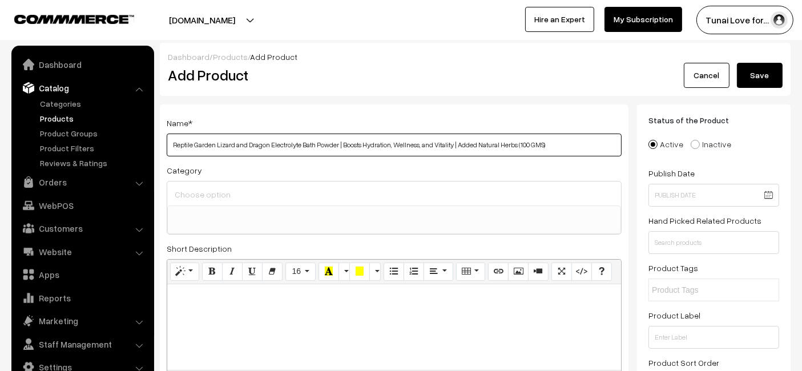
drag, startPoint x: 546, startPoint y: 143, endPoint x: 518, endPoint y: 143, distance: 28.5
click at [518, 143] on input "Reptile Garden Lizard and Dragon Electrolyte Bath Powder | Boosts Hydration, We…" at bounding box center [394, 145] width 455 height 23
type input "Reptile Garden Lizard and Dragon Electrolyte Bath Powder | Boosts Hydration, We…"
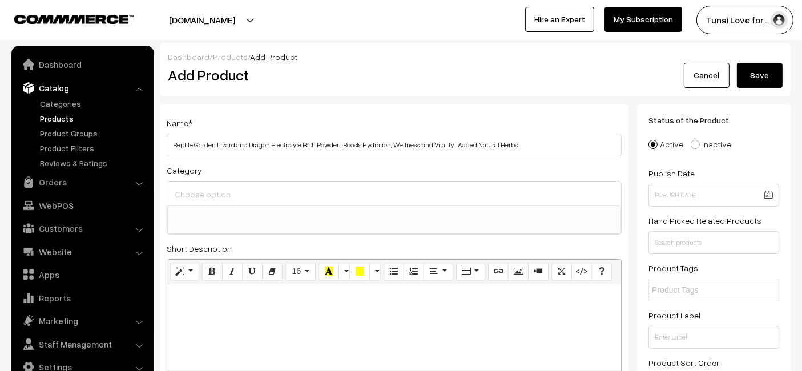
click at [354, 221] on span at bounding box center [394, 219] width 454 height 29
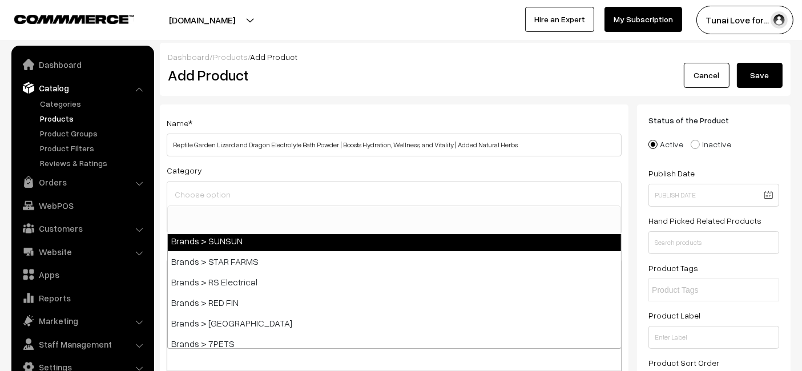
scroll to position [190, 0]
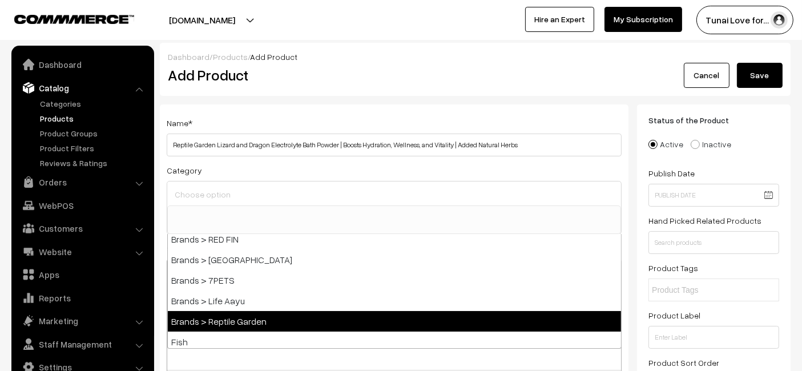
select select "51"
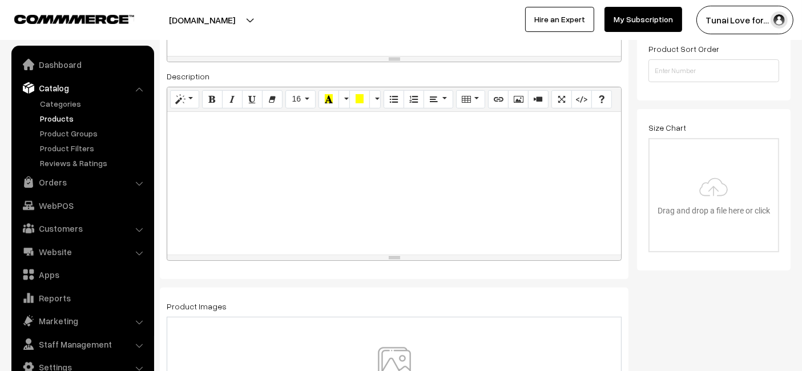
scroll to position [317, 0]
click at [357, 214] on div at bounding box center [394, 180] width 454 height 143
click at [293, 197] on div at bounding box center [394, 180] width 454 height 143
paste div
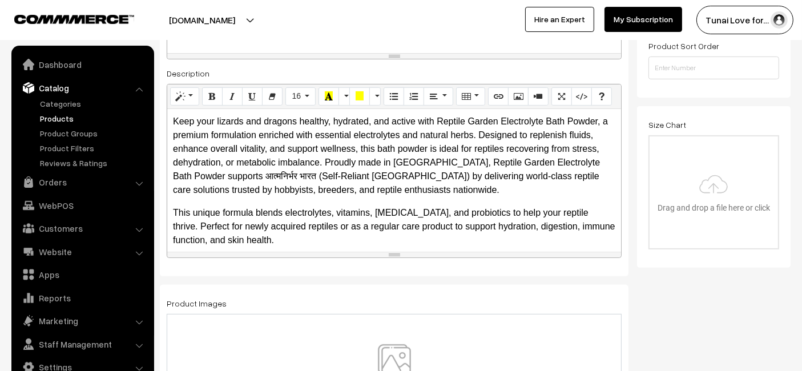
click at [297, 155] on p "Keep your lizards and dragons healthy, hydrated, and active with Reptile Garden…" at bounding box center [394, 156] width 442 height 82
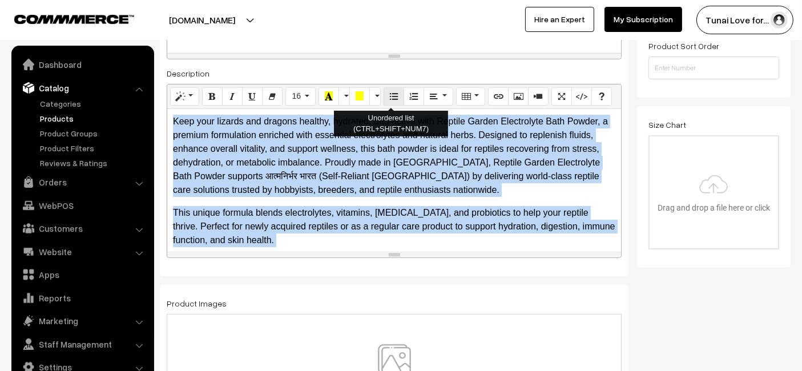
click at [390, 93] on icon "Unordered list (CTRL+SHIFT+NUM7)" at bounding box center [394, 95] width 8 height 9
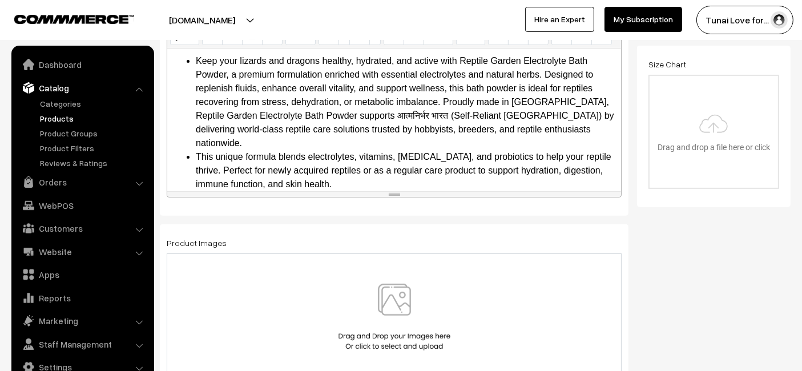
scroll to position [443, 0]
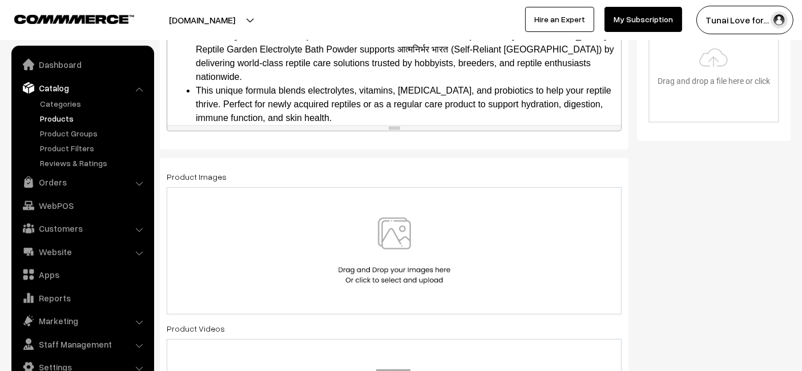
click at [349, 217] on img at bounding box center [395, 250] width 118 height 67
click at [376, 225] on img at bounding box center [395, 250] width 118 height 67
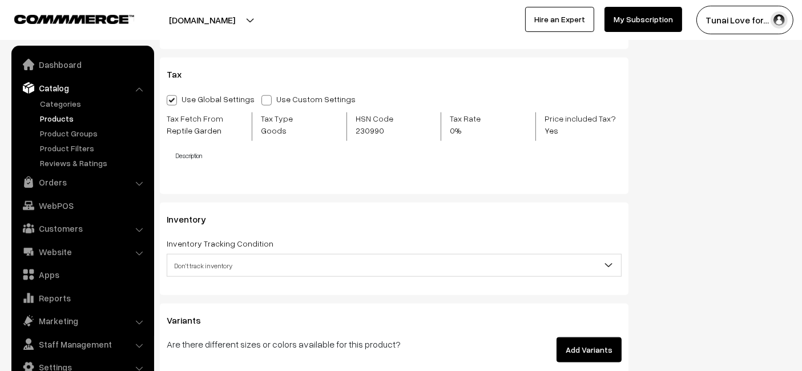
scroll to position [1331, 0]
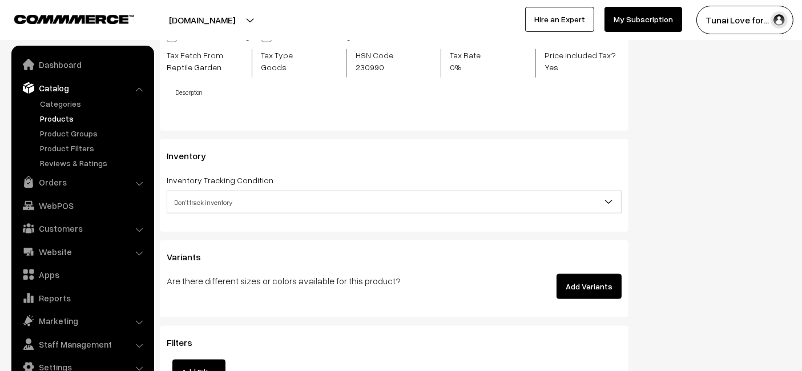
click at [591, 288] on button "Add Variants" at bounding box center [588, 286] width 65 height 25
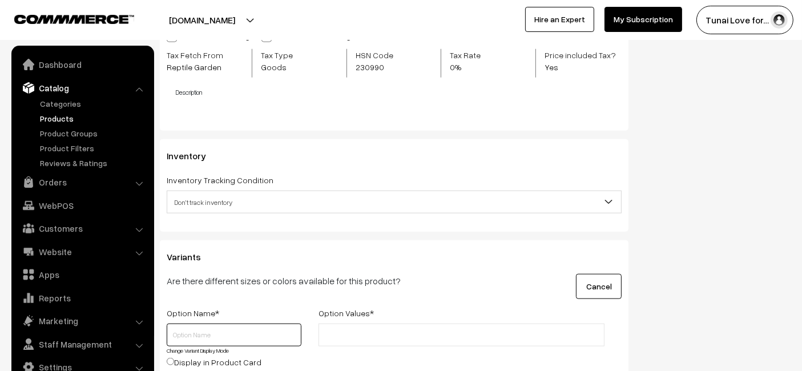
click at [216, 337] on input "text" at bounding box center [234, 335] width 135 height 23
type input "Size"
click at [396, 329] on input "text" at bounding box center [372, 335] width 100 height 12
type input "100gms"
type input "200gms"
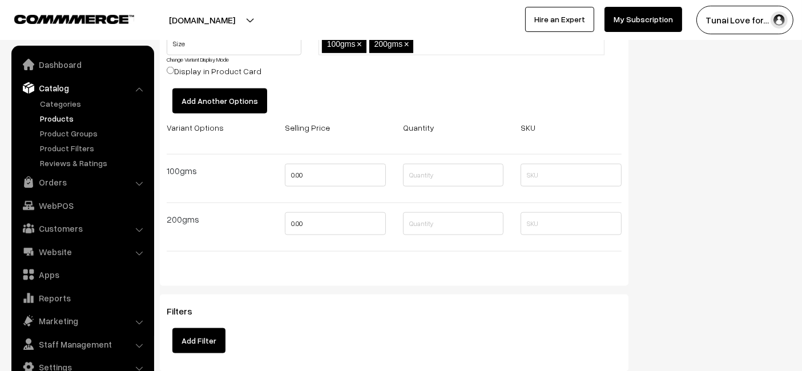
scroll to position [1648, 0]
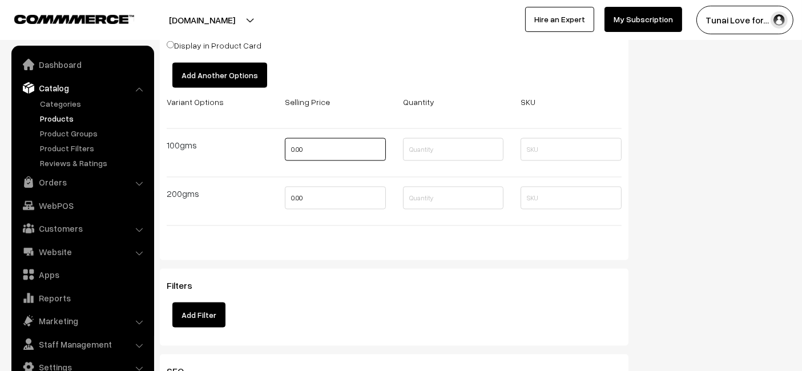
click at [315, 142] on input "0.00" at bounding box center [335, 149] width 101 height 23
click at [321, 160] on div "0" at bounding box center [335, 153] width 118 height 30
click at [316, 144] on input "0" at bounding box center [335, 149] width 101 height 23
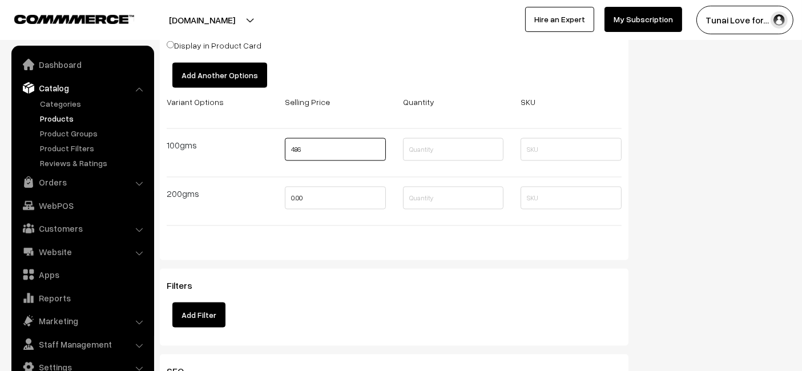
type input "486"
click at [338, 201] on input "0.00" at bounding box center [335, 198] width 101 height 23
type input "846"
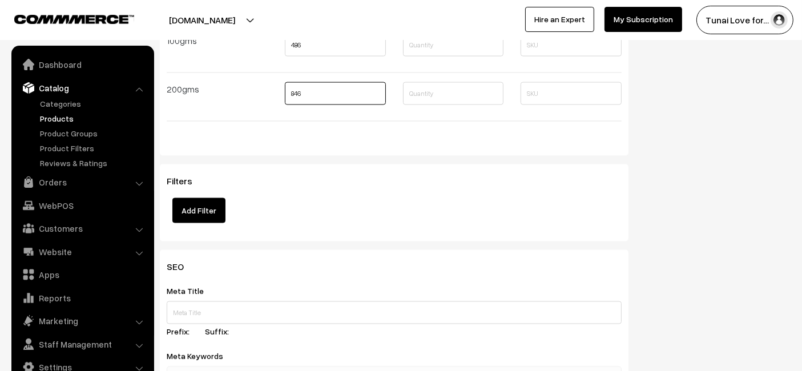
scroll to position [1839, 0]
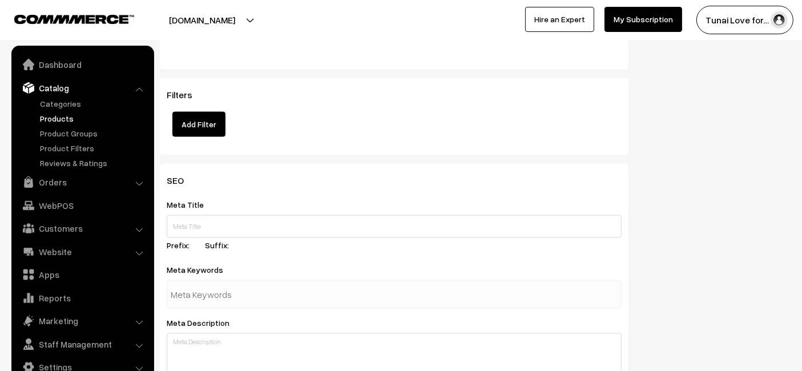
click at [282, 212] on div "Meta Title Prefix: Suffix:" at bounding box center [394, 226] width 455 height 58
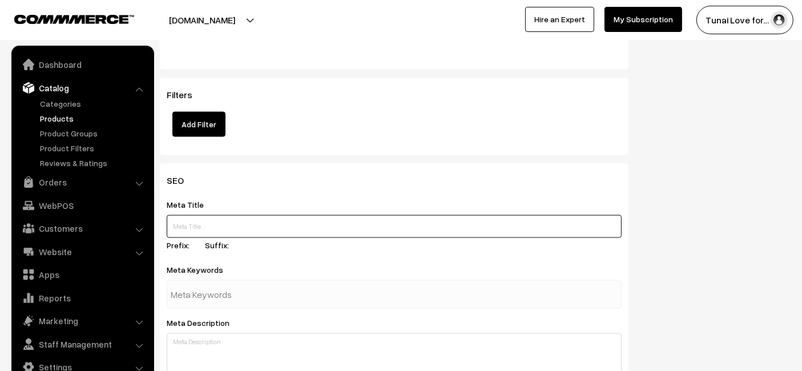
click at [279, 231] on input "text" at bounding box center [394, 226] width 455 height 23
paste input "Reptile Garden Lizard and Dragon Electrolyte Bath Powder"
type input "Reptile Garden Lizard and Dragon Electrolyte Bath Powder"
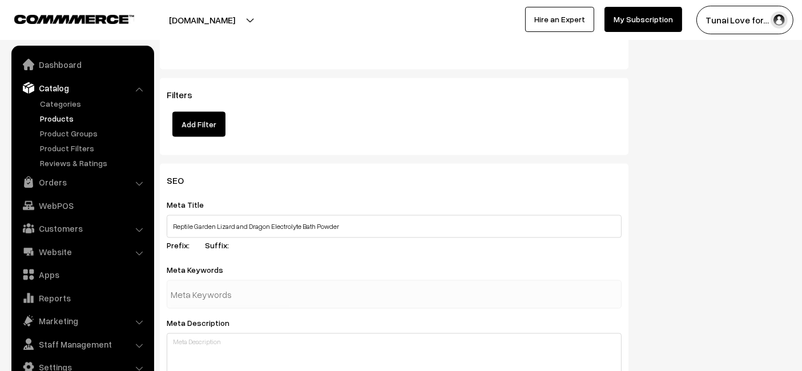
click at [264, 293] on input "text" at bounding box center [230, 294] width 119 height 23
type input "reptile body care"
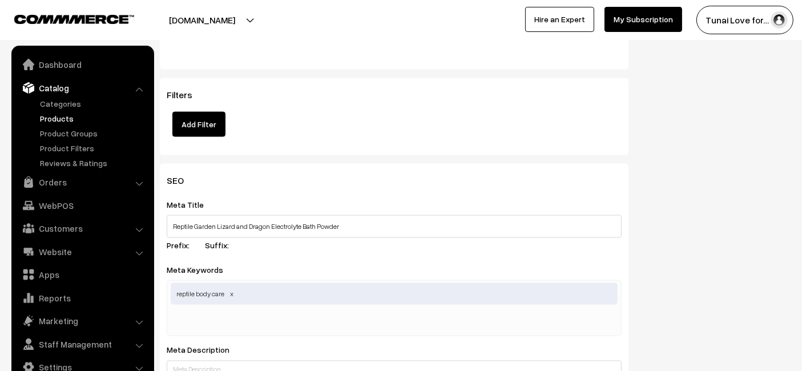
paste input "reptile electrolyte powder,"
type input "reptile electrolyte powder"
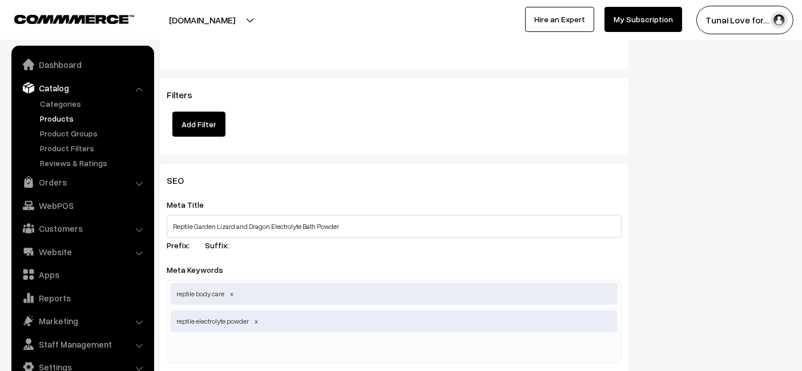
paste input "herbal reptile care"
type input "herbal reptile care"
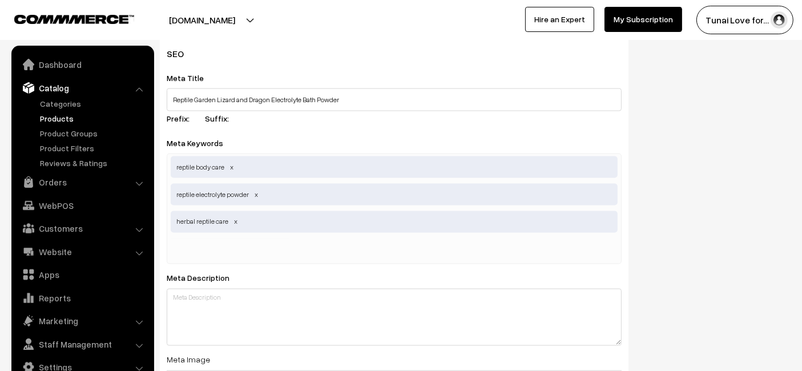
click at [321, 252] on div "reptile body care reptile electrolyte powder herbal reptile care" at bounding box center [394, 209] width 455 height 111
paste input "lizard bath powder"
type input "lizard bath powder"
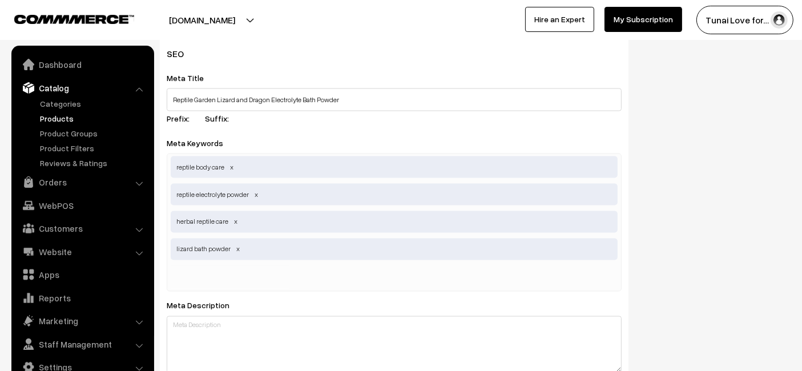
click at [784, 297] on div "SEO Meta Title Reptile Garden Lizard and Dragon Electrolyte Bath Powder Prefix:…" at bounding box center [475, 312] width 648 height 551
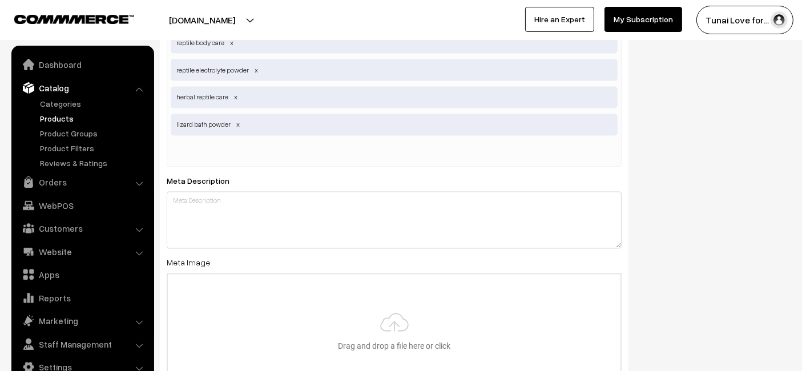
scroll to position [2092, 0]
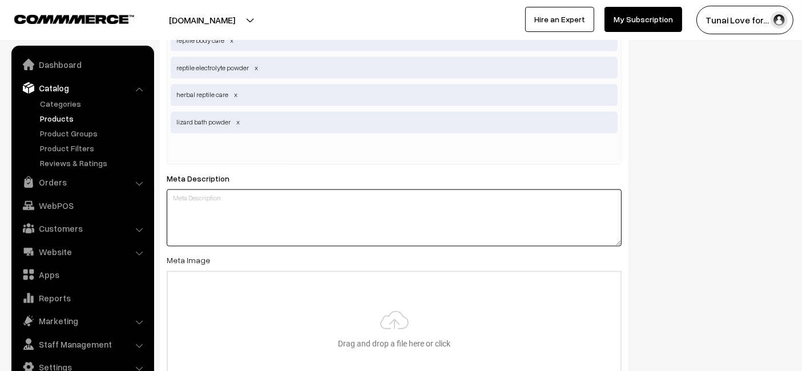
click at [358, 221] on textarea at bounding box center [394, 217] width 455 height 57
click at [266, 206] on textarea at bounding box center [394, 217] width 455 height 57
paste textarea "Reptile Garden Lizard and Dragon Electrolyte Bath Powder helps boost hydration,…"
type textarea "Reptile Garden Lizard and Dragon Electrolyte Bath Powder helps boost hydration,…"
type input "C:\fakepath\reptile-garden-lizard-and-dragon-electrolyte-bath-powder.jpg.jpg"
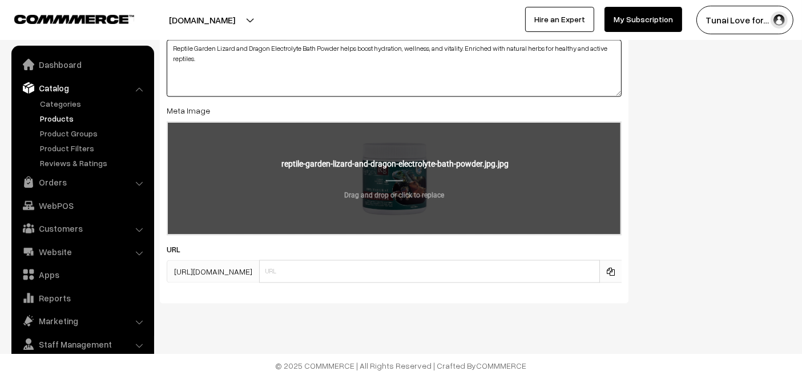
scroll to position [2246, 0]
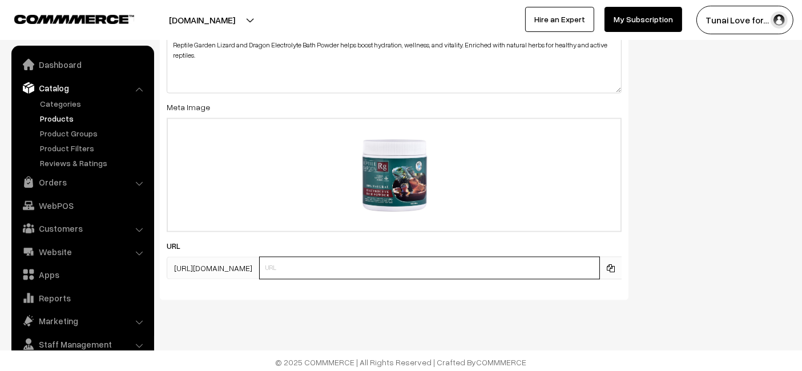
click at [398, 260] on input "text" at bounding box center [429, 267] width 341 height 23
paste input "https://www.yourstore.com/reptile-garden-lizard-and-dragon-electrolyte-bath-pow…"
drag, startPoint x: 353, startPoint y: 264, endPoint x: 226, endPoint y: 271, distance: 127.5
click at [226, 271] on div "https://tunai.in/products/ vhttps://www.yourstore.com/reptile-garden-lizard-and…" at bounding box center [394, 267] width 455 height 23
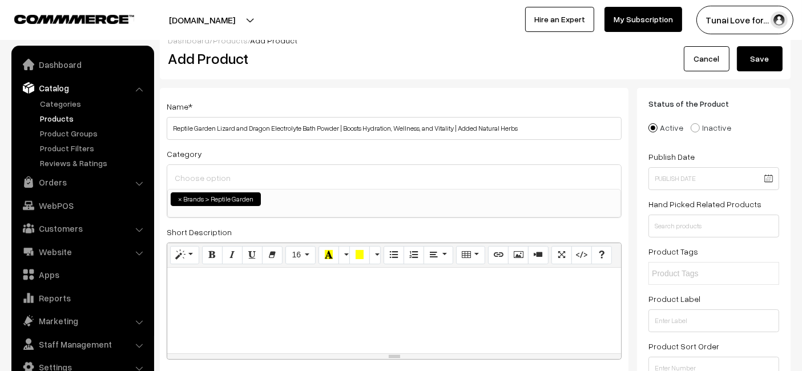
scroll to position [0, 0]
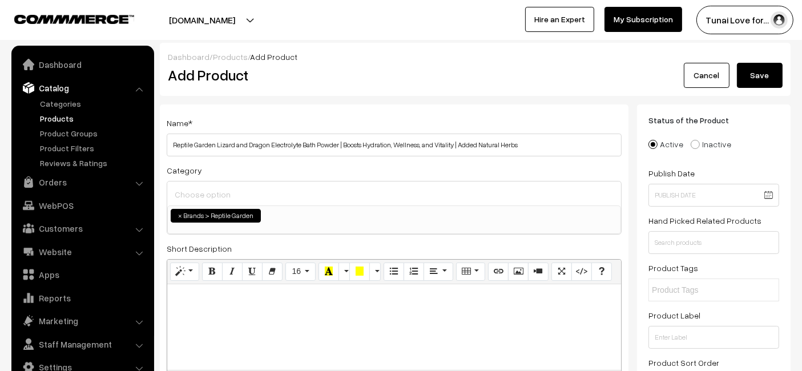
type input "reptile-garden-lizard-and-dragon-electrolyte-bath-powder"
drag, startPoint x: 768, startPoint y: 68, endPoint x: 763, endPoint y: 74, distance: 6.9
click at [768, 70] on button "Save" at bounding box center [760, 75] width 46 height 25
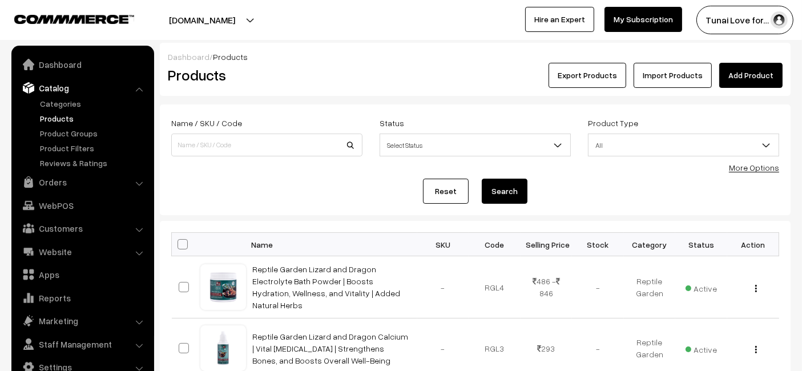
click at [742, 75] on link "Add Product" at bounding box center [750, 75] width 63 height 25
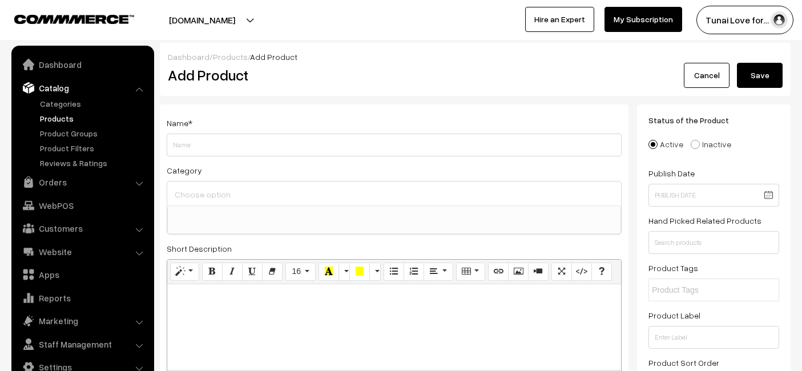
select select
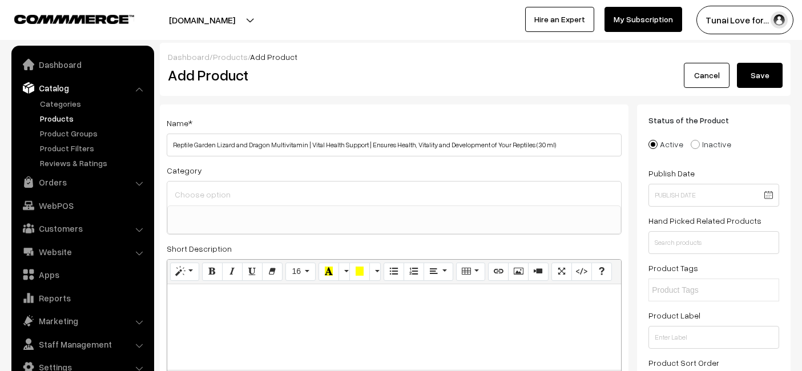
click at [296, 144] on input "Reptile Garden Lizard and Dragon Multivitamin | Vital Health Support | Ensures …" at bounding box center [394, 145] width 455 height 23
type input "Reptile Garden Lizard and Dragon Multivitamin | Vital Health Support | Ensures …"
click at [261, 215] on ul at bounding box center [394, 213] width 453 height 14
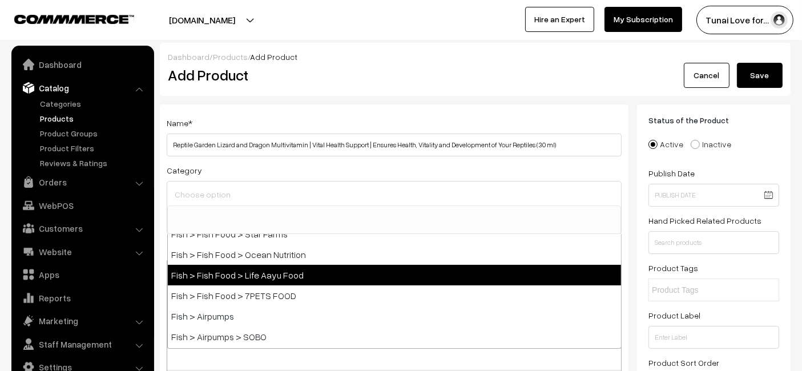
scroll to position [253, 0]
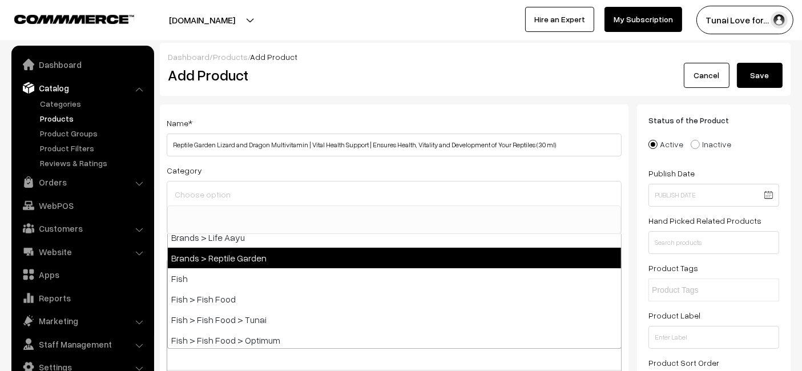
select select "51"
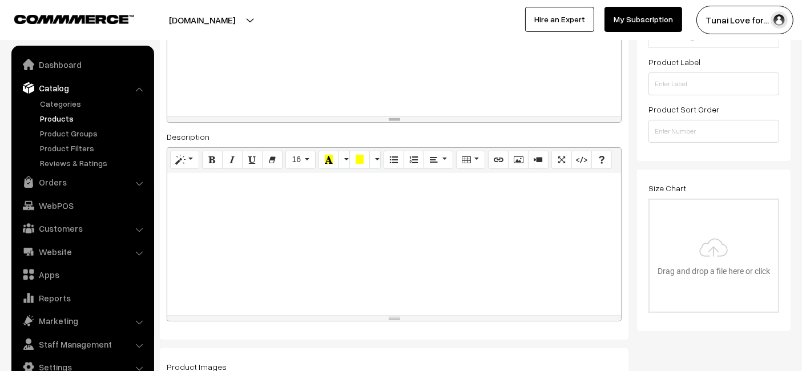
click at [284, 216] on div at bounding box center [394, 243] width 454 height 143
click at [297, 206] on div at bounding box center [394, 243] width 454 height 143
paste div
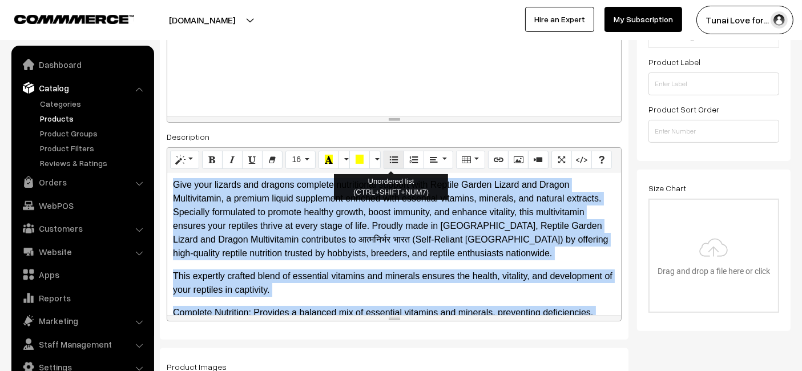
click at [384, 155] on button "Unordered list (CTRL+SHIFT+NUM7)" at bounding box center [394, 160] width 21 height 18
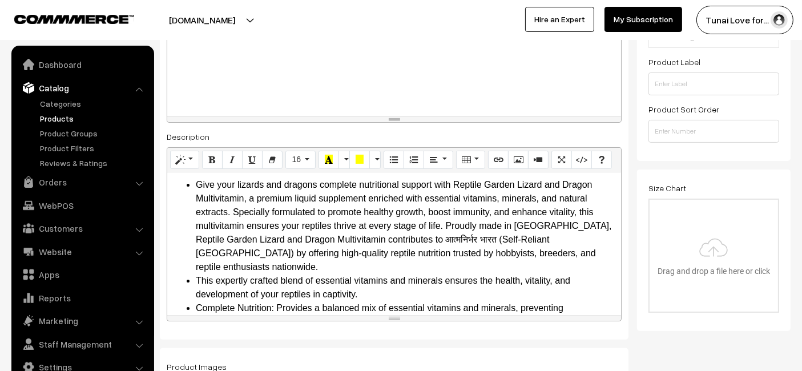
click at [376, 105] on div at bounding box center [394, 74] width 454 height 86
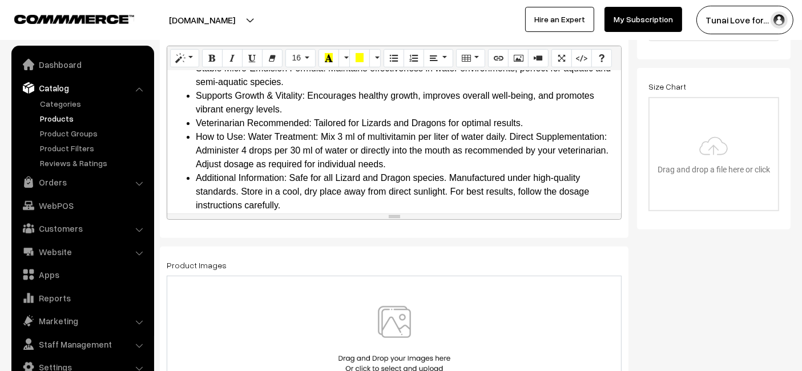
scroll to position [443, 0]
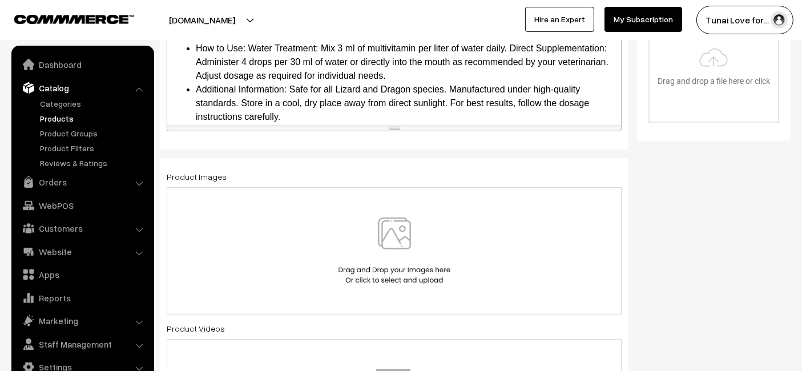
click at [363, 203] on div at bounding box center [394, 250] width 455 height 127
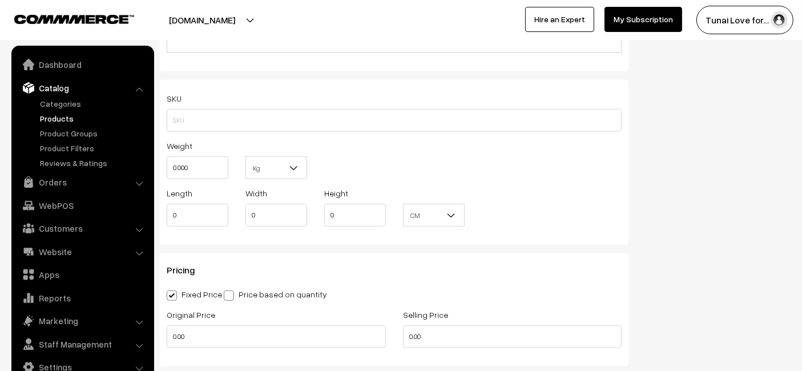
scroll to position [1078, 0]
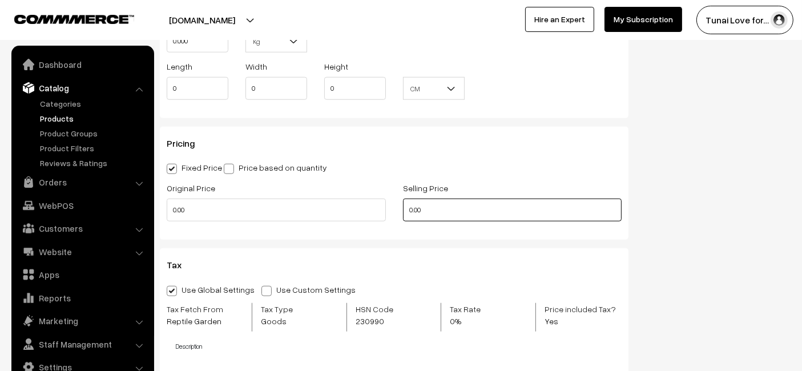
click at [449, 209] on input "0.00" at bounding box center [512, 210] width 219 height 23
click at [434, 215] on input "0" at bounding box center [512, 210] width 219 height 23
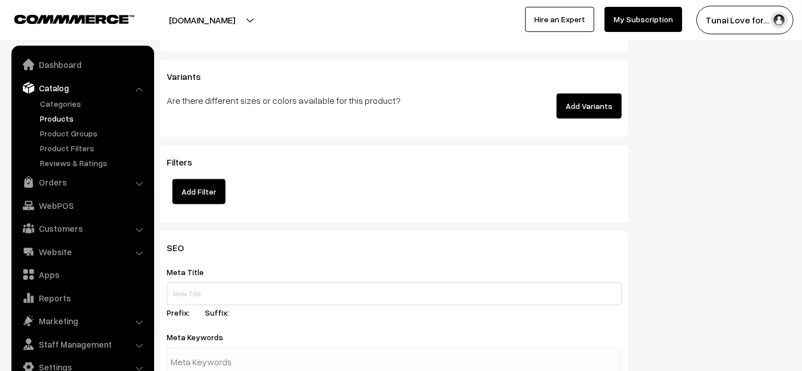
scroll to position [1585, 0]
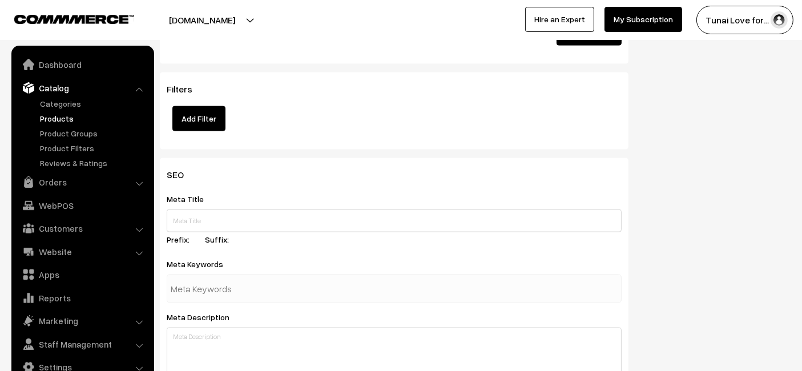
type input "293"
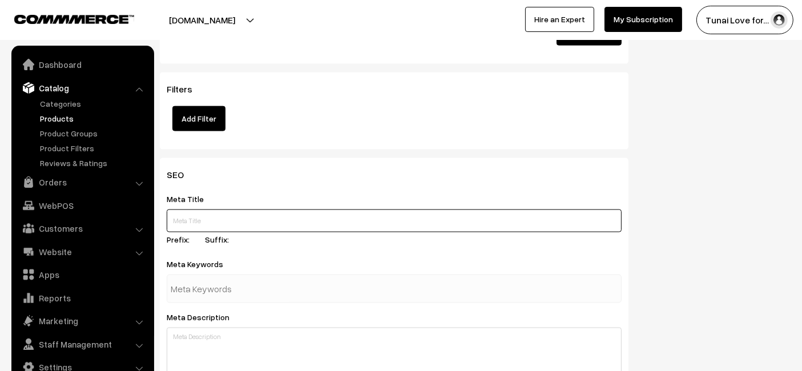
click at [307, 219] on input "text" at bounding box center [394, 220] width 455 height 23
paste input "Reptile Garden Lizard and Dragon Multivitamin 30 ml"
type input "Reptile Garden Lizard and Dragon Multivitamin 30 ml"
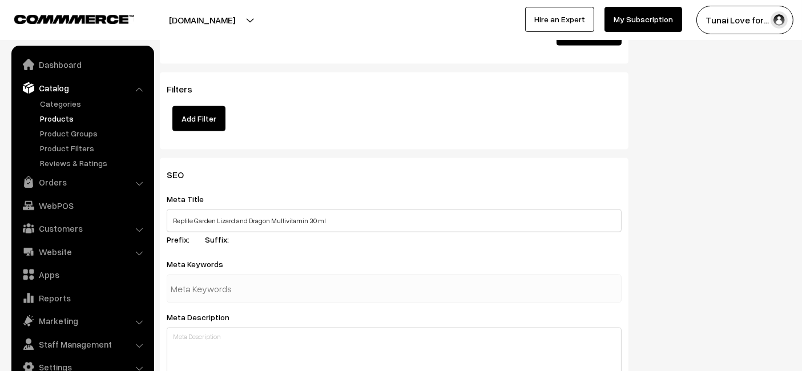
click at [278, 277] on input "text" at bounding box center [230, 288] width 119 height 23
paste input "reptile multivitamin"
type input "reptile multivitamin"
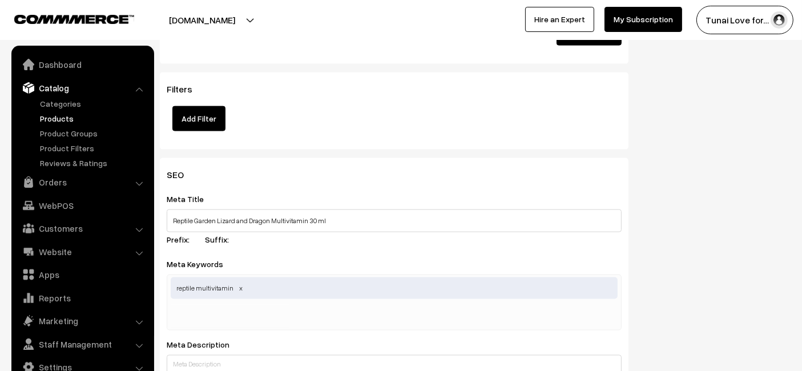
click at [288, 305] on input "text" at bounding box center [230, 316] width 119 height 23
drag, startPoint x: 255, startPoint y: 299, endPoint x: 224, endPoint y: 305, distance: 31.5
click at [224, 305] on input "text" at bounding box center [230, 316] width 119 height 23
paste input "lizard multivitamin"
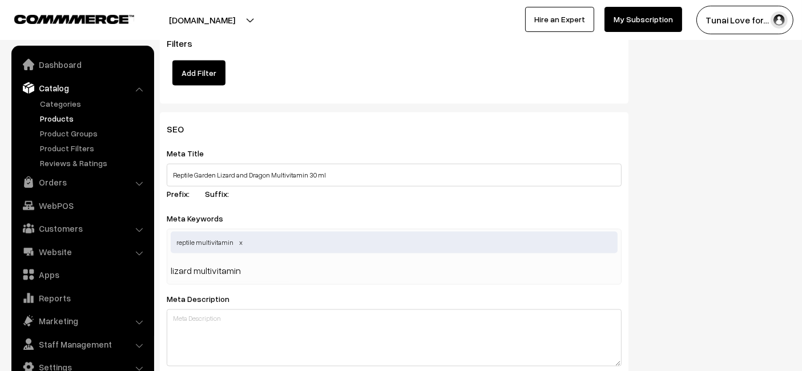
scroll to position [1641, 0]
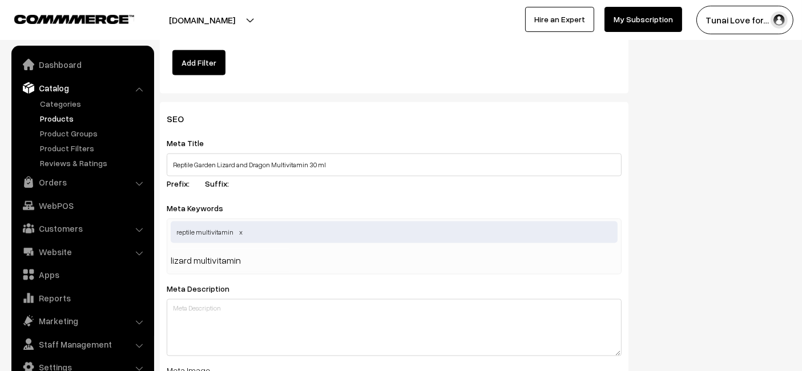
type input "lizard multivitamin"
click at [462, 258] on div "reptile multivitamin" at bounding box center [394, 247] width 455 height 56
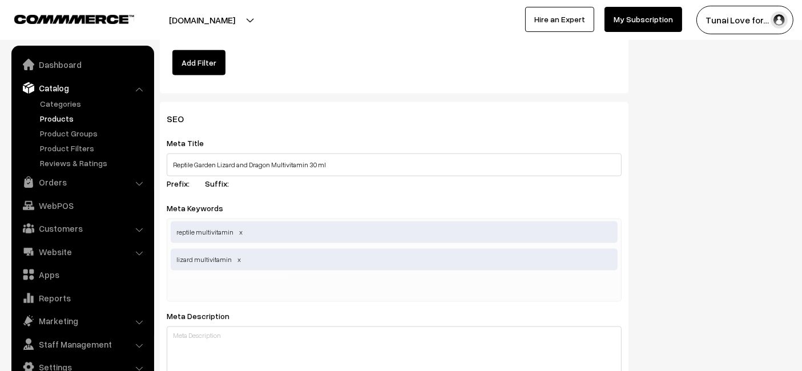
click at [294, 281] on div "reptile multivitamin lizard multivitamin" at bounding box center [394, 260] width 455 height 83
paste input "reptile vitamins"
type input "reptile vitamins"
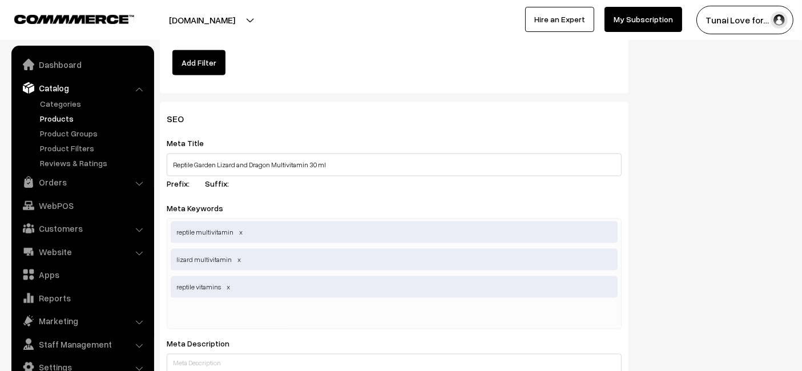
click at [660, 185] on div "SEO Meta Title Reptile Garden Lizard and Dragon Multivitamin 30 ml Prefix: Suff…" at bounding box center [475, 364] width 648 height 524
click at [344, 318] on div "reptile multivitamin lizard multivitamin reptile vitamins" at bounding box center [394, 274] width 455 height 111
paste input "reptile nutrition"
type input "reptile nutrition"
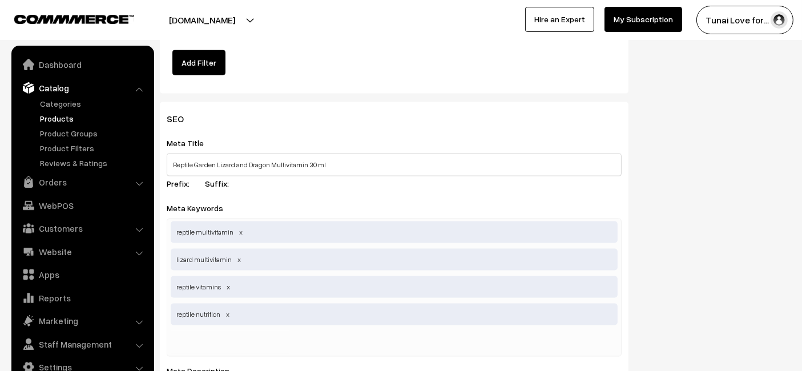
click at [772, 280] on div "SEO Meta Title Reptile Garden Lizard and Dragon Multivitamin 30 ml Prefix: Suff…" at bounding box center [475, 377] width 648 height 551
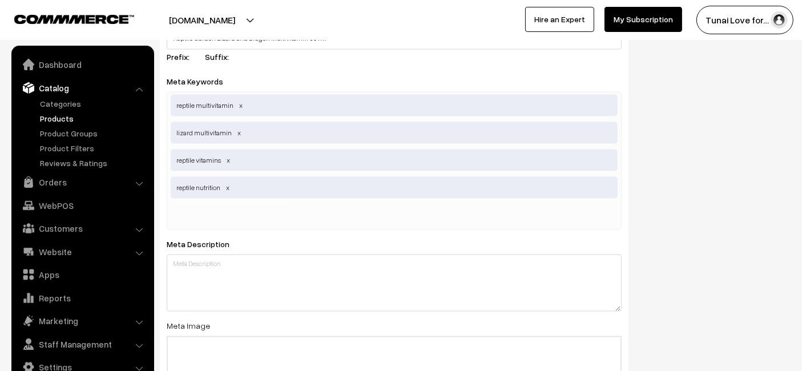
scroll to position [1831, 0]
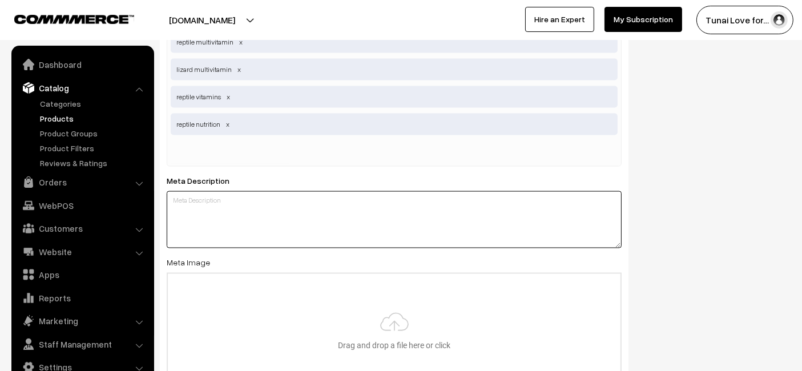
click at [402, 212] on textarea at bounding box center [394, 219] width 455 height 57
paste textarea "Reptile Garden Lizard and Dragon Multivitamin provides essential vitamins and n…"
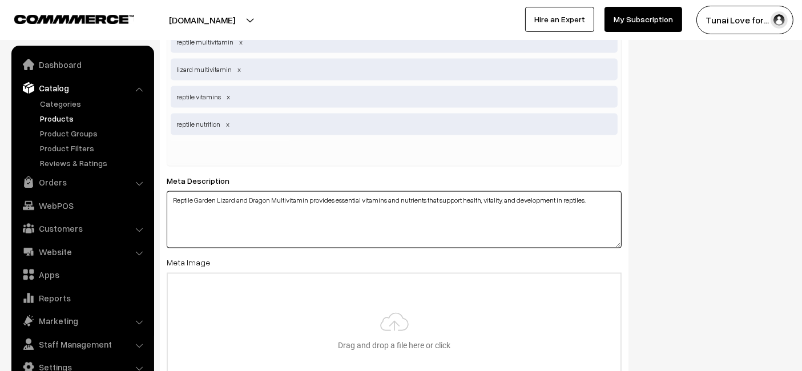
type textarea "Reptile Garden Lizard and Dragon Multivitamin provides essential vitamins and n…"
type input "C:\fakepath\reptile-garden-lizard-and-dragon-multivitamin-30ml.jpg.jpg"
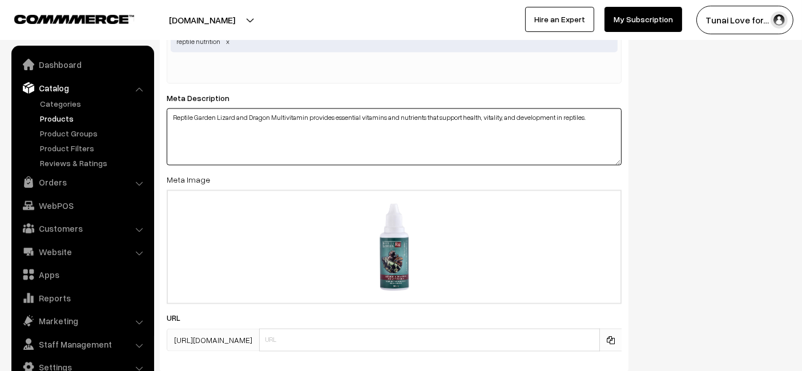
scroll to position [1987, 0]
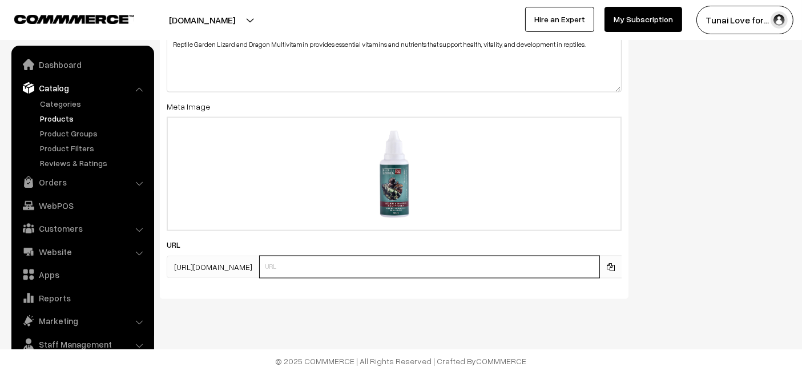
click at [337, 270] on input "text" at bounding box center [429, 267] width 341 height 23
paste input "https://www.yourstore.com/reptile-garden-lizard-and-dragon-multivitamin-30ml"
drag, startPoint x: 352, startPoint y: 263, endPoint x: 107, endPoint y: 268, distance: 244.9
click at [560, 261] on input "reptile-garden-lizard-and-dragon-multivitamin-30ml" at bounding box center [429, 267] width 341 height 23
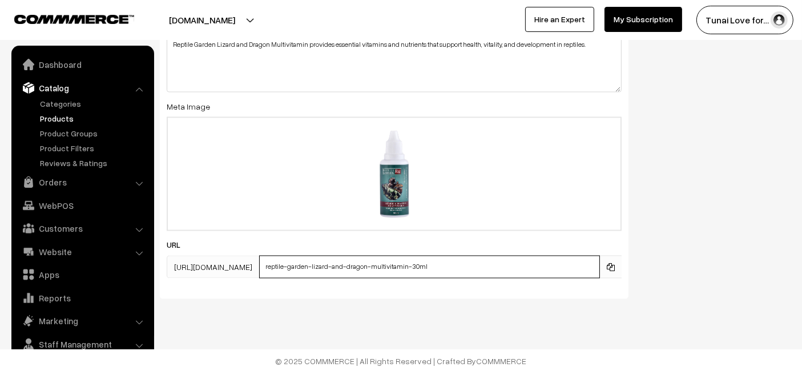
type input "reptile-garden-lizard-and-dragon-multivitamin-30ml"
click at [713, 243] on div "SEO Meta Title Reptile Garden Lizard and Dragon Multivitamin 30 ml Prefix: Suff…" at bounding box center [475, 31] width 648 height 551
click at [748, 231] on div "SEO Meta Title Reptile Garden Lizard and Dragon Multivitamin 30 ml Prefix: Suff…" at bounding box center [475, 31] width 648 height 551
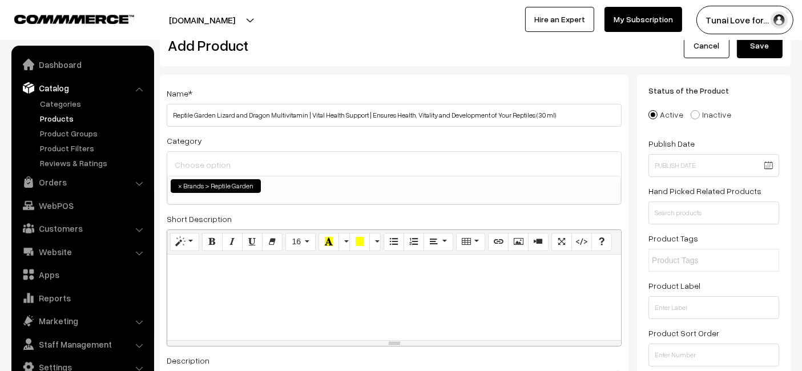
scroll to position [0, 0]
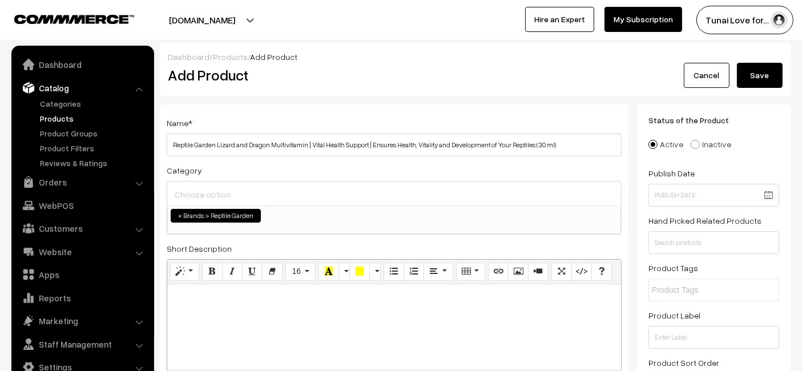
click at [782, 79] on button "Save" at bounding box center [760, 75] width 46 height 25
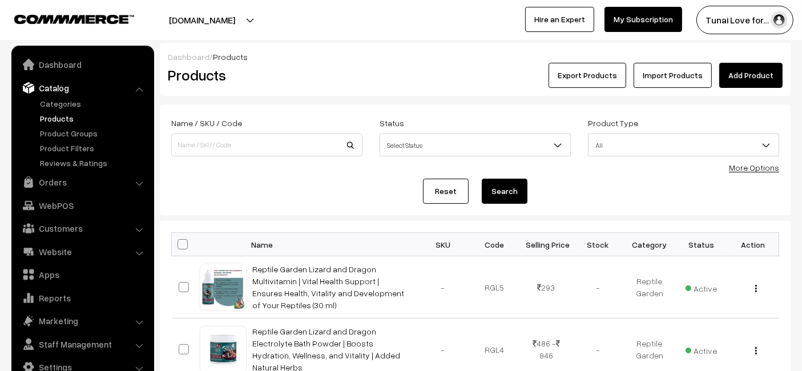
click at [755, 69] on link "Add Product" at bounding box center [750, 75] width 63 height 25
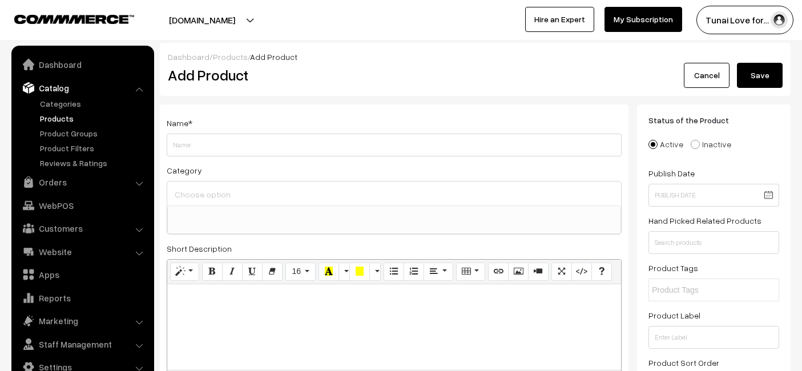
select select
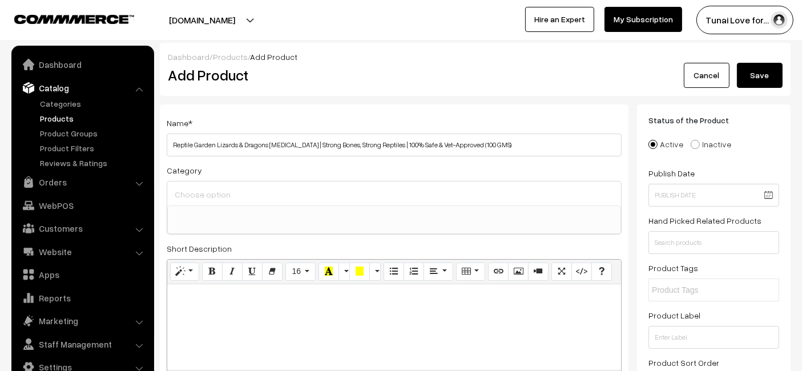
type input "Reptile Garden Lizards & Dragons [MEDICAL_DATA] | Strong Bones, Strong Reptiles…"
click at [310, 201] on input at bounding box center [394, 194] width 445 height 17
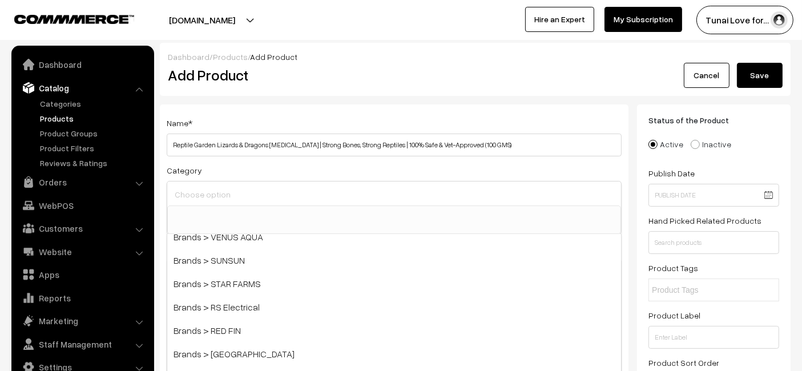
scroll to position [190, 0]
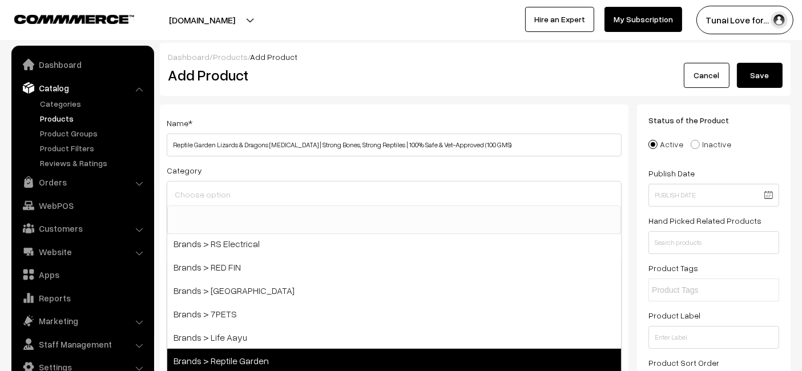
click at [231, 357] on span "Brands > Reptile Garden" at bounding box center [394, 360] width 454 height 23
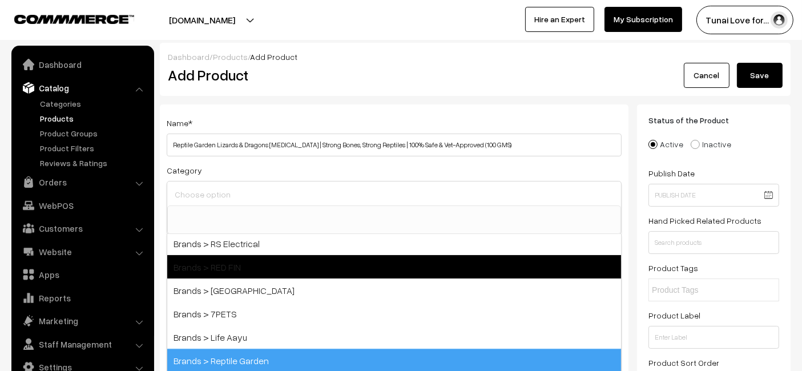
select select "51"
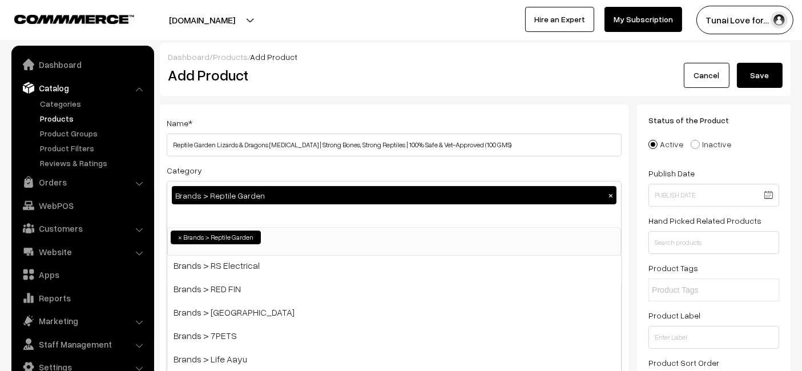
scroll to position [94, 0]
click at [372, 120] on div "Name * Reptile Garden Lizards & Dragons [MEDICAL_DATA] | Strong Bones, Strong R…" at bounding box center [394, 136] width 455 height 41
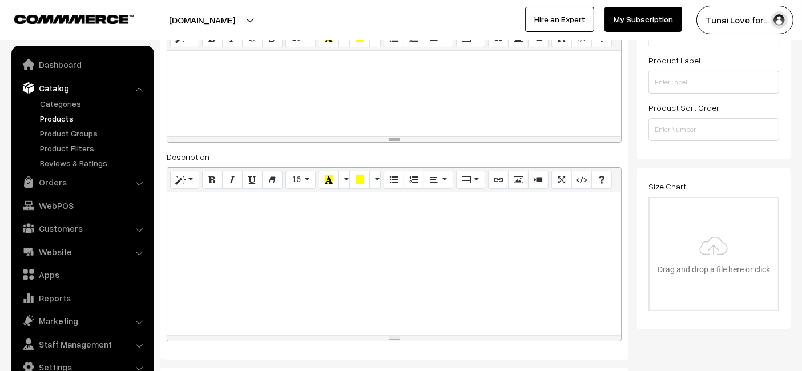
scroll to position [317, 0]
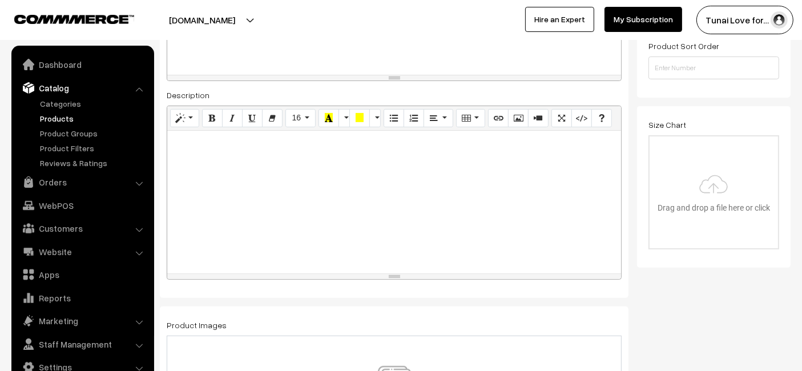
click at [323, 203] on div at bounding box center [394, 202] width 454 height 143
paste div
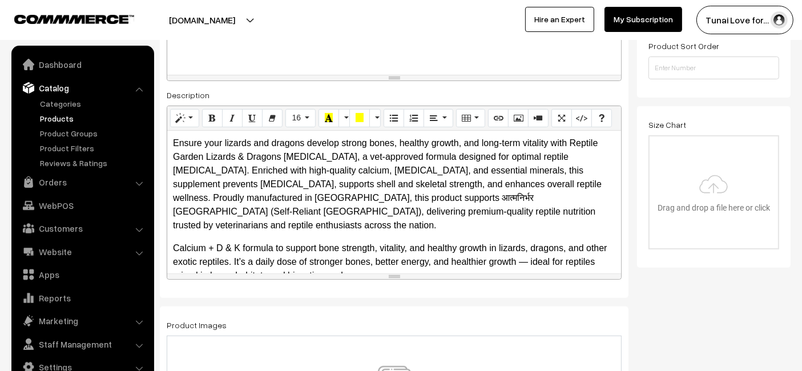
click at [264, 175] on p "Ensure your lizards and dragons develop strong bones, healthy growth, and long-…" at bounding box center [394, 184] width 442 height 96
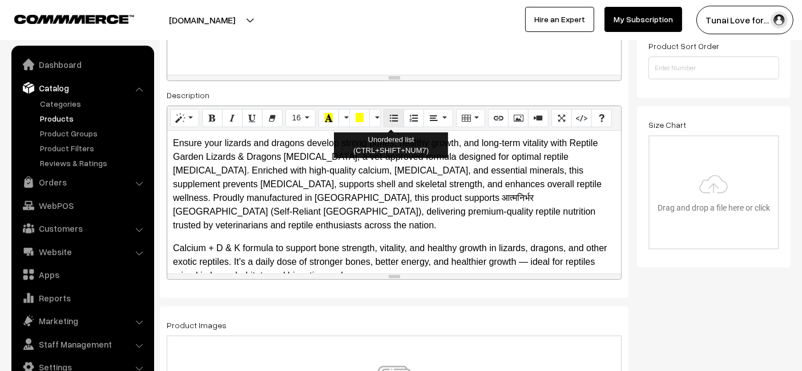
click at [393, 113] on icon "Unordered list (CTRL+SHIFT+NUM7)" at bounding box center [394, 117] width 8 height 9
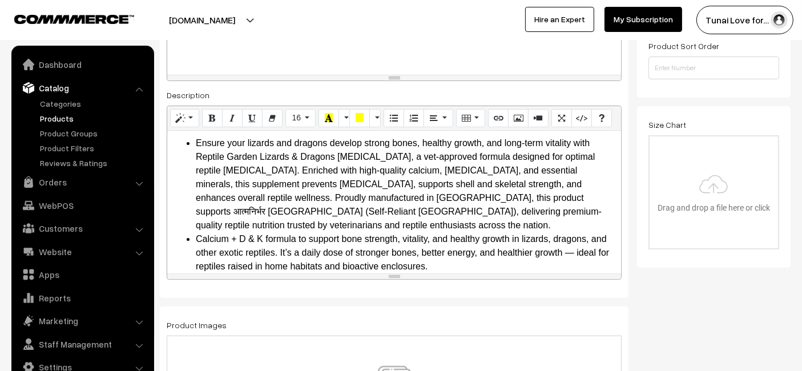
click at [447, 57] on div at bounding box center [394, 32] width 454 height 86
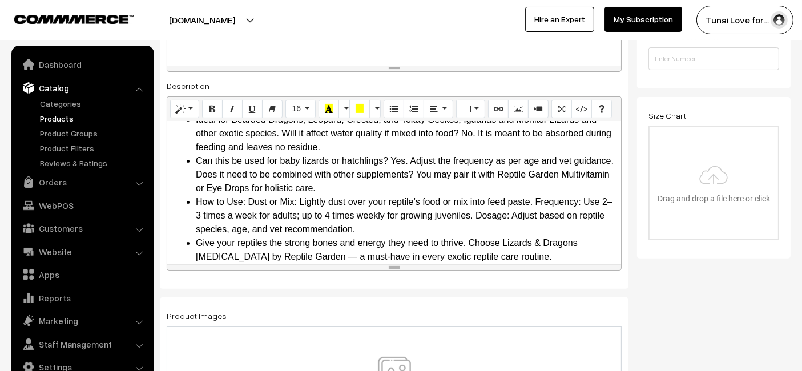
scroll to position [443, 0]
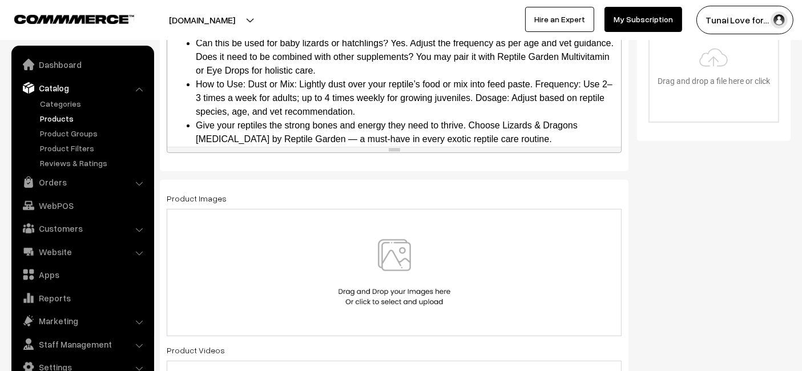
click at [318, 231] on div at bounding box center [394, 272] width 455 height 127
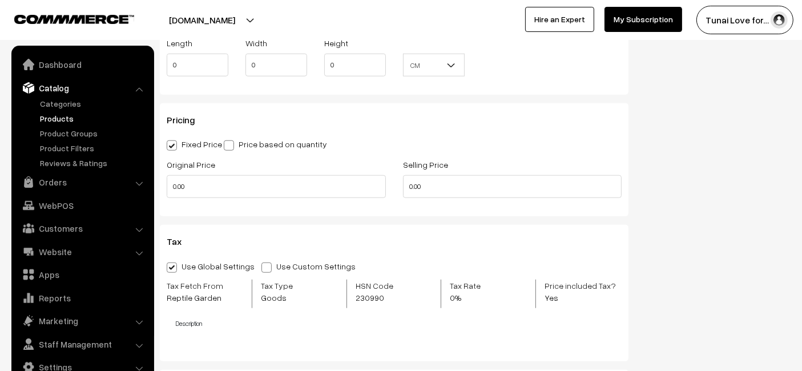
scroll to position [1141, 0]
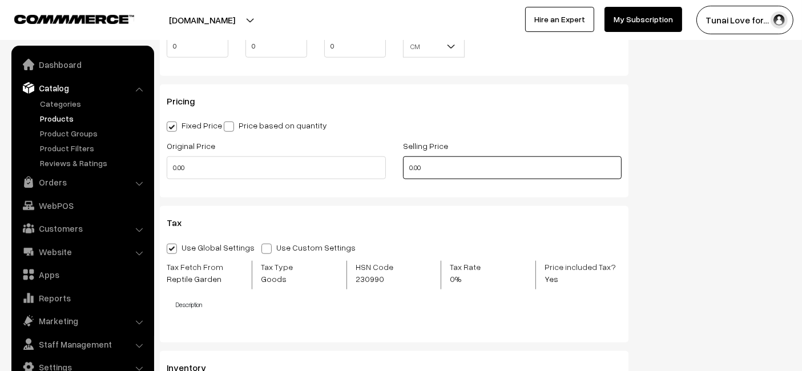
click at [425, 160] on input "0.00" at bounding box center [512, 167] width 219 height 23
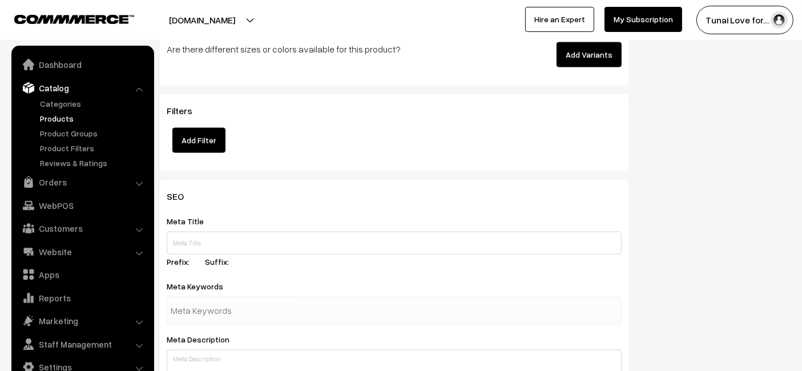
scroll to position [1648, 0]
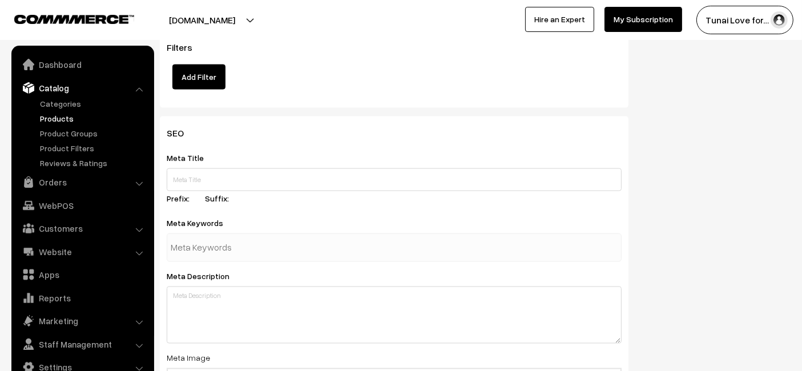
type input "252"
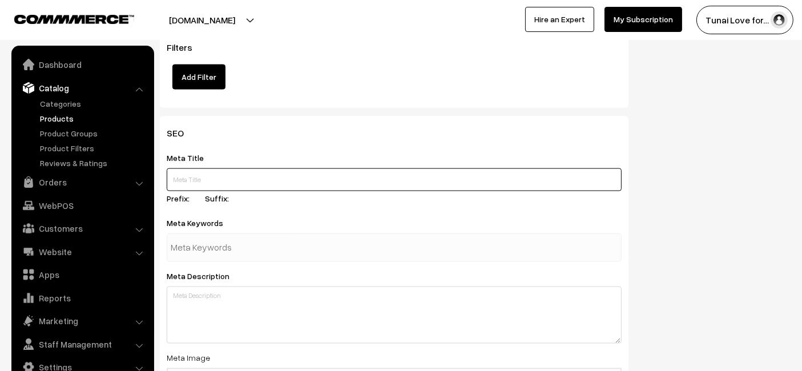
click at [328, 185] on input "text" at bounding box center [394, 179] width 455 height 23
paste input "Reptile Garden Lizards and Dragons Calcium Supplement 100 GMS"
type input "Reptile Garden Lizards and Dragons Calcium Supplement 100 GMS"
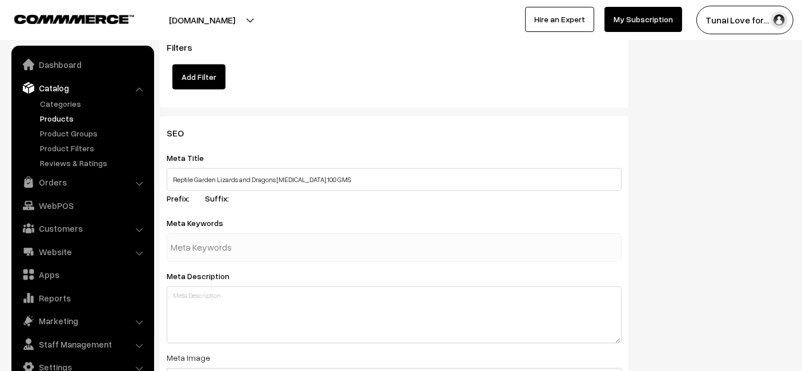
click at [269, 257] on div at bounding box center [394, 247] width 455 height 29
paste input "reptile calcium supplement"
type input "reptile calcium supplement"
click at [342, 216] on div "Meta Keywords reptile calcium supplement" at bounding box center [394, 239] width 455 height 46
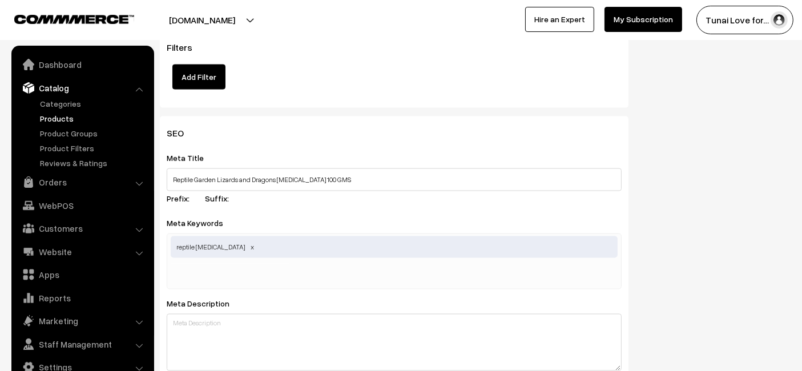
click at [294, 281] on div "reptile calcium supplement" at bounding box center [394, 261] width 455 height 56
paste input "lizard calcium"
type input "lizard calcium"
click at [732, 291] on div "SEO Meta Title Reptile Garden Lizards and Dragons Calcium Supplement 100 GMS Pr…" at bounding box center [475, 350] width 648 height 469
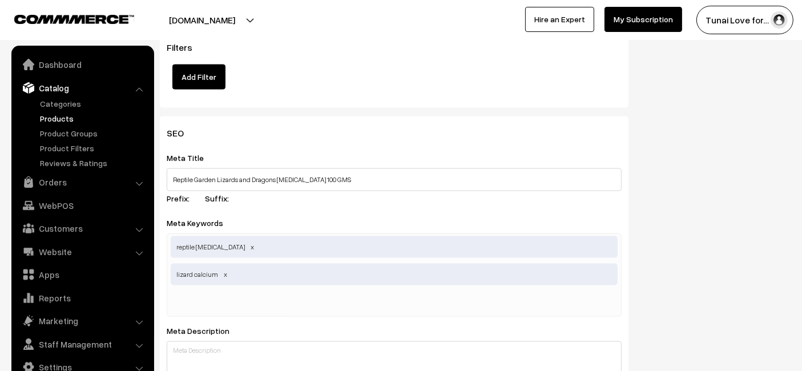
click at [308, 297] on div "reptile calcium supplement lizard calcium" at bounding box center [394, 274] width 455 height 83
paste input "reptile nutrition"
type input "reptile nutrition"
click at [735, 196] on div "SEO Meta Title Reptile Garden Lizards and Dragons Calcium Supplement 100 GMS Pr…" at bounding box center [475, 364] width 648 height 497
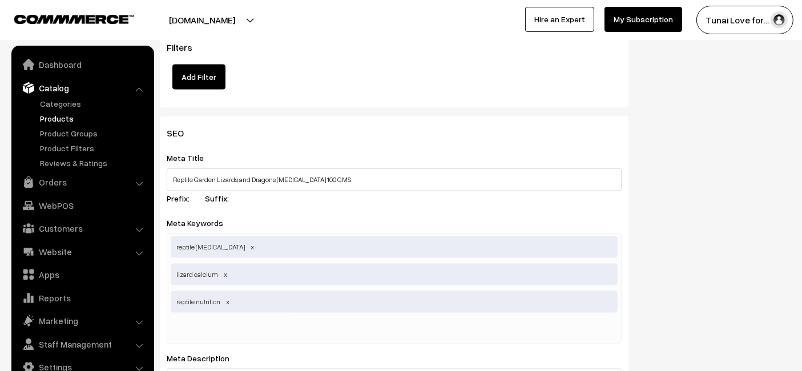
click at [217, 320] on input "text" at bounding box center [230, 329] width 119 height 23
paste input "reptile health"
type input "reptile health"
click at [689, 194] on div "SEO Meta Title Reptile Garden Lizards and Dragons Calcium Supplement 100 GMS Pr…" at bounding box center [475, 378] width 648 height 524
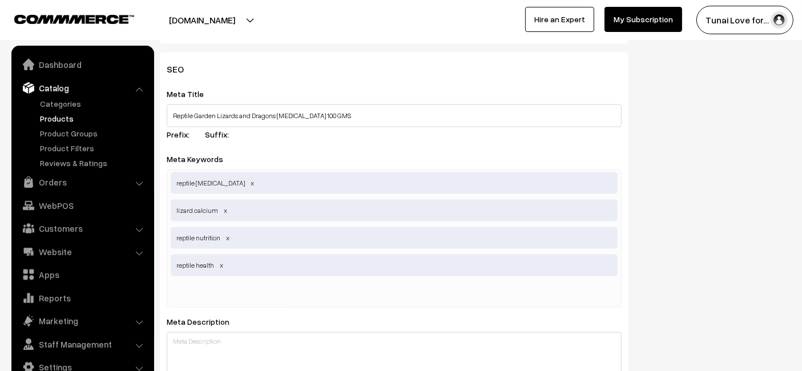
scroll to position [1839, 0]
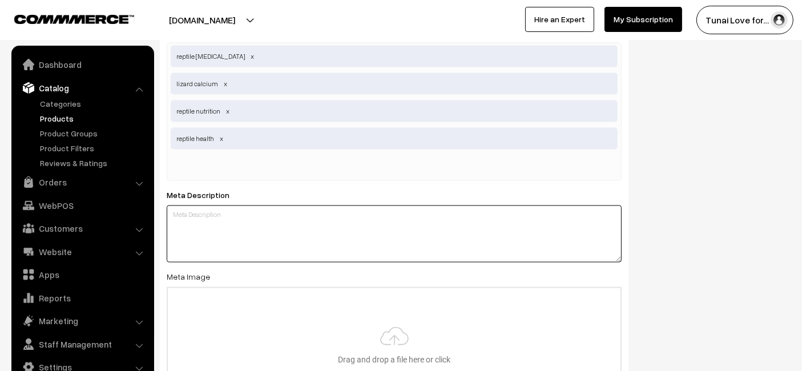
click at [332, 239] on textarea at bounding box center [394, 233] width 455 height 57
click at [200, 230] on textarea at bounding box center [394, 233] width 455 height 57
paste textarea "Reptile Garden Calcium Supplement for Lizards and Dragons supports strong bones…"
type textarea "Reptile Garden Calcium Supplement for Lizards and Dragons supports strong bones…"
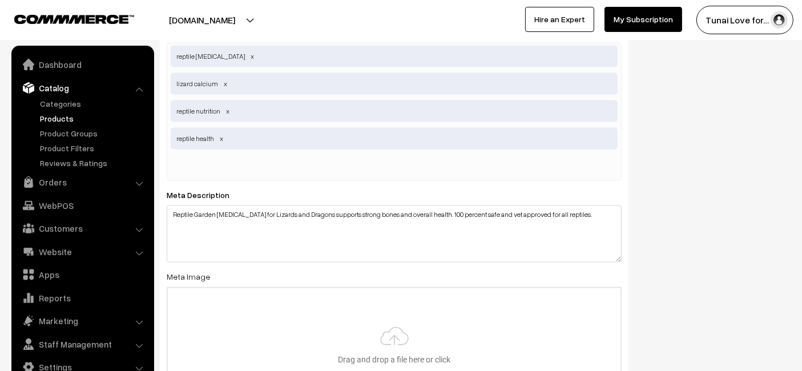
click at [659, 162] on div "SEO Meta Title Reptile Garden Lizards and Dragons Calcium Supplement 100 GMS Pr…" at bounding box center [475, 201] width 648 height 551
type input "C:\fakepath\reptile-garden-lizards-dragons-calcium-supplement-100g.jpg.jpg"
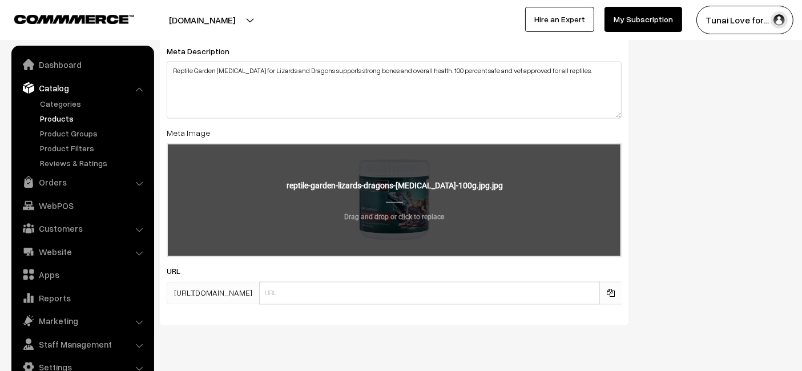
scroll to position [2008, 0]
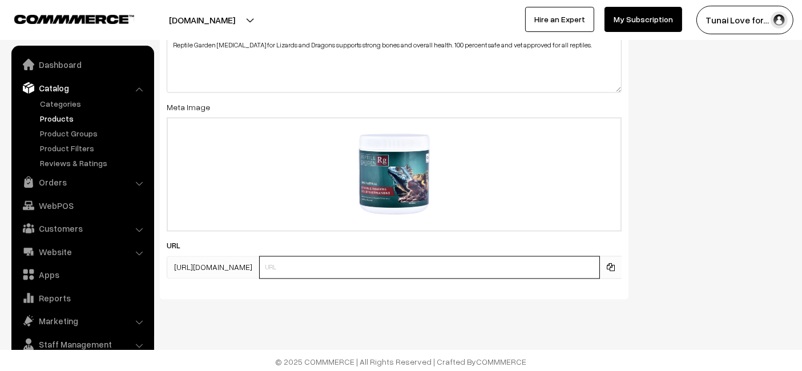
click at [296, 267] on input "text" at bounding box center [429, 267] width 341 height 23
paste input "https://www.yourstore.com/reptile-garden-lizards-dragons-calcium-supplement-100g"
drag, startPoint x: 350, startPoint y: 262, endPoint x: 225, endPoint y: 263, distance: 125.0
click at [225, 263] on div "https://tunai.in/products/ https://www.yourstore.com/reptile-garden-lizards-dra…" at bounding box center [394, 267] width 455 height 23
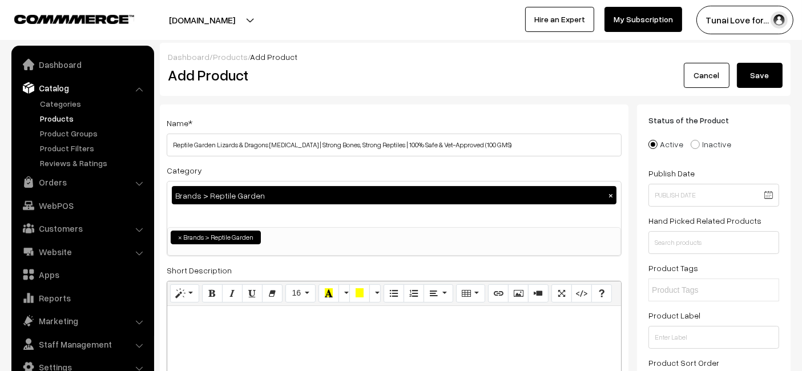
scroll to position [0, 0]
type input "reptile-garden-lizards-dragons-calcium-supplement-100g"
click at [779, 69] on button "Save" at bounding box center [760, 75] width 46 height 25
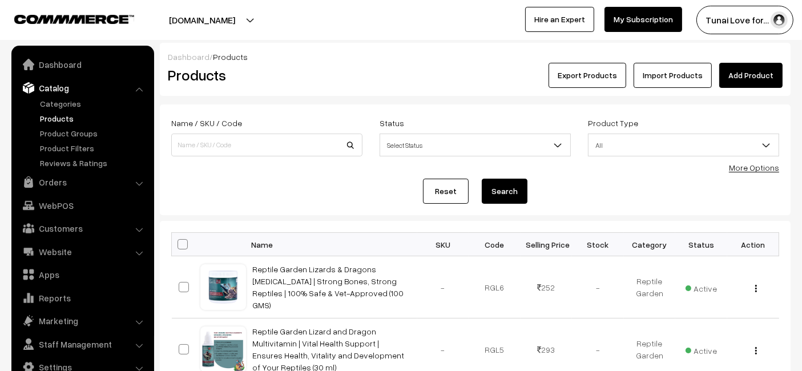
click at [736, 66] on link "Add Product" at bounding box center [750, 75] width 63 height 25
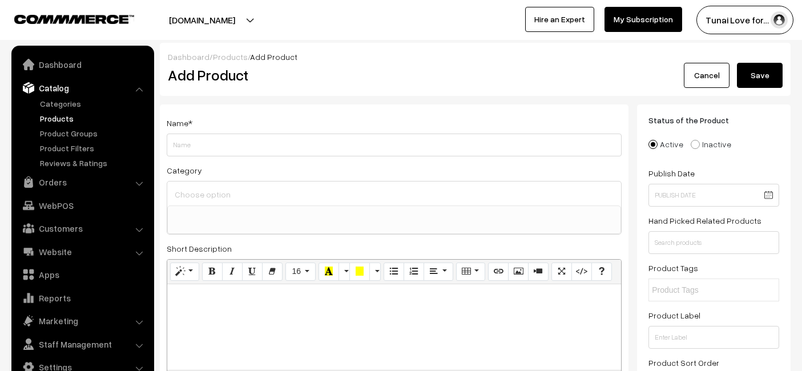
select select
click at [329, 144] on input "Weight" at bounding box center [394, 145] width 455 height 23
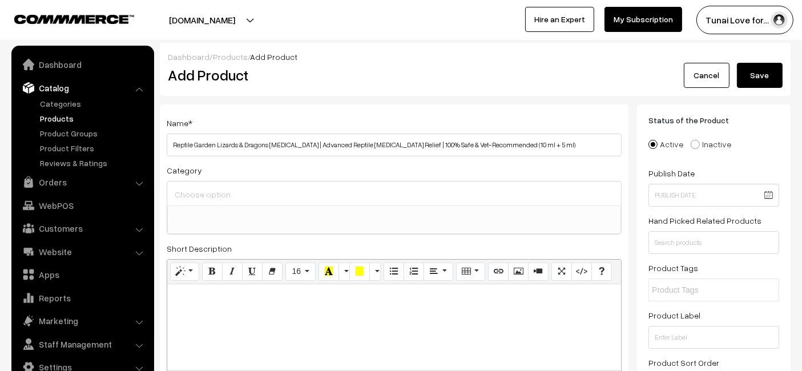
type input "Reptile Garden Lizards & Dragons [MEDICAL_DATA] | Advanced Reptile [MEDICAL_DAT…"
click at [237, 197] on input at bounding box center [394, 194] width 445 height 17
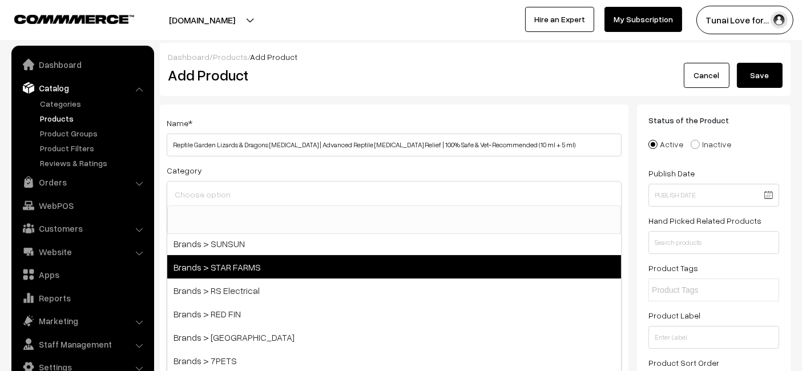
scroll to position [190, 0]
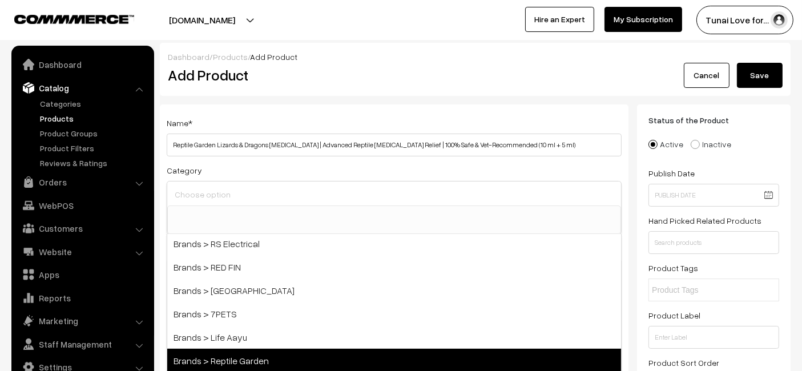
click at [210, 353] on span "Brands > Reptile Garden" at bounding box center [394, 360] width 454 height 23
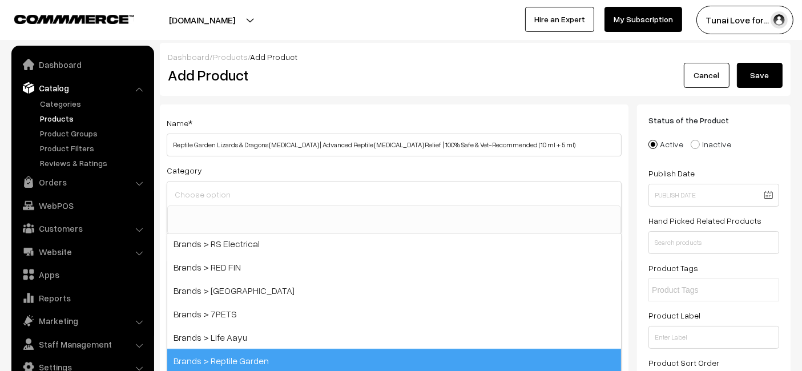
select select "51"
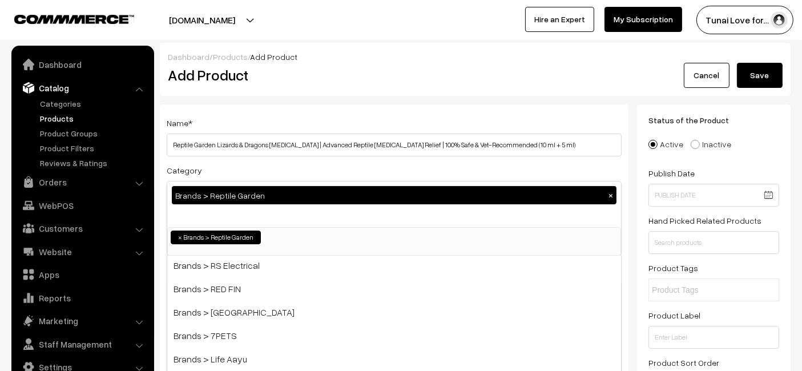
scroll to position [94, 0]
click at [340, 87] on div "Dashboard / Products / Add Product Add Product Cancel Save" at bounding box center [475, 69] width 631 height 53
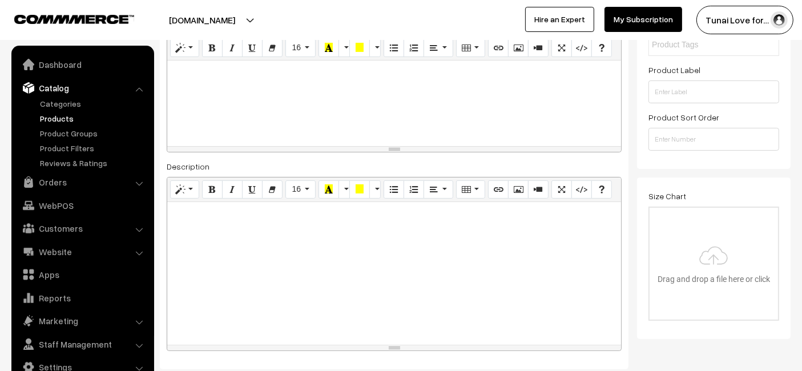
scroll to position [253, 0]
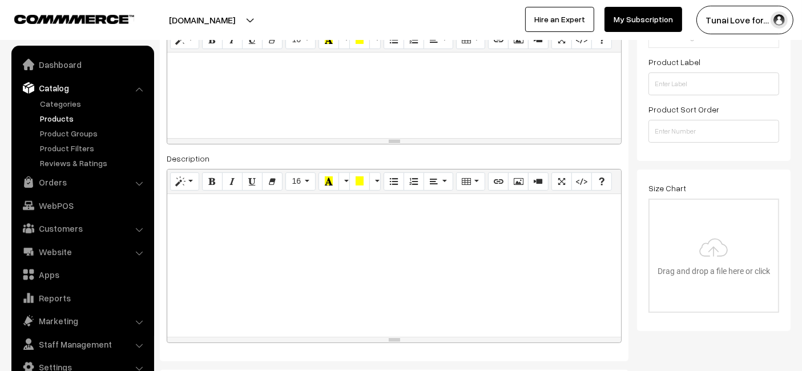
click at [217, 232] on div at bounding box center [394, 265] width 454 height 143
click at [312, 249] on div at bounding box center [394, 265] width 454 height 143
paste div
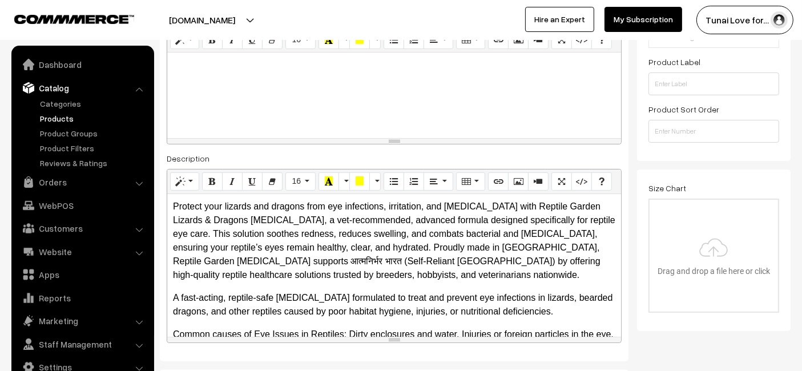
click at [271, 260] on p "Protect your lizards and dragons from eye infections, irritation, and dryness w…" at bounding box center [394, 241] width 442 height 82
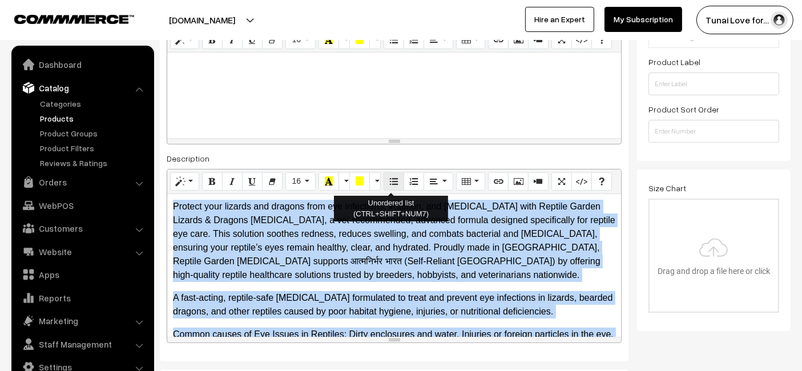
click at [390, 182] on icon "Unordered list (CTRL+SHIFT+NUM7)" at bounding box center [394, 180] width 8 height 9
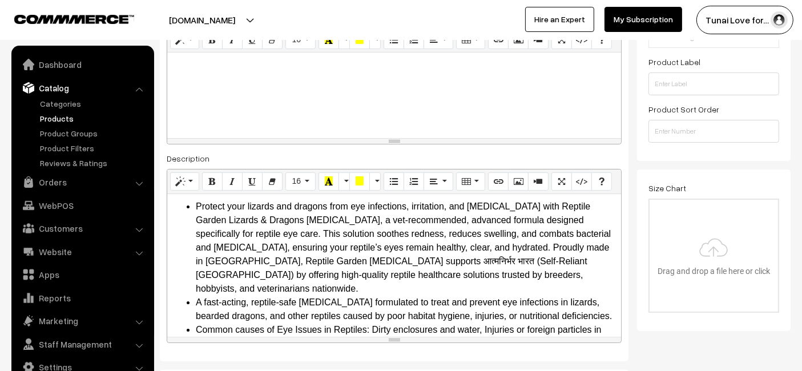
click at [432, 98] on div at bounding box center [394, 96] width 454 height 86
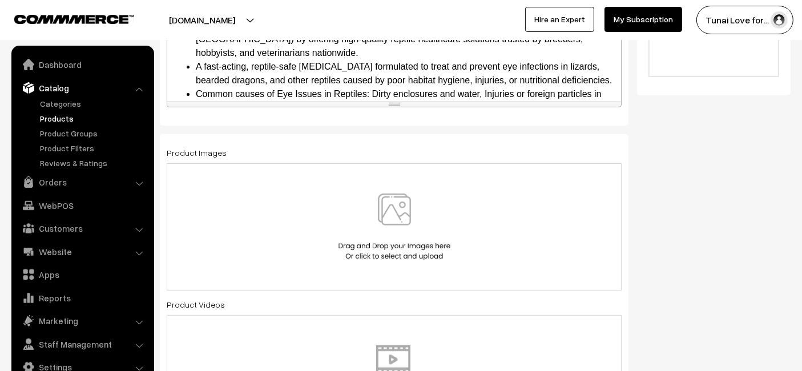
scroll to position [571, 0]
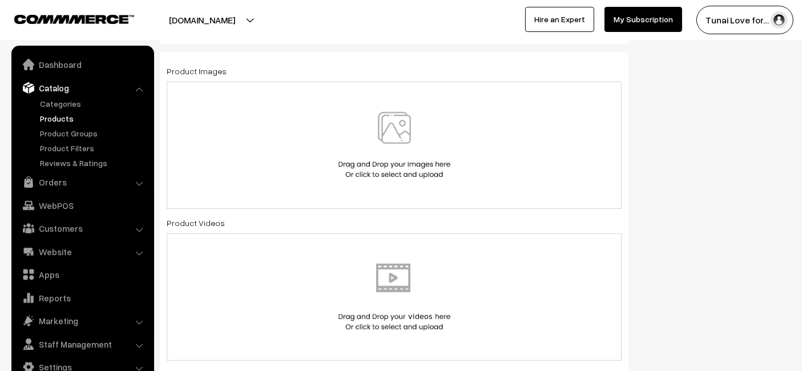
click at [235, 108] on div at bounding box center [394, 145] width 455 height 127
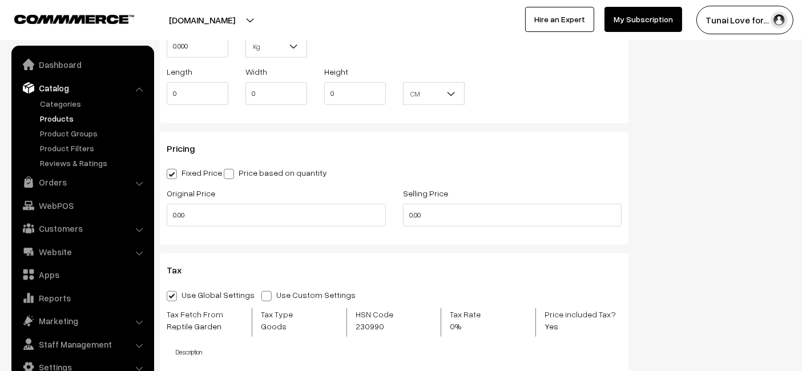
scroll to position [1141, 0]
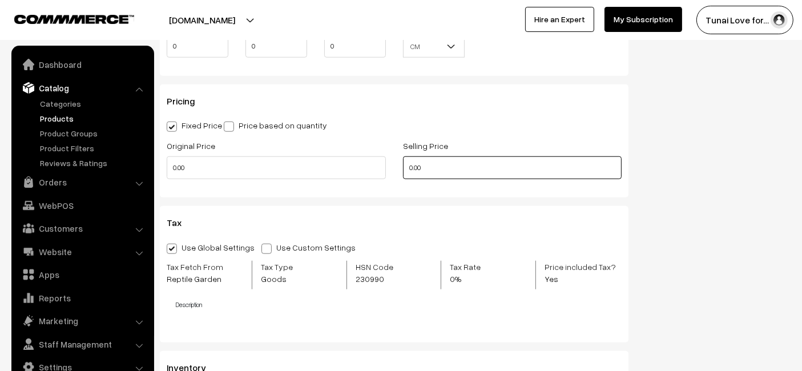
click at [433, 169] on input "0.00" at bounding box center [512, 167] width 219 height 23
type input "261"
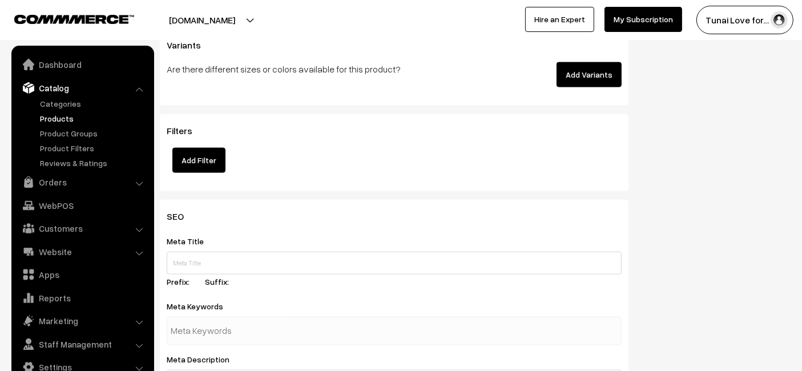
scroll to position [1585, 0]
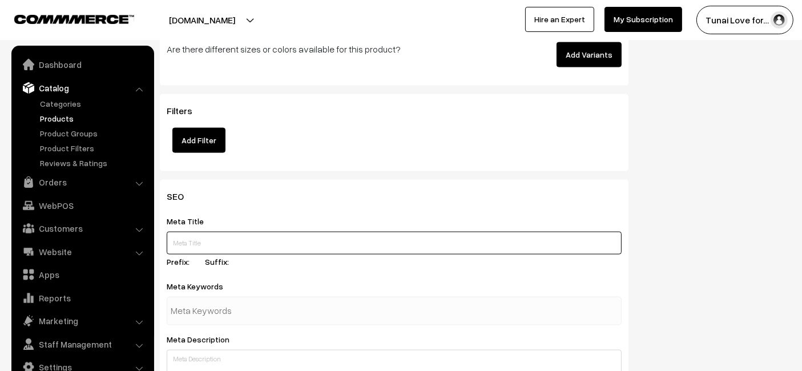
click at [257, 247] on input "text" at bounding box center [394, 243] width 455 height 23
paste input "Reptile Garden Lizards and Dragons Eye Drop 15 ml"
type input "Reptile Garden Lizards and Dragons Eye Drop 15 ml"
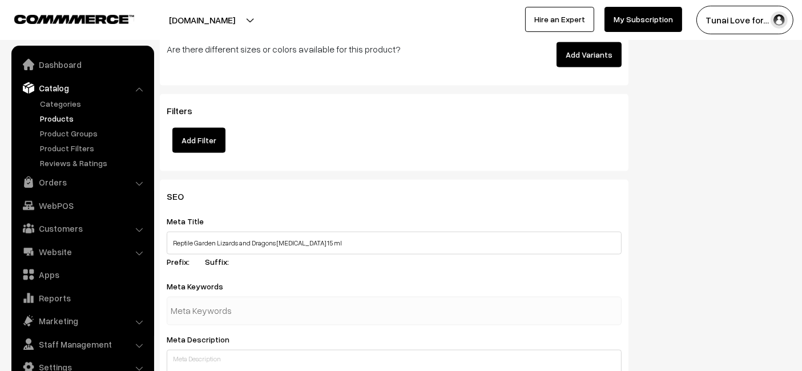
click at [264, 301] on input "text" at bounding box center [230, 311] width 119 height 23
paste input "reptile eye drop"
type input "reptile eye drop"
click at [422, 281] on div "Meta Keywords reptile eye drop" at bounding box center [394, 302] width 455 height 46
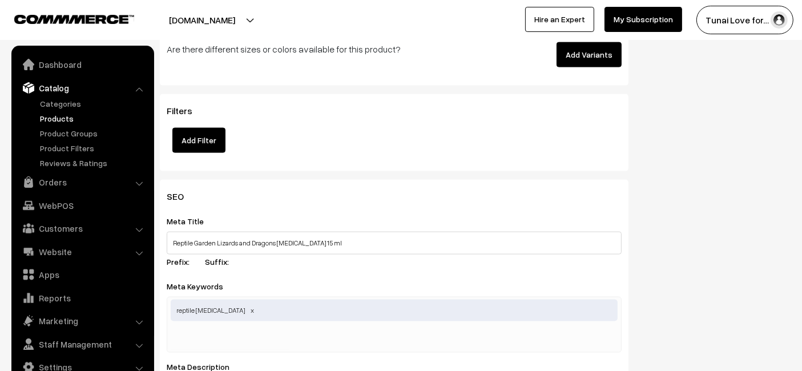
click at [298, 334] on div "reptile eye drop" at bounding box center [394, 325] width 455 height 56
paste input "lizard eye care"
type input "lizard eye care"
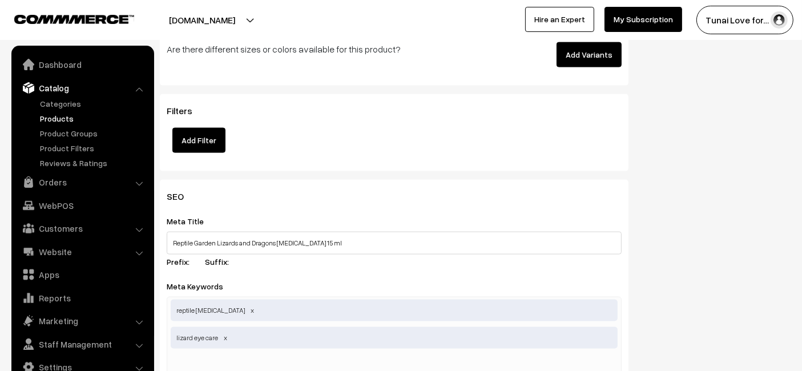
click at [265, 360] on input "text" at bounding box center [230, 365] width 119 height 23
paste input "reptile infection relief"
type input "reptile infection relief"
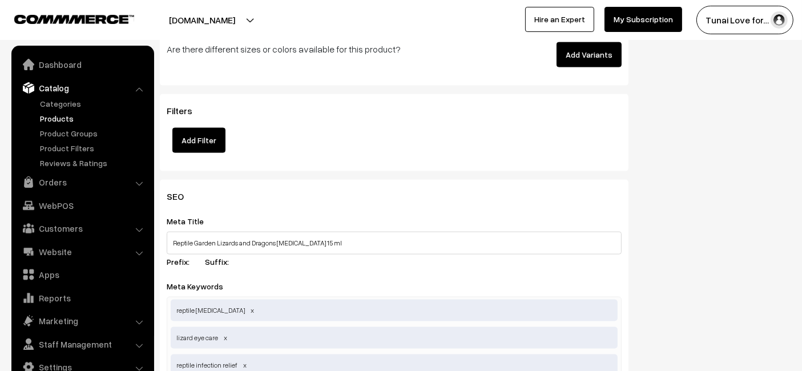
click at [347, 191] on h3 "SEO" at bounding box center [394, 196] width 455 height 11
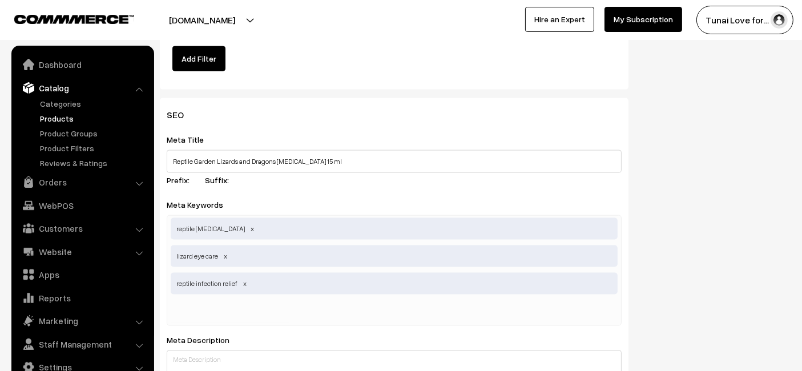
scroll to position [1712, 0]
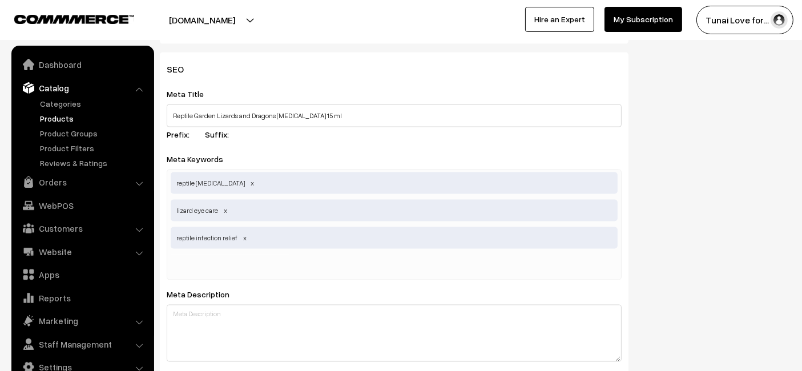
click at [243, 267] on input "text" at bounding box center [230, 266] width 119 height 23
paste input "reptile medicine"
type input "reptile medicine"
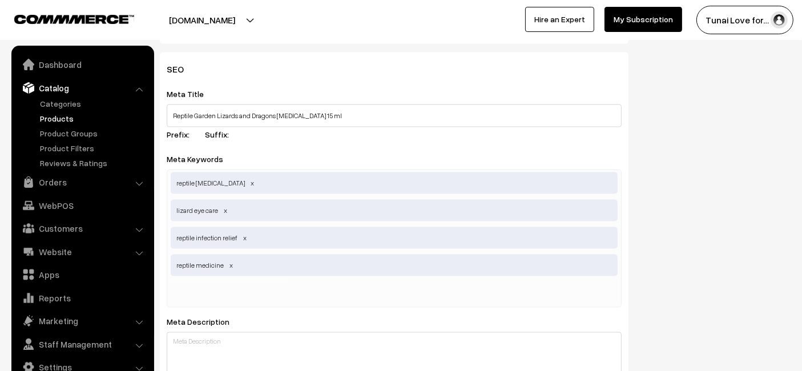
click at [679, 261] on div "SEO Meta Title Reptile Garden Lizards and Dragons Eye Drop 15 ml Prefix: Suffix…" at bounding box center [475, 328] width 648 height 551
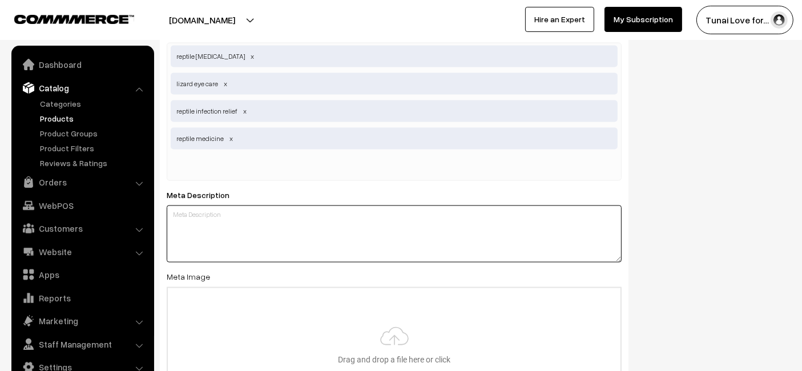
click at [399, 255] on textarea at bounding box center [394, 233] width 455 height 57
click at [330, 234] on textarea at bounding box center [394, 233] width 455 height 57
paste textarea "Reptile Garden Eye Drop provides safe and effective relief from eye infections …"
type textarea "Reptile Garden Eye Drop provides safe and effective relief from eye infections …"
type input "C:\fakepath\reptile-garden-lizards-dragons-eye-drop-15ml.jpg.jpg"
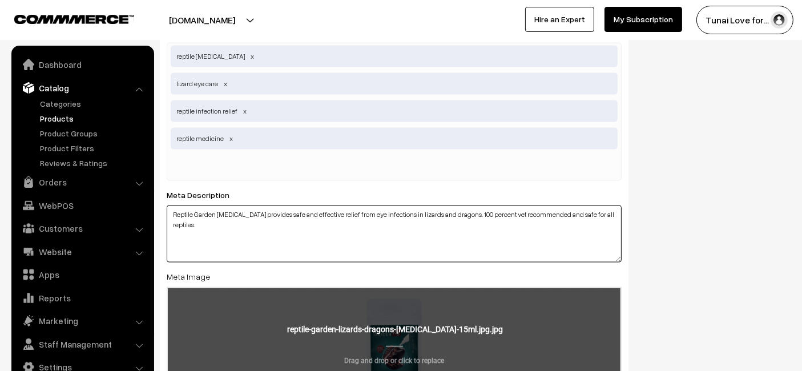
scroll to position [1966, 0]
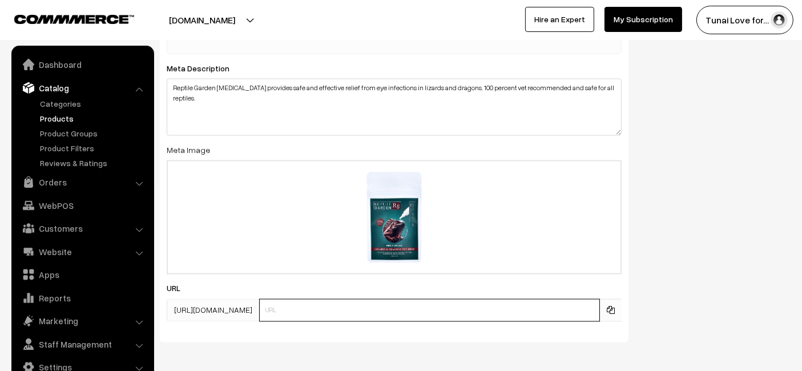
click at [272, 315] on input "text" at bounding box center [429, 310] width 341 height 23
paste input "https://www.yourstore.com/reptile-garden-lizards-dragons-eye-drop-15ml"
drag, startPoint x: 350, startPoint y: 307, endPoint x: 104, endPoint y: 307, distance: 246.0
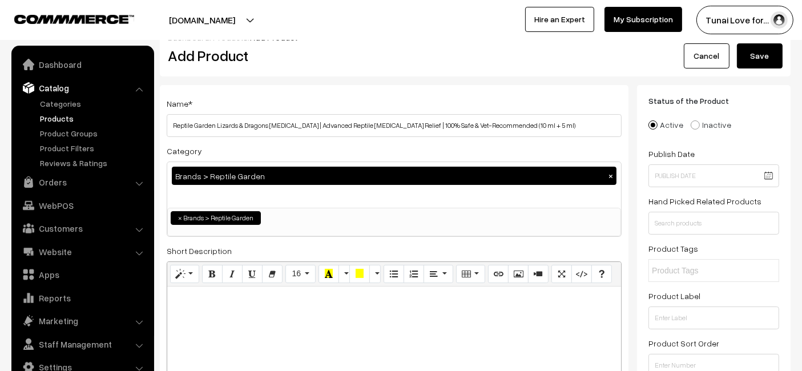
scroll to position [0, 0]
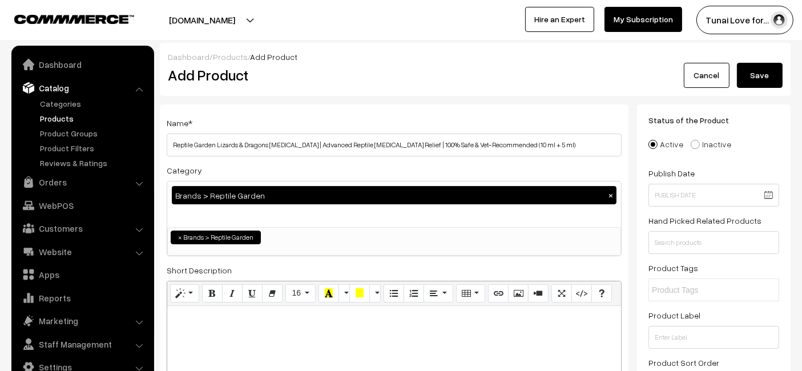
type input "reptile-garden-lizards-dragons-eye-drop-15ml"
click at [774, 81] on button "Save" at bounding box center [760, 75] width 46 height 25
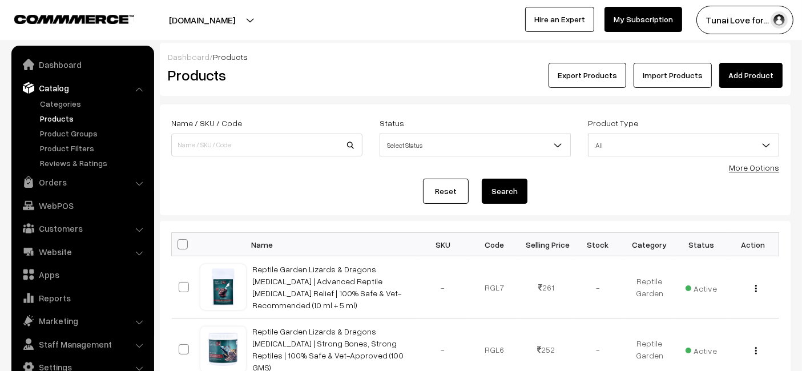
click at [776, 73] on link "Add Product" at bounding box center [750, 75] width 63 height 25
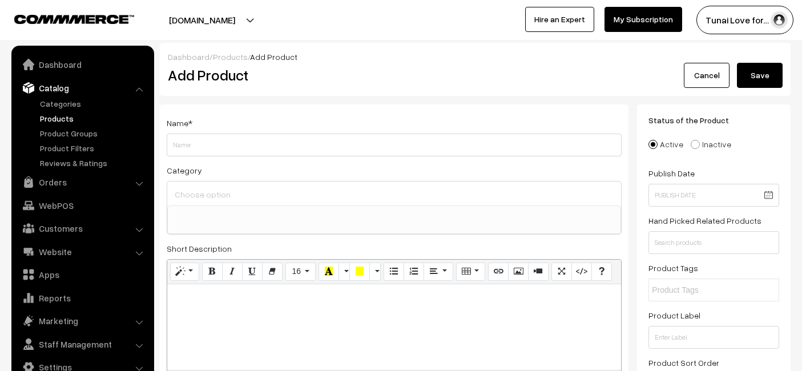
select select
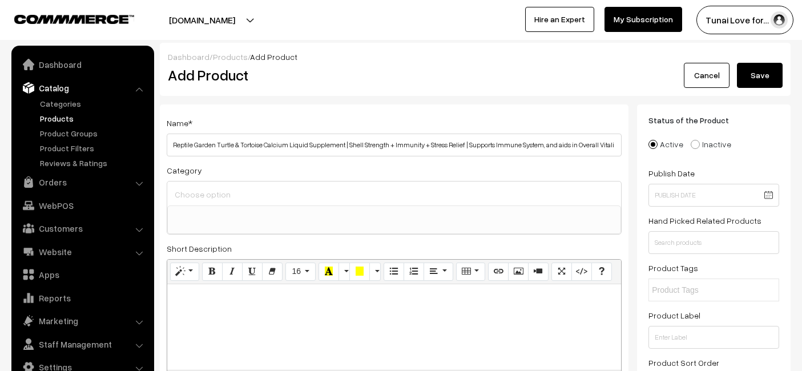
click at [358, 135] on input "Reptile Garden Turtle & Tortoise Calcium Liquid Supplement | Shell Strength + I…" at bounding box center [394, 145] width 455 height 23
type input "Reptile Garden Turtle & Tortoise Calcium Liquid Supplement | Shell StrenReptile…"
click at [276, 214] on ul at bounding box center [394, 213] width 453 height 14
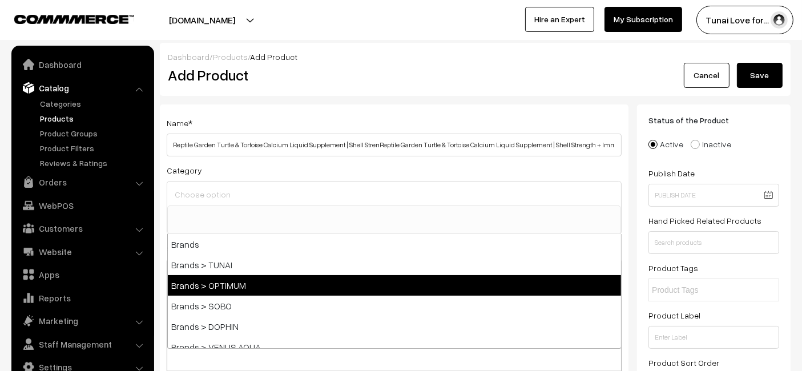
scroll to position [190, 0]
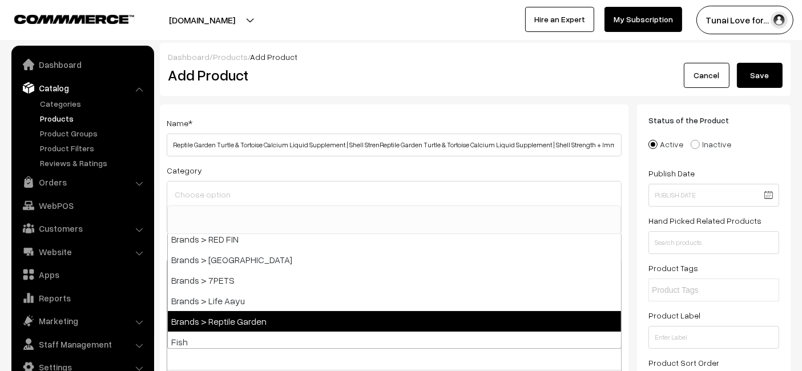
select select "51"
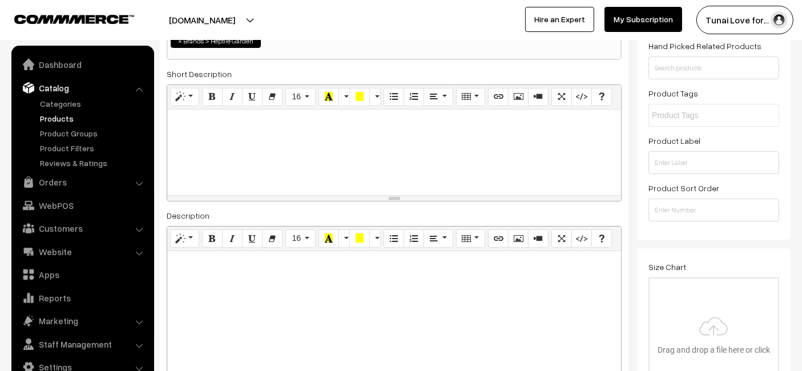
scroll to position [253, 0]
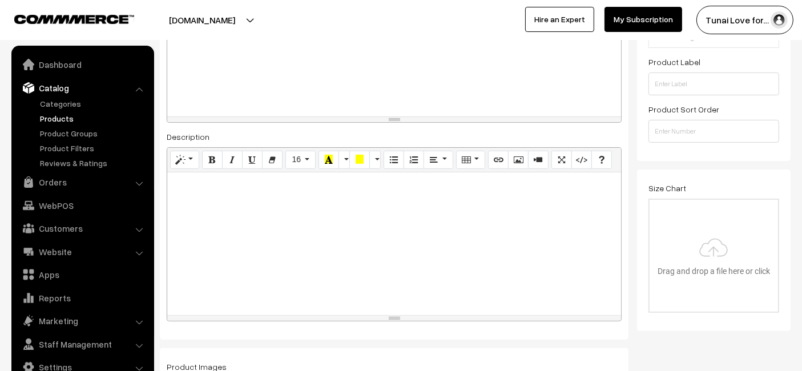
click at [300, 225] on div at bounding box center [394, 243] width 454 height 143
paste div
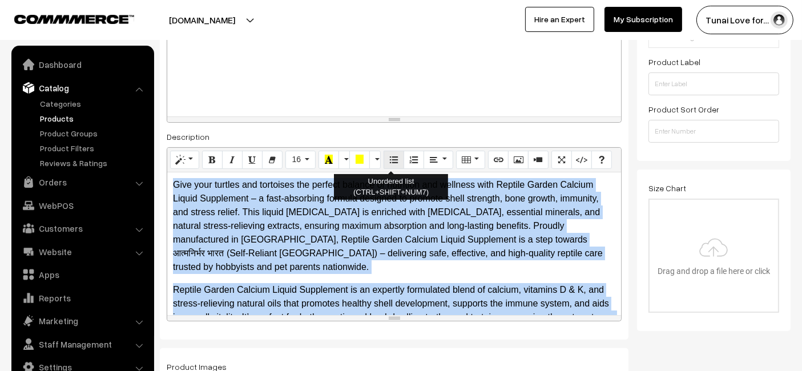
click at [390, 162] on icon "Unordered list (CTRL+SHIFT+NUM7)" at bounding box center [394, 159] width 8 height 9
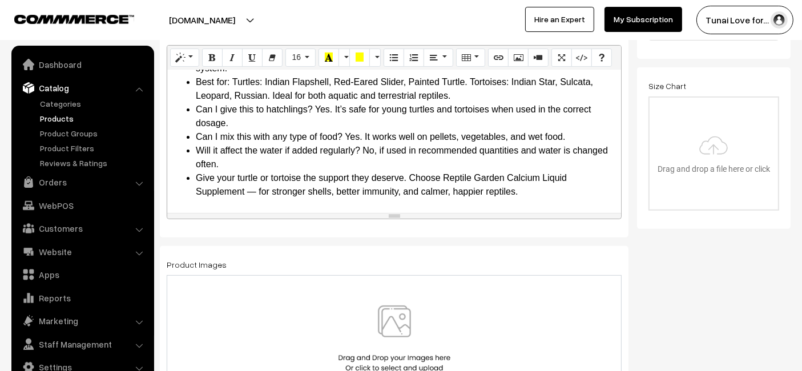
scroll to position [443, 0]
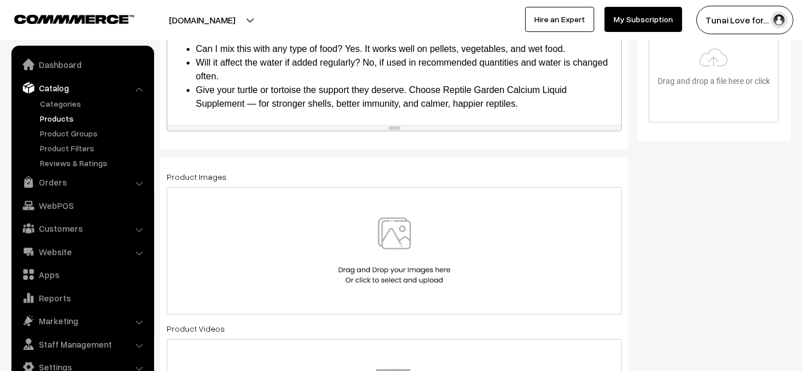
click at [306, 235] on div at bounding box center [394, 250] width 431 height 67
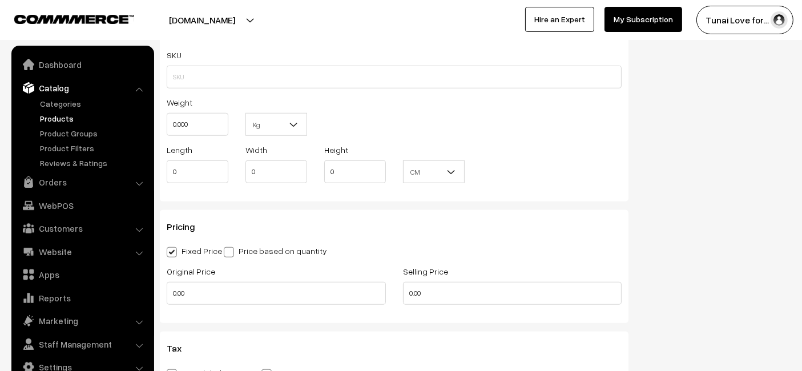
scroll to position [1014, 0]
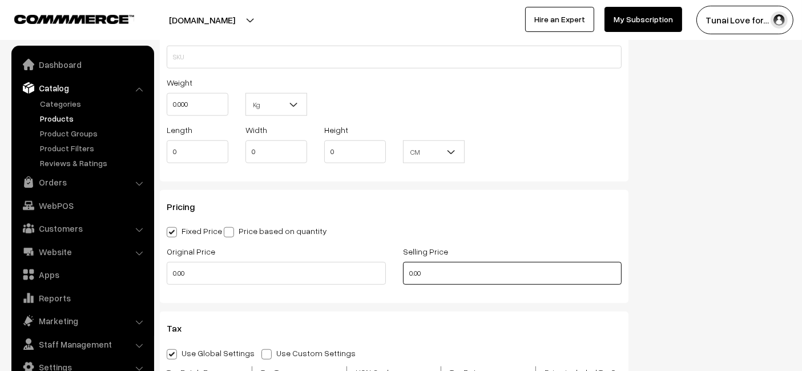
click at [437, 265] on input "0.00" at bounding box center [512, 273] width 219 height 23
type input "0"
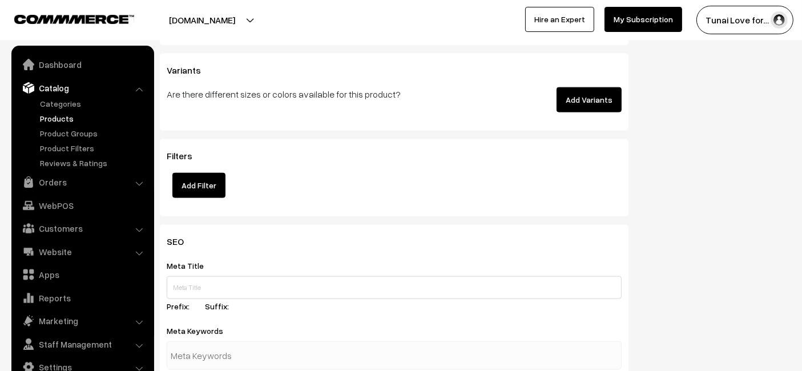
scroll to position [1585, 0]
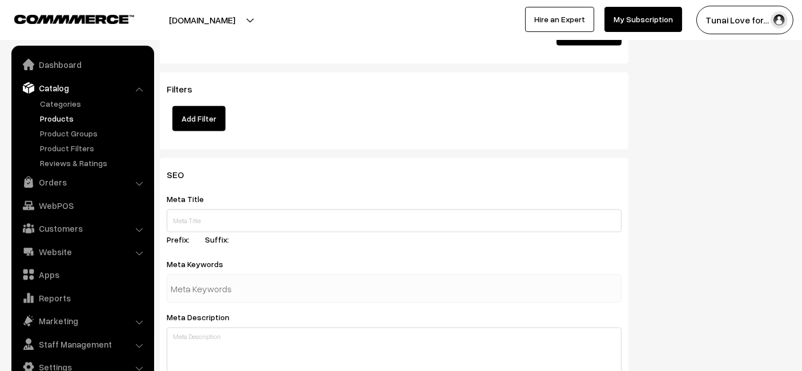
type input "293"
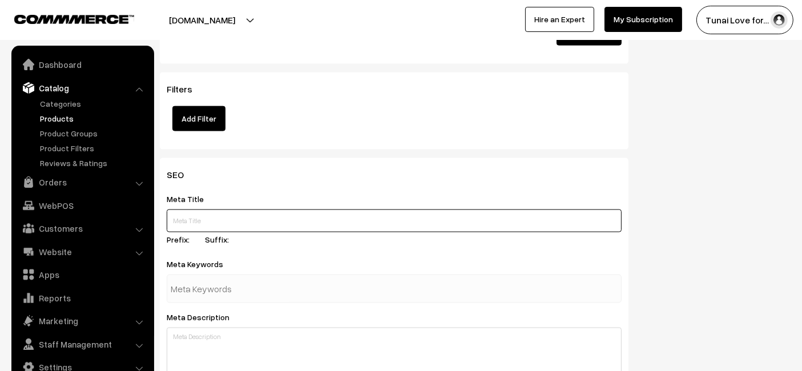
click at [197, 216] on input "text" at bounding box center [394, 220] width 455 height 23
paste input "Reptile Garden Turtle and Tortoise [MEDICAL_DATA] 30 ml"
type input "Reptile Garden Turtle and Tortoise [MEDICAL_DATA] 30 ml"
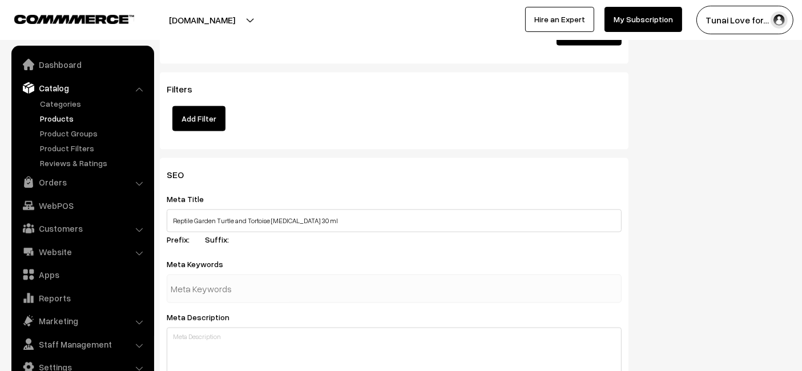
click at [234, 285] on input "text" at bounding box center [230, 288] width 119 height 23
paste input "turtle [MEDICAL_DATA]"
type input "turtle [MEDICAL_DATA]"
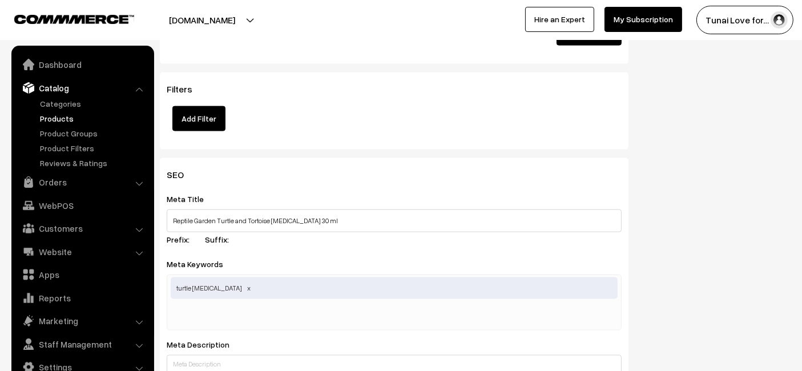
click at [393, 247] on div "Meta Title Reptile Garden Turtle and Tortoise [MEDICAL_DATA] 30 ml Prefix: Suff…" at bounding box center [394, 221] width 455 height 58
click at [364, 301] on div "turtle [MEDICAL_DATA]" at bounding box center [394, 303] width 455 height 56
paste input "tortoise calcium"
type input "tortoise calcium"
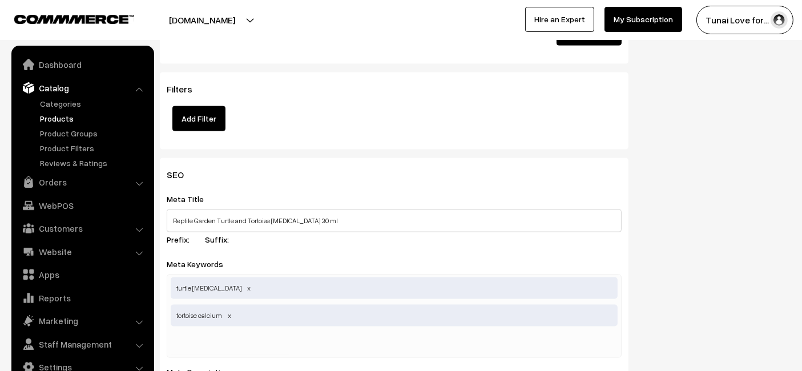
click at [301, 344] on div "turtle [MEDICAL_DATA] tortoise calcium" at bounding box center [394, 316] width 455 height 83
paste input "stress relief supplement"
type input "stress relief supplement"
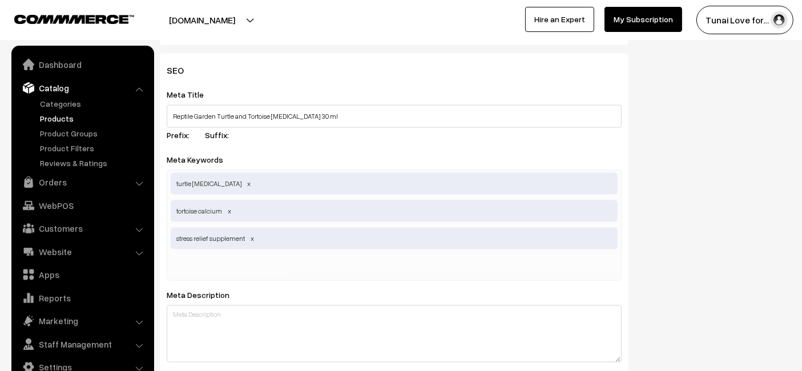
scroll to position [1839, 0]
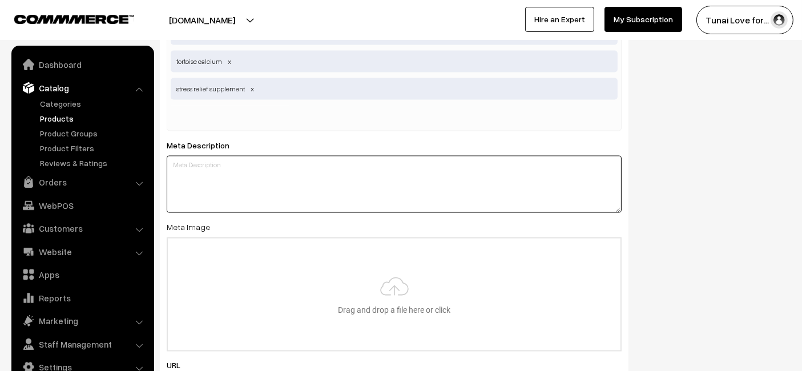
click at [287, 190] on textarea at bounding box center [394, 184] width 455 height 57
click at [309, 179] on textarea at bounding box center [394, 184] width 455 height 57
paste textarea "Reptile Garden Calcium Liquid Supplement supports shell strength, boosts immuni…"
type textarea "Reptile Garden Calcium Liquid Supplement supports shell strength, boosts immuni…"
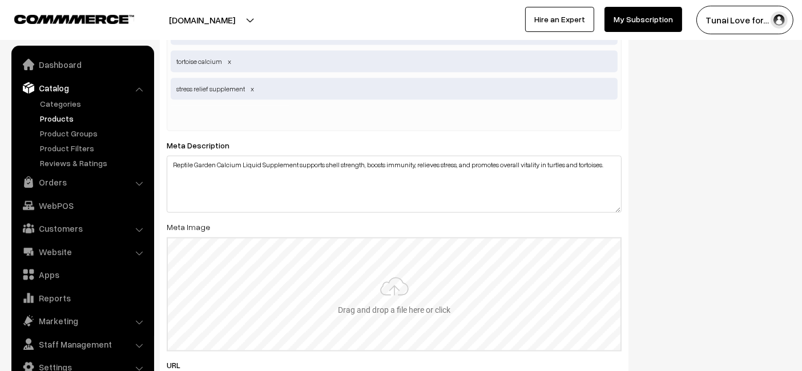
click at [297, 283] on input "file" at bounding box center [394, 295] width 453 height 112
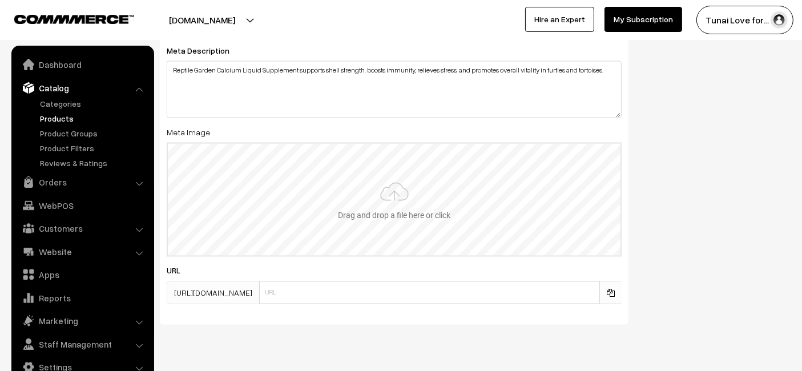
scroll to position [1959, 0]
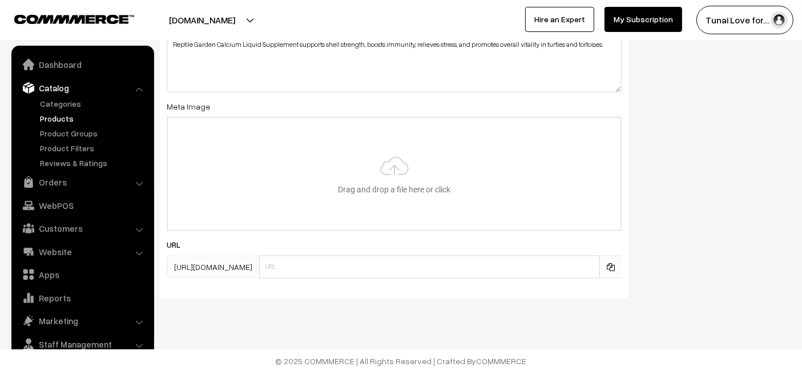
type input "C:\fakepath\reptile-garden-turtle-tortoise-[MEDICAL_DATA]-30ml.jpg.jpg"
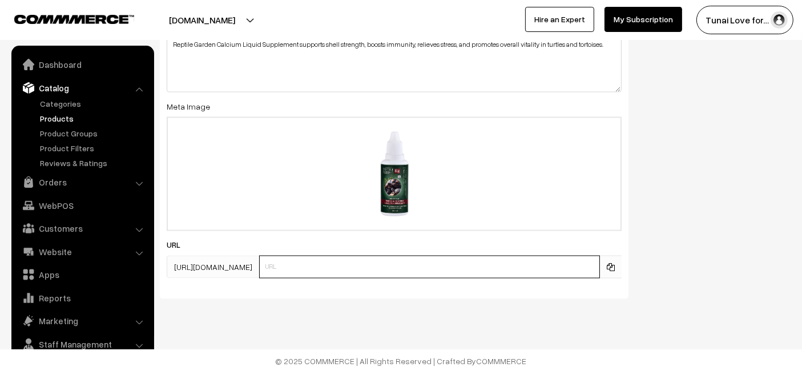
click at [294, 272] on input "text" at bounding box center [429, 267] width 341 height 23
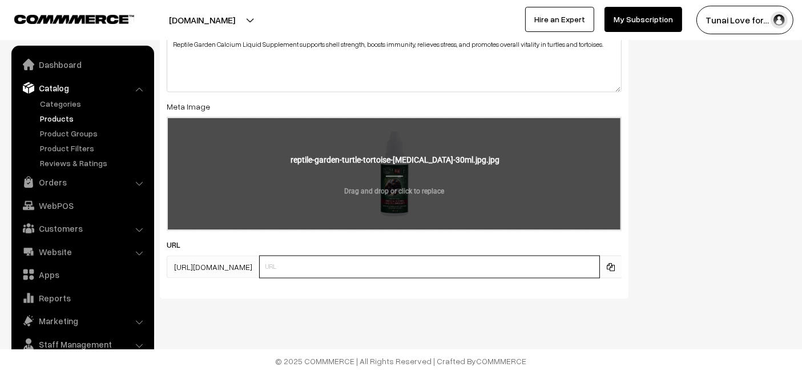
paste input "[URL][DOMAIN_NAME][MEDICAL_DATA]"
drag, startPoint x: 350, startPoint y: 263, endPoint x: 191, endPoint y: 225, distance: 163.6
click at [191, 225] on div "SEO Meta Title Reptile Garden Turtle and Tortoise [MEDICAL_DATA] 30 ml Prefix: …" at bounding box center [394, 41] width 469 height 515
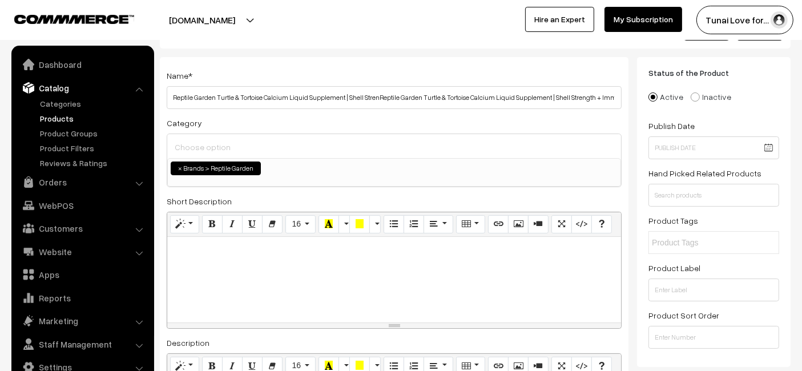
scroll to position [0, 0]
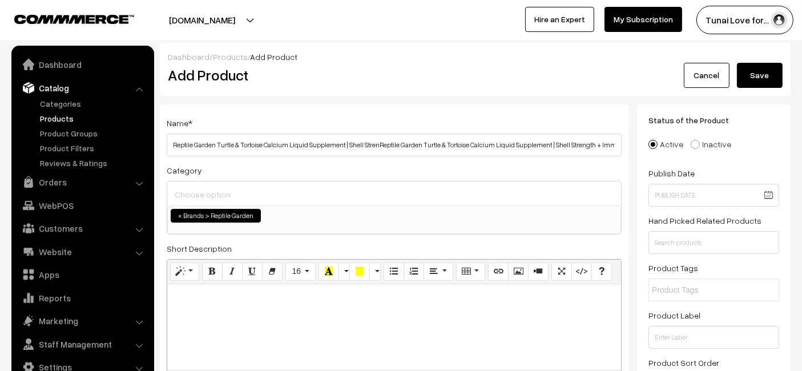
click at [774, 74] on button "Save" at bounding box center [760, 75] width 46 height 25
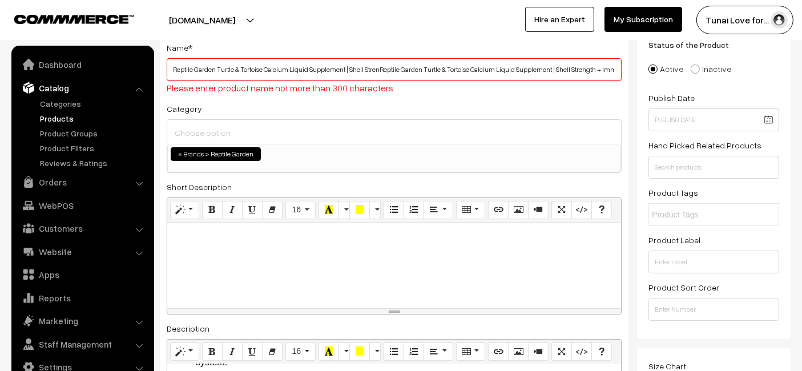
scroll to position [76, 0]
click at [583, 70] on input "Reptile Garden Turtle & Tortoise Calcium Liquid Supplement | Shell StrenReptile…" at bounding box center [394, 69] width 455 height 23
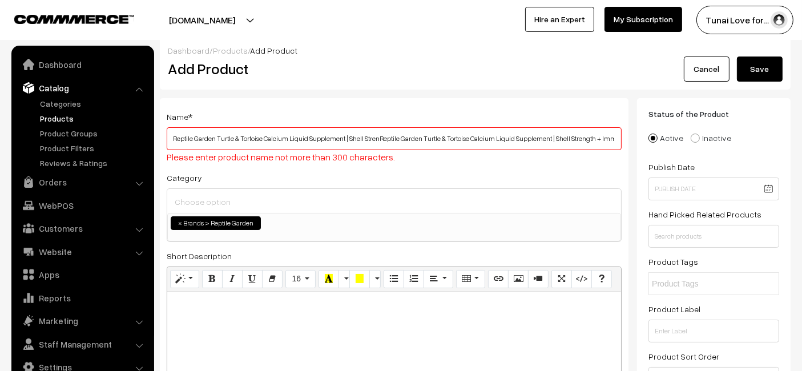
scroll to position [0, 0]
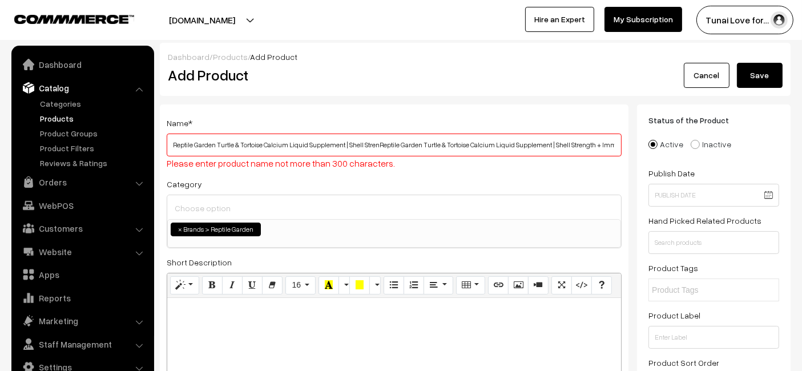
type input "[URL][DOMAIN_NAME][MEDICAL_DATA]"
click at [227, 148] on input "Reptile Garden Turtle & Tortoise Calcium Liquid Supplement | Shell StrenReptile…" at bounding box center [394, 145] width 455 height 23
paste input "text"
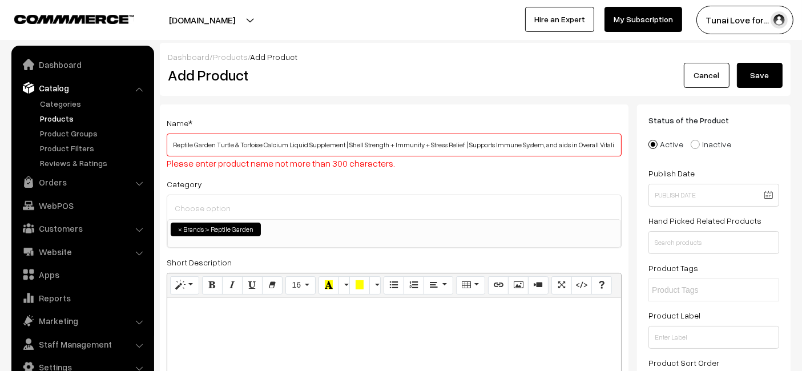
scroll to position [0, 17]
type input "Reptile Garden Turtle & Tortoise Calcium Liquid Supplement | Shell Strength + I…"
click at [760, 74] on button "Save" at bounding box center [760, 75] width 46 height 25
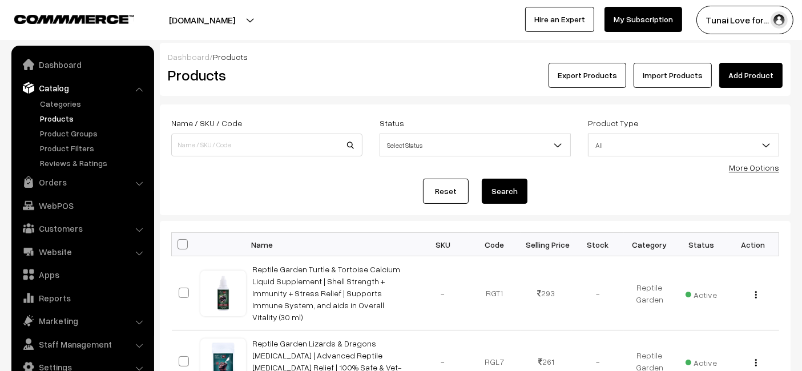
click at [769, 70] on link "Add Product" at bounding box center [750, 75] width 63 height 25
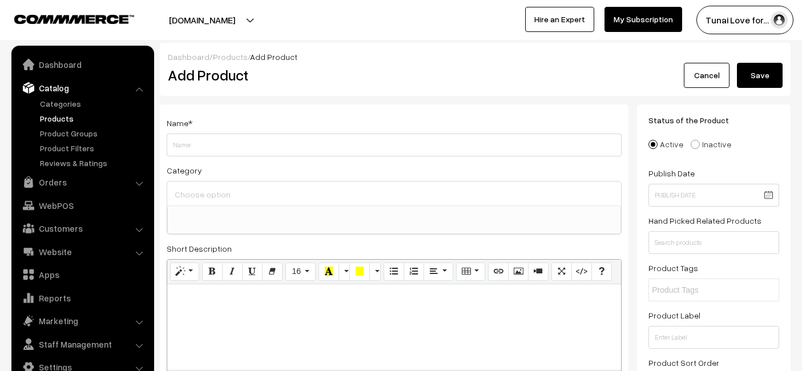
select select
type input "Reptile Garden Turtle & Tortoise [MEDICAL_DATA] | with Vitamins D & K | Stress-…"
click at [327, 215] on ul at bounding box center [394, 213] width 453 height 14
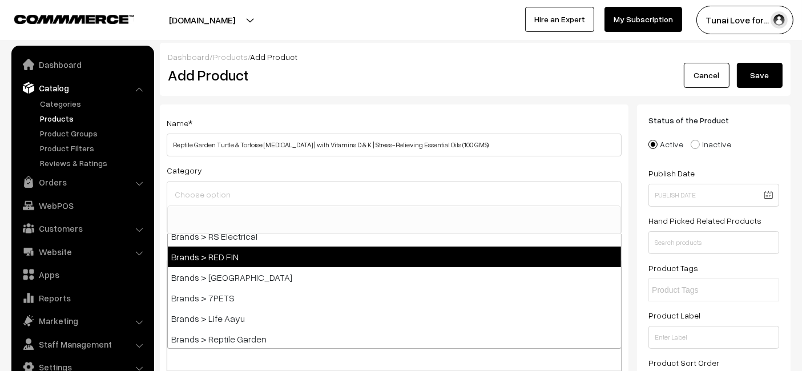
scroll to position [190, 0]
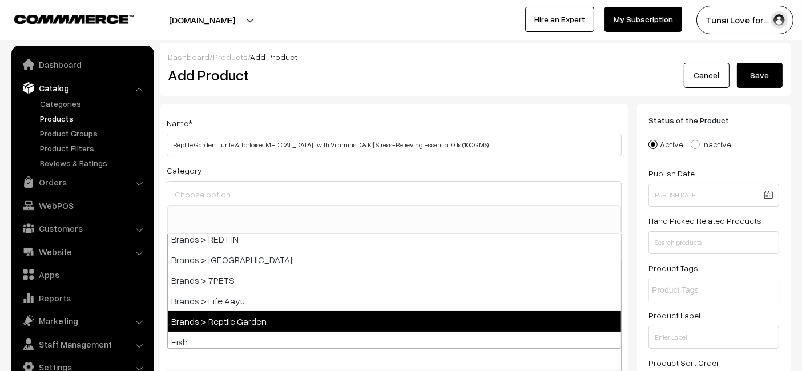
select select "51"
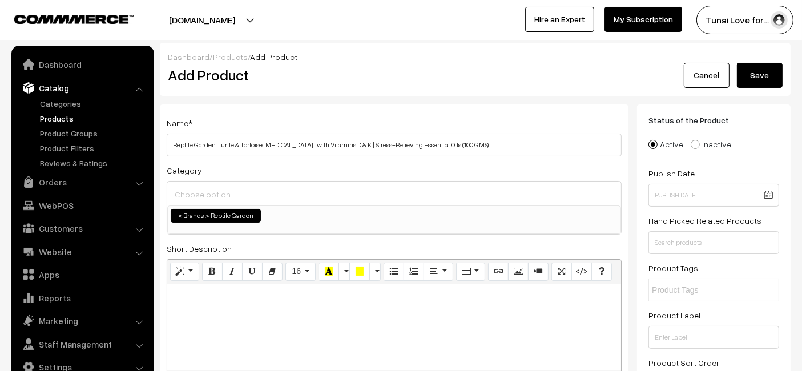
scroll to position [94, 0]
click at [342, 74] on h2 "Add Product" at bounding box center [396, 75] width 457 height 18
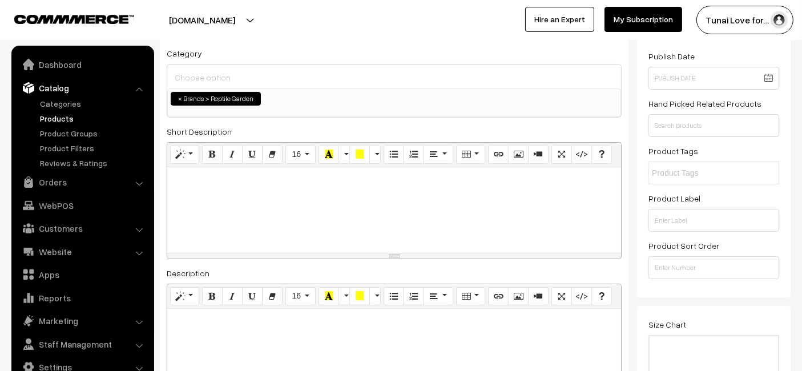
scroll to position [190, 0]
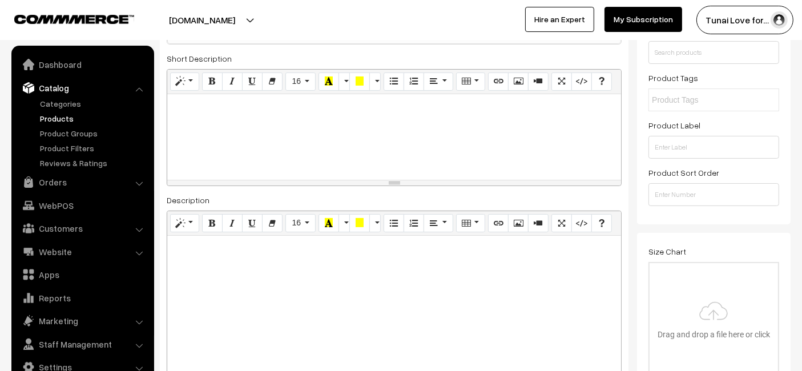
click at [246, 273] on div at bounding box center [394, 307] width 454 height 143
paste div
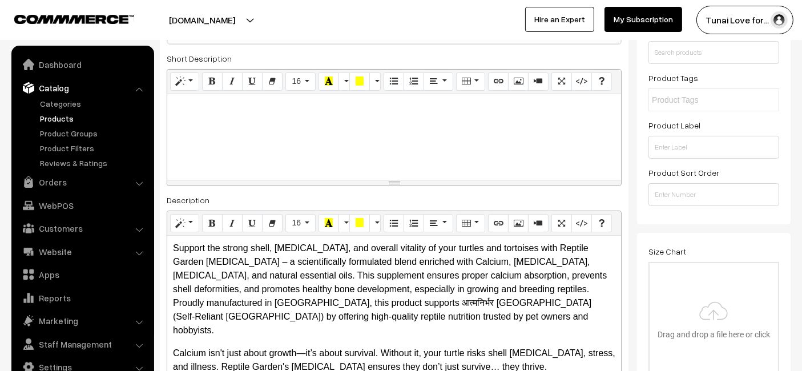
click at [262, 252] on p "Support the strong shell, [MEDICAL_DATA], and overall vitality of your turtles …" at bounding box center [394, 289] width 442 height 96
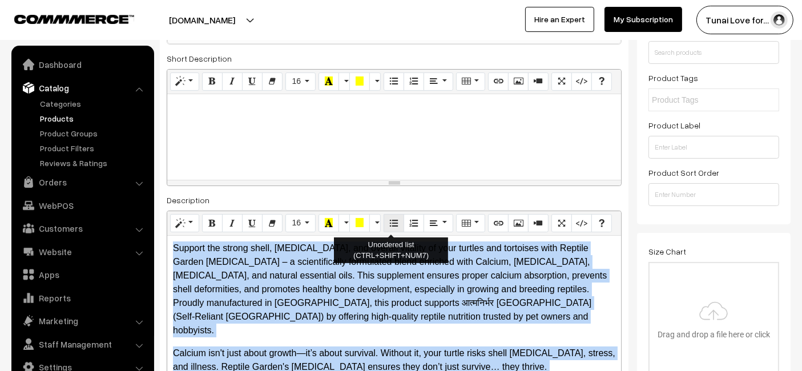
click at [390, 221] on icon "Unordered list (CTRL+SHIFT+NUM7)" at bounding box center [394, 222] width 8 height 9
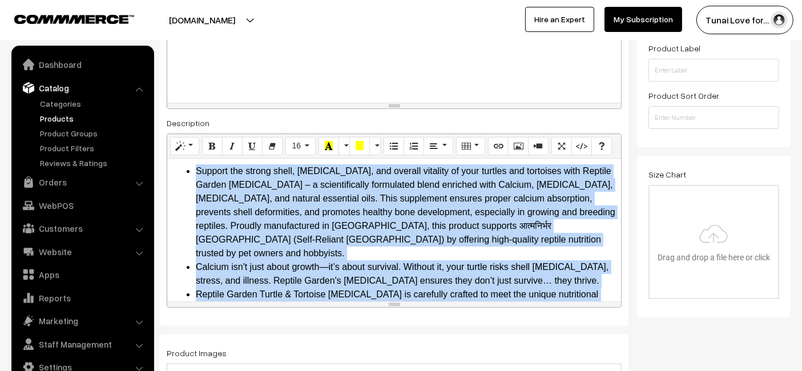
scroll to position [259, 0]
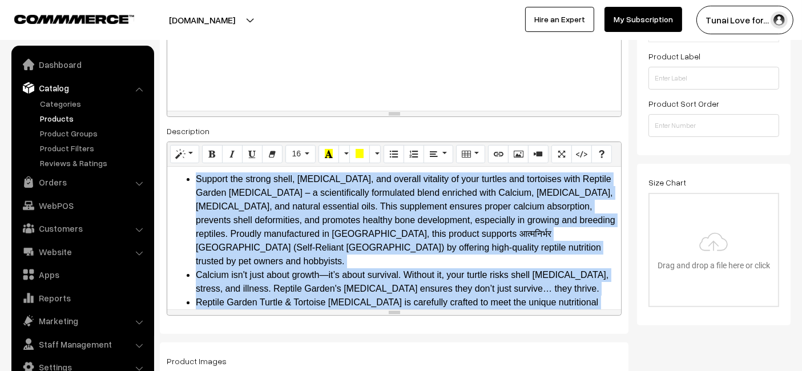
click at [325, 204] on li "Support the strong shell, [MEDICAL_DATA], and overall vitality of your turtles …" at bounding box center [405, 220] width 419 height 96
